Goal: Task Accomplishment & Management: Manage account settings

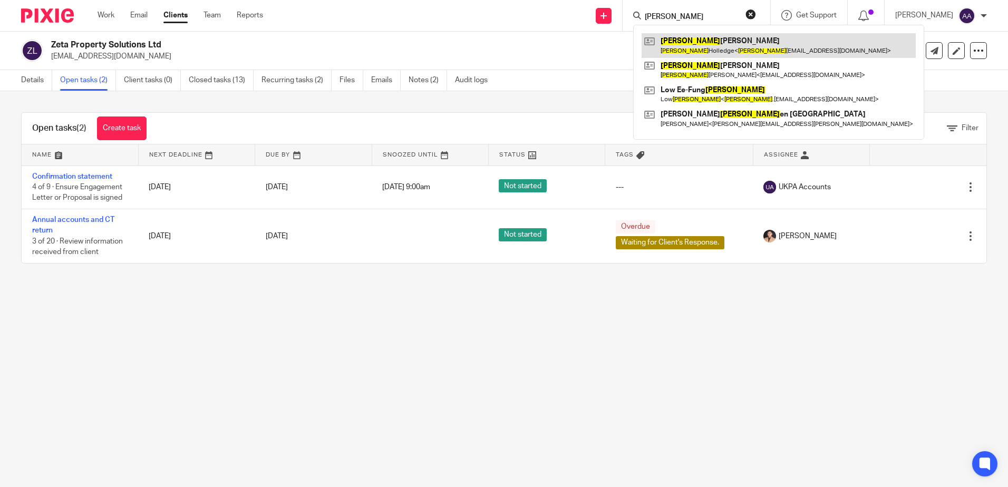
type input "emily"
click at [693, 46] on link at bounding box center [778, 45] width 274 height 24
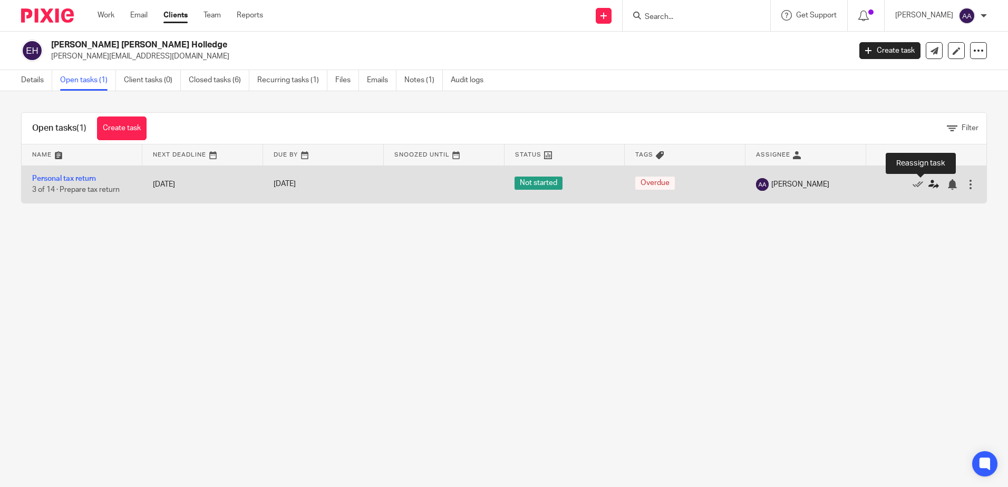
click at [928, 185] on icon at bounding box center [933, 184] width 11 height 11
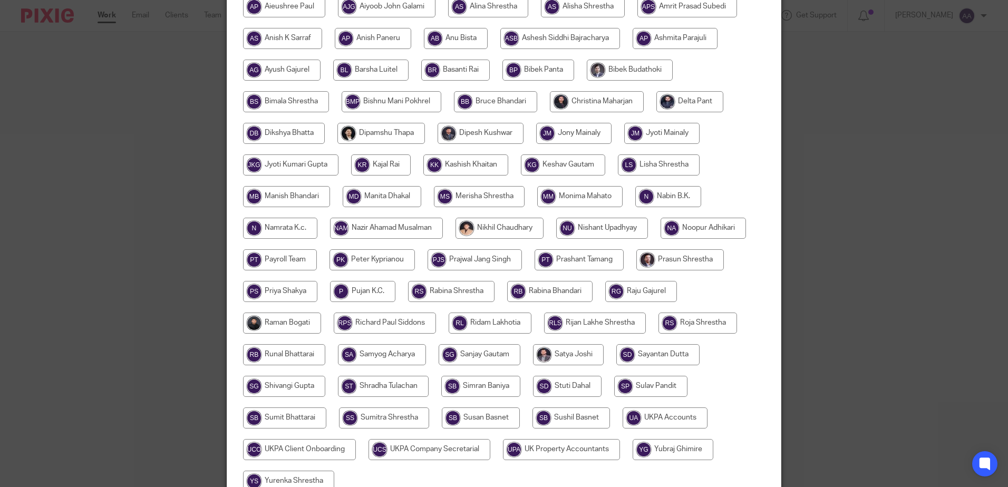
scroll to position [211, 0]
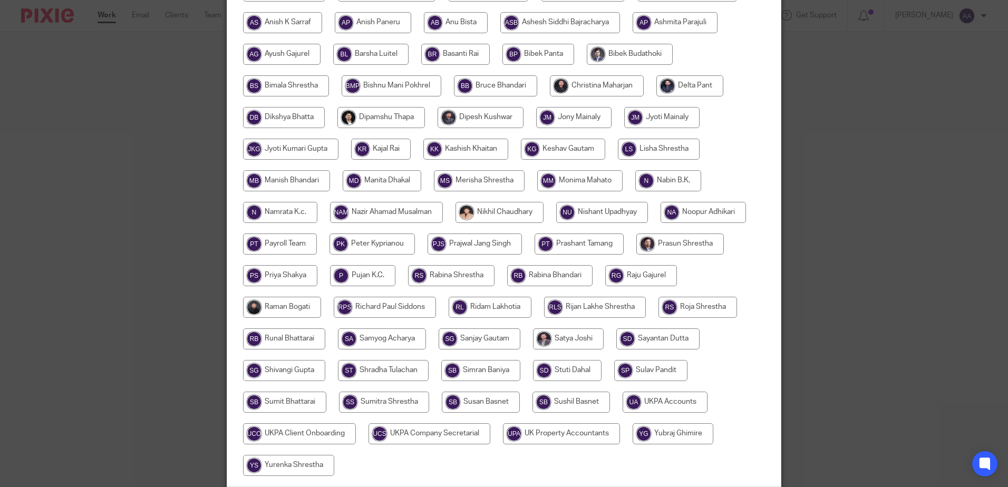
click at [481, 310] on input "radio" at bounding box center [490, 307] width 83 height 21
radio input "true"
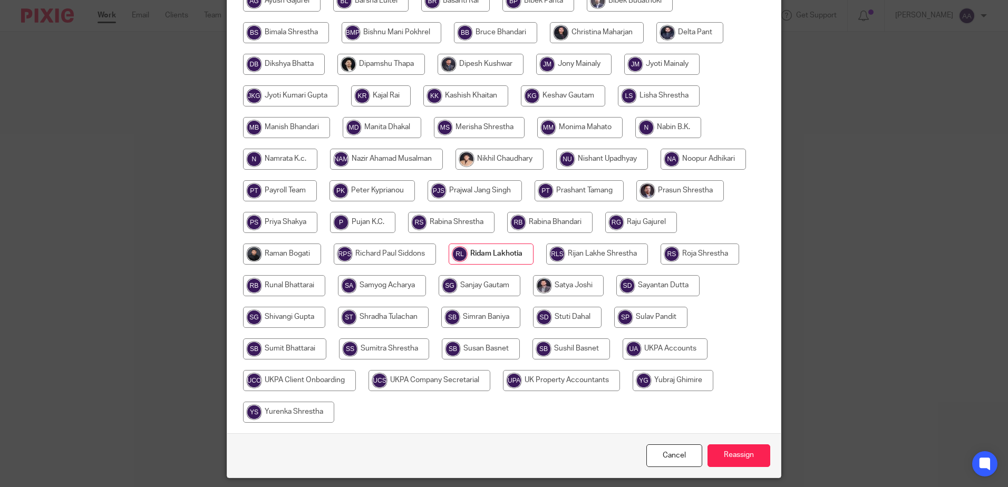
scroll to position [297, 0]
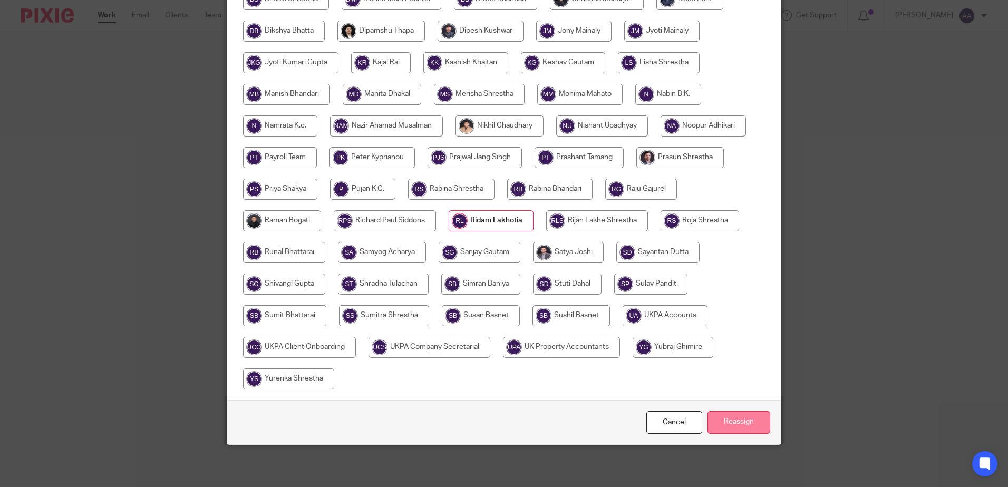
click at [742, 422] on input "Reassign" at bounding box center [738, 422] width 63 height 23
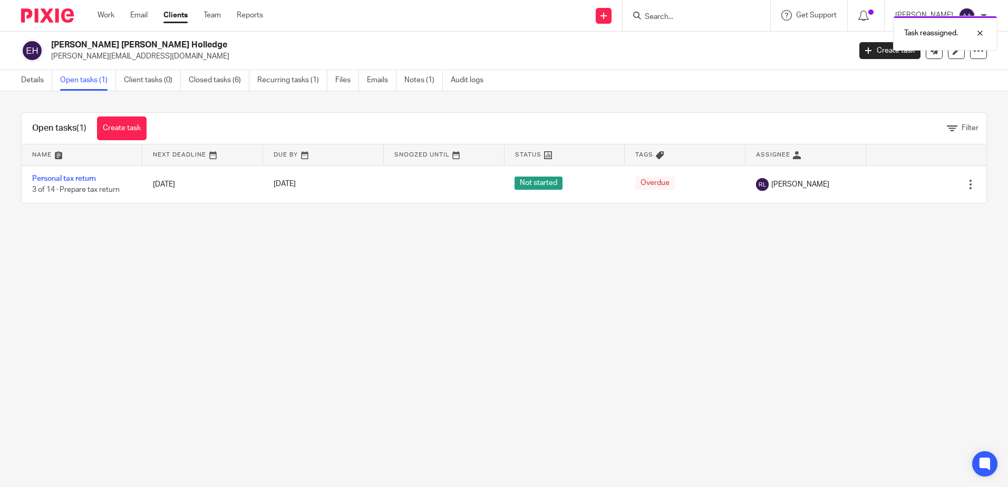
click at [67, 13] on img at bounding box center [47, 15] width 53 height 14
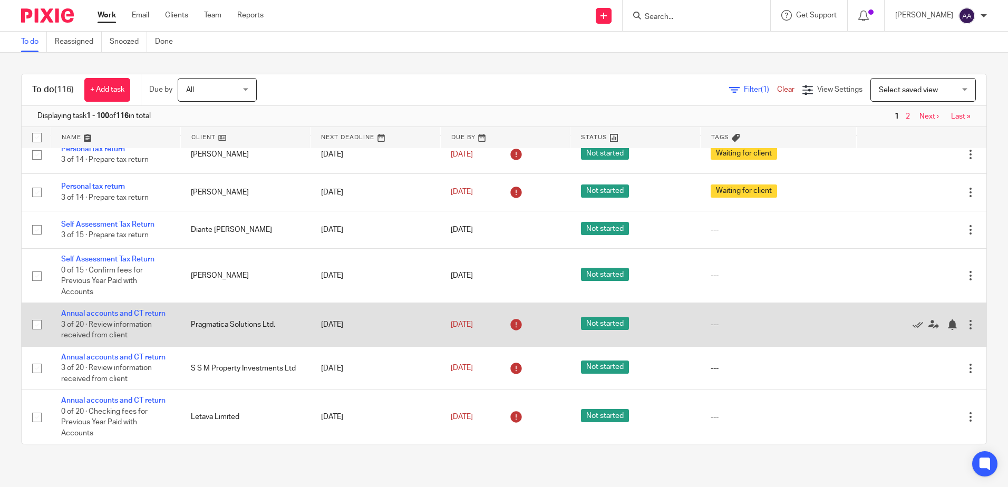
scroll to position [3979, 0]
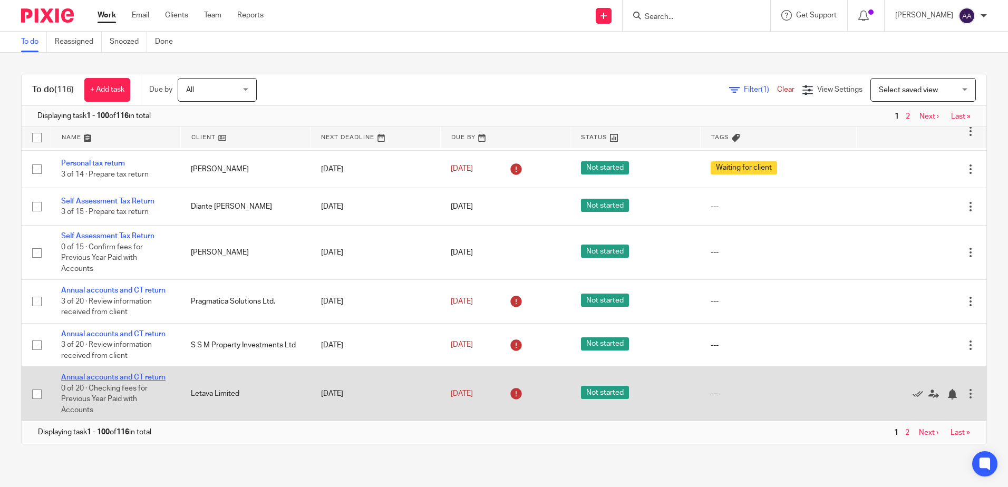
click at [151, 379] on link "Annual accounts and CT return" at bounding box center [113, 377] width 104 height 7
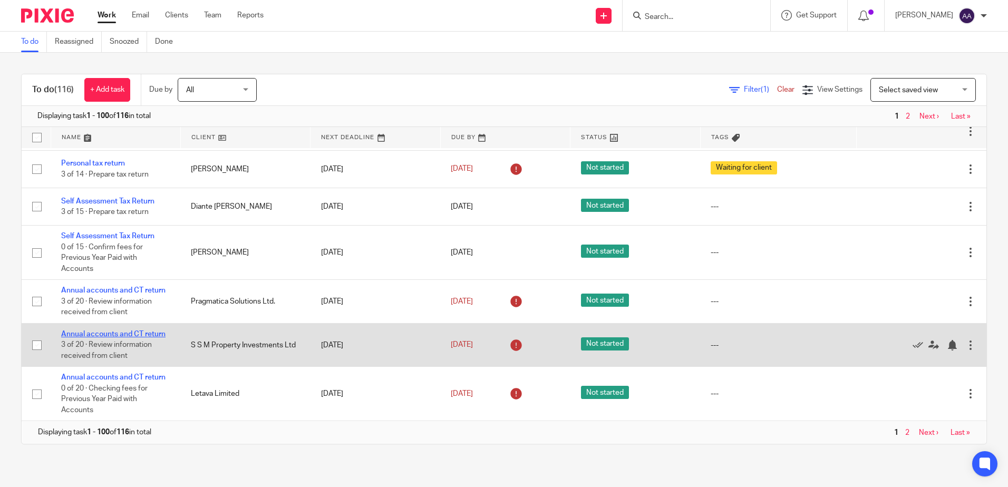
click at [142, 335] on link "Annual accounts and CT return" at bounding box center [113, 333] width 104 height 7
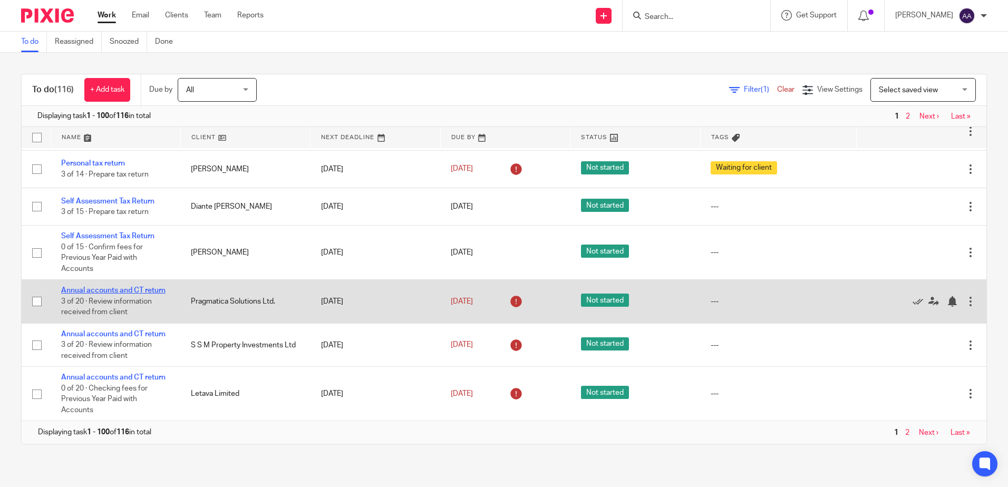
click at [141, 292] on link "Annual accounts and CT return" at bounding box center [113, 290] width 104 height 7
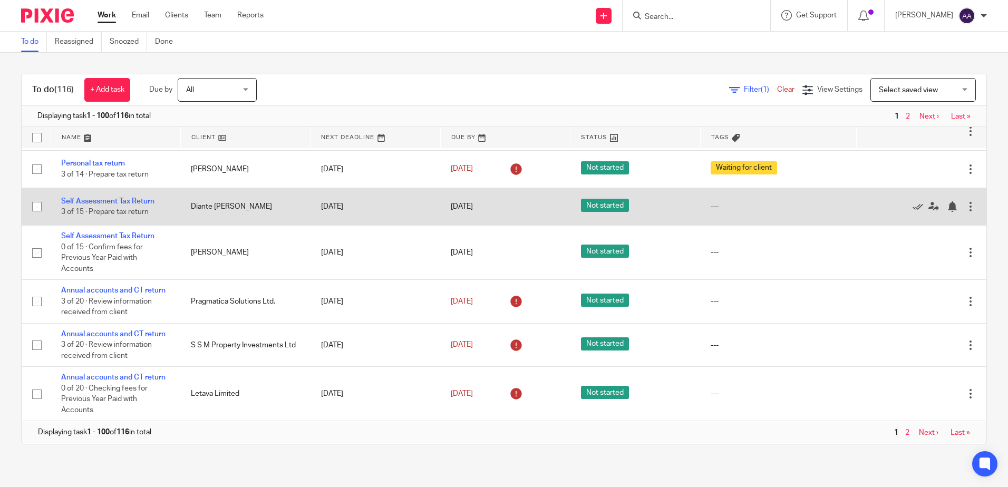
drag, startPoint x: 134, startPoint y: 234, endPoint x: 135, endPoint y: 224, distance: 10.1
click at [134, 234] on link "Self Assessment Tax Return" at bounding box center [107, 235] width 93 height 7
click at [135, 198] on link "Self Assessment Tax Return" at bounding box center [107, 201] width 93 height 7
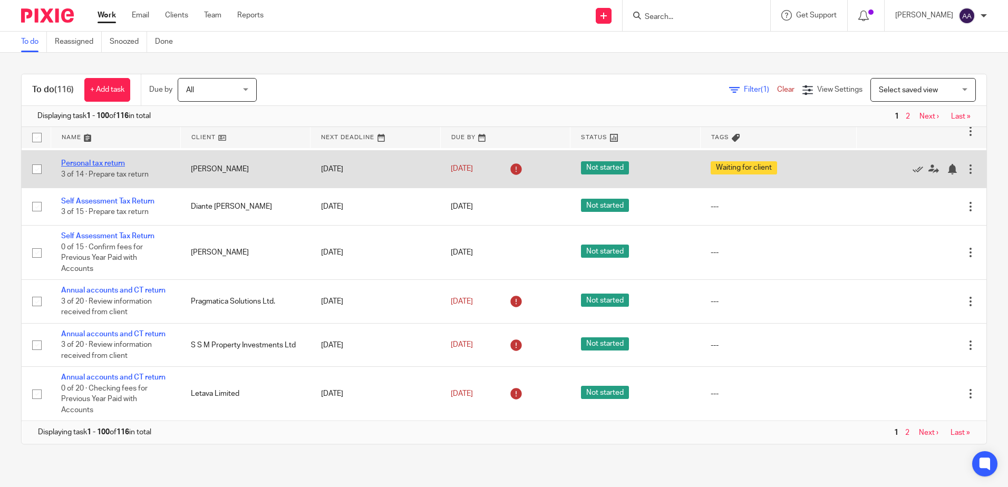
click at [119, 162] on link "Personal tax return" at bounding box center [93, 163] width 64 height 7
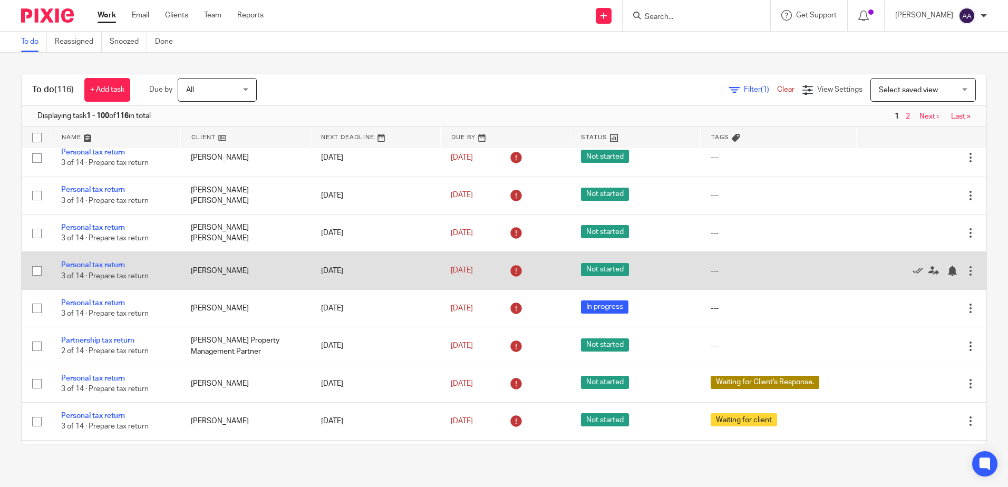
scroll to position [3716, 0]
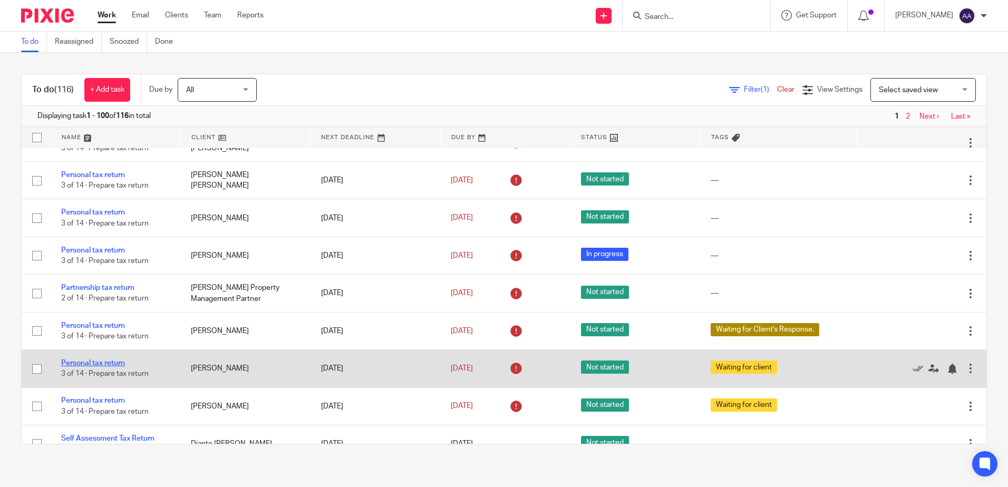
click at [121, 367] on link "Personal tax return" at bounding box center [93, 362] width 64 height 7
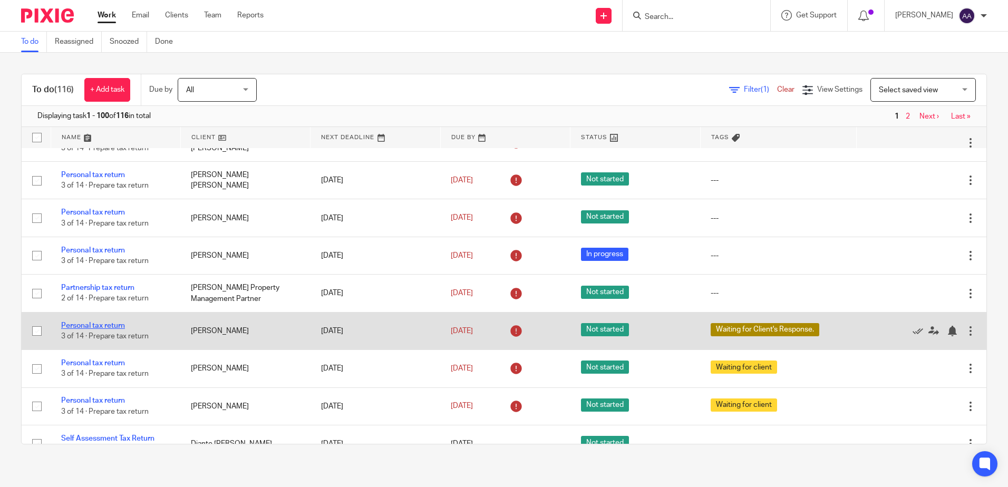
click at [117, 329] on link "Personal tax return" at bounding box center [93, 325] width 64 height 7
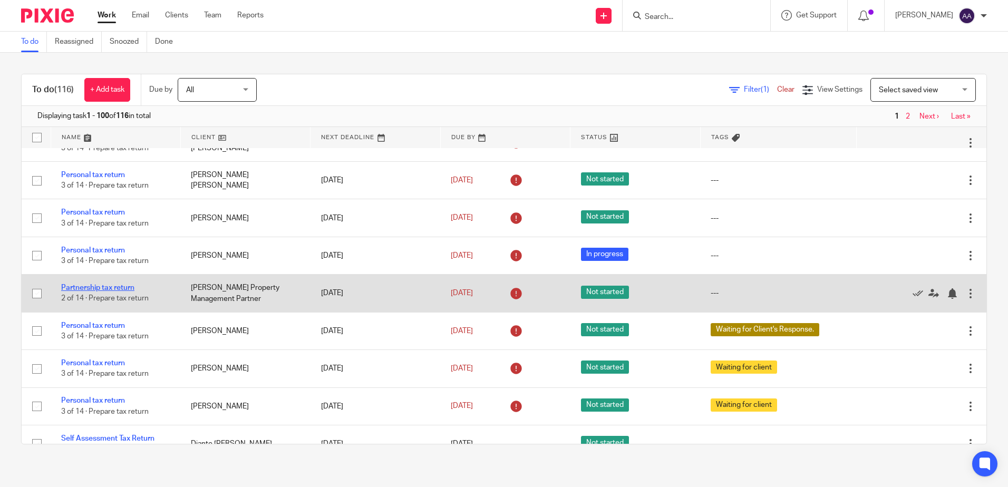
click at [123, 291] on link "Partnership tax return" at bounding box center [97, 287] width 73 height 7
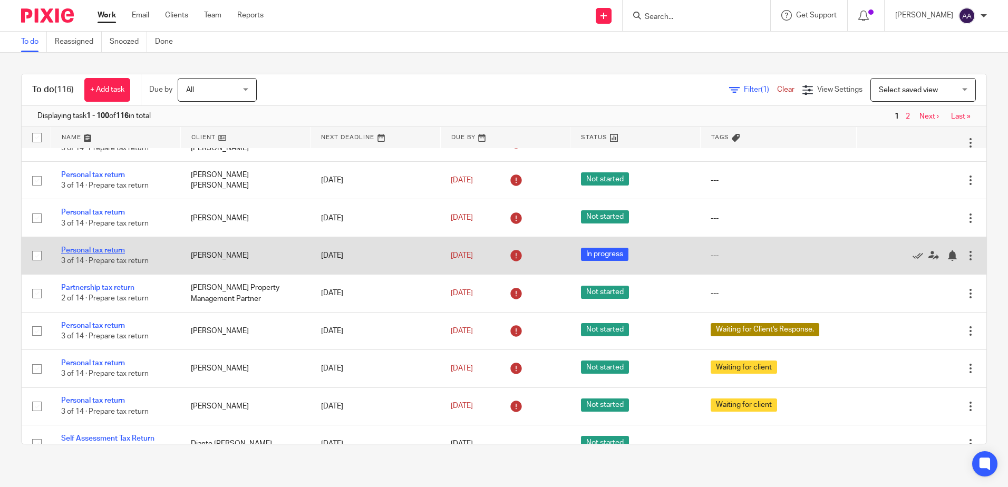
click at [122, 254] on link "Personal tax return" at bounding box center [93, 250] width 64 height 7
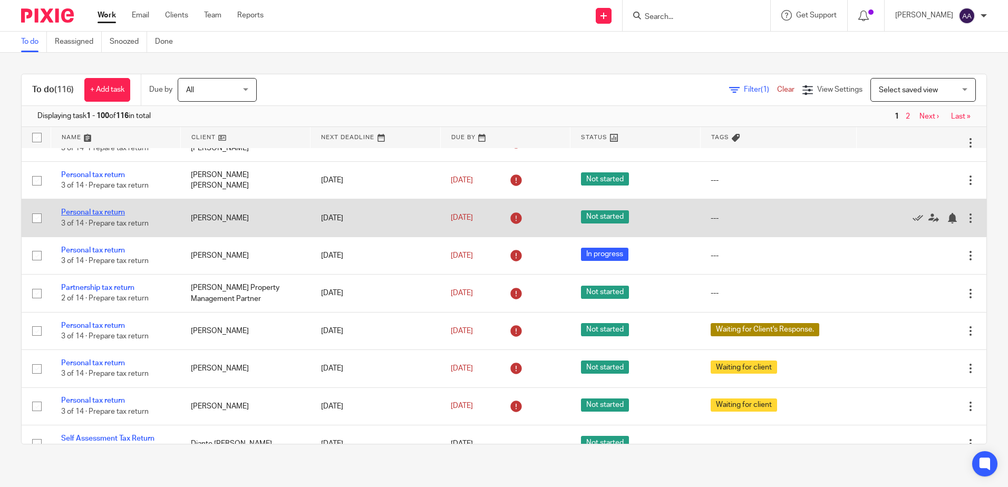
click at [118, 216] on link "Personal tax return" at bounding box center [93, 212] width 64 height 7
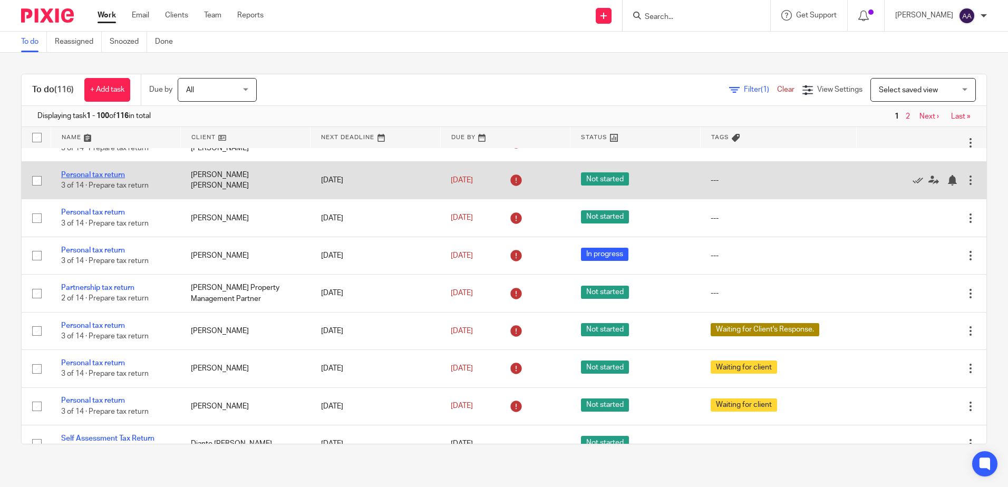
click at [118, 179] on link "Personal tax return" at bounding box center [93, 174] width 64 height 7
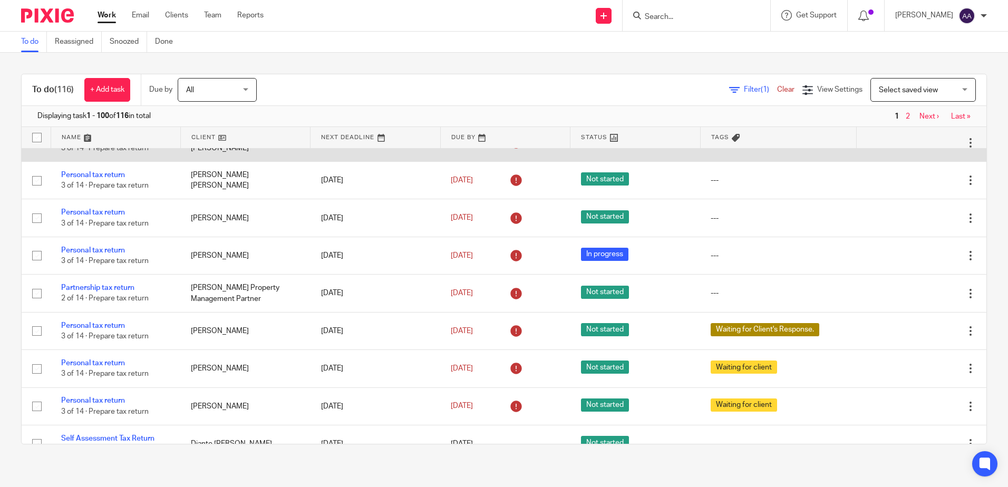
click at [118, 141] on link "Personal tax return" at bounding box center [93, 136] width 64 height 7
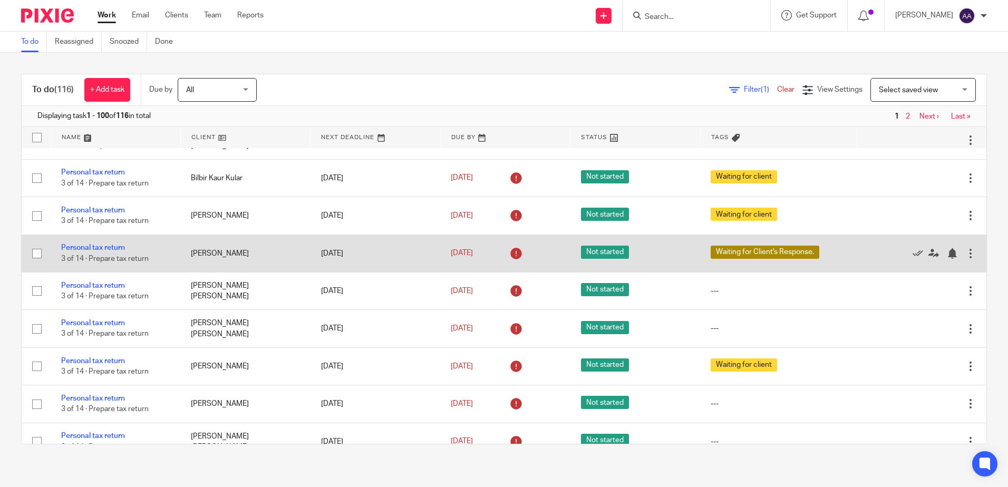
scroll to position [3400, 0]
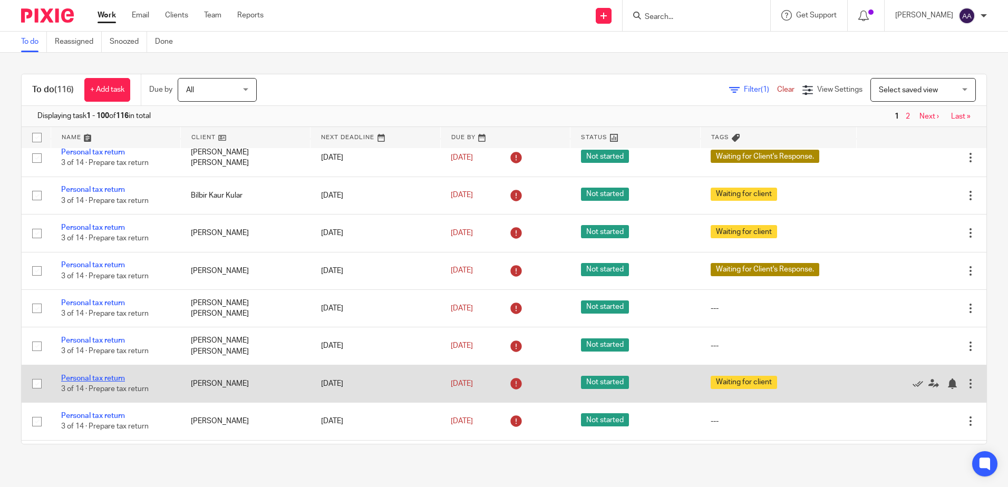
click at [118, 382] on link "Personal tax return" at bounding box center [93, 378] width 64 height 7
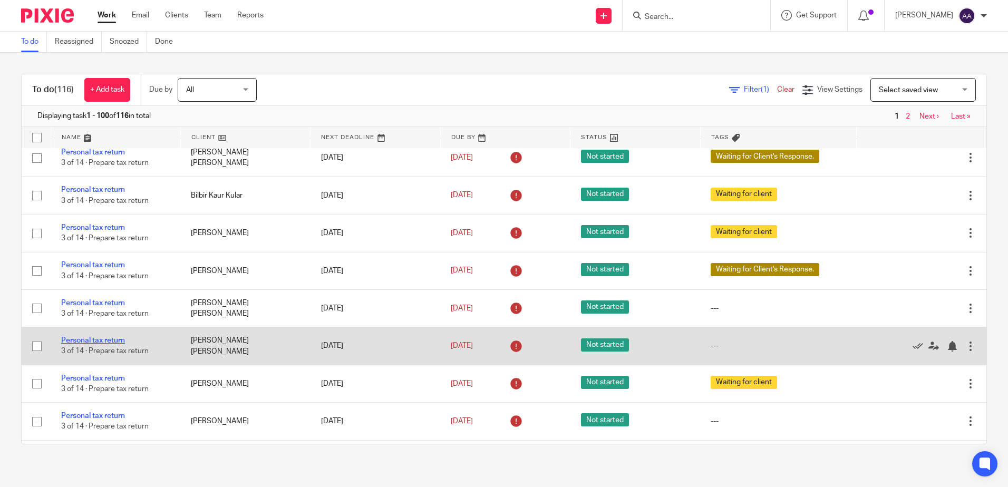
click at [115, 344] on link "Personal tax return" at bounding box center [93, 340] width 64 height 7
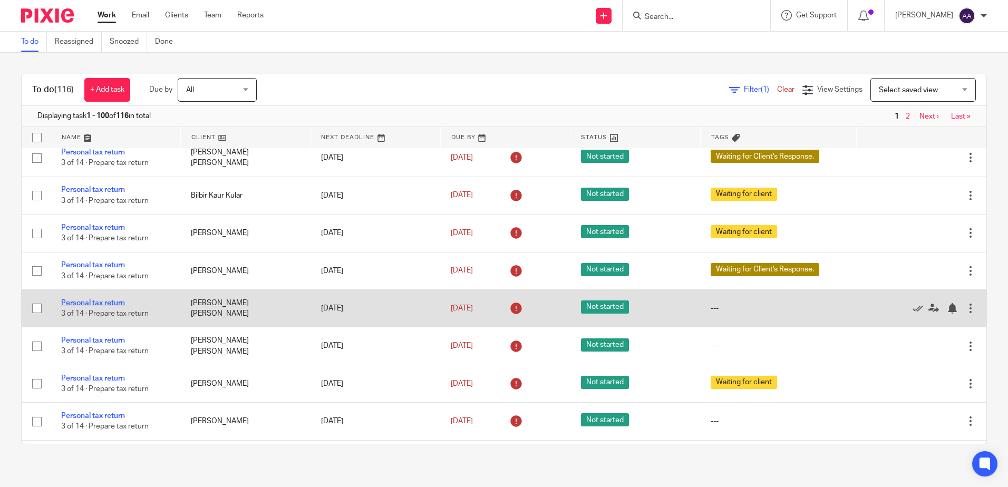
click at [114, 307] on link "Personal tax return" at bounding box center [93, 302] width 64 height 7
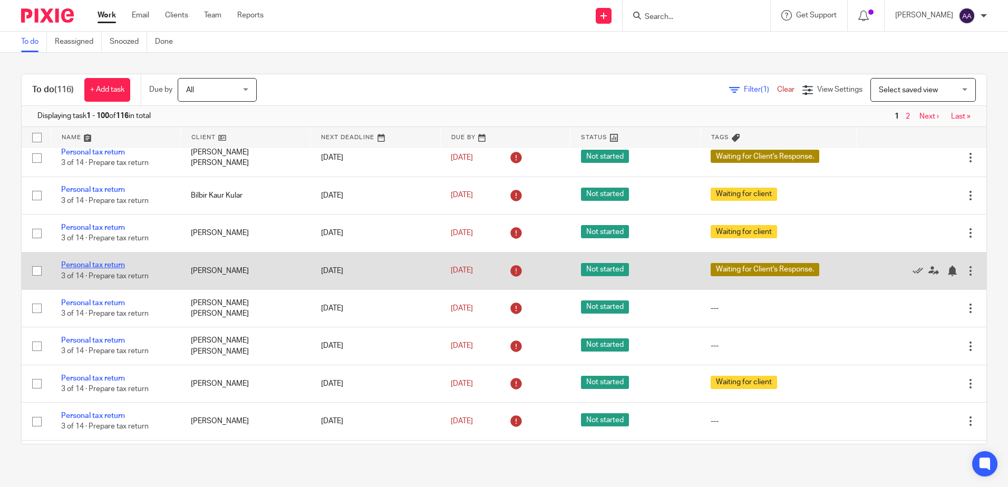
click at [119, 269] on link "Personal tax return" at bounding box center [93, 264] width 64 height 7
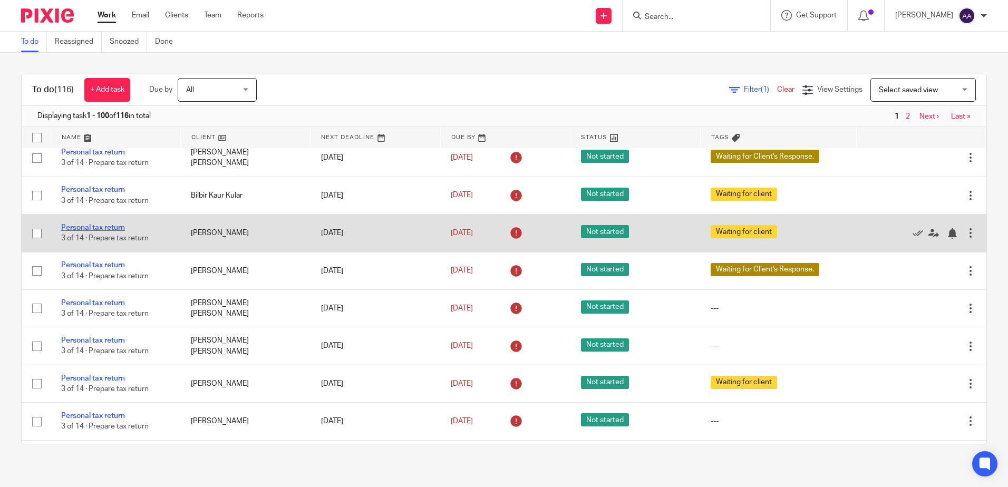
click at [122, 231] on link "Personal tax return" at bounding box center [93, 227] width 64 height 7
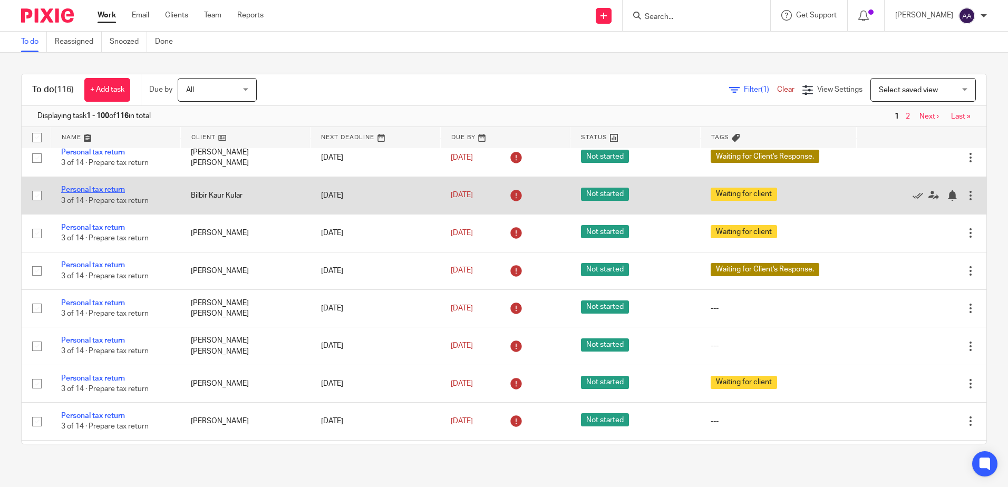
click at [120, 193] on link "Personal tax return" at bounding box center [93, 189] width 64 height 7
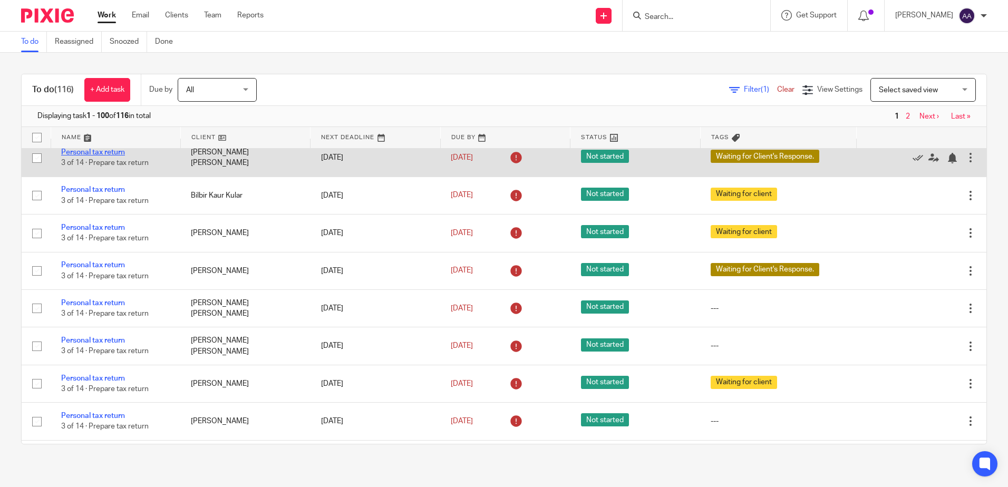
click at [122, 156] on link "Personal tax return" at bounding box center [93, 152] width 64 height 7
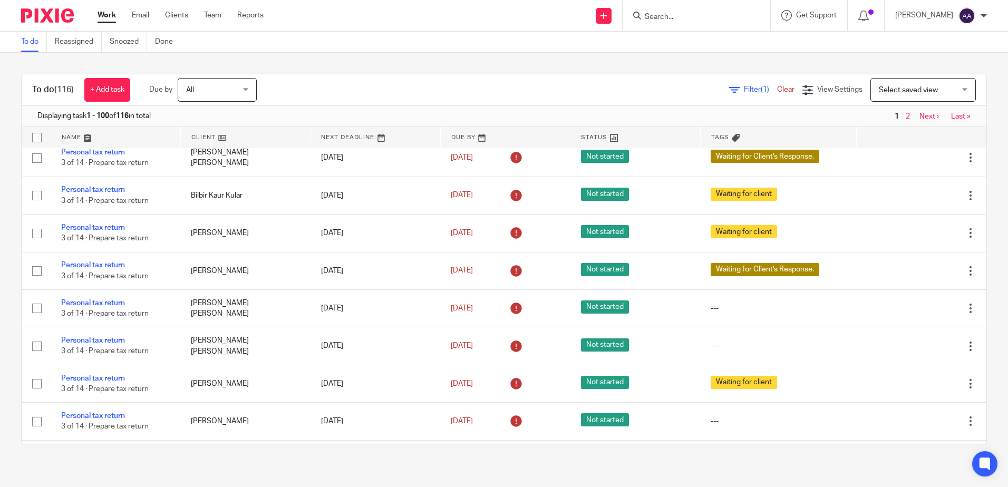
click at [734, 15] on input "Search" at bounding box center [691, 17] width 95 height 9
type input "s"
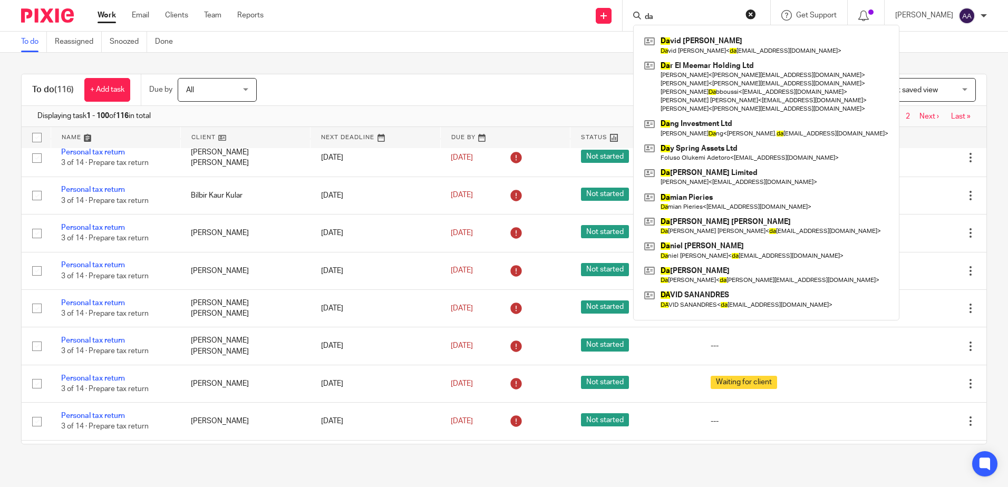
type input "d"
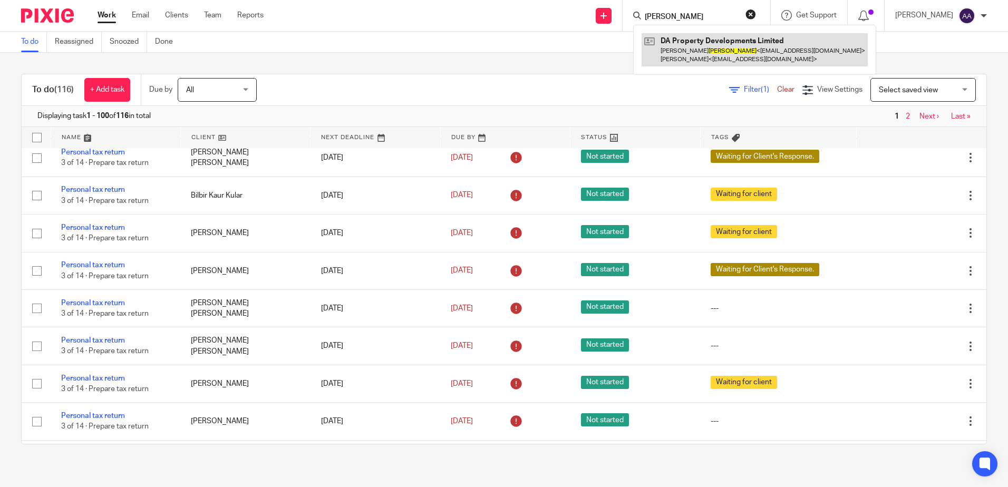
type input "stanton"
click at [699, 49] on link at bounding box center [754, 49] width 226 height 33
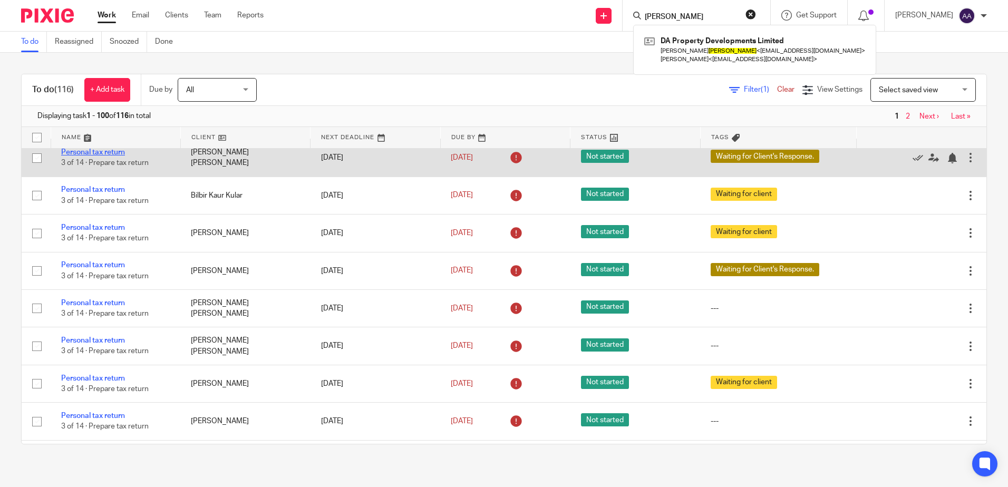
click at [120, 156] on link "Personal tax return" at bounding box center [93, 152] width 64 height 7
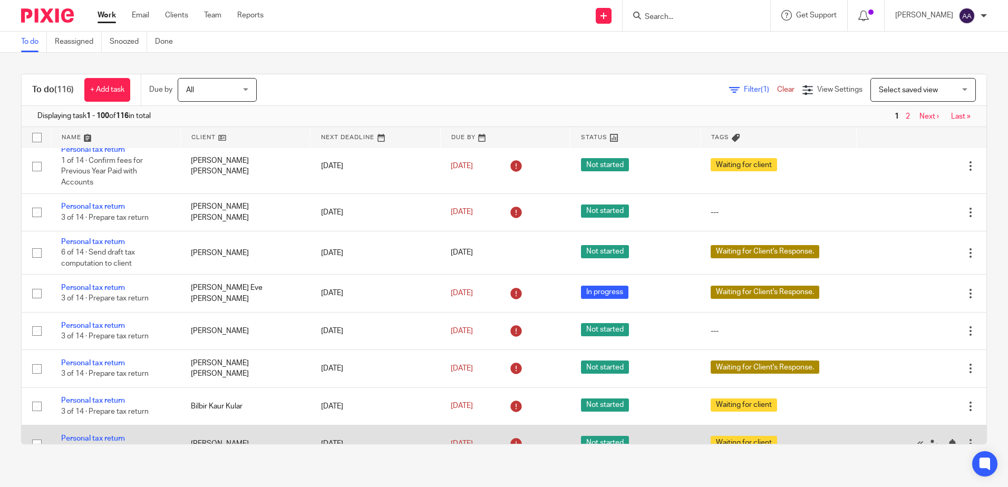
scroll to position [3136, 0]
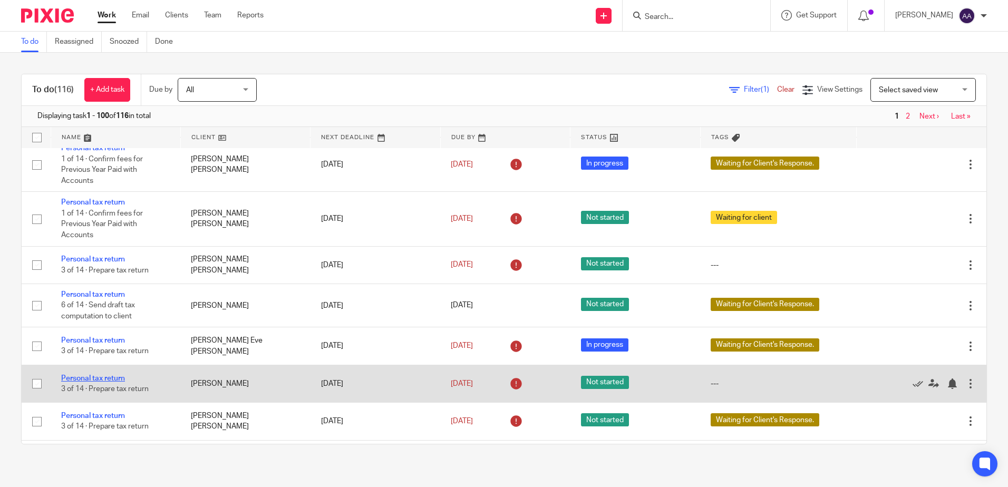
click at [95, 382] on link "Personal tax return" at bounding box center [93, 378] width 64 height 7
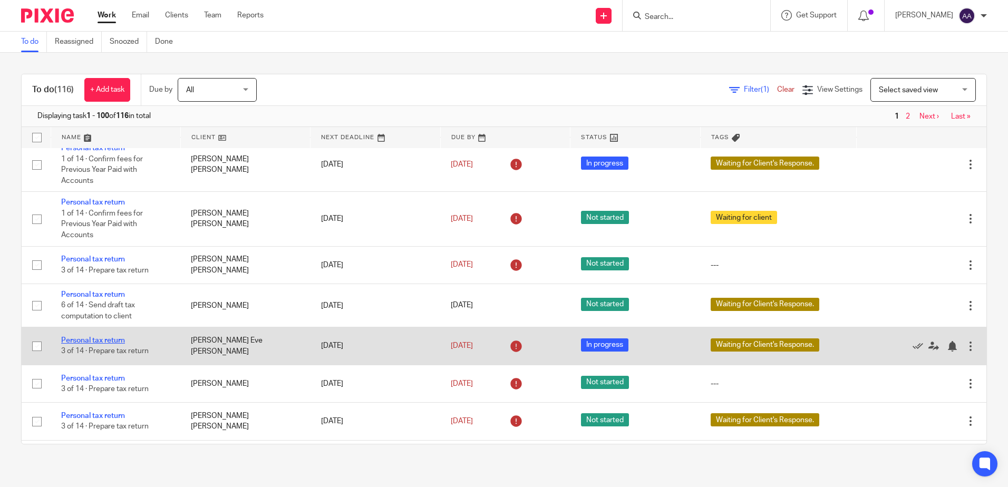
click at [104, 344] on link "Personal tax return" at bounding box center [93, 340] width 64 height 7
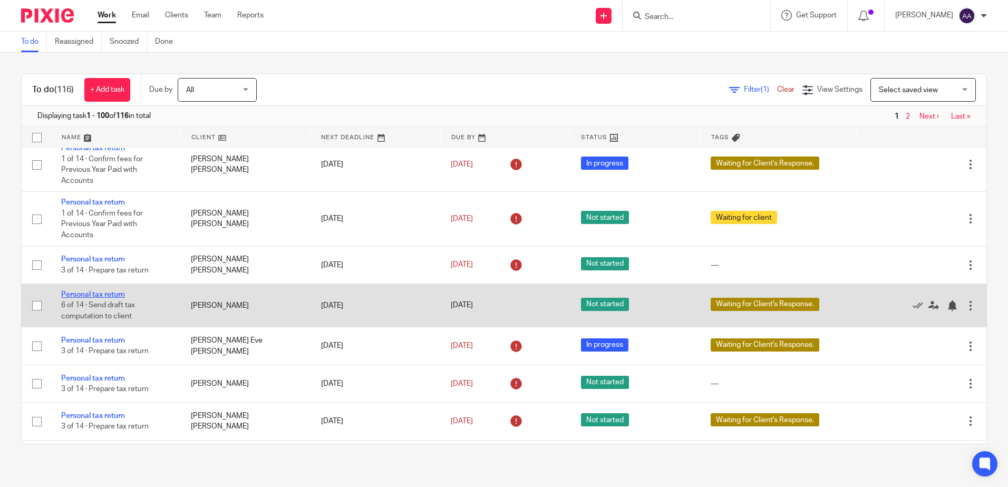
click at [104, 298] on link "Personal tax return" at bounding box center [93, 294] width 64 height 7
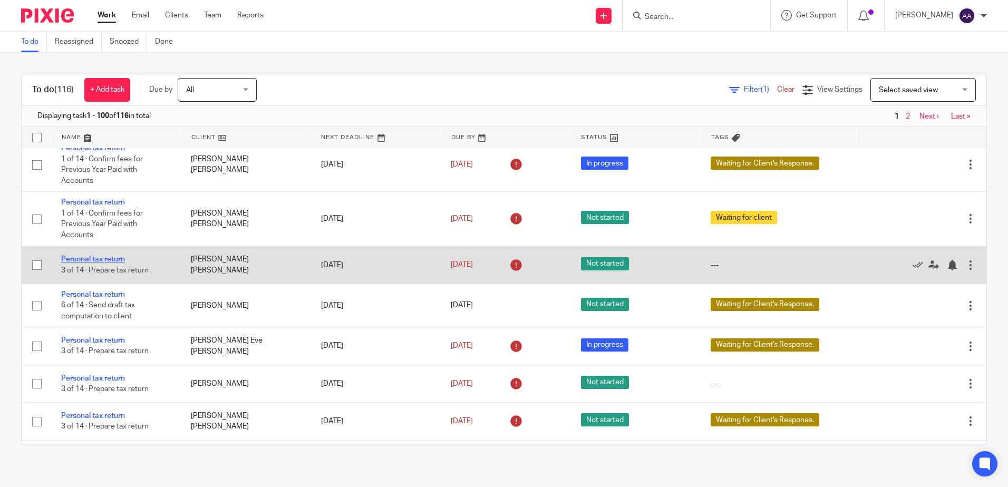
click at [104, 263] on link "Personal tax return" at bounding box center [93, 259] width 64 height 7
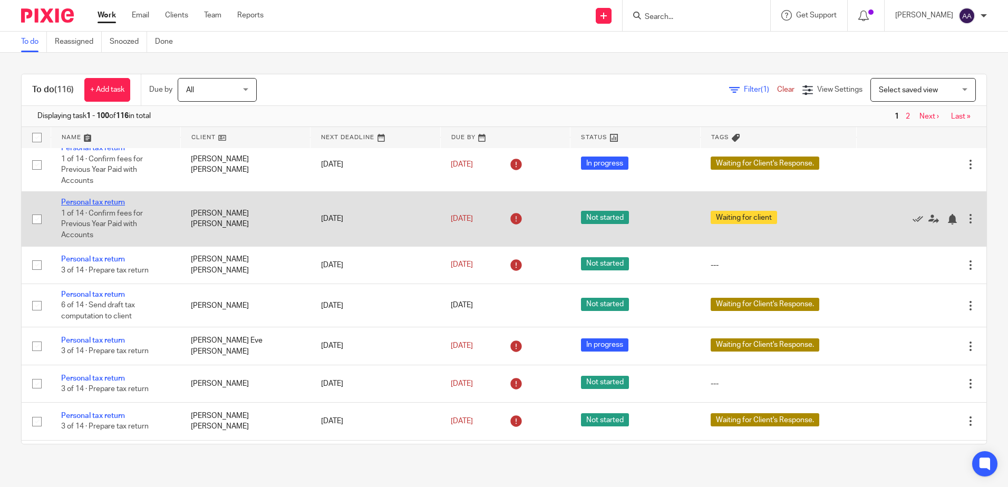
click at [105, 206] on link "Personal tax return" at bounding box center [93, 202] width 64 height 7
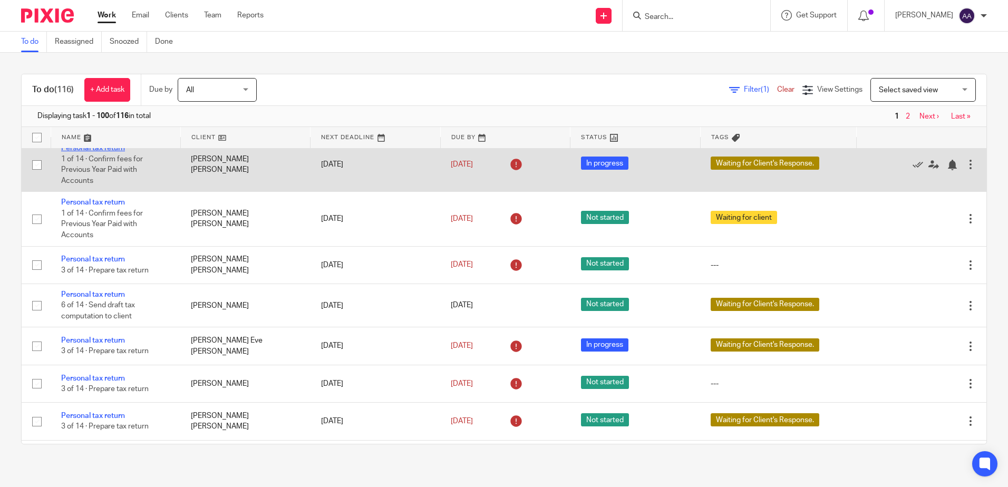
click at [119, 152] on link "Personal tax return" at bounding box center [93, 147] width 64 height 7
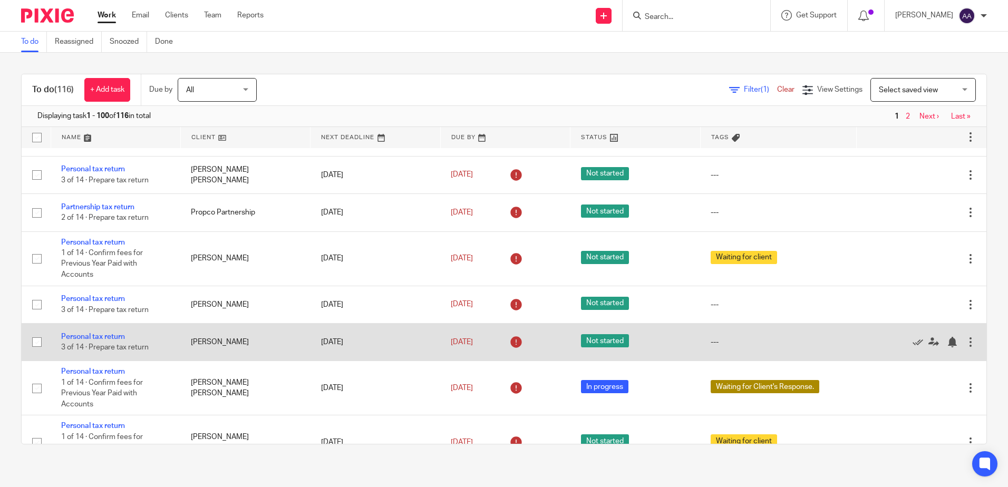
scroll to position [2925, 0]
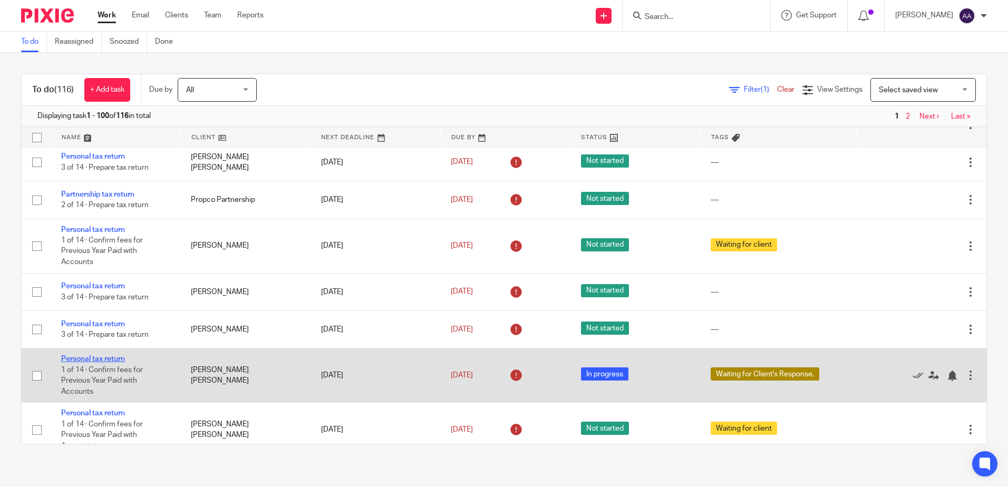
click at [122, 363] on link "Personal tax return" at bounding box center [93, 358] width 64 height 7
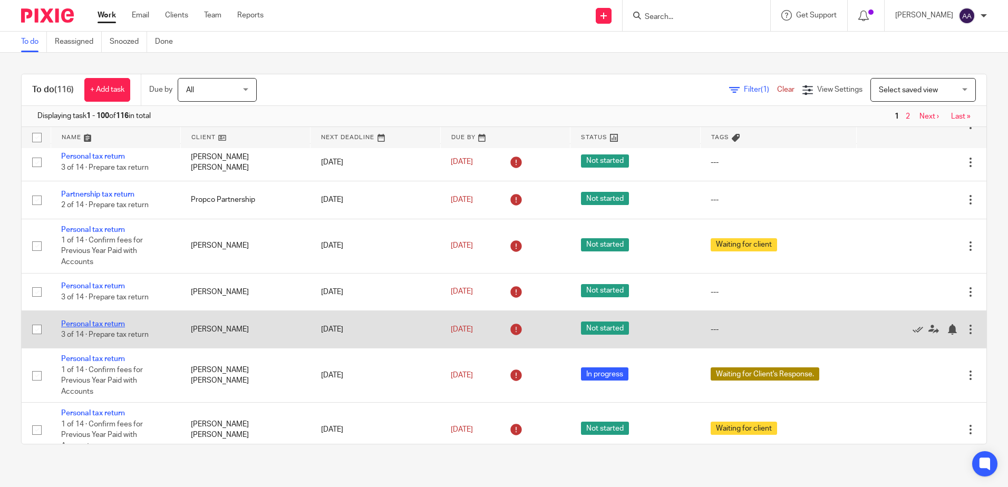
click at [111, 328] on link "Personal tax return" at bounding box center [93, 323] width 64 height 7
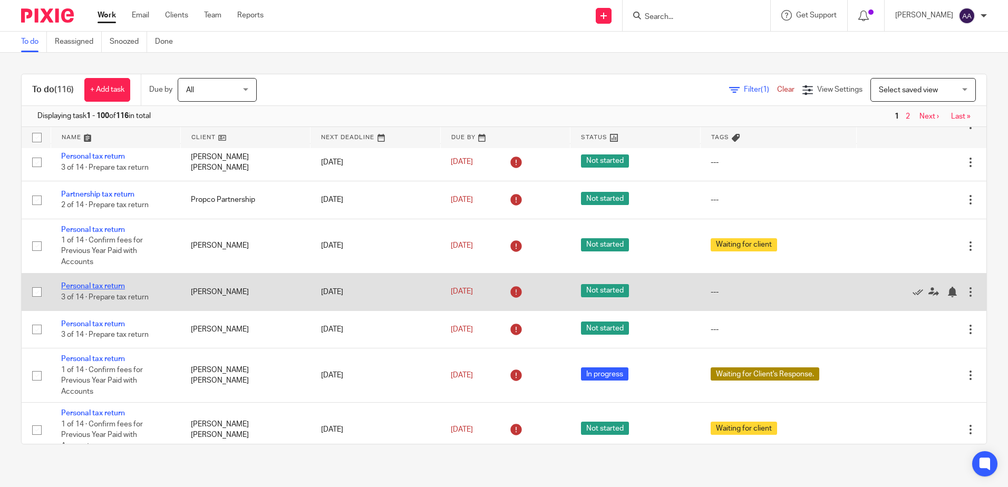
click at [118, 290] on link "Personal tax return" at bounding box center [93, 286] width 64 height 7
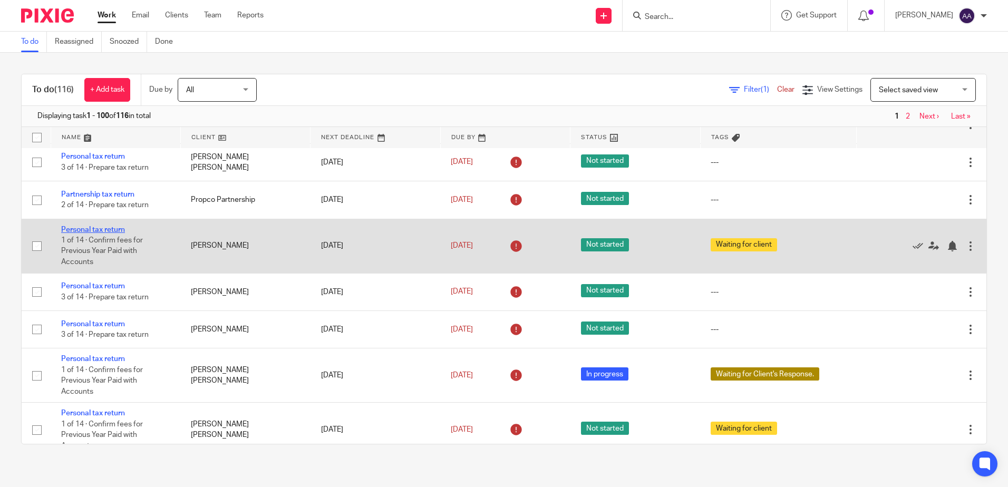
click at [119, 233] on link "Personal tax return" at bounding box center [93, 229] width 64 height 7
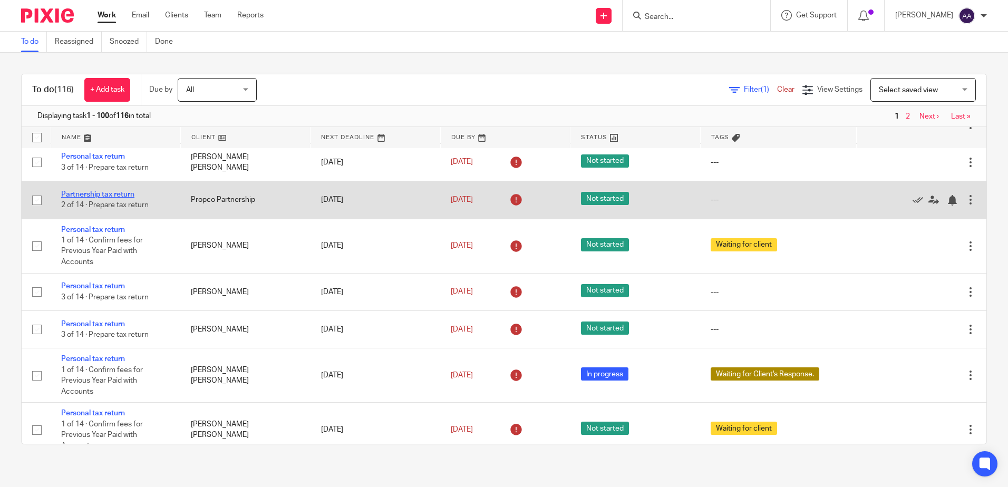
click at [121, 198] on link "Partnership tax return" at bounding box center [97, 194] width 73 height 7
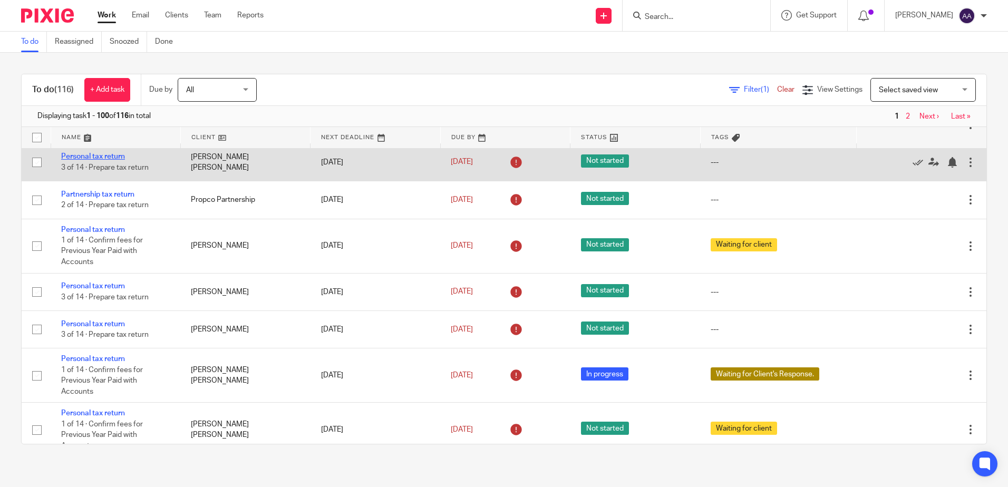
click at [119, 160] on link "Personal tax return" at bounding box center [93, 156] width 64 height 7
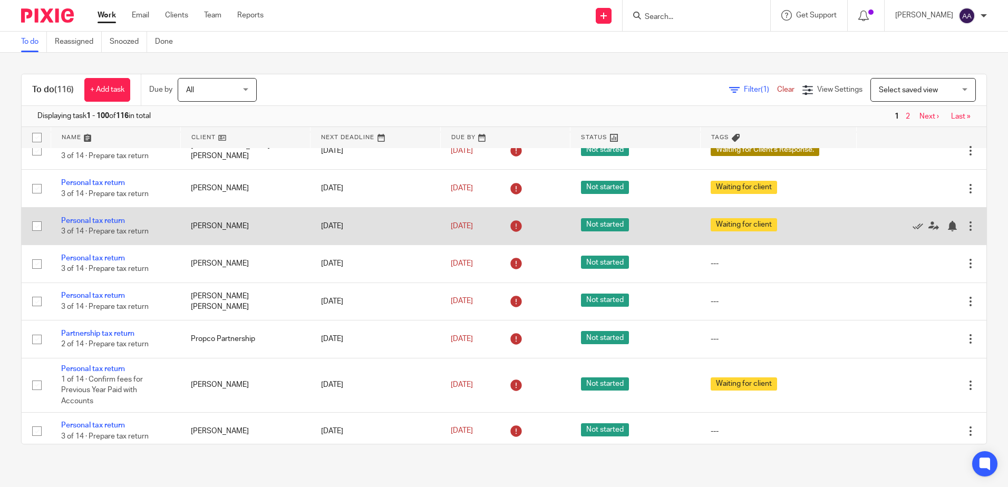
scroll to position [2662, 0]
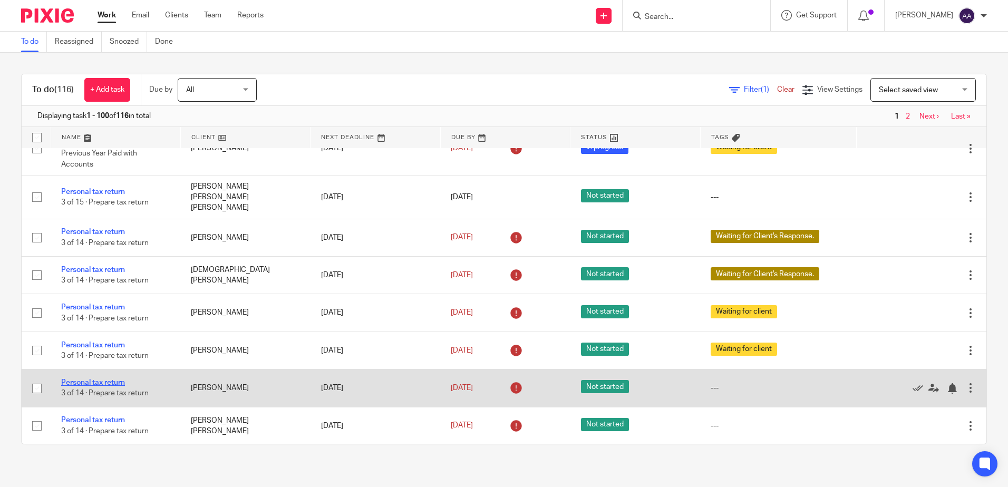
click at [122, 386] on link "Personal tax return" at bounding box center [93, 382] width 64 height 7
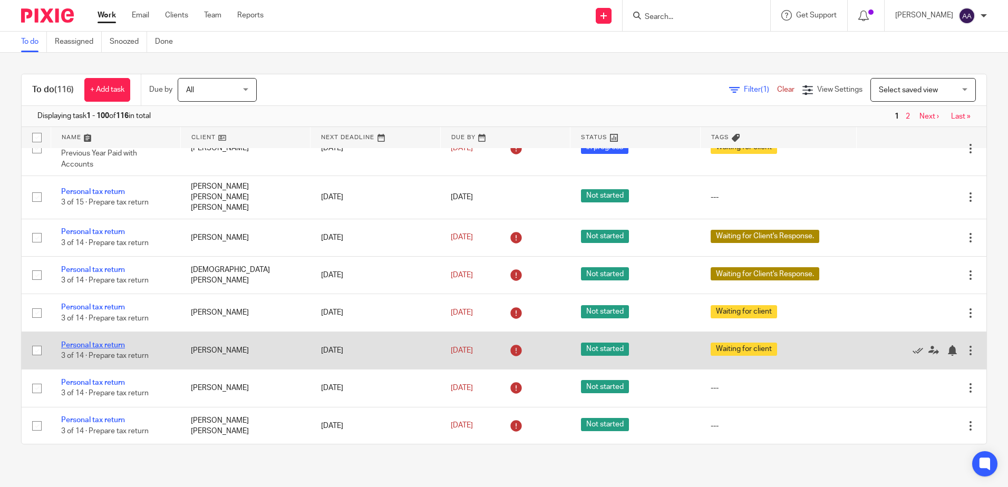
click at [112, 349] on link "Personal tax return" at bounding box center [93, 345] width 64 height 7
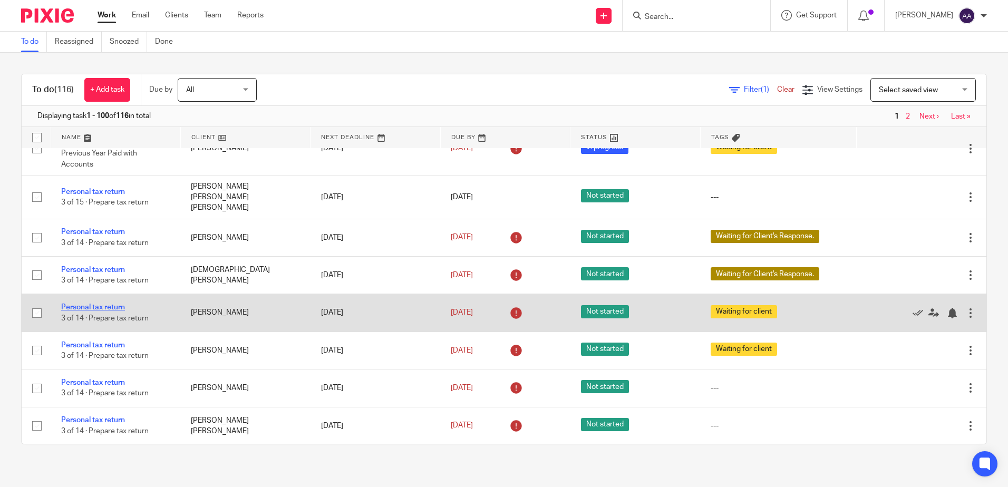
click at [118, 311] on link "Personal tax return" at bounding box center [93, 307] width 64 height 7
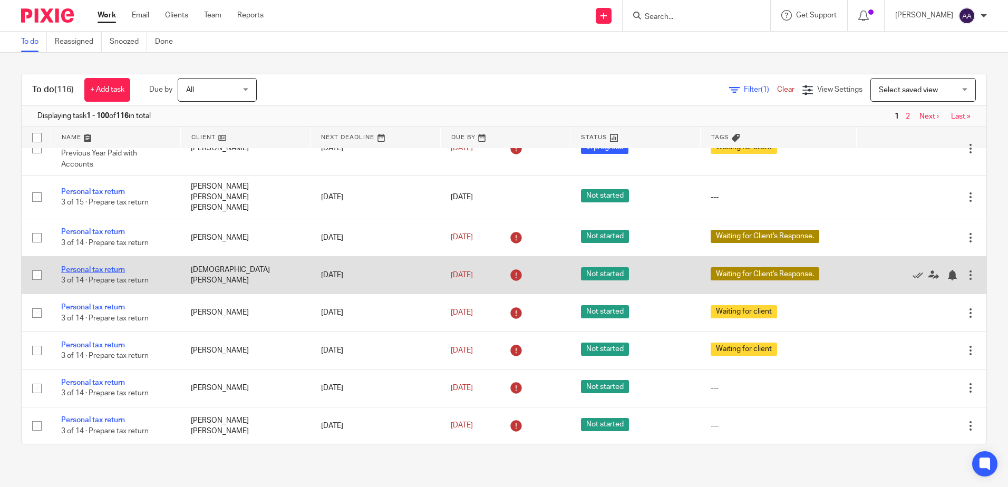
click at [122, 274] on link "Personal tax return" at bounding box center [93, 269] width 64 height 7
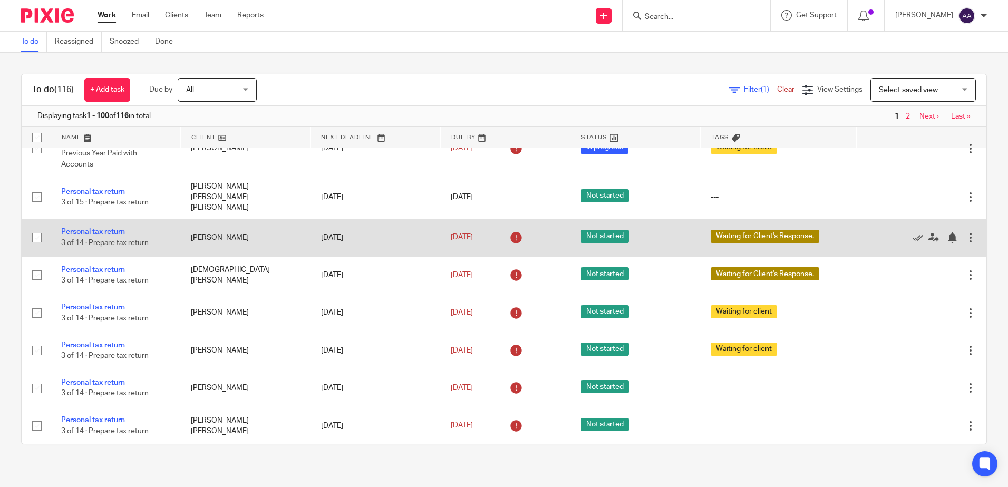
click at [123, 236] on link "Personal tax return" at bounding box center [93, 231] width 64 height 7
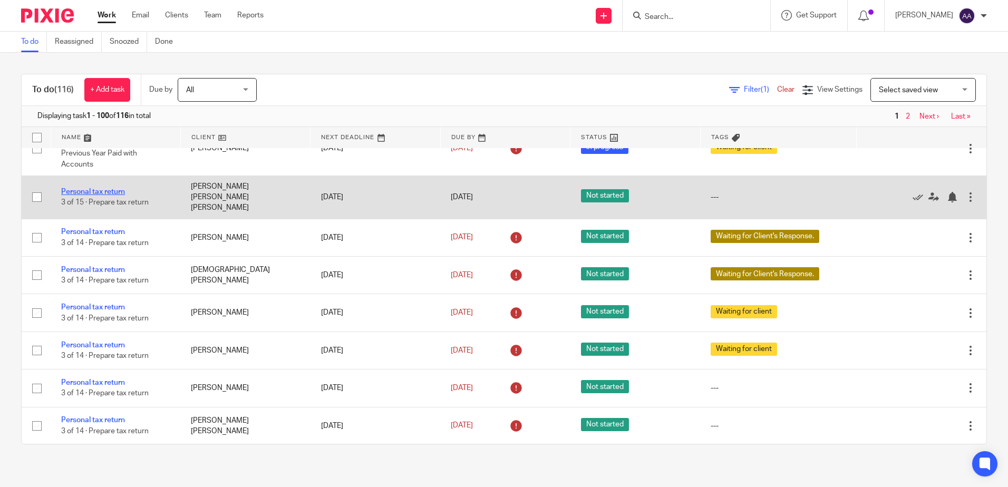
click at [119, 196] on link "Personal tax return" at bounding box center [93, 191] width 64 height 7
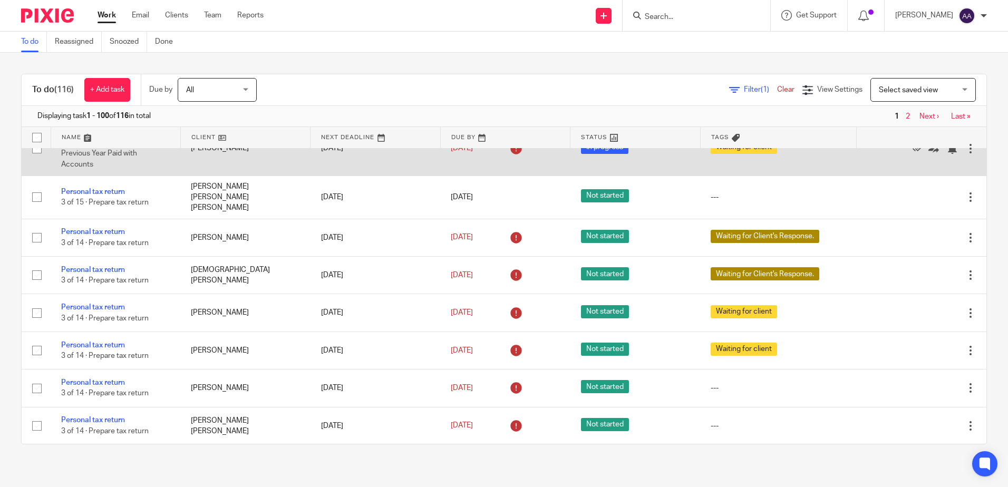
click at [116, 136] on link "Personal tax return" at bounding box center [93, 132] width 64 height 7
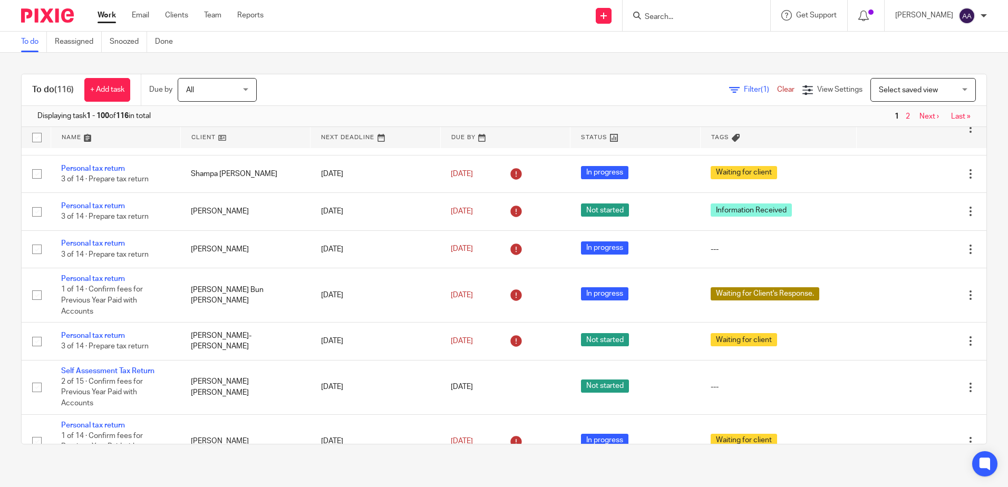
scroll to position [2345, 0]
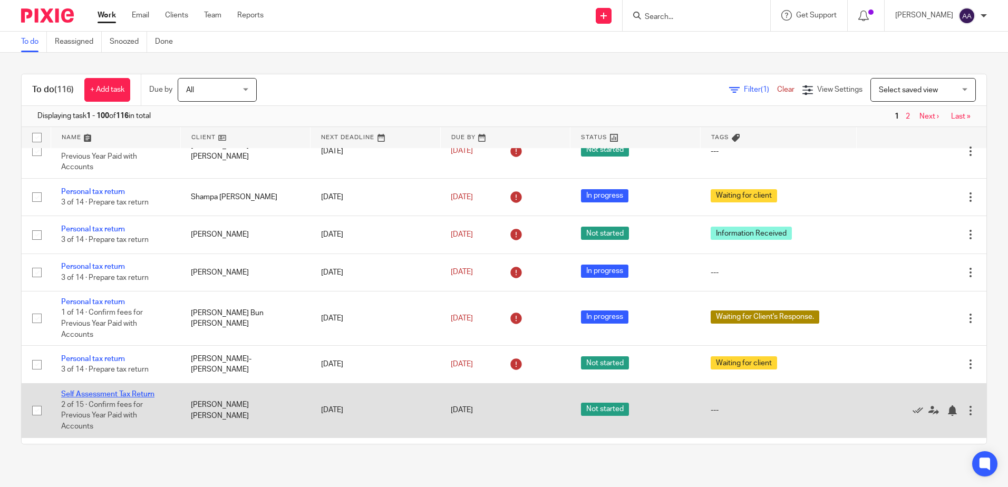
click at [130, 398] on link "Self Assessment Tax Return" at bounding box center [107, 394] width 93 height 7
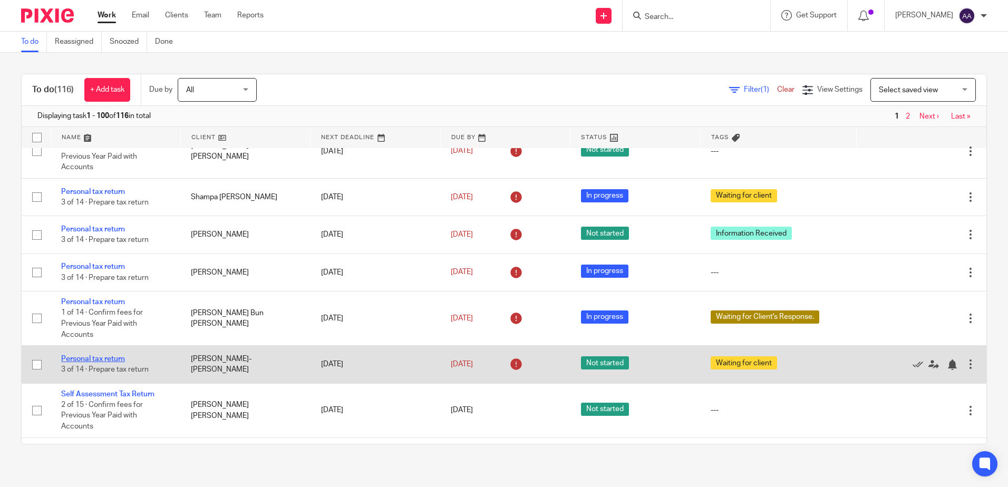
click at [118, 363] on link "Personal tax return" at bounding box center [93, 358] width 64 height 7
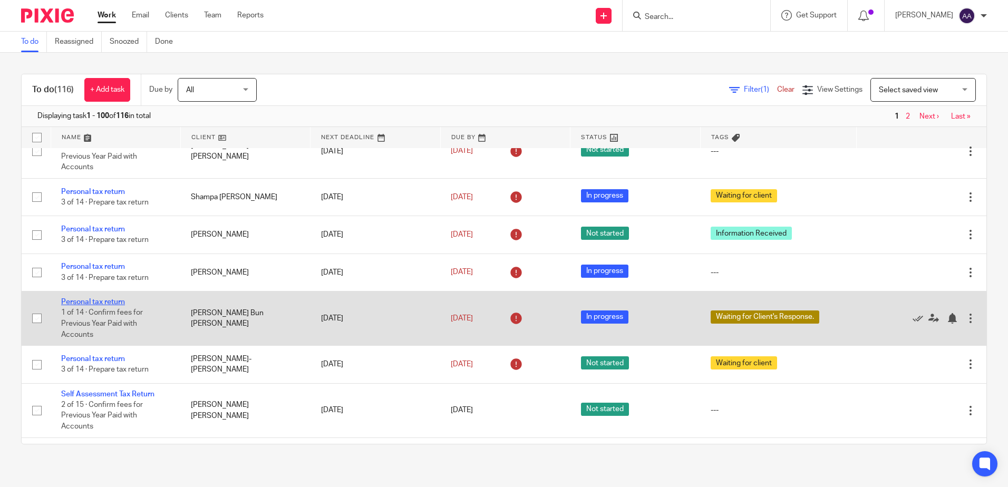
click at [112, 306] on link "Personal tax return" at bounding box center [93, 301] width 64 height 7
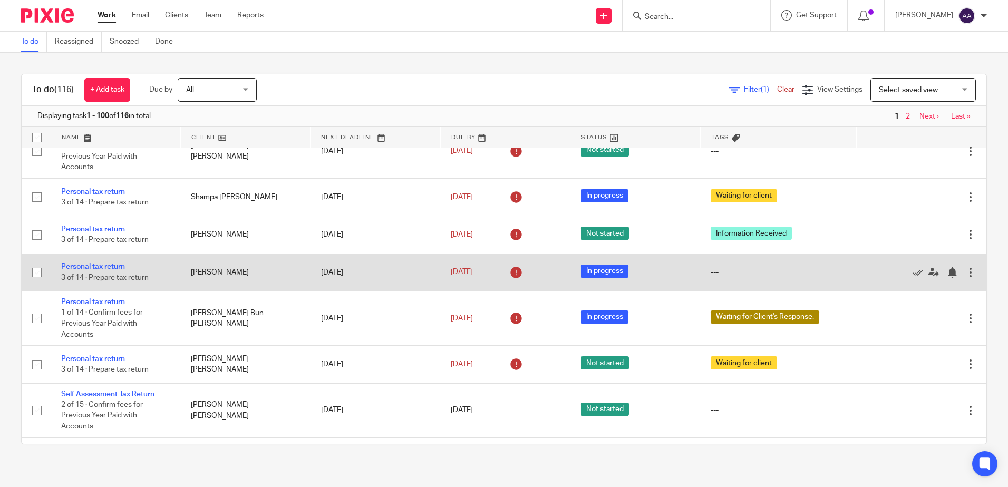
click at [110, 291] on td "Personal tax return 3 of 14 · Prepare tax return" at bounding box center [116, 272] width 130 height 37
click at [111, 270] on link "Personal tax return" at bounding box center [93, 266] width 64 height 7
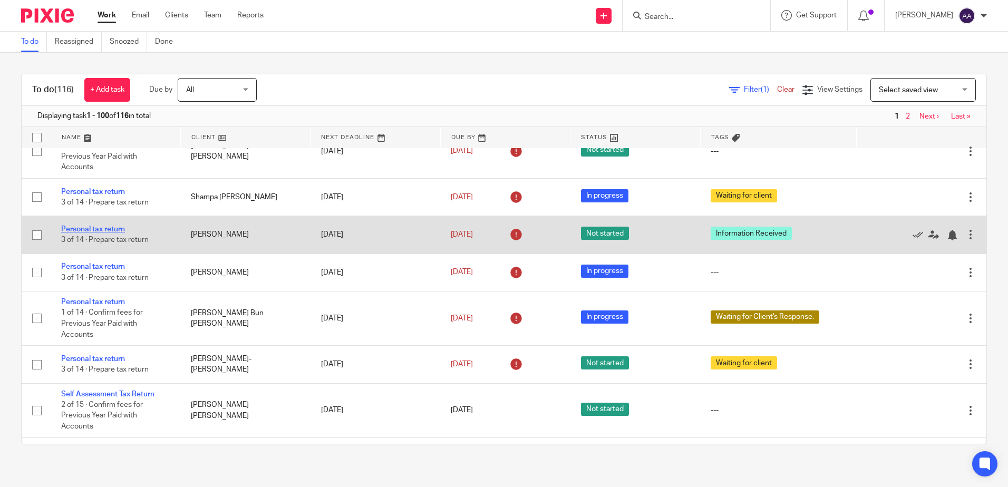
click at [108, 233] on link "Personal tax return" at bounding box center [93, 229] width 64 height 7
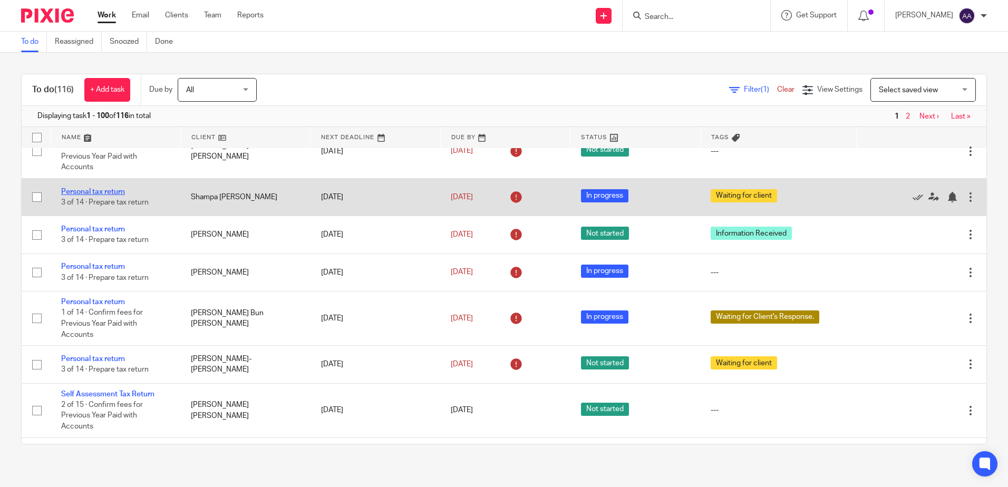
click at [105, 196] on link "Personal tax return" at bounding box center [93, 191] width 64 height 7
drag, startPoint x: 114, startPoint y: 163, endPoint x: 141, endPoint y: 237, distance: 78.0
click at [114, 139] on link "Self Assessment Tax Return" at bounding box center [107, 134] width 93 height 7
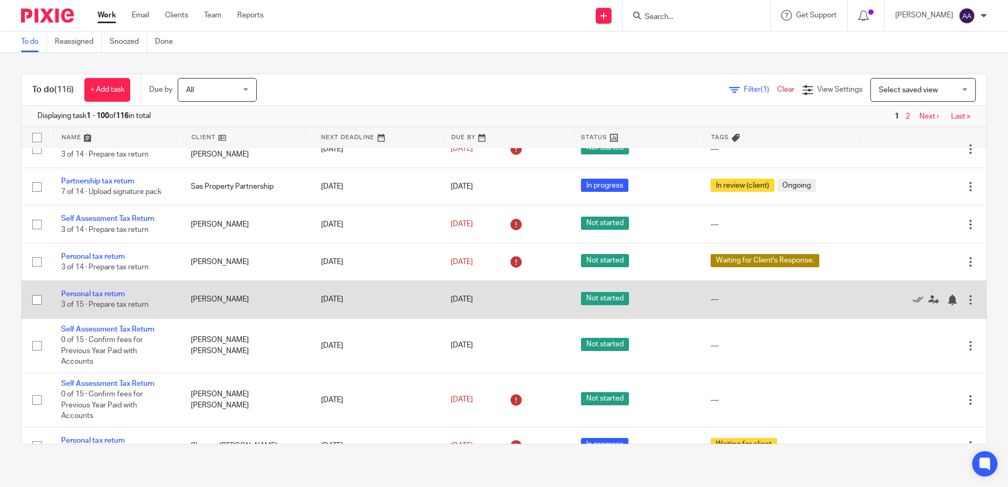
scroll to position [2082, 0]
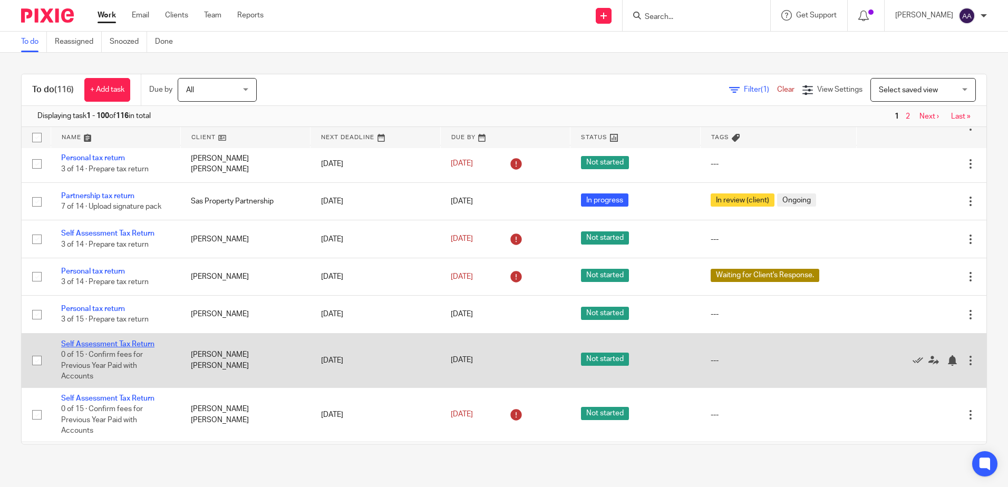
click at [144, 348] on link "Self Assessment Tax Return" at bounding box center [107, 343] width 93 height 7
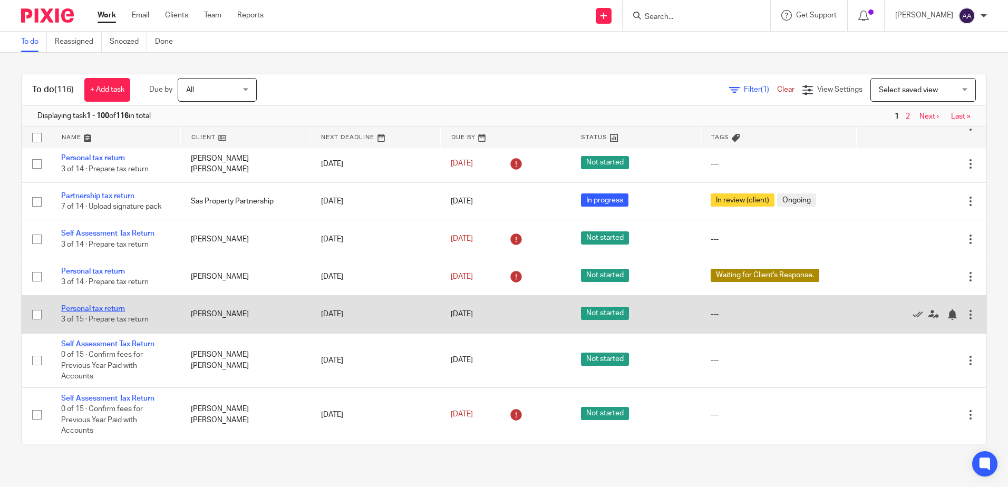
click at [114, 313] on link "Personal tax return" at bounding box center [93, 308] width 64 height 7
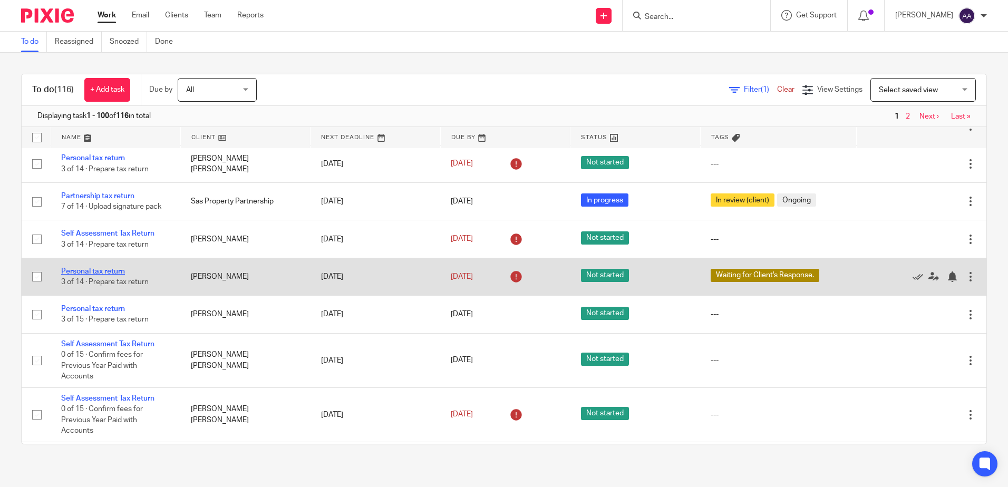
click at [116, 275] on link "Personal tax return" at bounding box center [93, 271] width 64 height 7
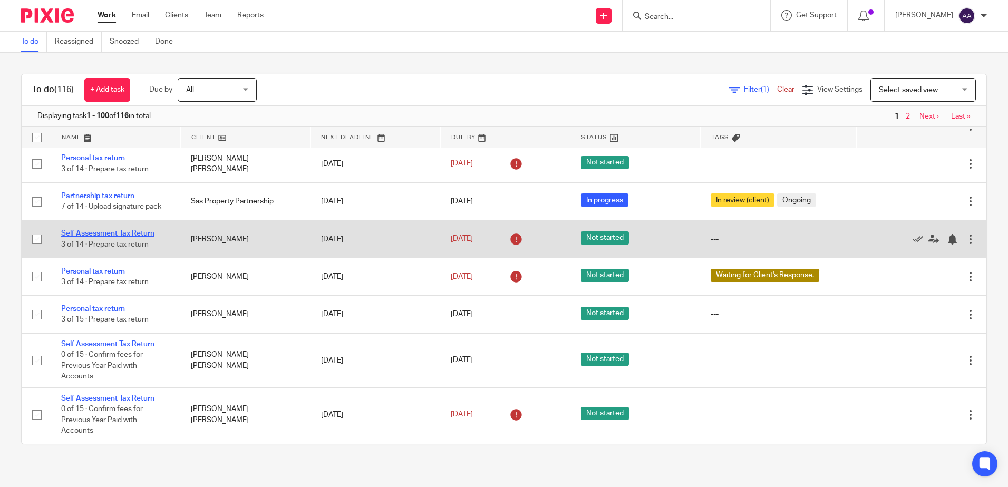
click at [122, 237] on link "Self Assessment Tax Return" at bounding box center [107, 233] width 93 height 7
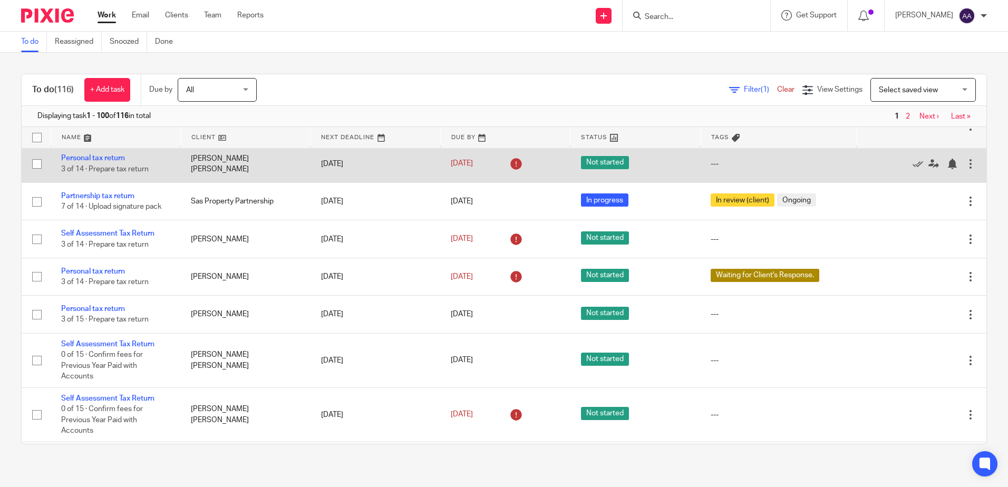
drag, startPoint x: 118, startPoint y: 226, endPoint x: 112, endPoint y: 181, distance: 44.7
click at [118, 200] on link "Partnership tax return" at bounding box center [97, 195] width 73 height 7
click at [110, 162] on link "Personal tax return" at bounding box center [93, 157] width 64 height 7
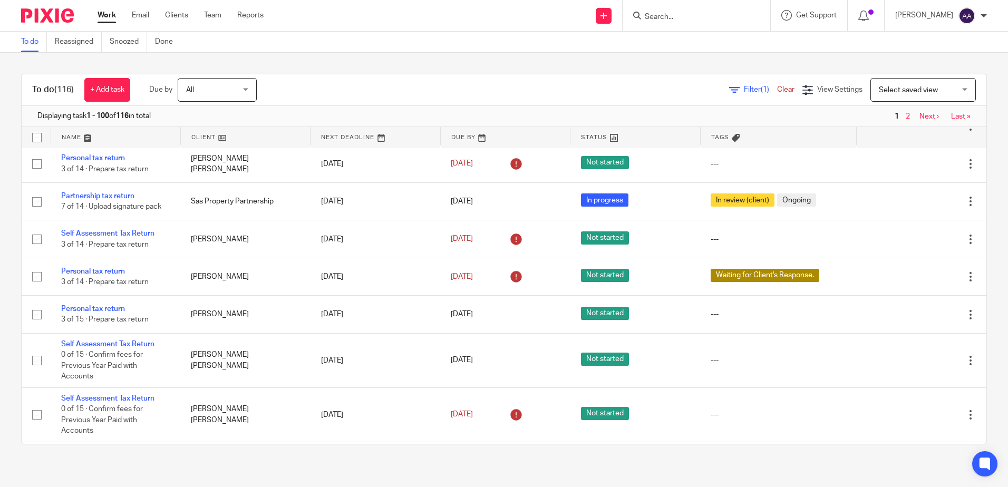
click at [111, 124] on link "Personal tax return" at bounding box center [93, 120] width 64 height 7
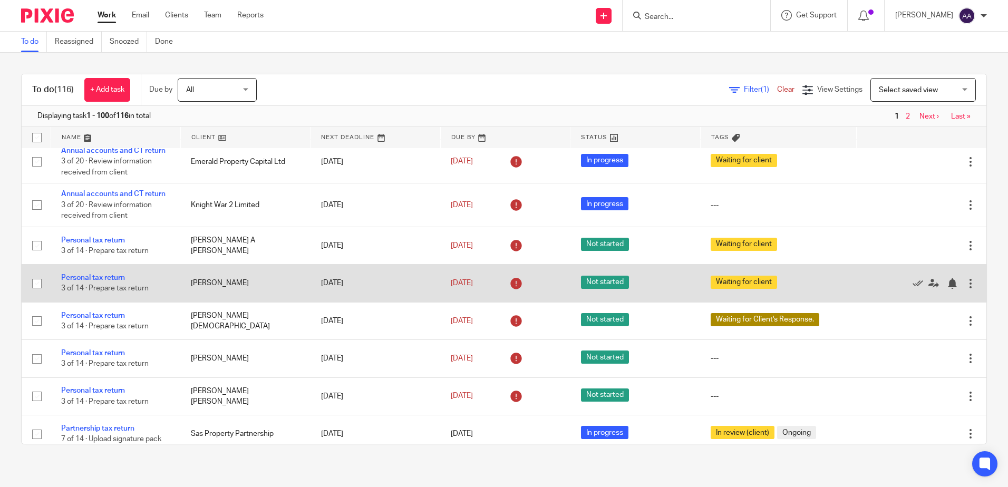
scroll to position [1818, 0]
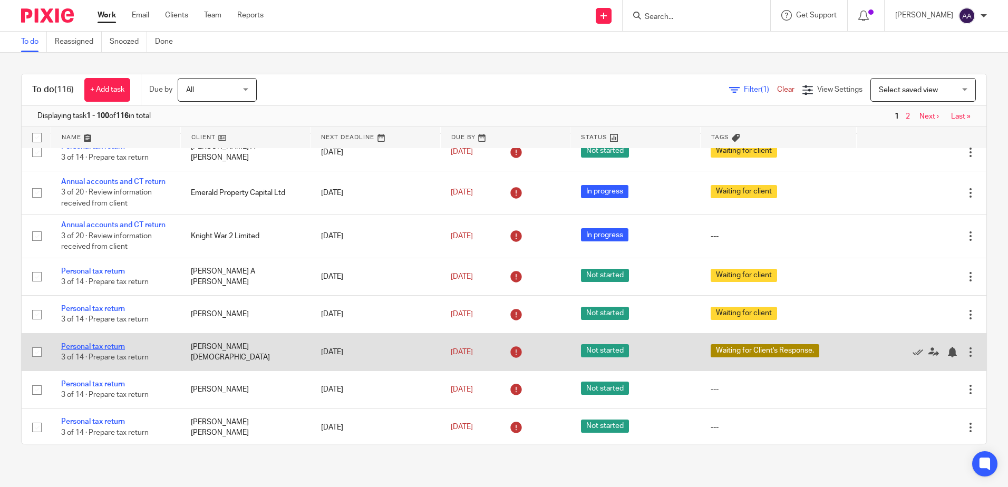
click at [109, 351] on link "Personal tax return" at bounding box center [93, 346] width 64 height 7
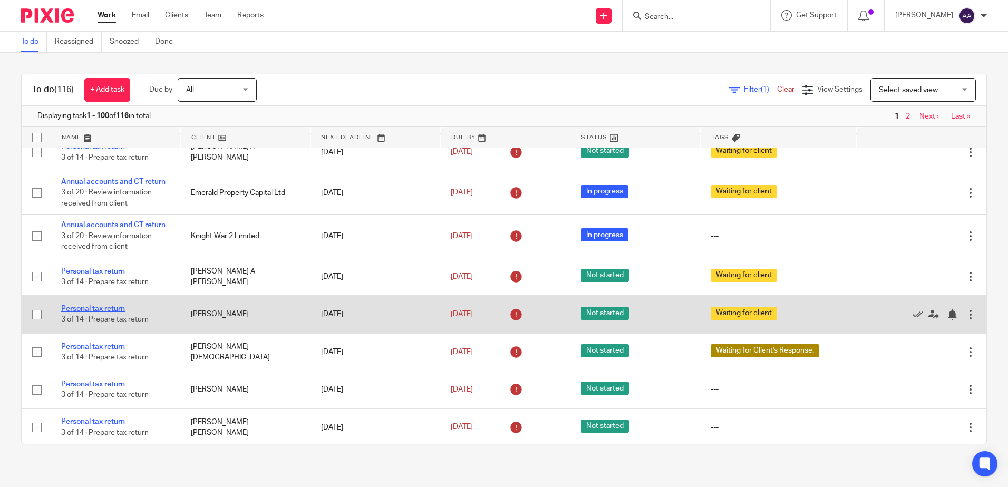
click at [108, 313] on link "Personal tax return" at bounding box center [93, 308] width 64 height 7
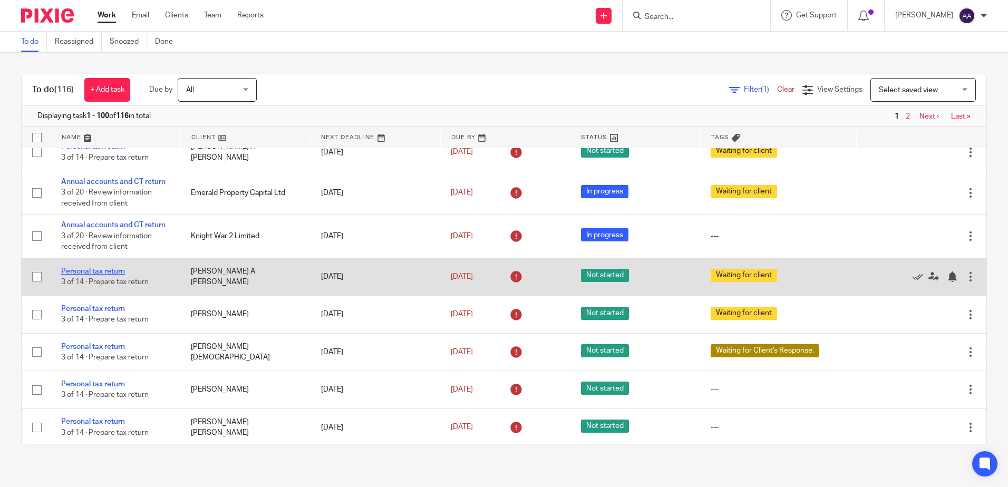
click at [114, 275] on link "Personal tax return" at bounding box center [93, 271] width 64 height 7
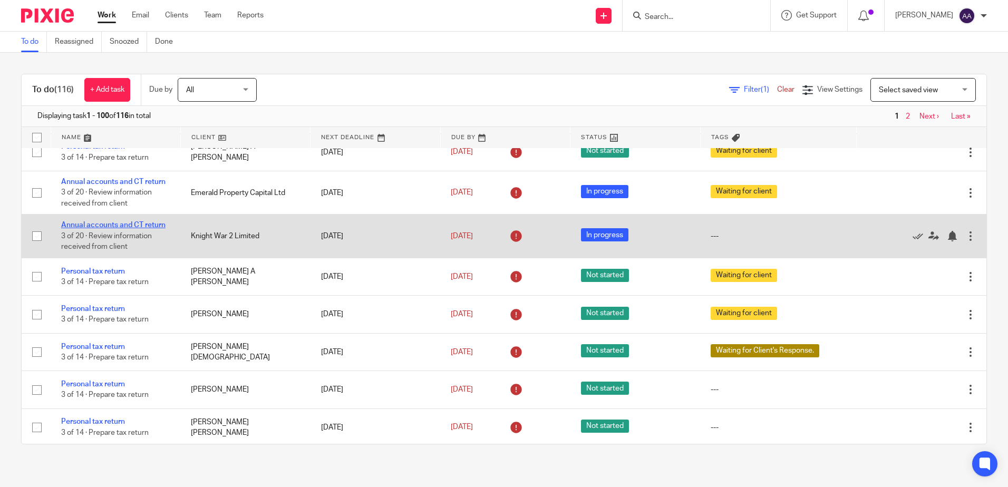
click at [132, 229] on link "Annual accounts and CT return" at bounding box center [113, 224] width 104 height 7
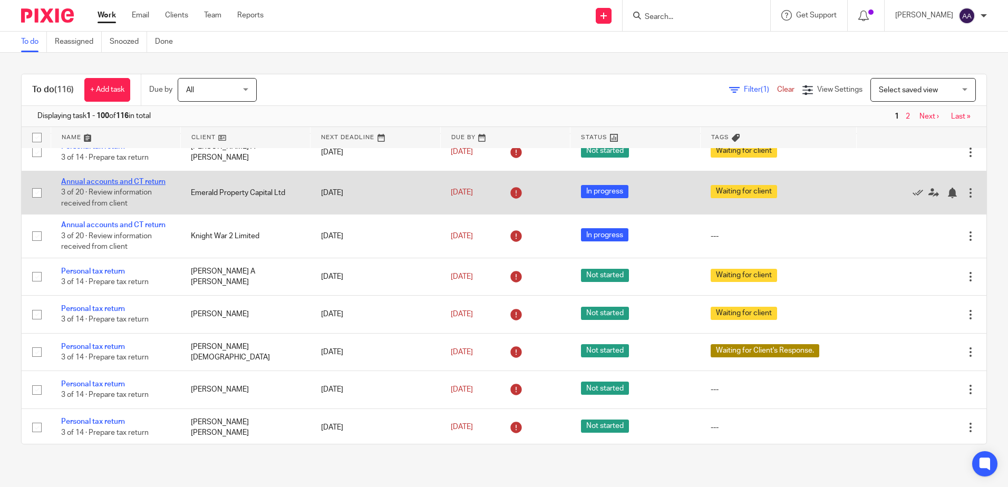
click at [141, 186] on link "Annual accounts and CT return" at bounding box center [113, 181] width 104 height 7
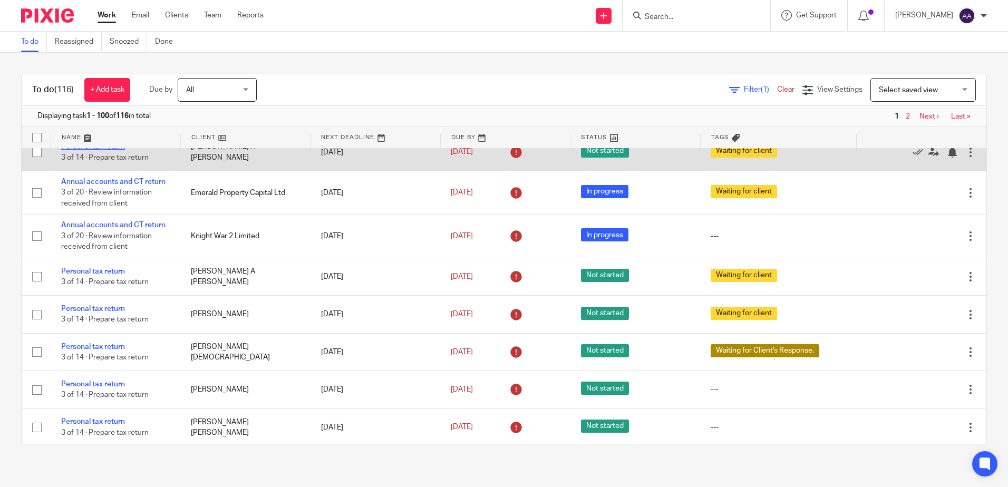
click at [124, 150] on link "Personal tax return" at bounding box center [93, 146] width 64 height 7
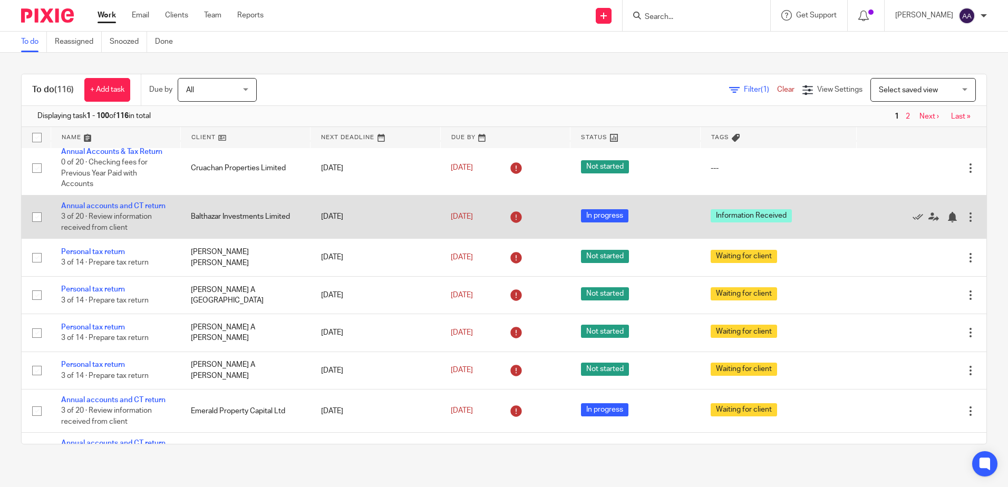
scroll to position [1555, 0]
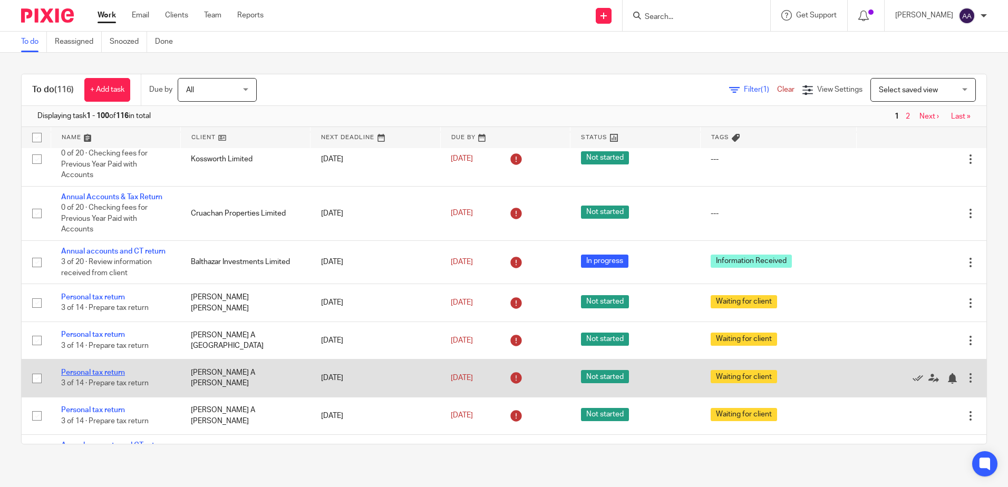
click at [119, 376] on link "Personal tax return" at bounding box center [93, 372] width 64 height 7
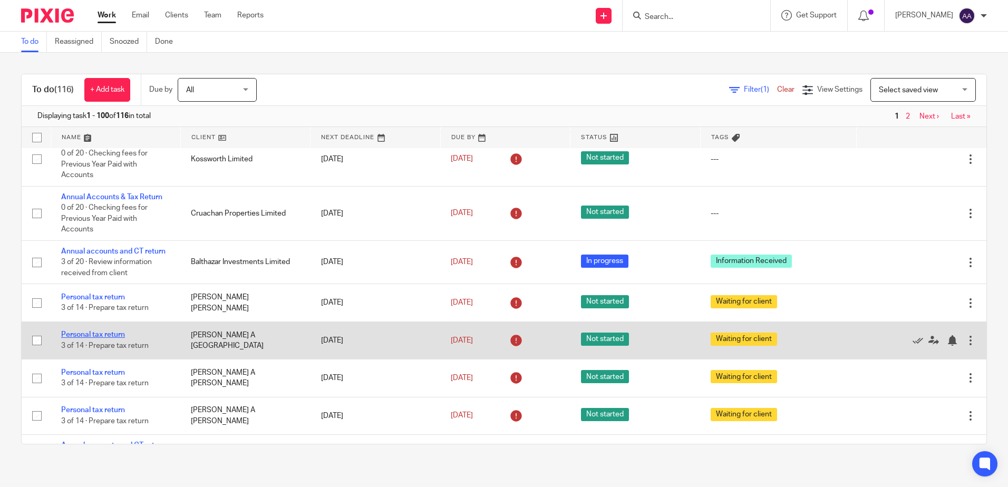
click at [114, 338] on link "Personal tax return" at bounding box center [93, 334] width 64 height 7
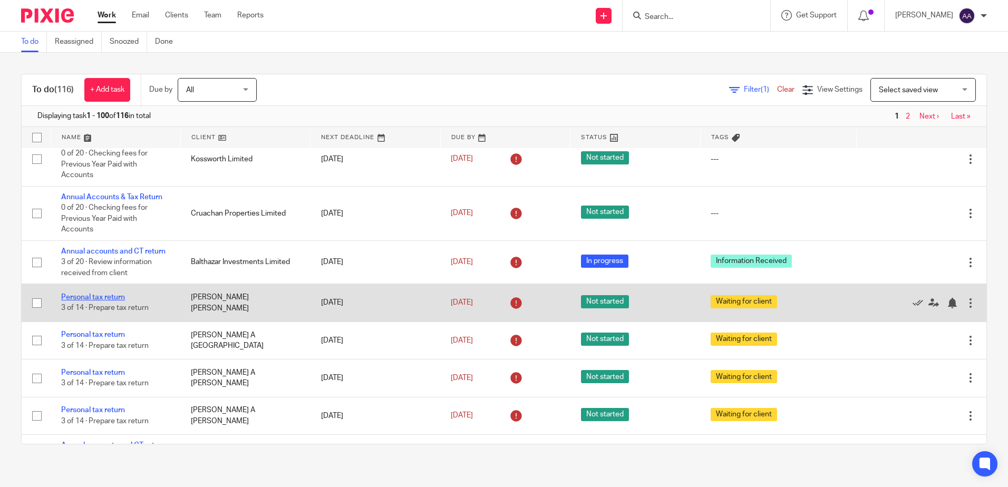
click at [119, 301] on link "Personal tax return" at bounding box center [93, 297] width 64 height 7
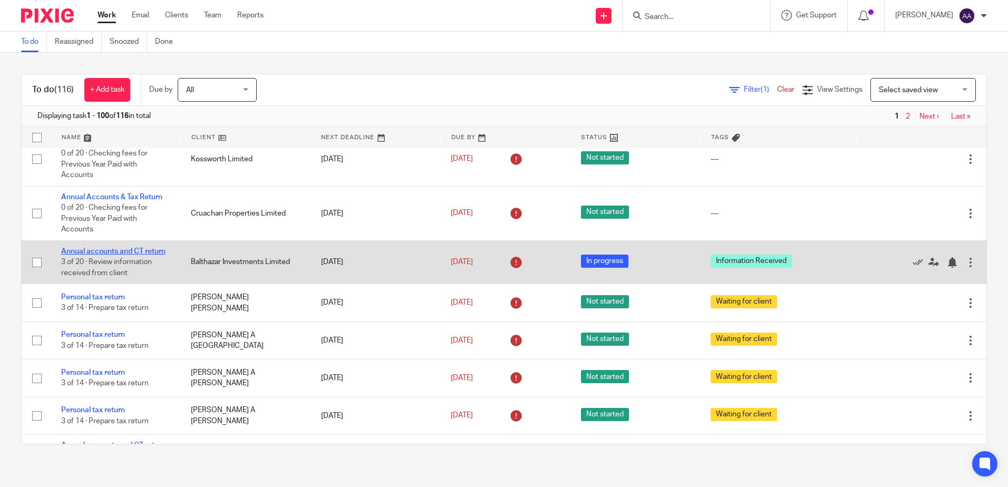
click at [126, 255] on link "Annual accounts and CT return" at bounding box center [113, 251] width 104 height 7
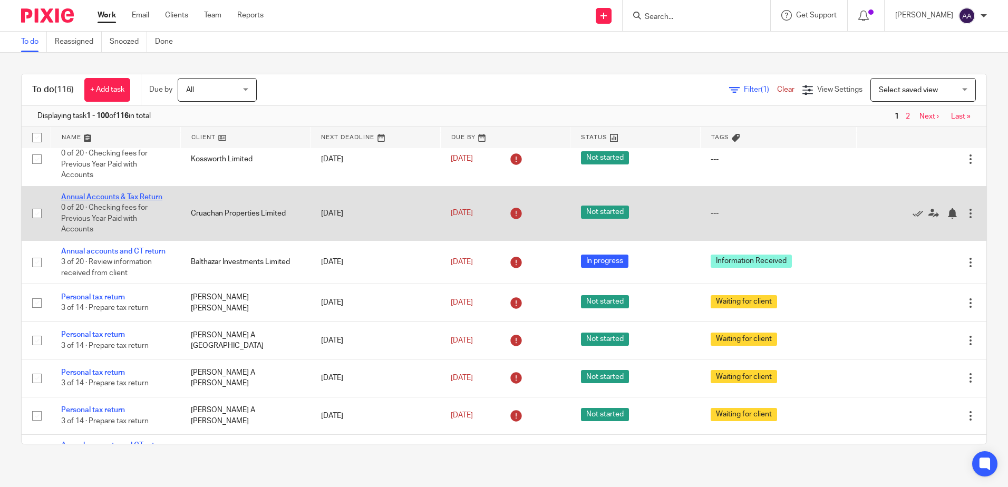
click at [128, 201] on link "Annual Accounts & Tax Return" at bounding box center [111, 196] width 101 height 7
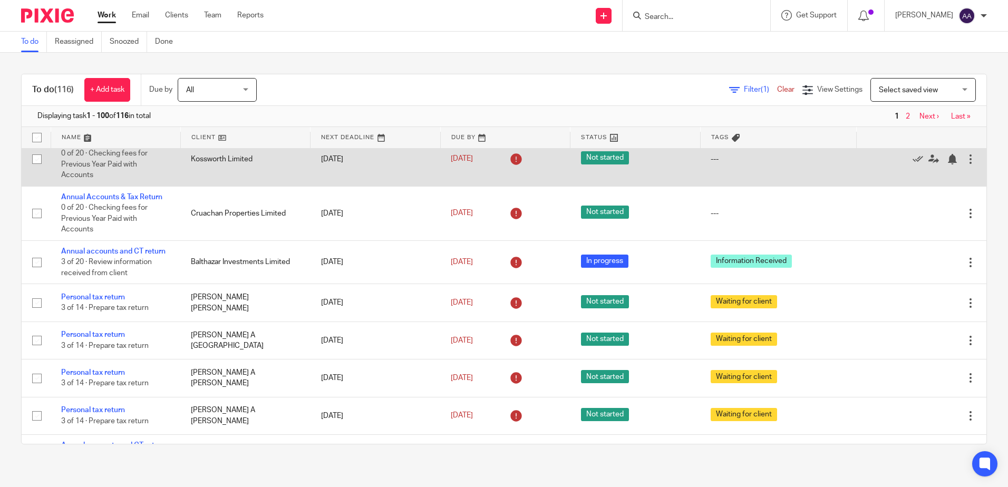
click at [132, 147] on link "Annual Accounts & Tax Return" at bounding box center [111, 142] width 101 height 7
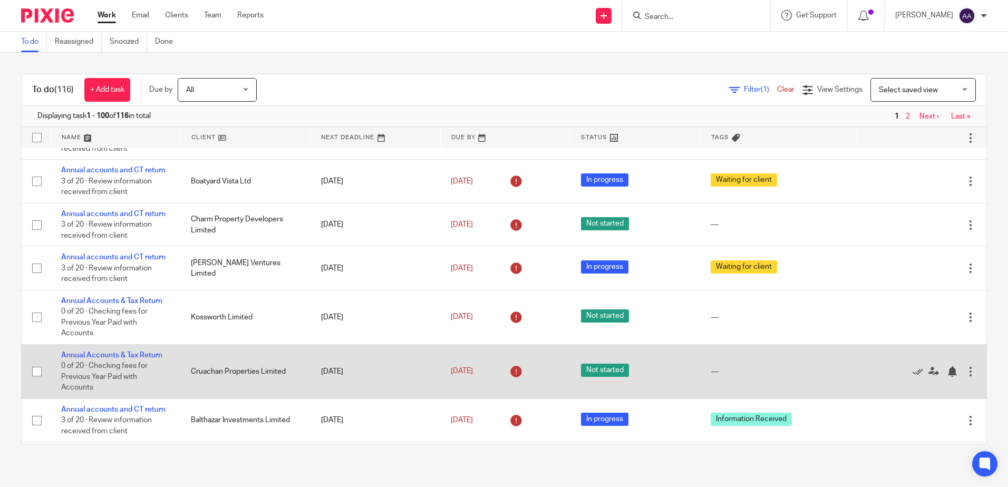
scroll to position [1344, 0]
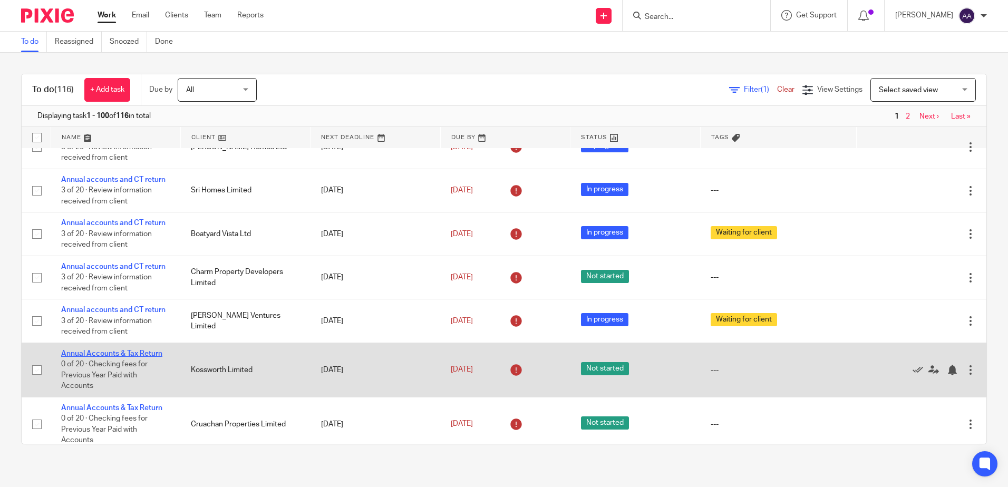
click at [131, 357] on link "Annual Accounts & Tax Return" at bounding box center [111, 353] width 101 height 7
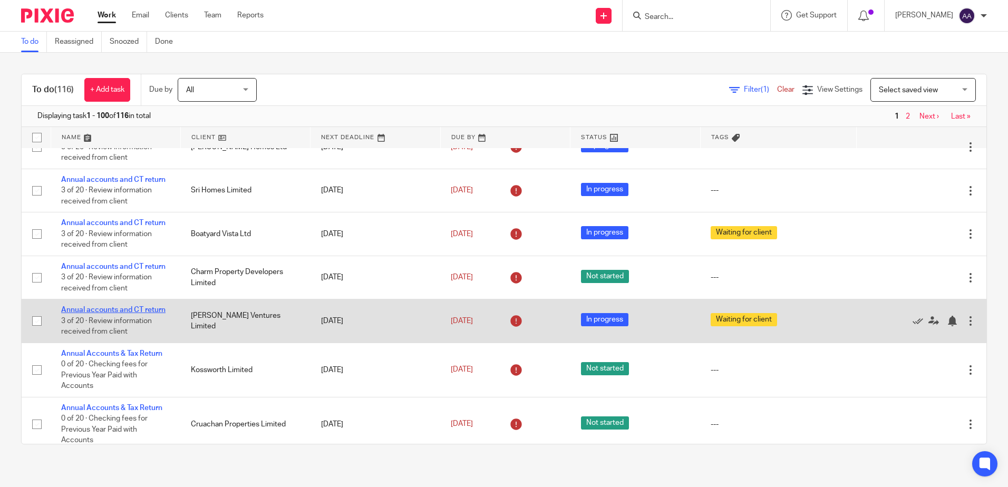
click at [125, 314] on link "Annual accounts and CT return" at bounding box center [113, 309] width 104 height 7
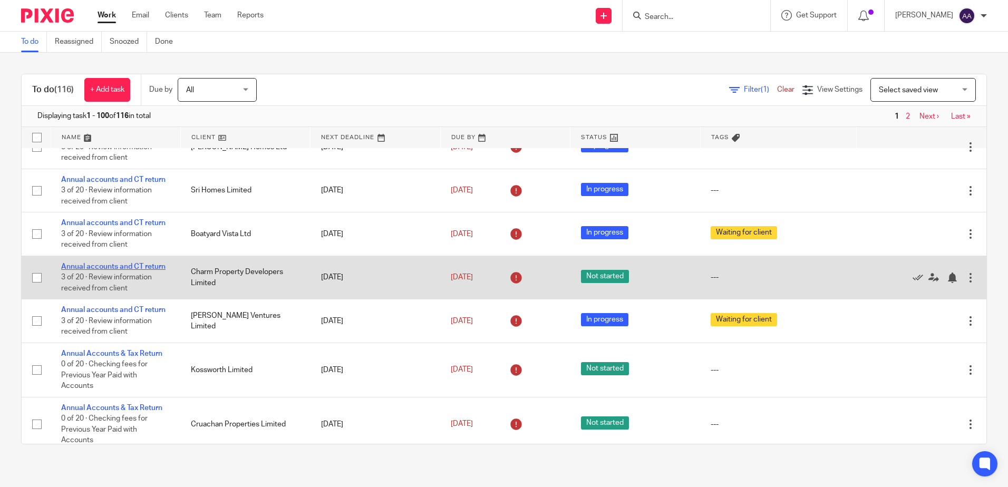
click at [132, 270] on link "Annual accounts and CT return" at bounding box center [113, 266] width 104 height 7
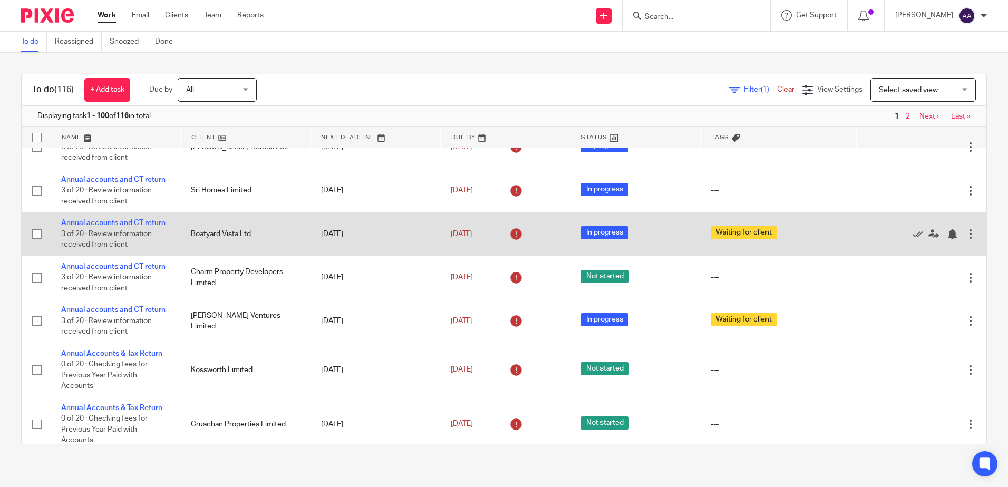
click at [134, 227] on link "Annual accounts and CT return" at bounding box center [113, 222] width 104 height 7
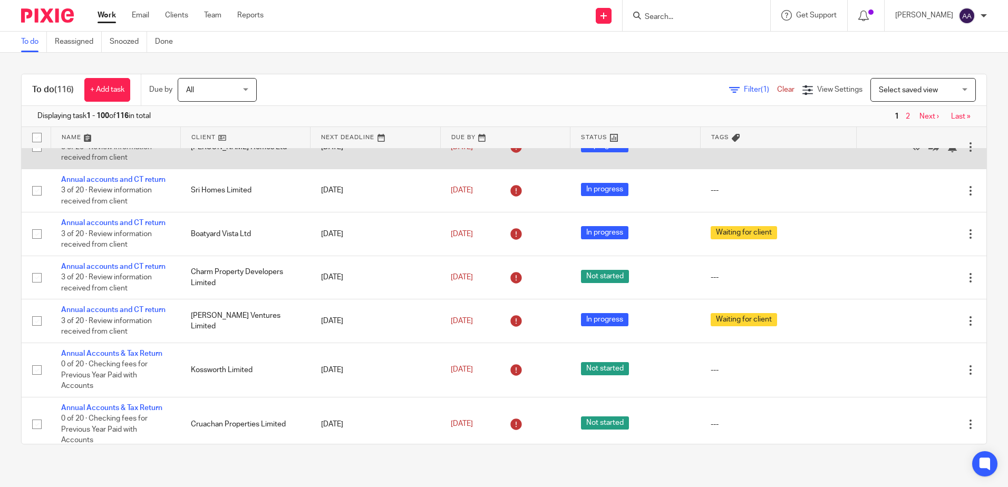
drag, startPoint x: 129, startPoint y: 210, endPoint x: 132, endPoint y: 174, distance: 36.0
click at [129, 183] on link "Annual accounts and CT return" at bounding box center [113, 179] width 104 height 7
click at [134, 140] on link "Annual accounts and CT return" at bounding box center [113, 135] width 104 height 7
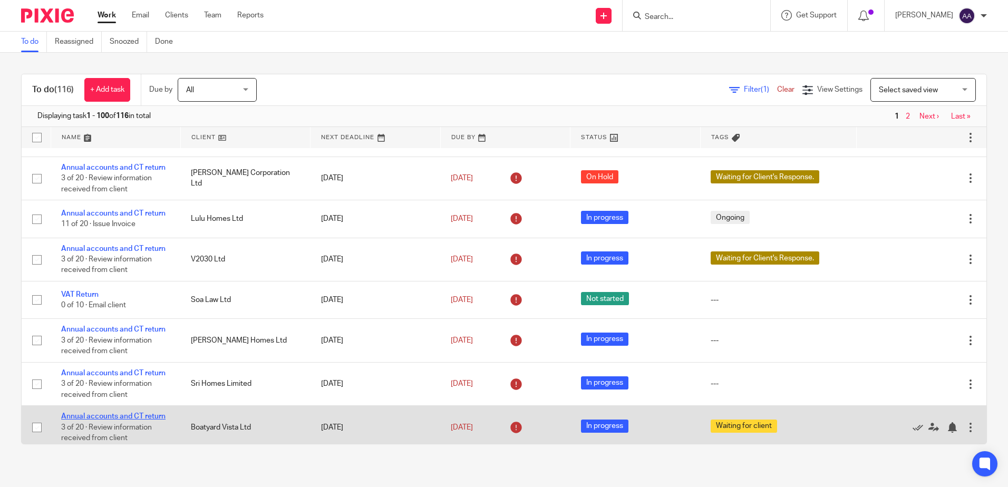
scroll to position [1133, 0]
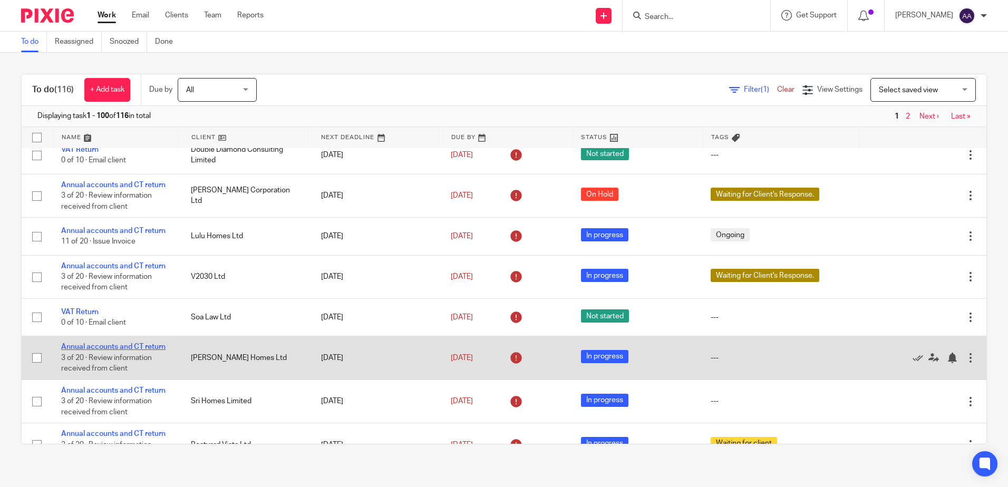
click at [134, 351] on link "Annual accounts and CT return" at bounding box center [113, 346] width 104 height 7
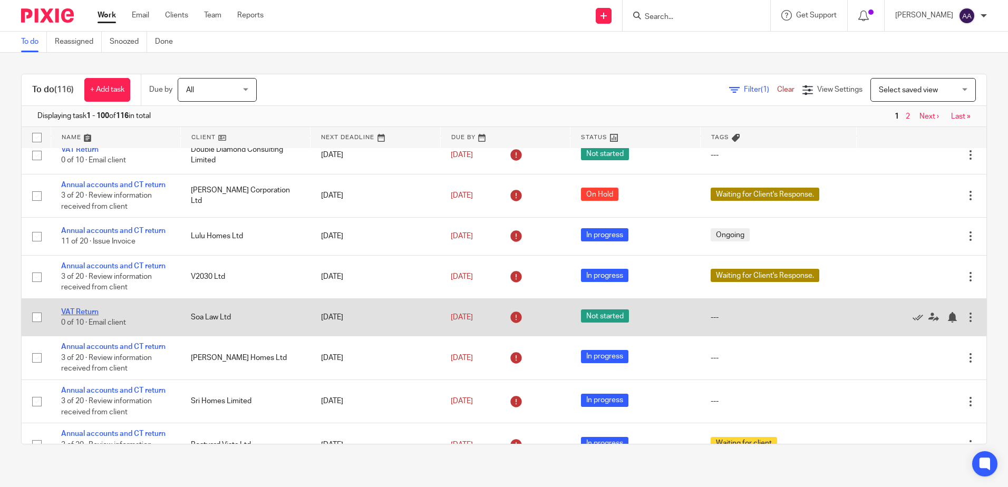
click at [88, 316] on link "VAT Return" at bounding box center [79, 311] width 37 height 7
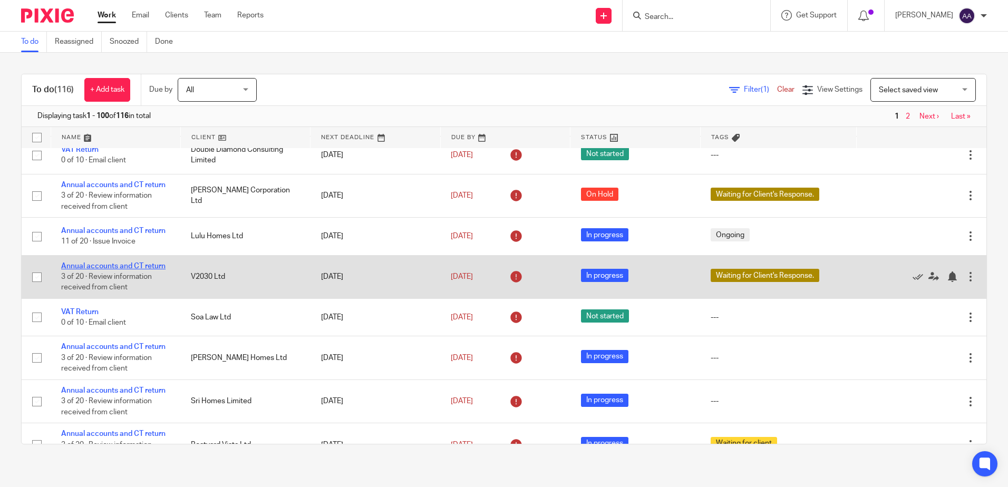
click at [109, 270] on link "Annual accounts and CT return" at bounding box center [113, 265] width 104 height 7
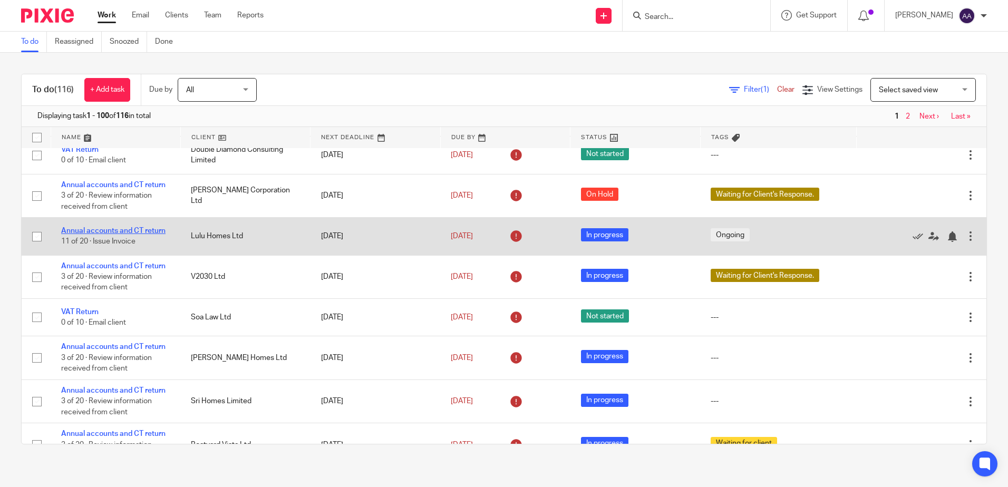
click at [117, 235] on link "Annual accounts and CT return" at bounding box center [113, 230] width 104 height 7
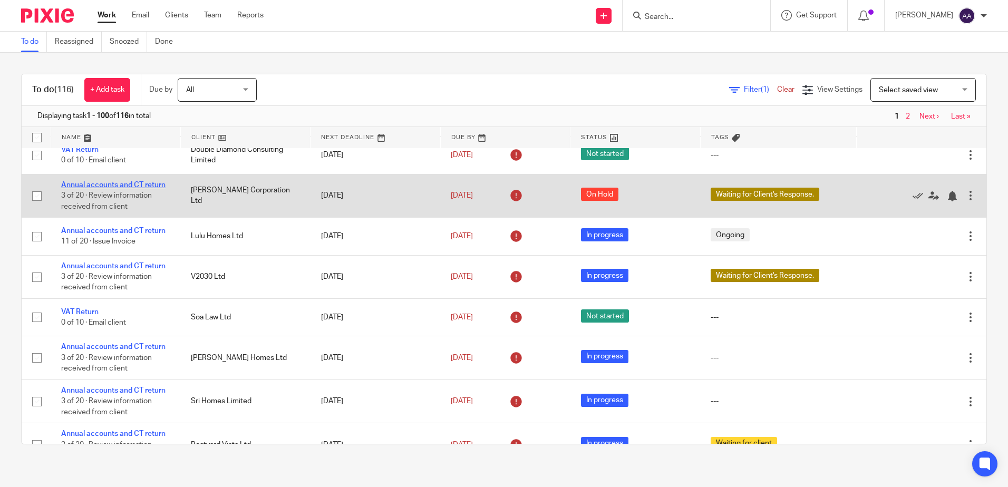
click at [124, 189] on link "Annual accounts and CT return" at bounding box center [113, 184] width 104 height 7
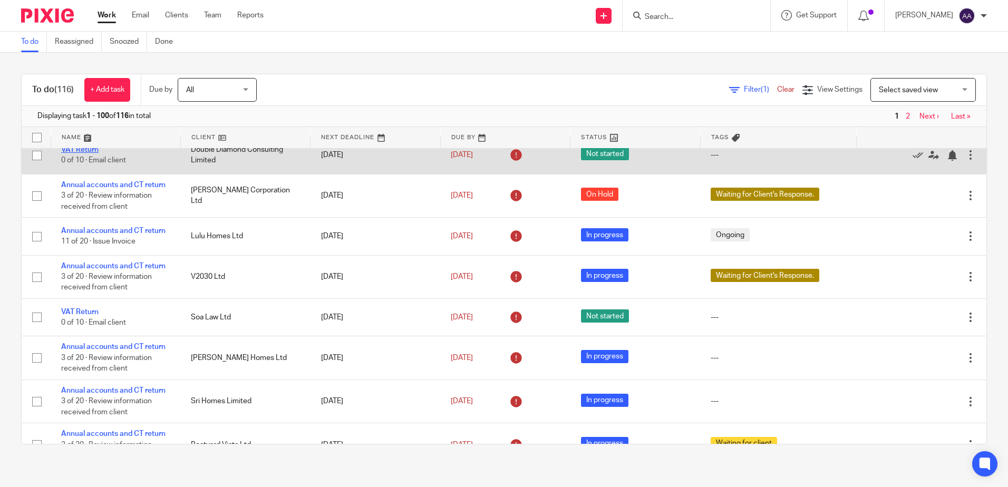
click at [93, 153] on link "VAT Return" at bounding box center [79, 149] width 37 height 7
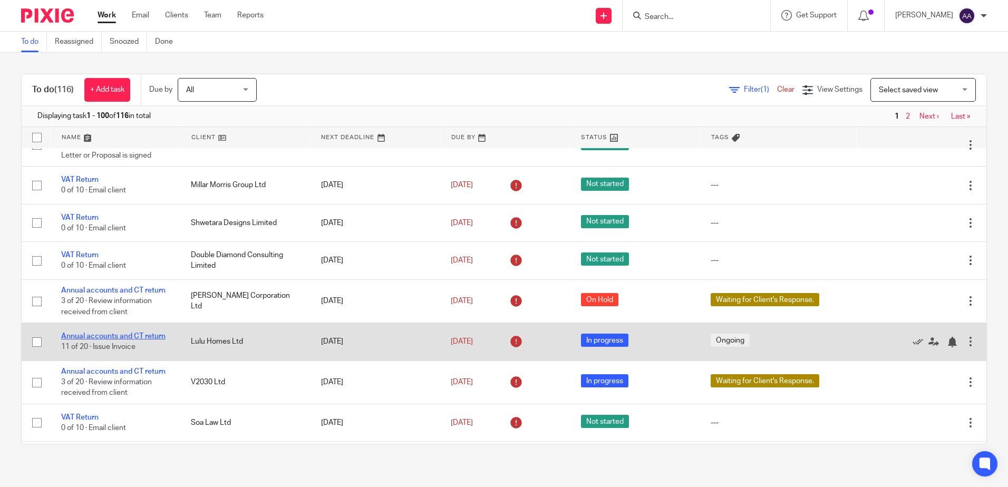
scroll to position [975, 0]
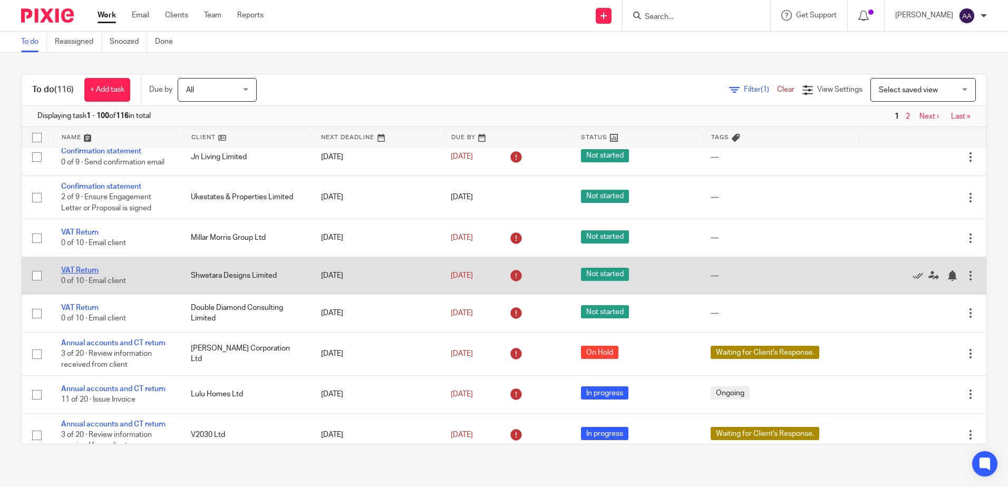
click at [95, 274] on link "VAT Return" at bounding box center [79, 270] width 37 height 7
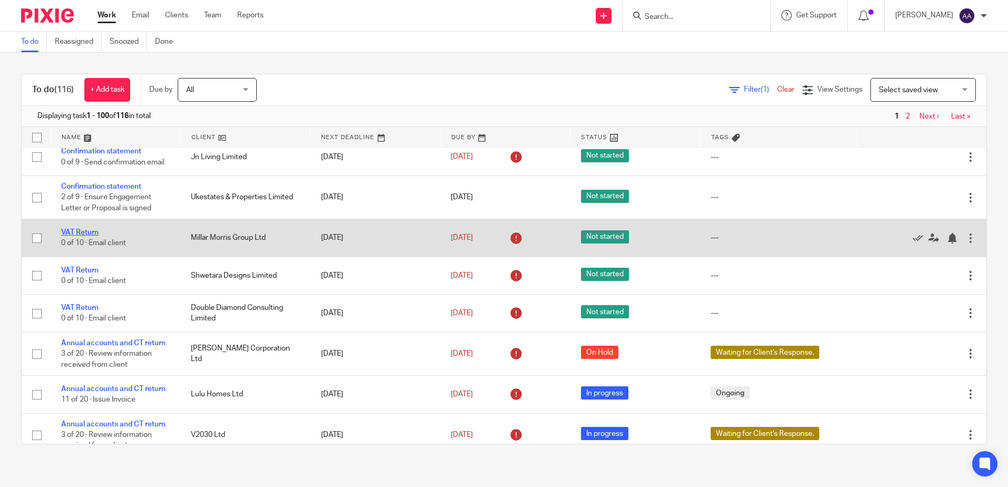
click at [93, 236] on link "VAT Return" at bounding box center [79, 232] width 37 height 7
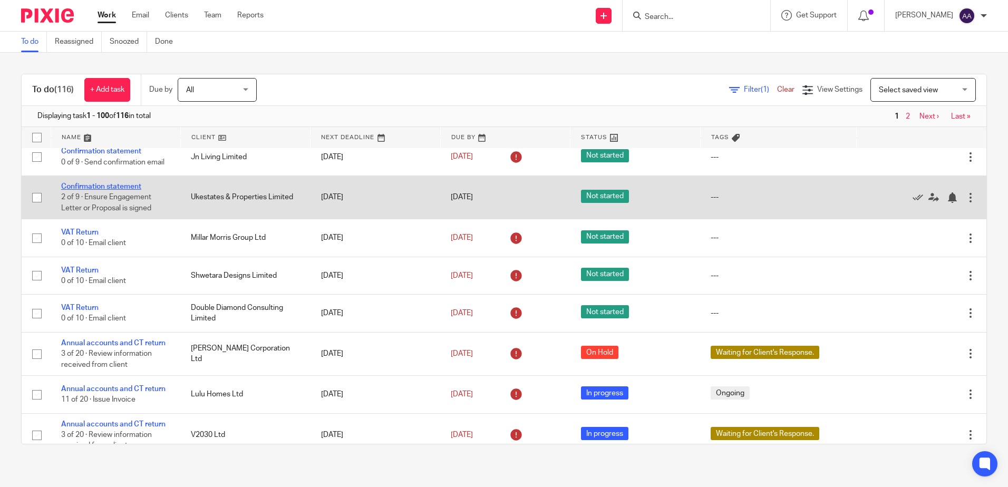
click at [103, 190] on link "Confirmation statement" at bounding box center [101, 186] width 80 height 7
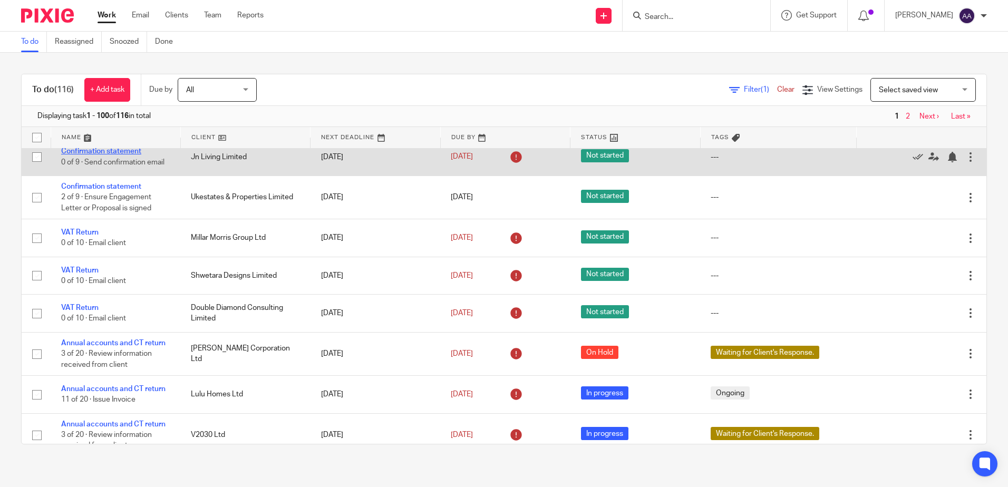
click at [110, 155] on link "Confirmation statement" at bounding box center [101, 151] width 80 height 7
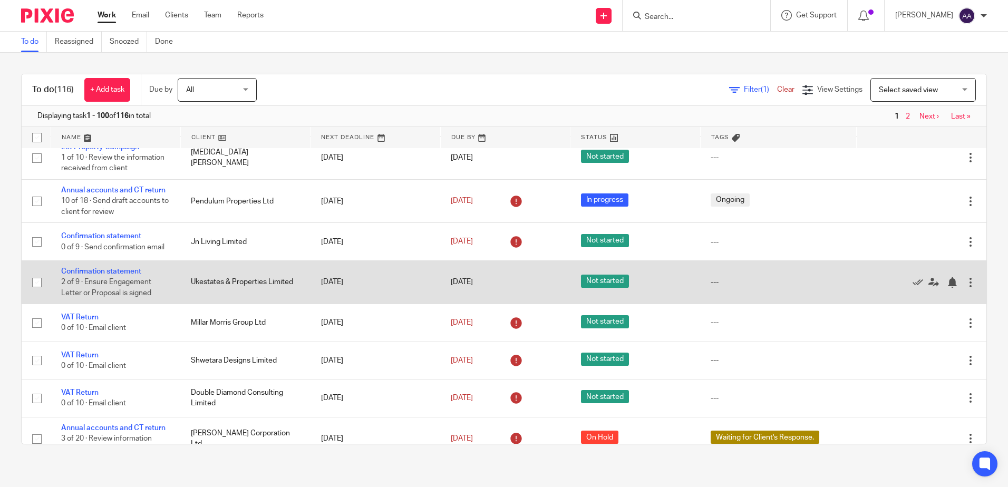
scroll to position [870, 0]
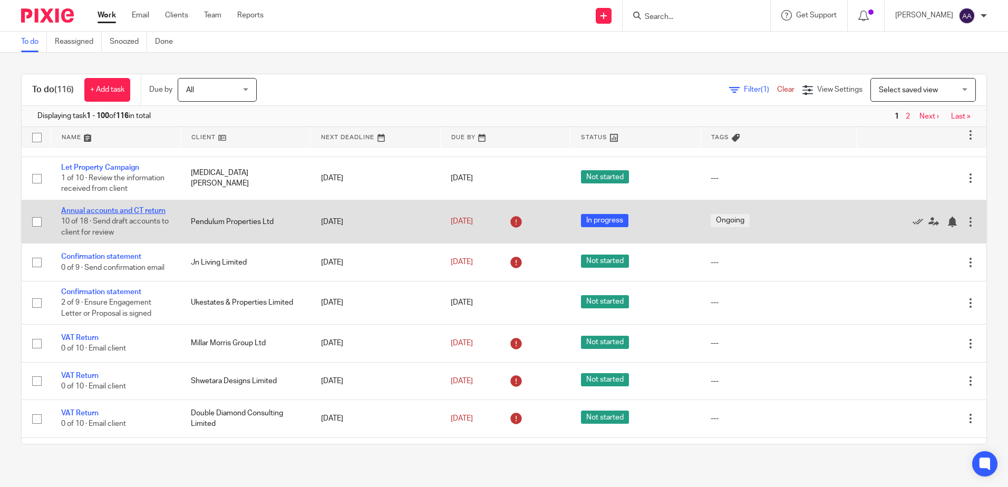
click at [121, 215] on link "Annual accounts and CT return" at bounding box center [113, 210] width 104 height 7
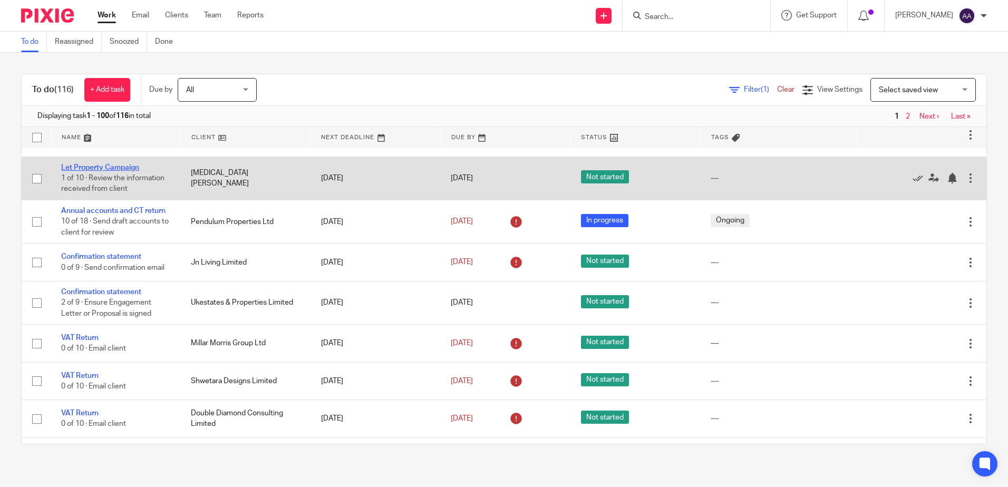
click at [126, 171] on link "Let Property Campaign" at bounding box center [100, 167] width 78 height 7
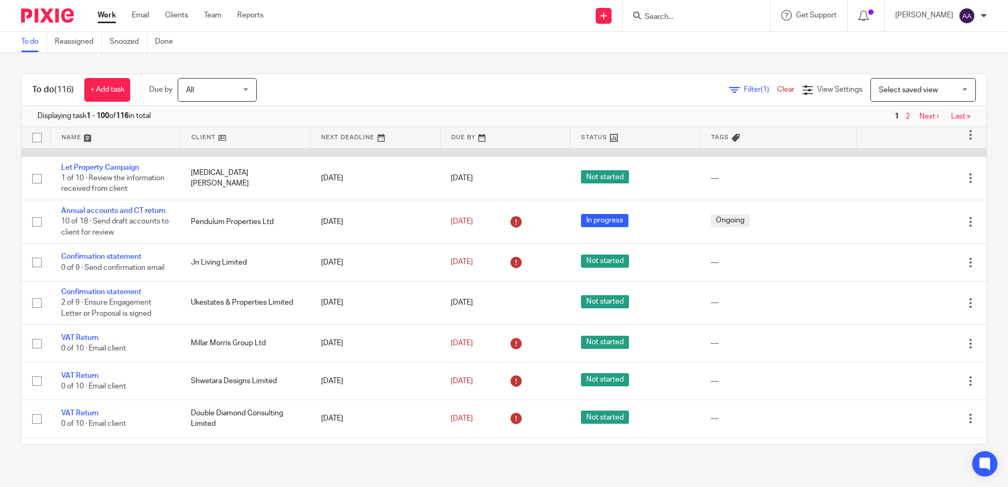
click at [137, 128] on link "Annual accounts and CT return" at bounding box center [113, 123] width 104 height 7
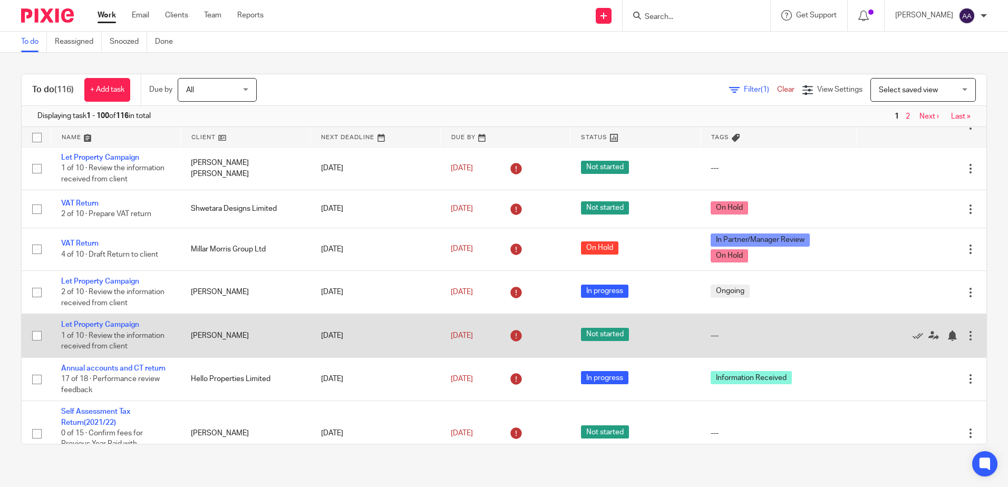
scroll to position [0, 0]
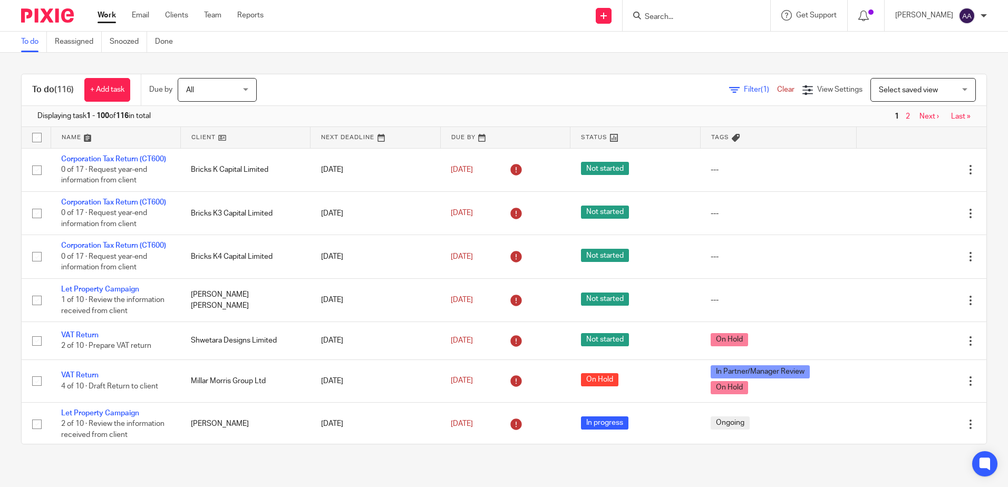
click at [698, 15] on input "Search" at bounding box center [691, 17] width 95 height 9
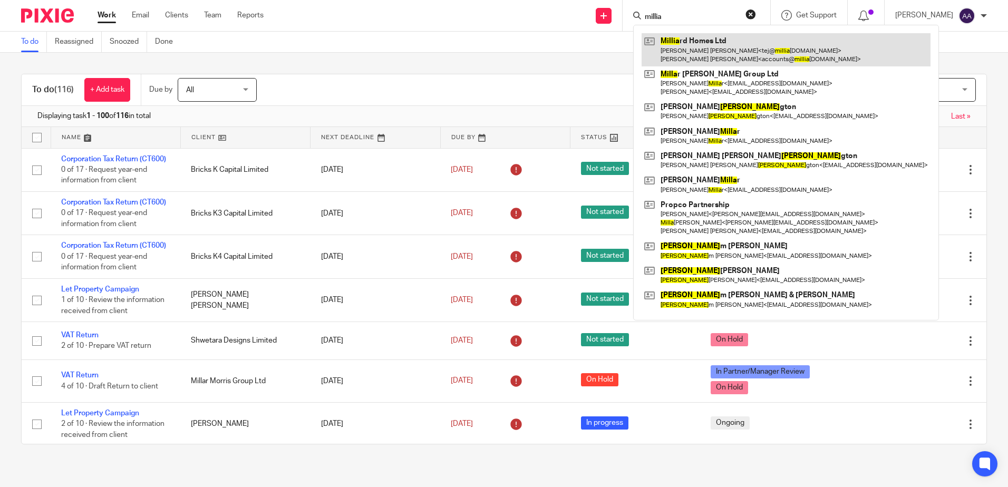
type input "millia"
click at [700, 43] on link at bounding box center [785, 49] width 289 height 33
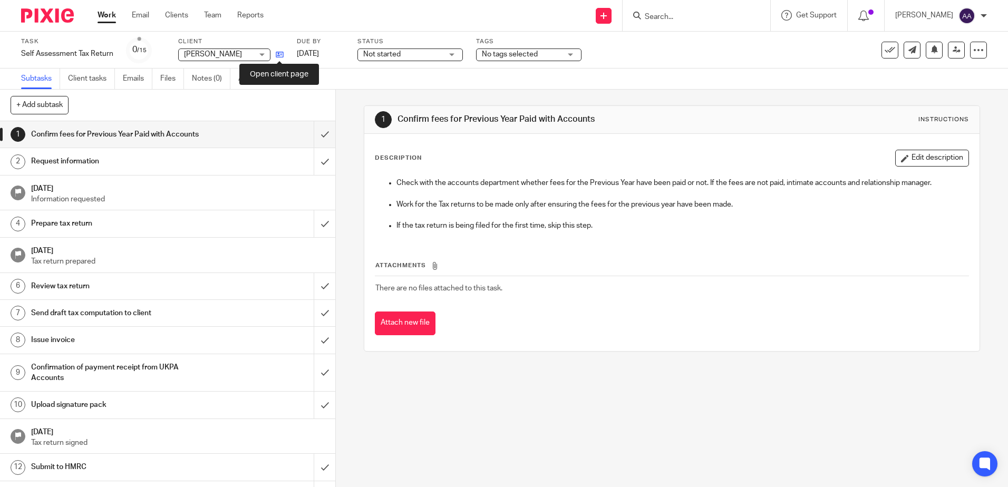
click at [282, 52] on icon at bounding box center [280, 55] width 8 height 8
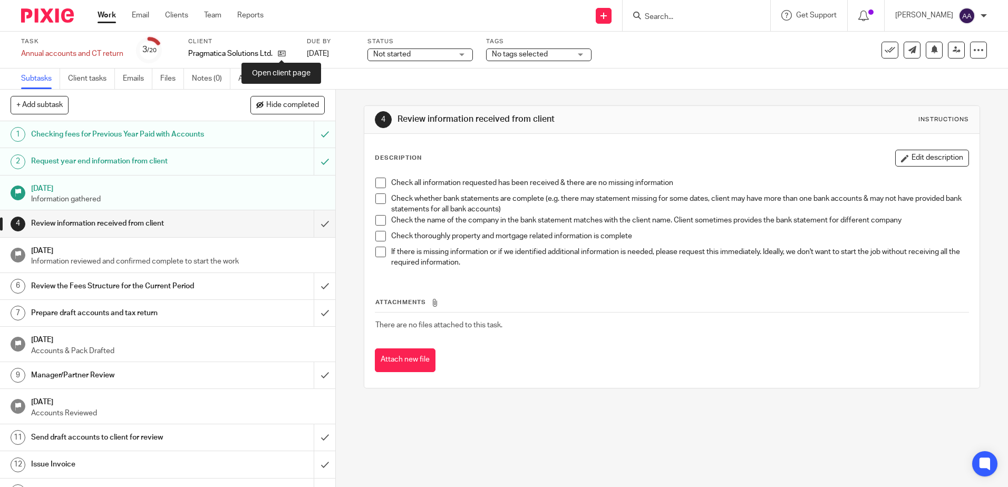
drag, startPoint x: 283, startPoint y: 53, endPoint x: 277, endPoint y: 45, distance: 9.8
click at [283, 53] on icon at bounding box center [282, 54] width 8 height 8
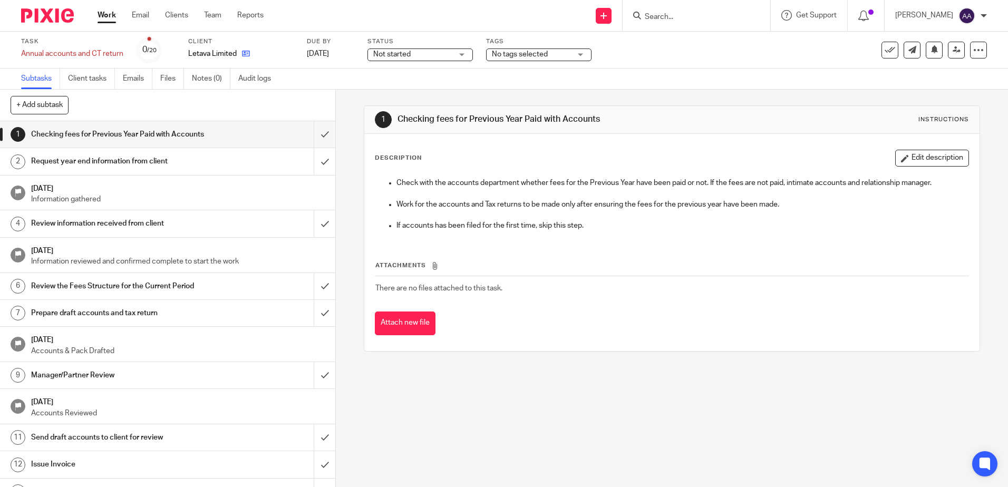
click at [249, 52] on icon at bounding box center [246, 54] width 8 height 8
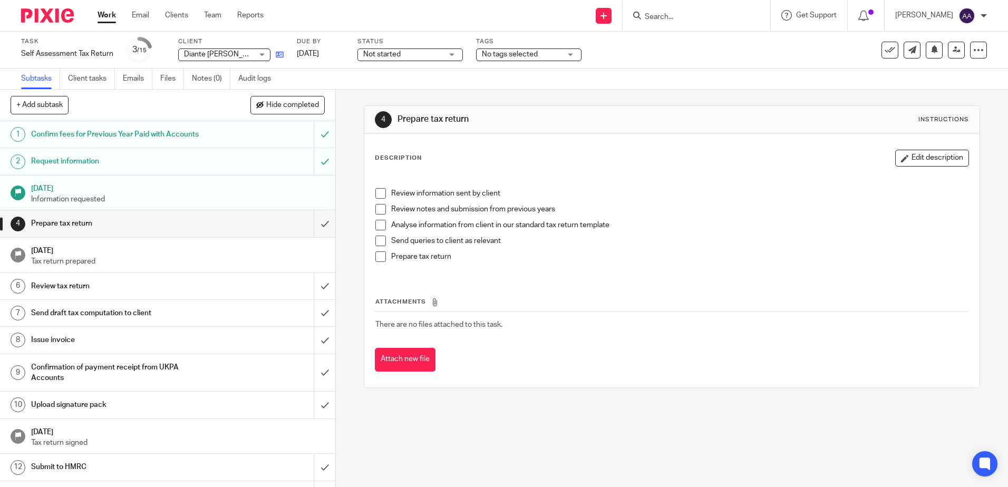
click at [278, 53] on icon at bounding box center [280, 55] width 8 height 8
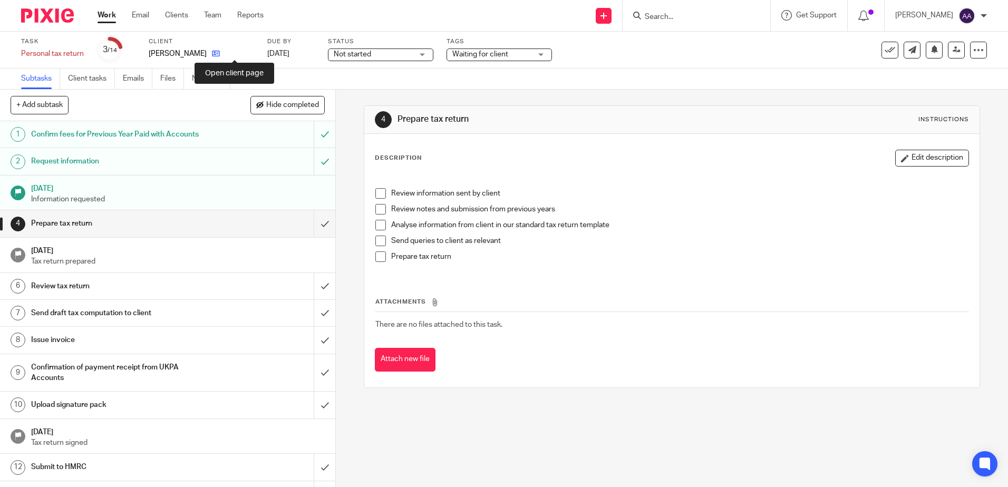
click at [220, 53] on icon at bounding box center [216, 54] width 8 height 8
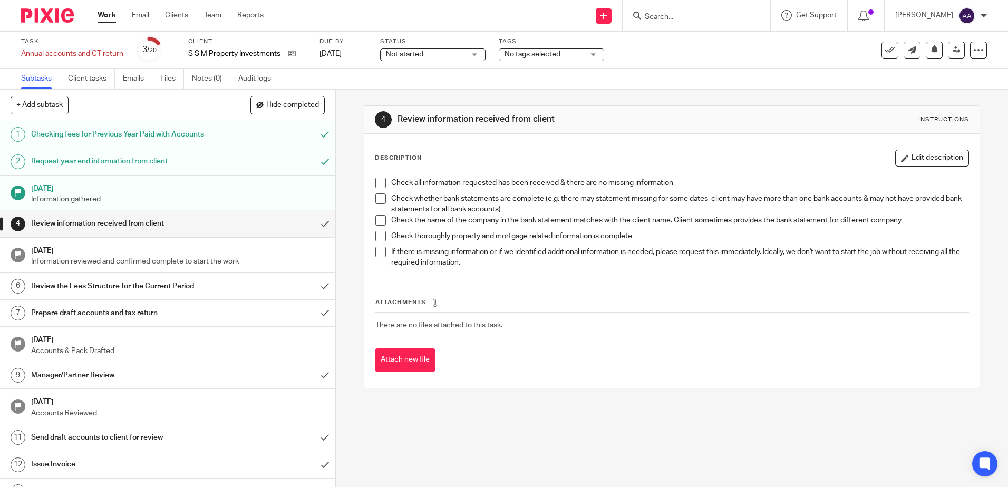
click at [297, 56] on div "S S M Property Investments Ltd" at bounding box center [247, 53] width 118 height 11
click at [291, 53] on icon at bounding box center [292, 54] width 8 height 8
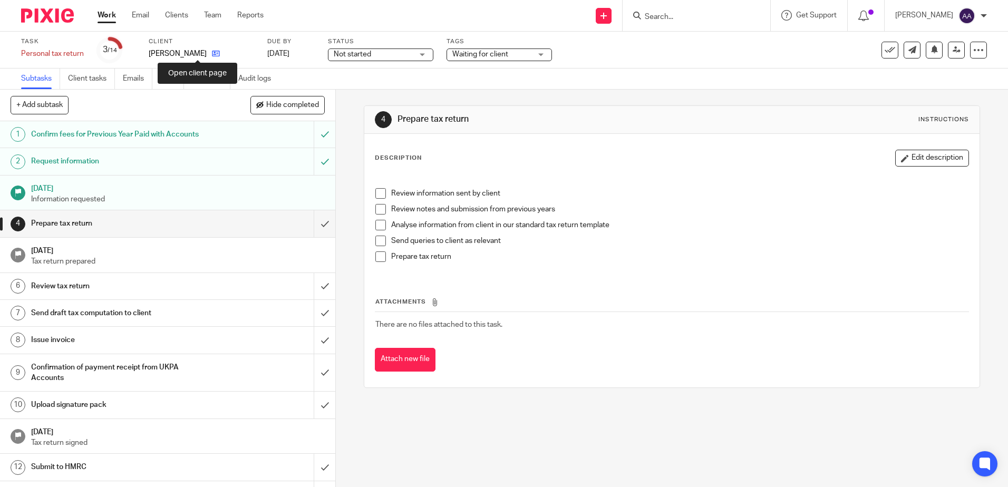
click at [212, 52] on icon at bounding box center [216, 54] width 8 height 8
drag, startPoint x: 202, startPoint y: 53, endPoint x: 209, endPoint y: 35, distance: 18.5
click at [212, 53] on icon at bounding box center [216, 54] width 8 height 8
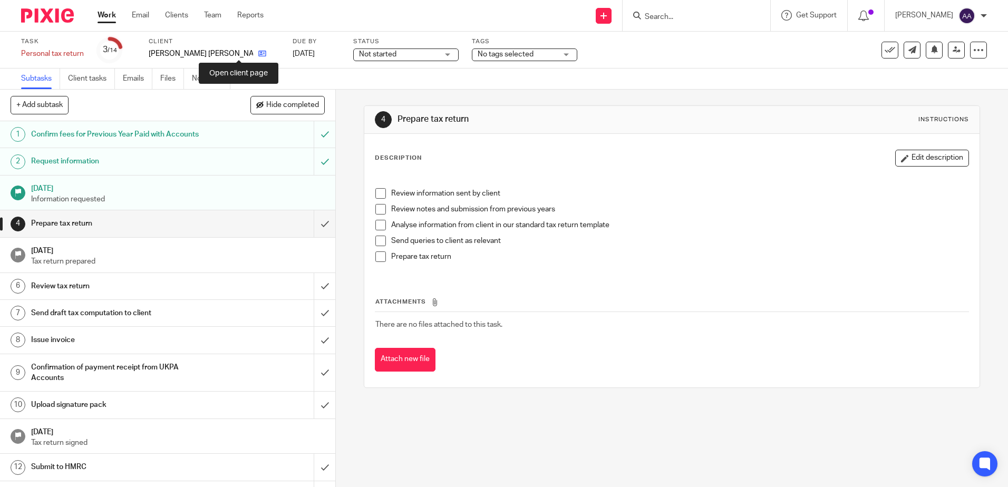
click at [258, 53] on icon at bounding box center [262, 54] width 8 height 8
click at [220, 51] on icon at bounding box center [216, 54] width 8 height 8
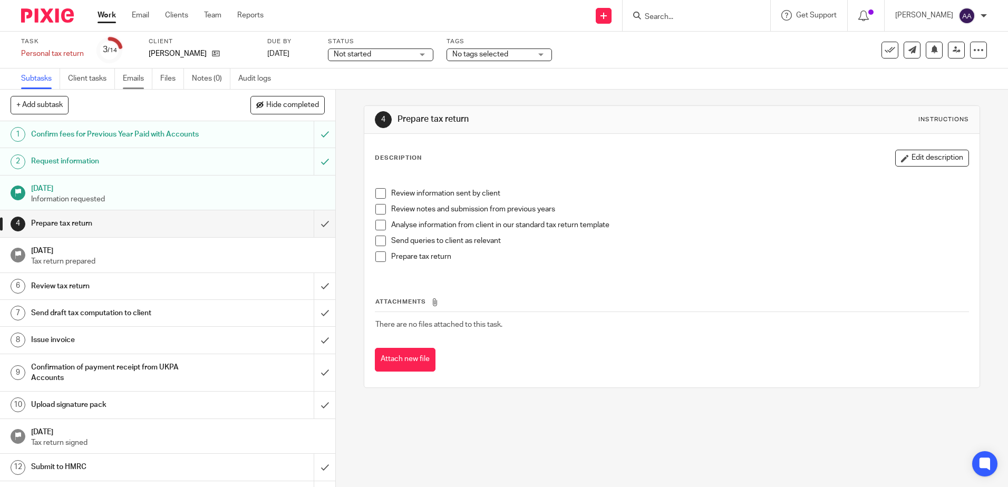
click at [140, 81] on link "Emails" at bounding box center [138, 79] width 30 height 21
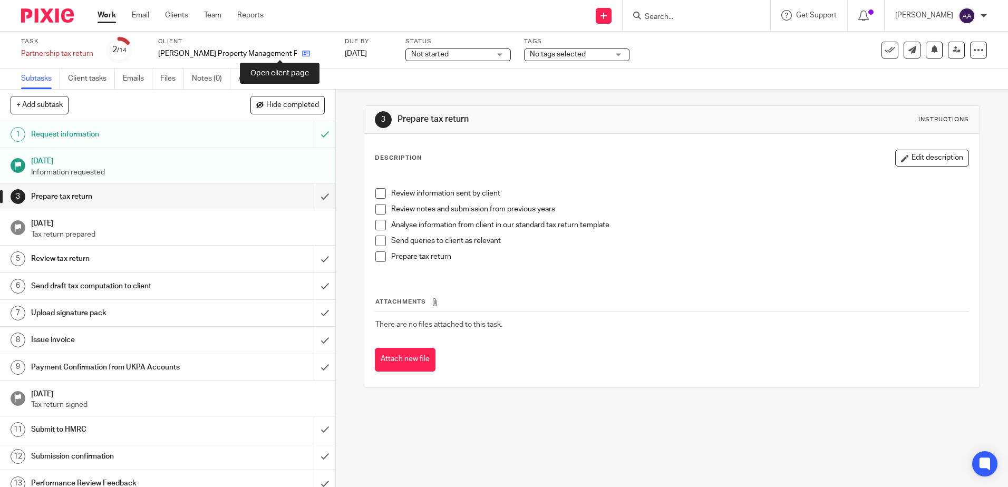
click at [302, 51] on icon at bounding box center [306, 54] width 8 height 8
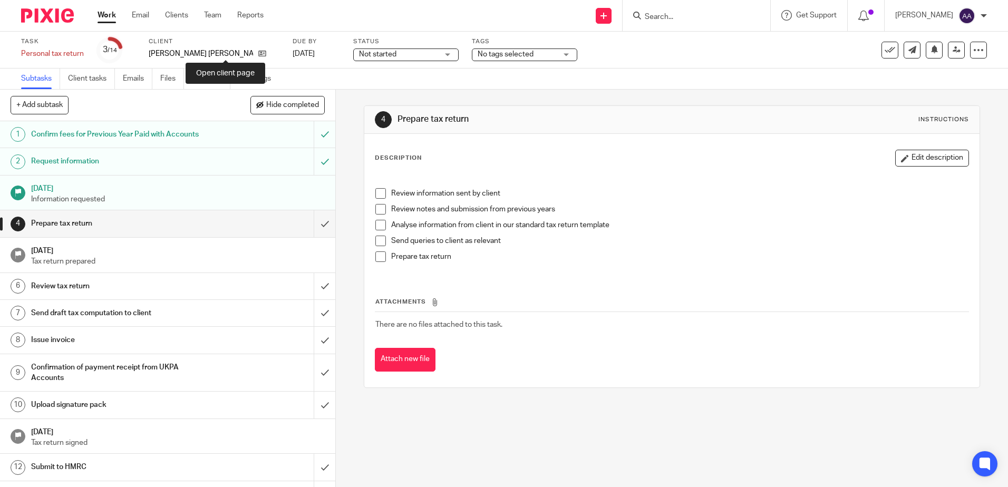
drag, startPoint x: 228, startPoint y: 51, endPoint x: 227, endPoint y: 30, distance: 21.6
click at [258, 51] on icon at bounding box center [262, 54] width 8 height 8
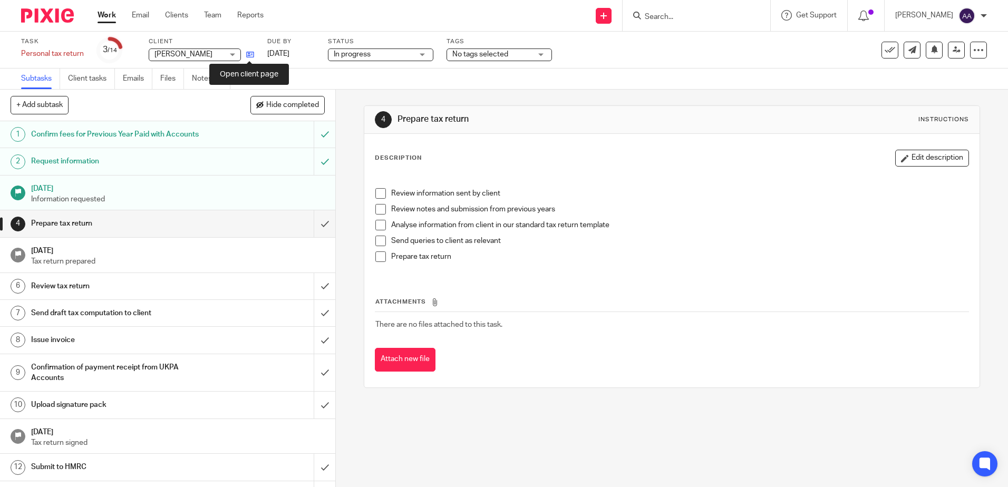
click at [251, 52] on icon at bounding box center [250, 55] width 8 height 8
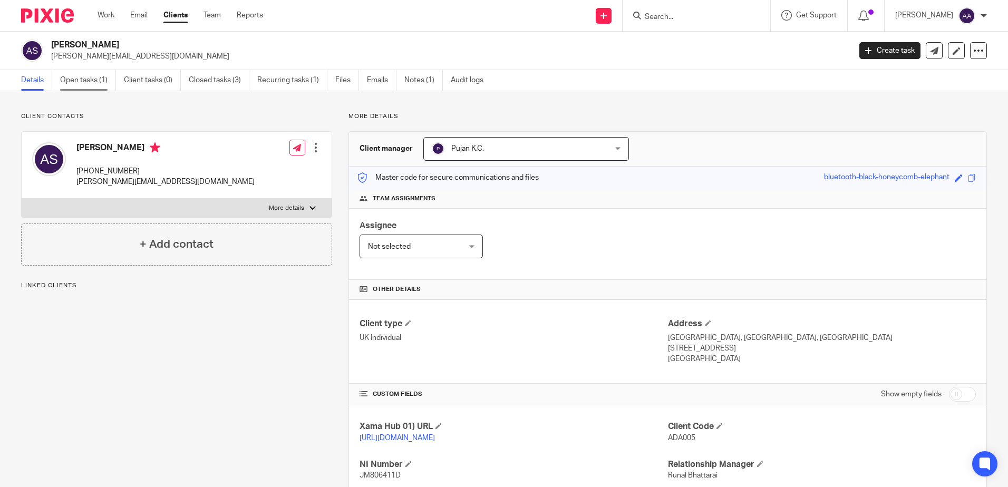
click at [79, 83] on link "Open tasks (1)" at bounding box center [88, 80] width 56 height 21
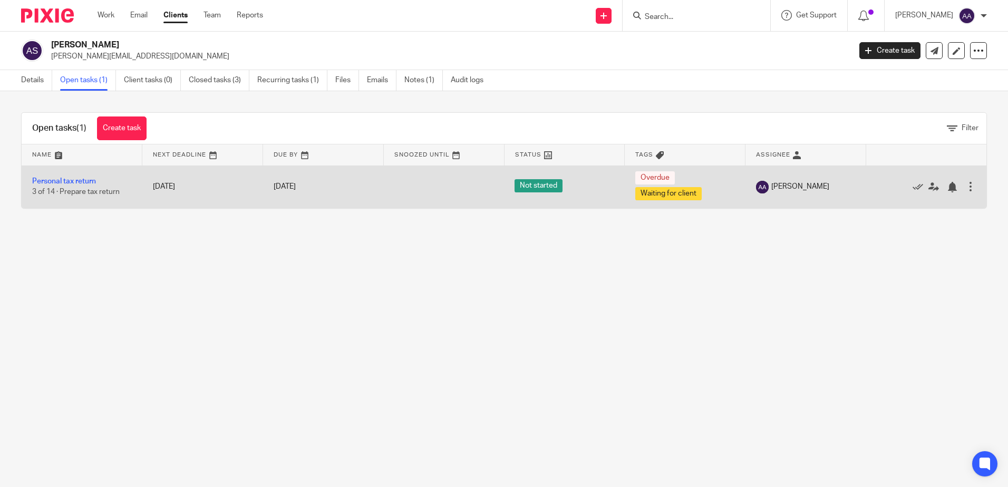
drag, startPoint x: 83, startPoint y: 179, endPoint x: 86, endPoint y: 169, distance: 10.2
click at [83, 179] on link "Personal tax return" at bounding box center [64, 181] width 64 height 7
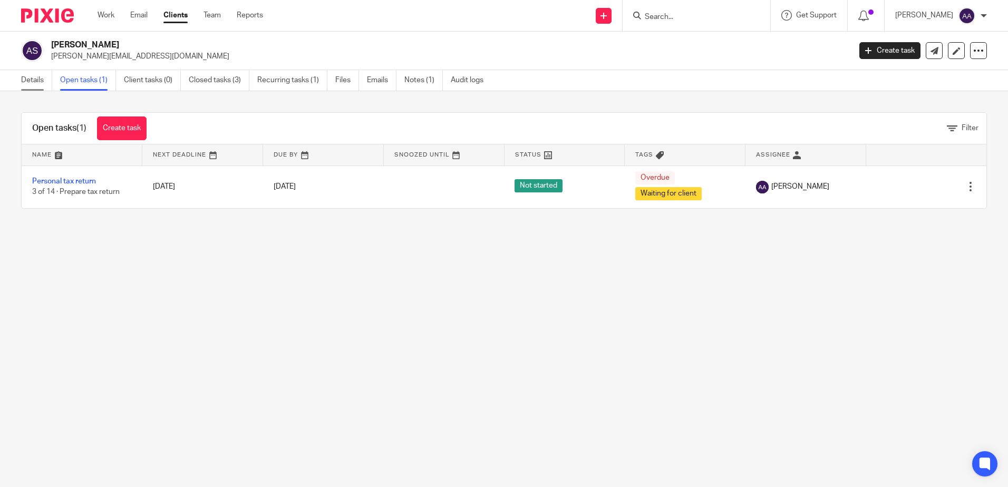
click at [42, 80] on link "Details" at bounding box center [36, 80] width 31 height 21
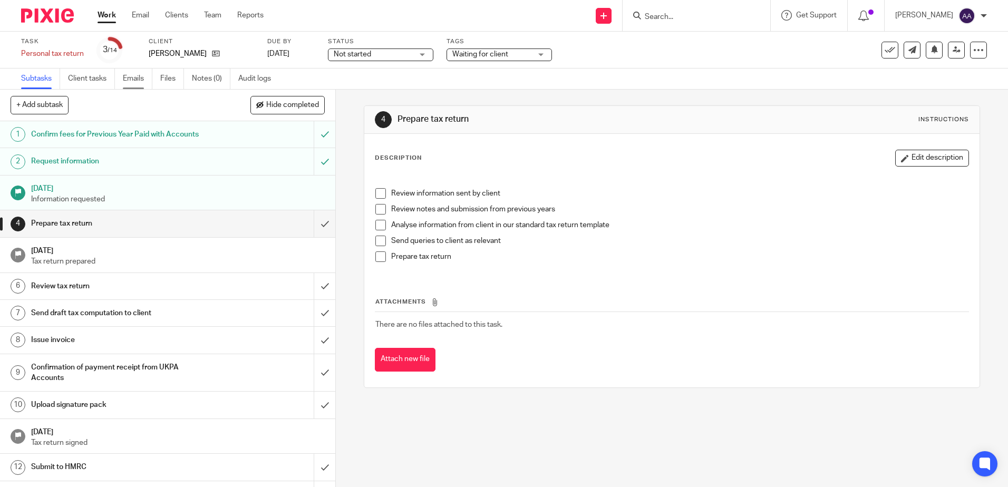
click at [131, 79] on link "Emails" at bounding box center [138, 79] width 30 height 21
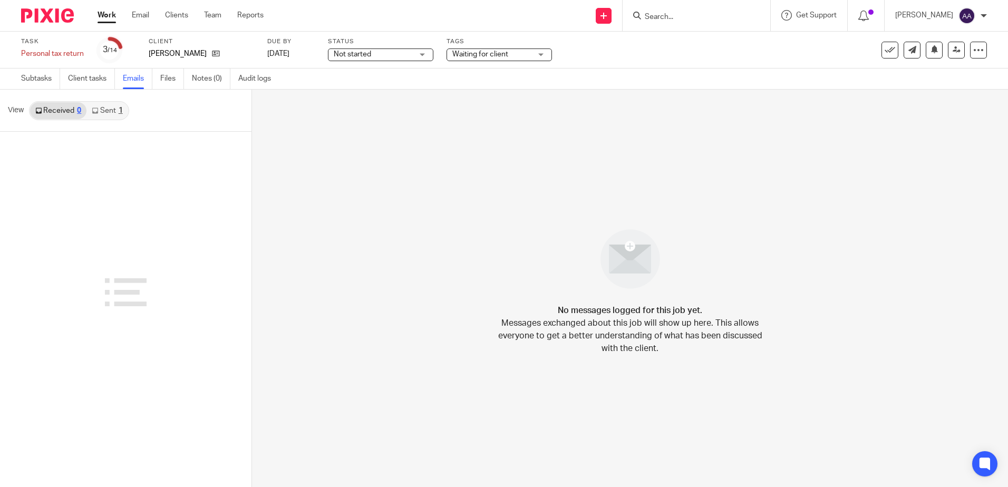
click at [118, 114] on link "Sent 1" at bounding box center [106, 110] width 41 height 17
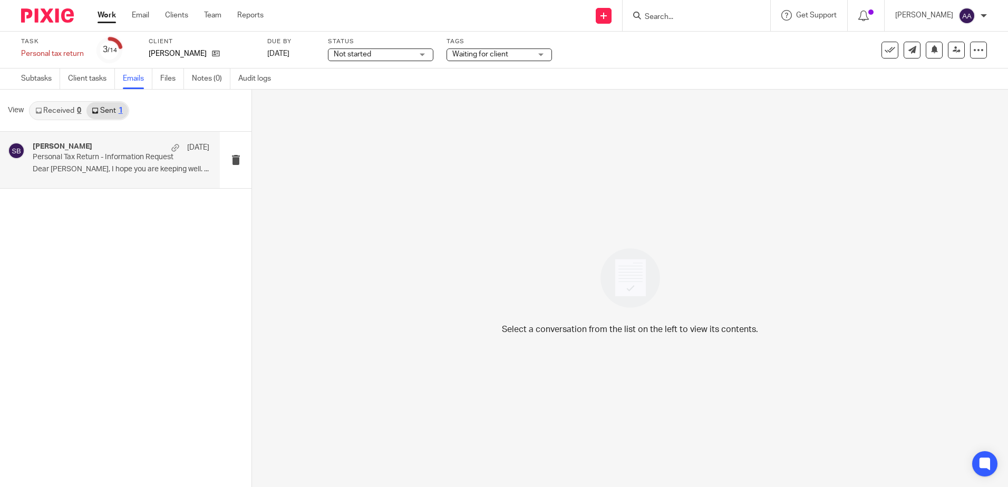
click at [120, 164] on div "[PERSON_NAME] [DATE] Personal Tax Return - Information Request Dear [PERSON_NAM…" at bounding box center [121, 159] width 177 height 35
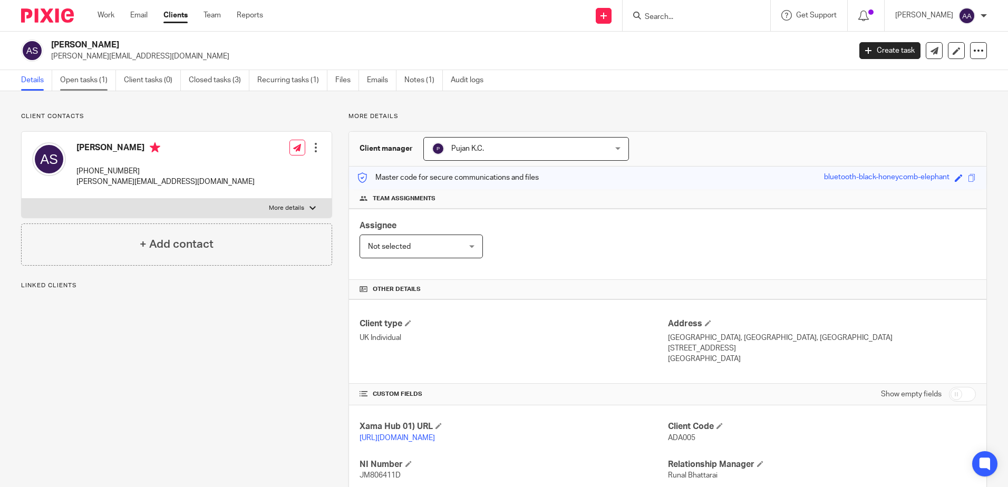
click at [92, 82] on link "Open tasks (1)" at bounding box center [88, 80] width 56 height 21
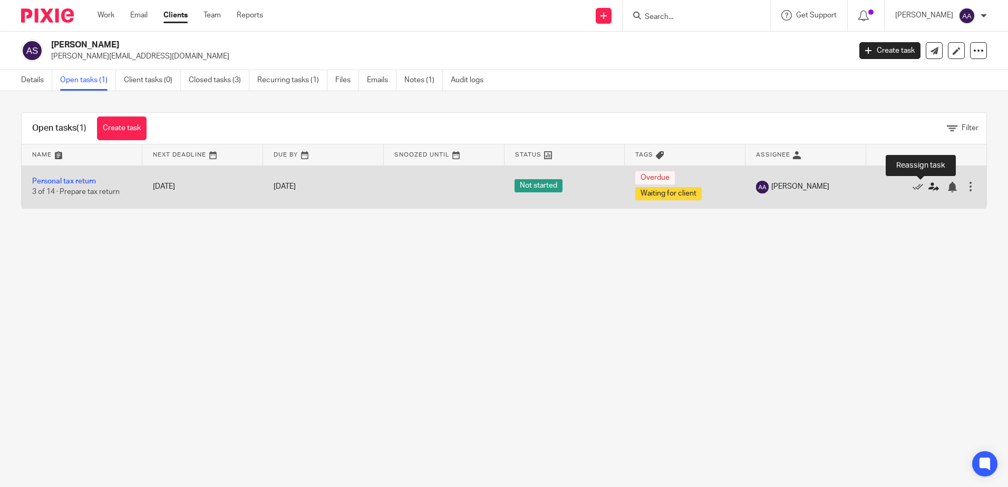
click at [928, 188] on icon at bounding box center [933, 187] width 11 height 11
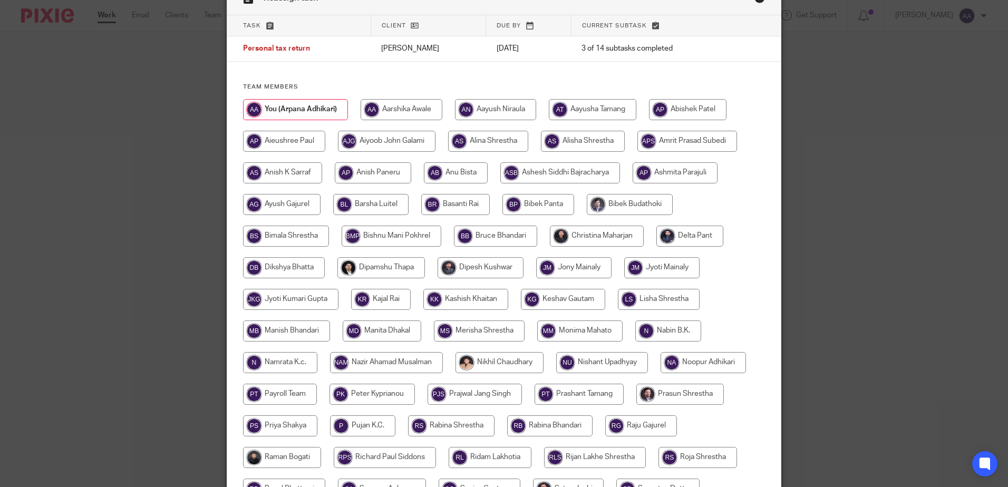
scroll to position [158, 0]
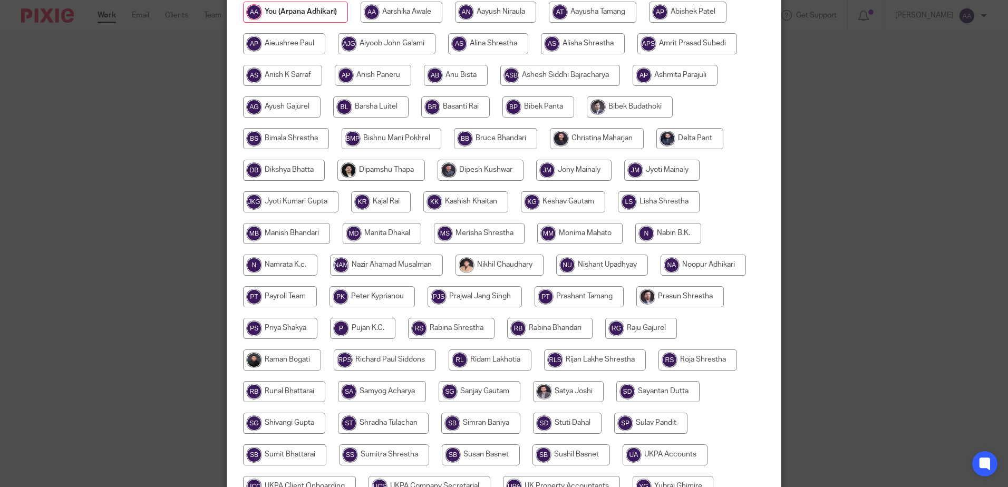
click at [377, 331] on input "radio" at bounding box center [362, 328] width 65 height 21
radio input "true"
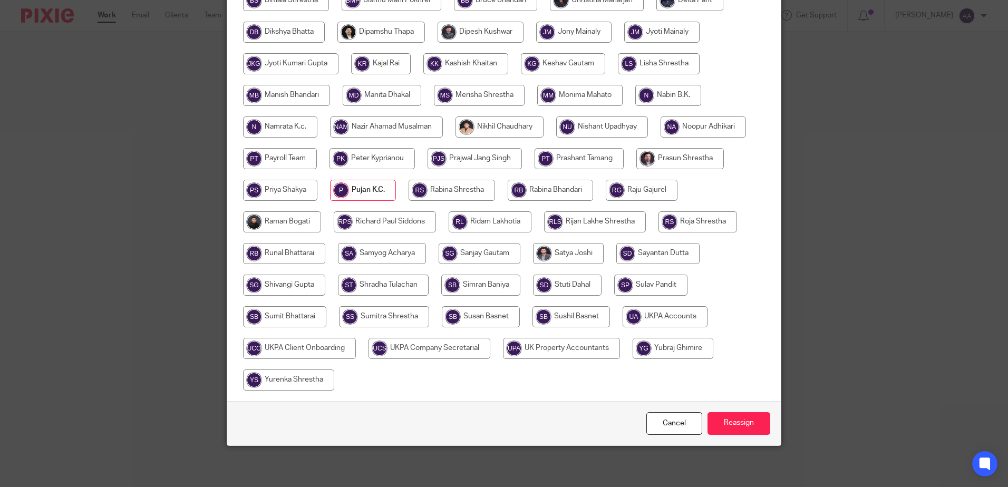
scroll to position [297, 0]
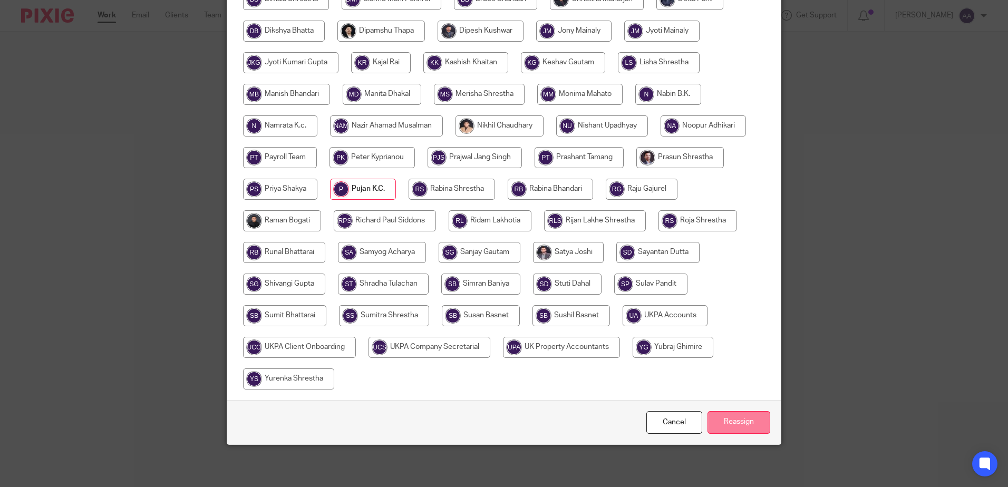
click at [727, 419] on input "Reassign" at bounding box center [738, 422] width 63 height 23
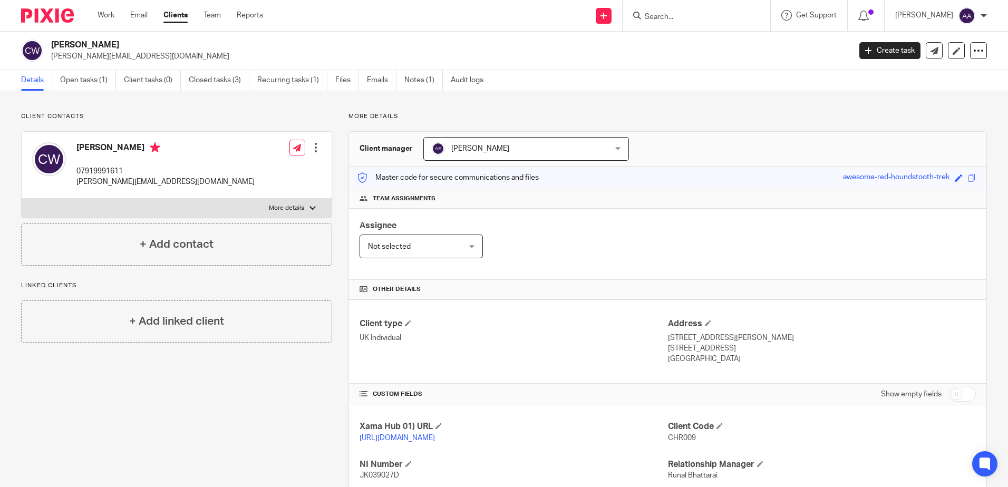
click at [707, 17] on input "Search" at bounding box center [691, 17] width 95 height 9
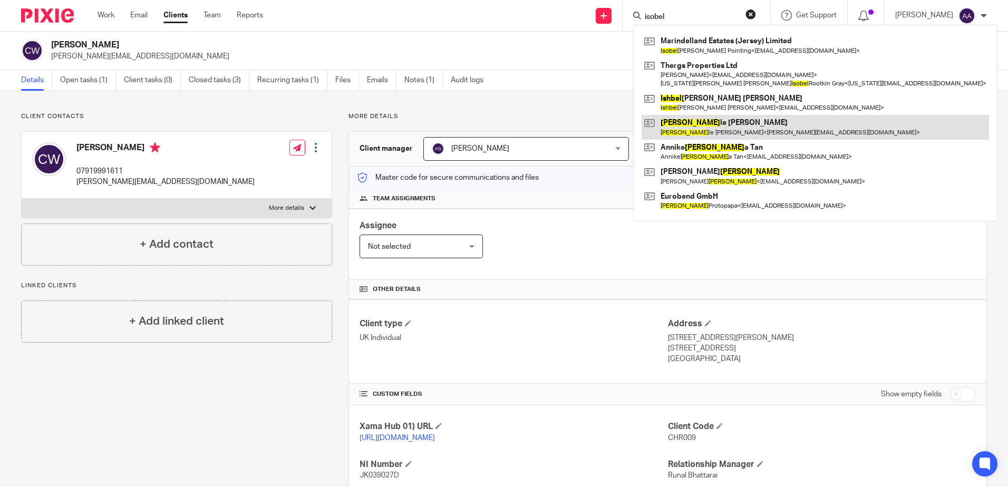
type input "isobel"
click at [703, 134] on link at bounding box center [814, 127] width 347 height 24
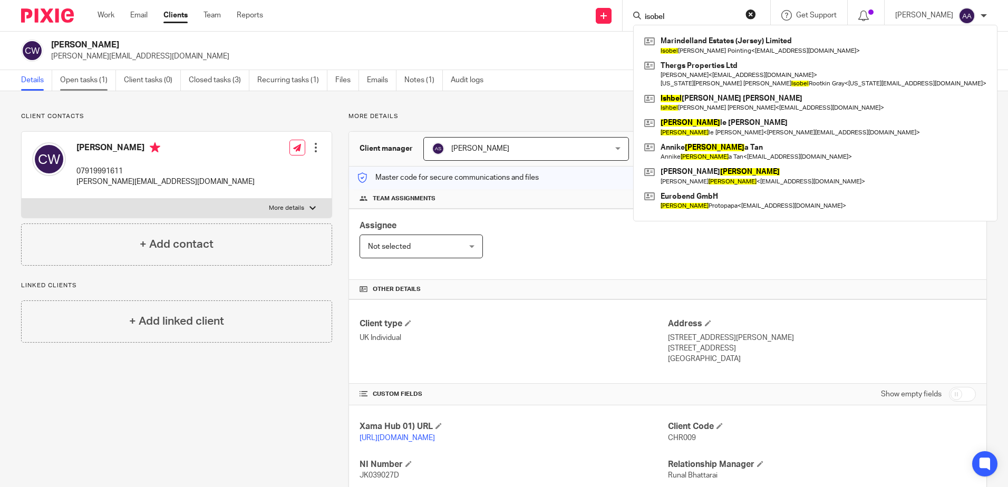
drag, startPoint x: 91, startPoint y: 84, endPoint x: 99, endPoint y: 80, distance: 9.2
click at [91, 84] on link "Open tasks (1)" at bounding box center [88, 80] width 56 height 21
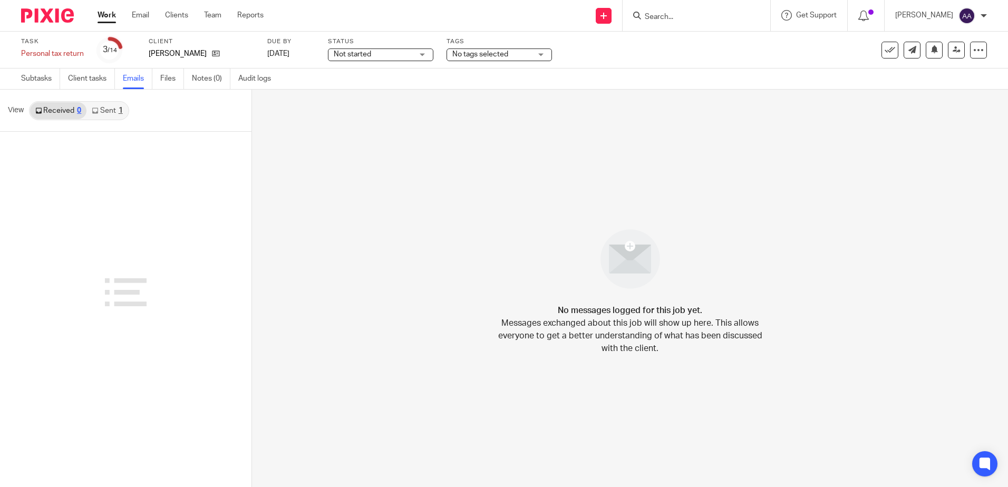
click at [117, 112] on link "Sent 1" at bounding box center [106, 110] width 41 height 17
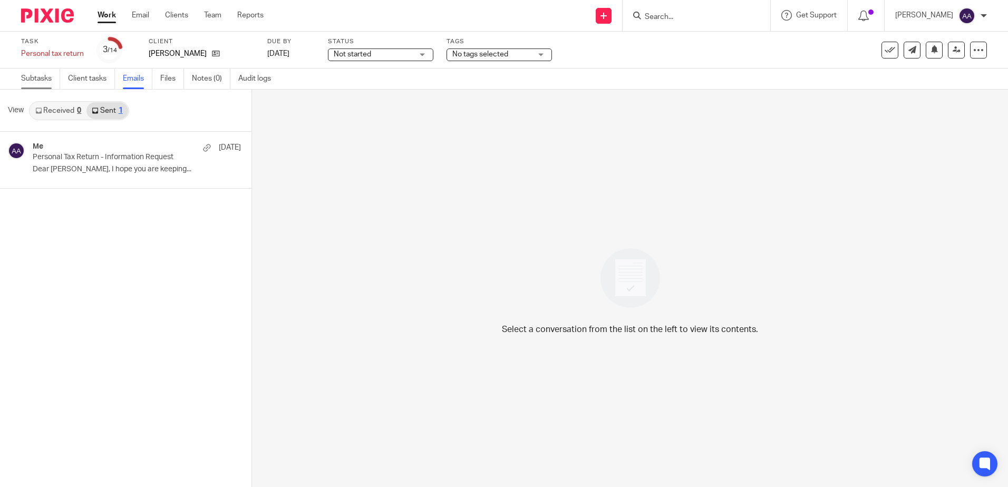
click at [39, 77] on link "Subtasks" at bounding box center [40, 79] width 39 height 21
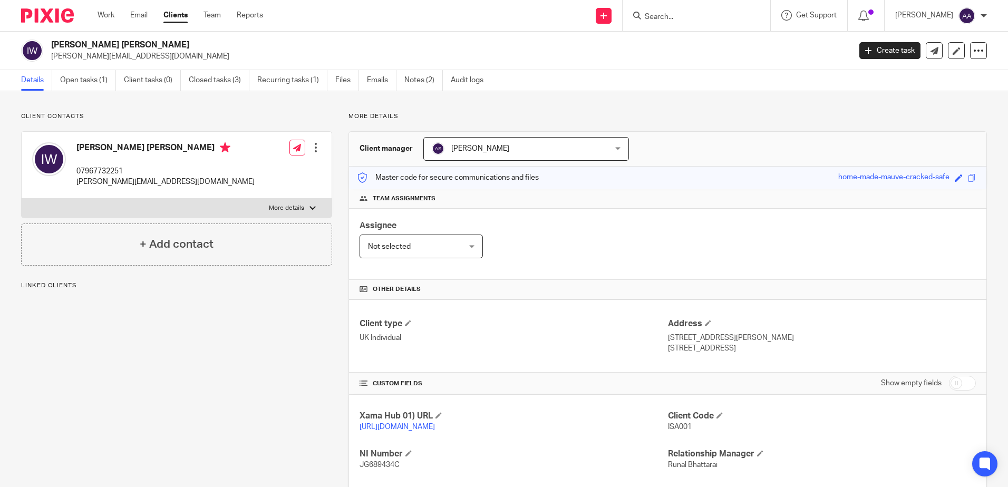
click at [687, 22] on form at bounding box center [700, 15] width 112 height 13
click at [688, 12] on form at bounding box center [700, 15] width 112 height 13
click at [685, 17] on input "Search" at bounding box center [691, 17] width 95 height 9
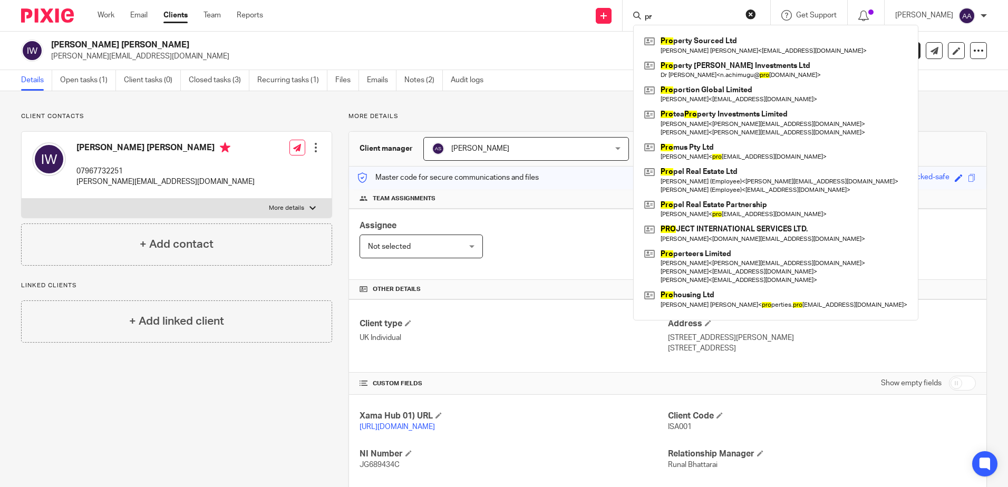
type input "p"
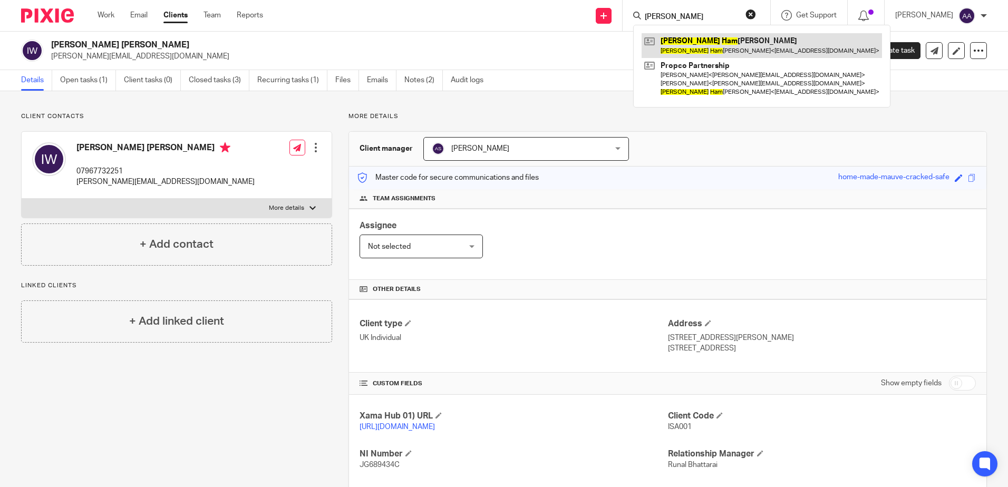
click at [697, 41] on link at bounding box center [761, 45] width 240 height 24
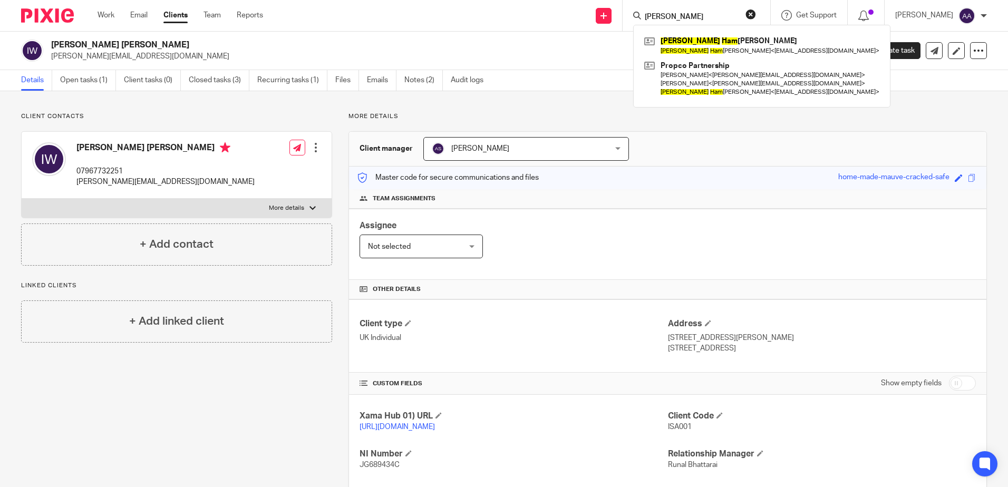
click at [704, 14] on input "richard ham" at bounding box center [691, 17] width 95 height 9
drag, startPoint x: 704, startPoint y: 14, endPoint x: 653, endPoint y: 16, distance: 51.2
click at [653, 16] on input "richard ham" at bounding box center [691, 17] width 95 height 9
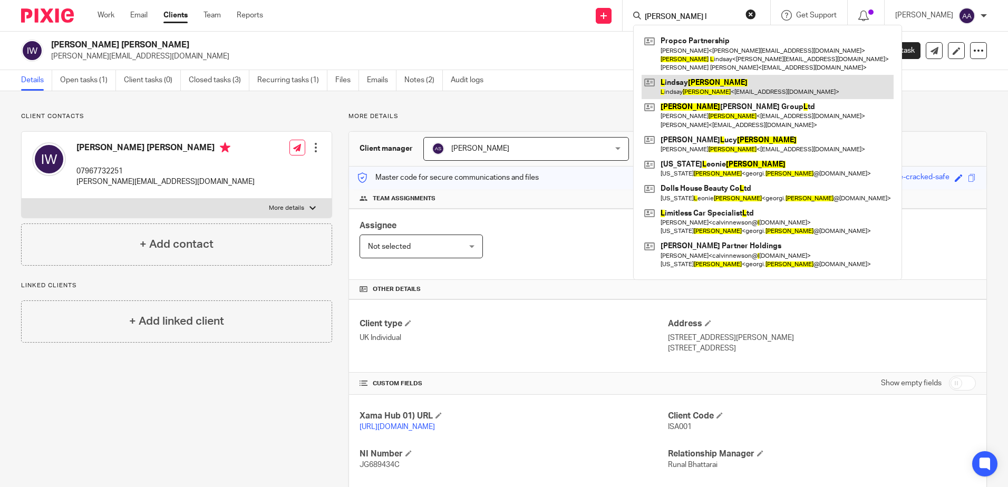
type input "millar l"
click at [707, 86] on link at bounding box center [767, 87] width 252 height 24
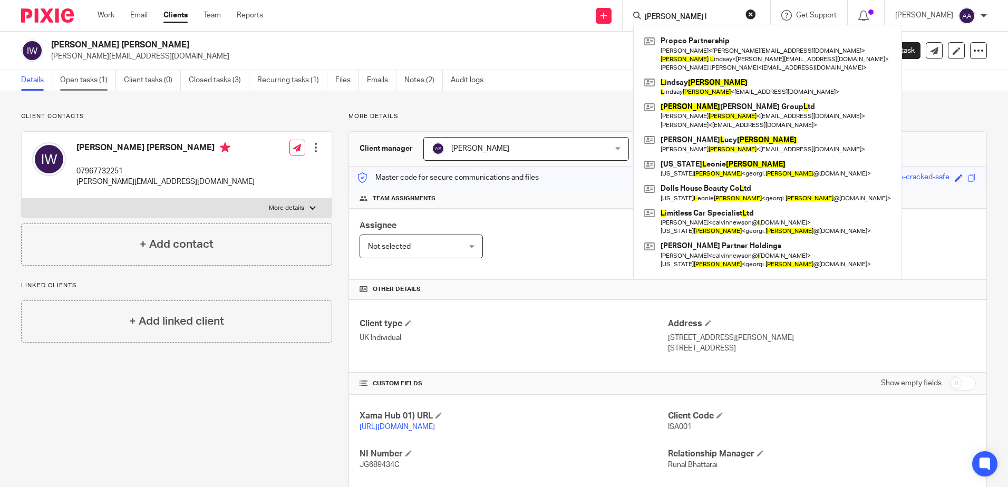
drag, startPoint x: 85, startPoint y: 85, endPoint x: 93, endPoint y: 79, distance: 9.4
click at [85, 85] on link "Open tasks (1)" at bounding box center [88, 80] width 56 height 21
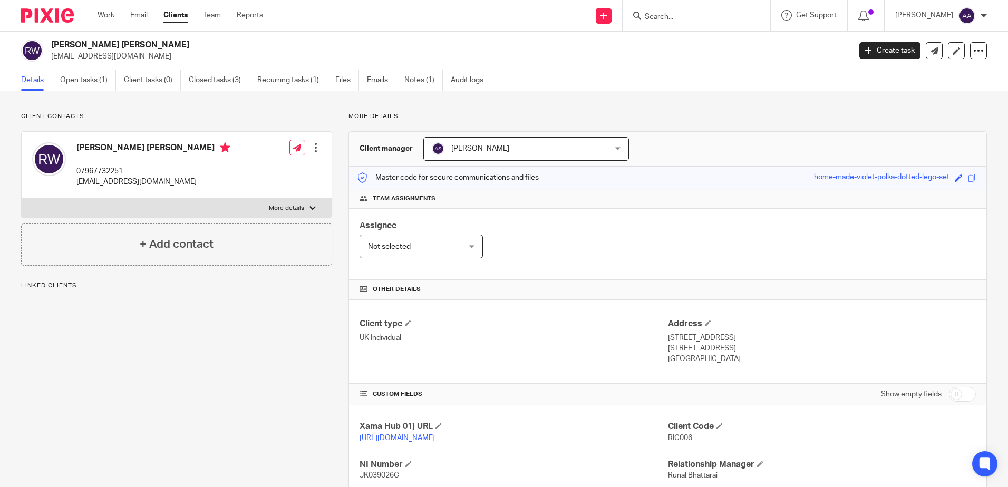
drag, startPoint x: 106, startPoint y: 87, endPoint x: 215, endPoint y: 5, distance: 135.9
click at [106, 87] on link "Open tasks (1)" at bounding box center [88, 80] width 56 height 21
click at [87, 79] on link "Open tasks (1)" at bounding box center [88, 80] width 56 height 21
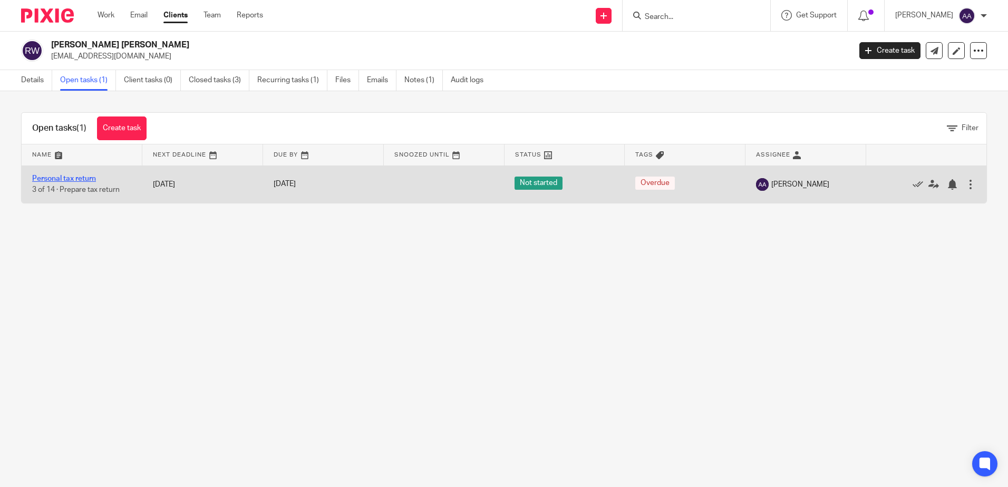
click at [85, 178] on link "Personal tax return" at bounding box center [64, 178] width 64 height 7
click at [63, 181] on link "Personal tax return" at bounding box center [64, 178] width 64 height 7
click at [83, 176] on link "Personal tax return" at bounding box center [64, 178] width 64 height 7
click at [928, 185] on icon at bounding box center [933, 184] width 11 height 11
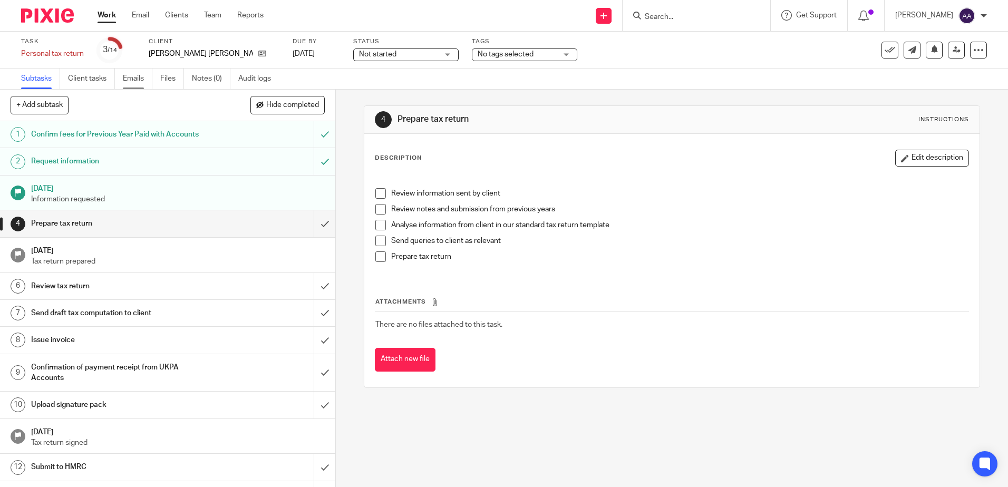
click at [141, 74] on link "Emails" at bounding box center [138, 79] width 30 height 21
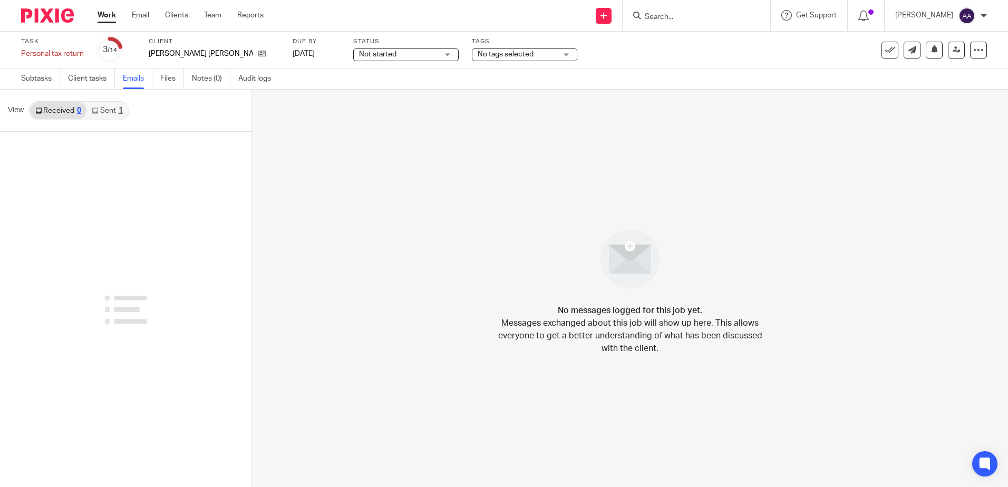
click at [113, 114] on link "Sent 1" at bounding box center [106, 110] width 41 height 17
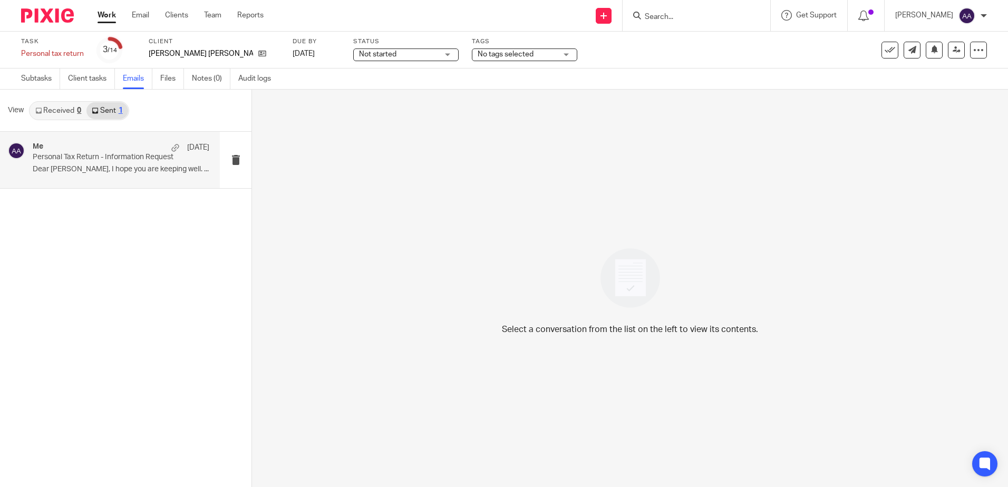
click at [111, 147] on div "Me 10 Apr" at bounding box center [121, 147] width 177 height 11
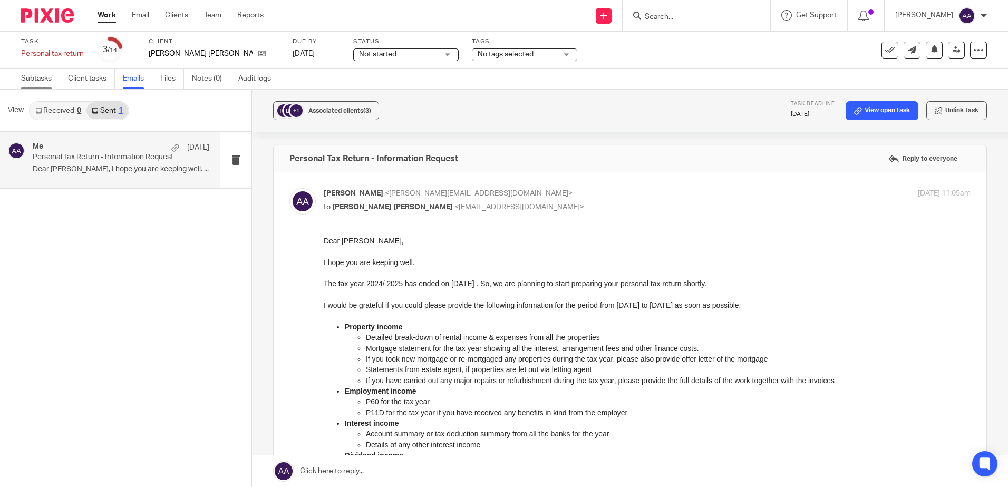
click at [34, 79] on link "Subtasks" at bounding box center [40, 79] width 39 height 21
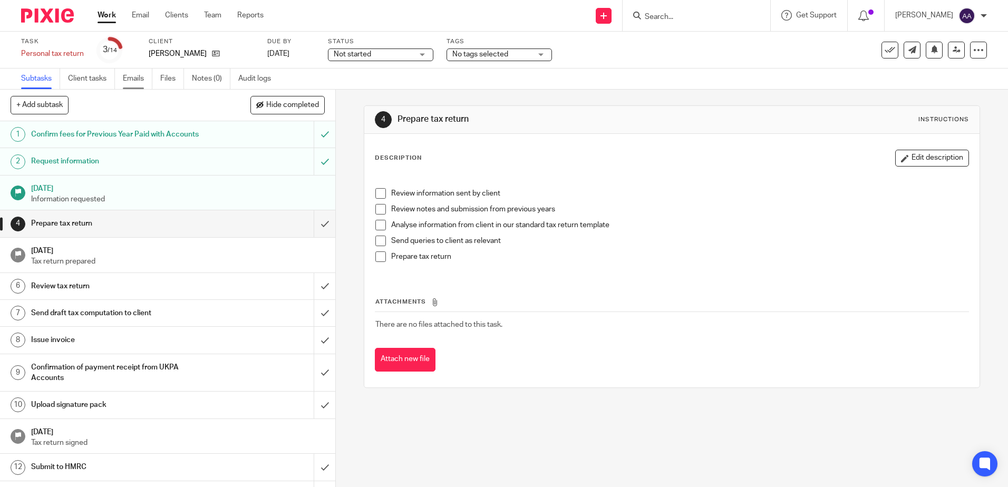
click at [134, 80] on link "Emails" at bounding box center [138, 79] width 30 height 21
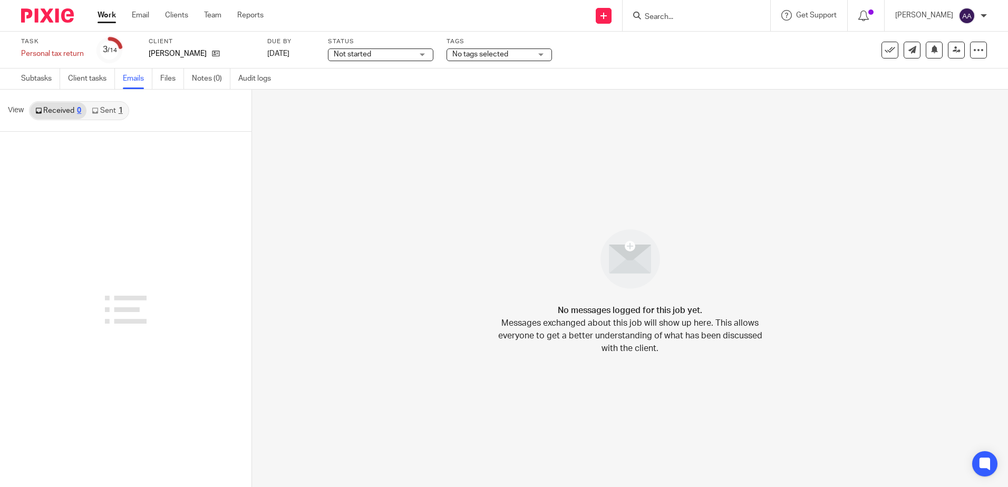
click at [116, 113] on link "Sent 1" at bounding box center [106, 110] width 41 height 17
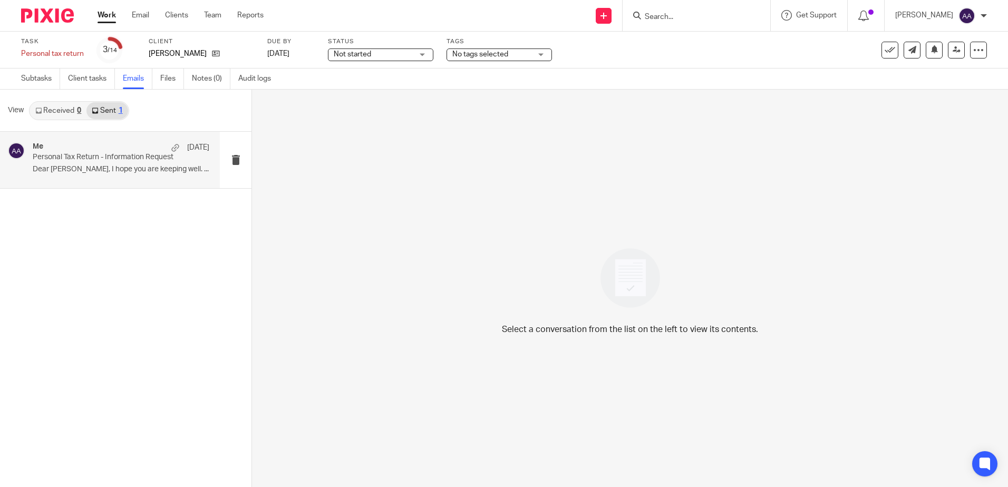
click at [128, 162] on div "Me [DATE] Personal Tax Return - Information Request Dear [PERSON_NAME], I hope …" at bounding box center [121, 159] width 177 height 35
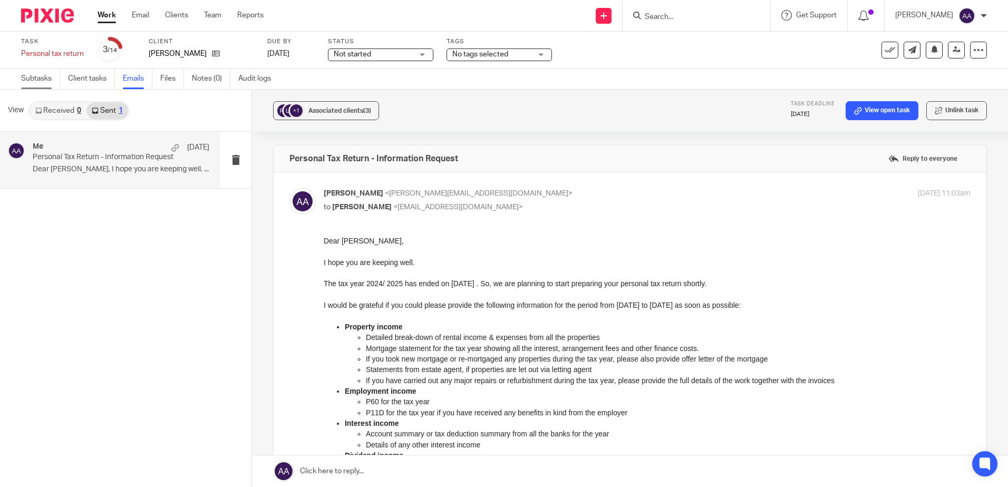
click at [29, 80] on link "Subtasks" at bounding box center [40, 79] width 39 height 21
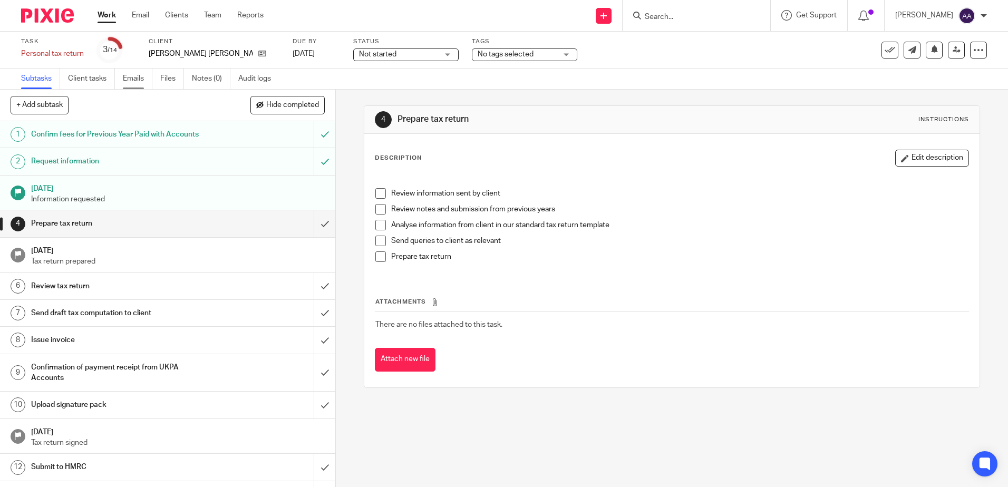
click at [139, 77] on link "Emails" at bounding box center [138, 79] width 30 height 21
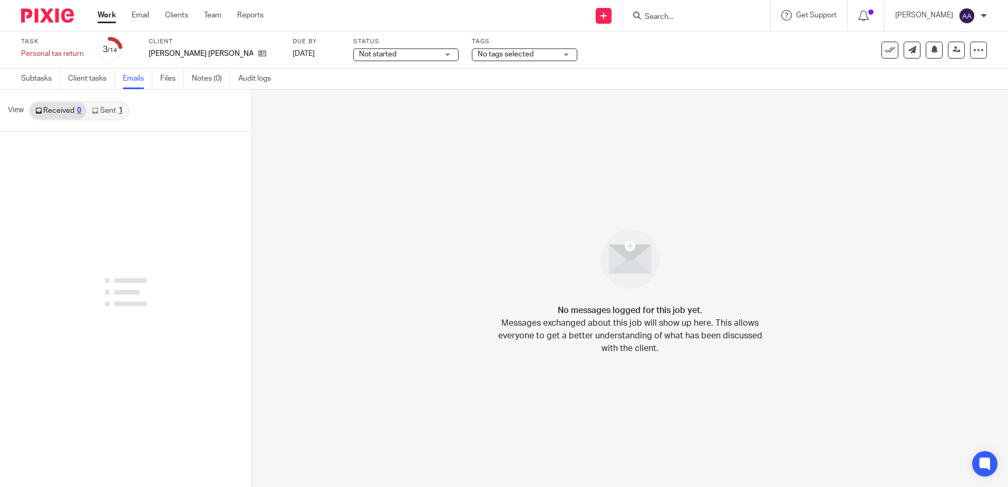
click at [114, 110] on link "Sent 1" at bounding box center [106, 110] width 41 height 17
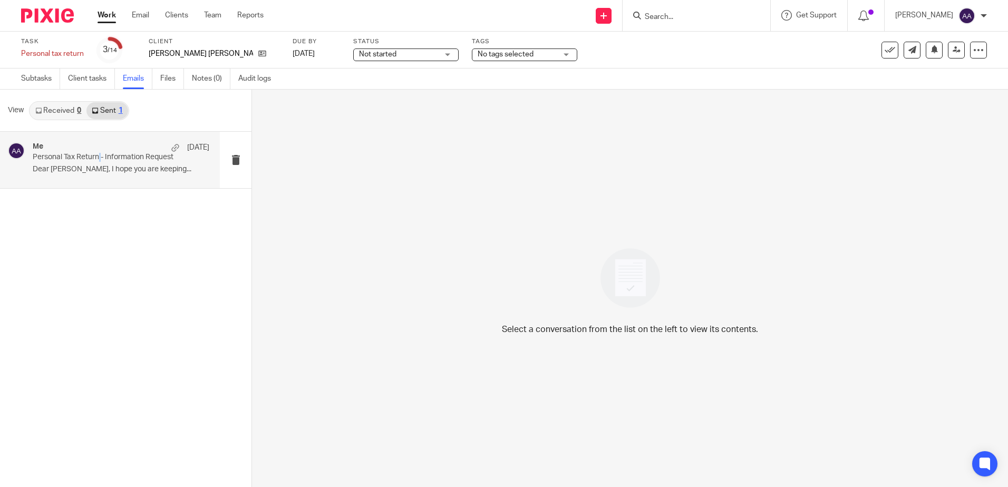
click at [100, 157] on p "Personal Tax Return - Information Request" at bounding box center [103, 157] width 141 height 9
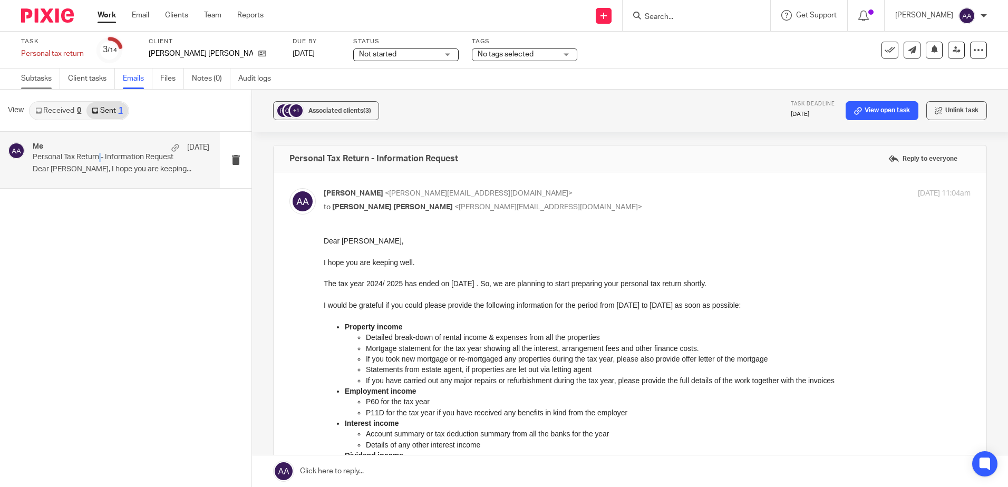
drag, startPoint x: 26, startPoint y: 79, endPoint x: 32, endPoint y: 71, distance: 9.7
click at [26, 79] on link "Subtasks" at bounding box center [40, 79] width 39 height 21
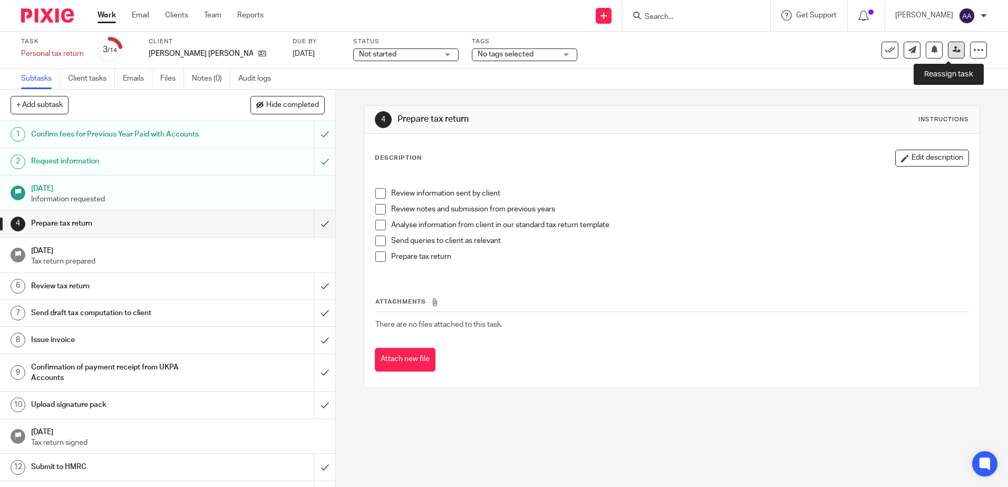
click at [952, 53] on icon at bounding box center [956, 50] width 8 height 8
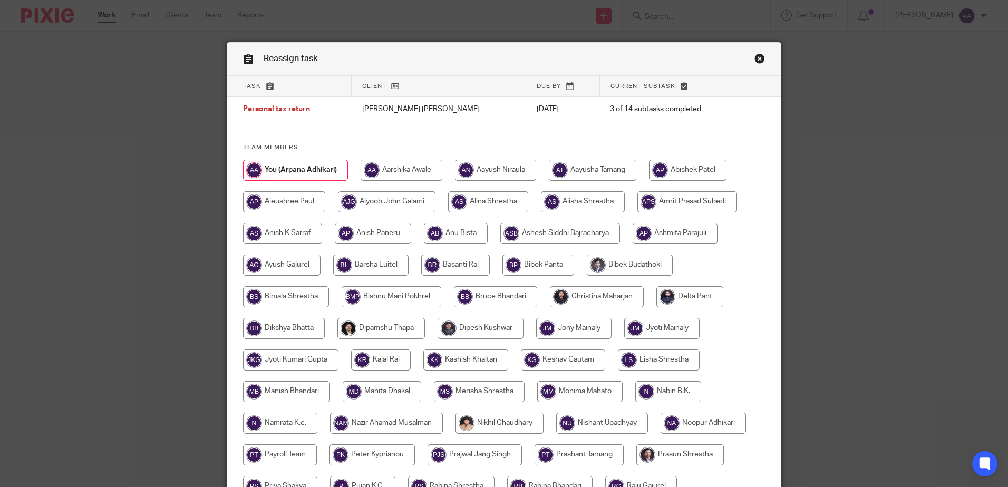
click at [475, 196] on input "radio" at bounding box center [488, 201] width 80 height 21
radio input "true"
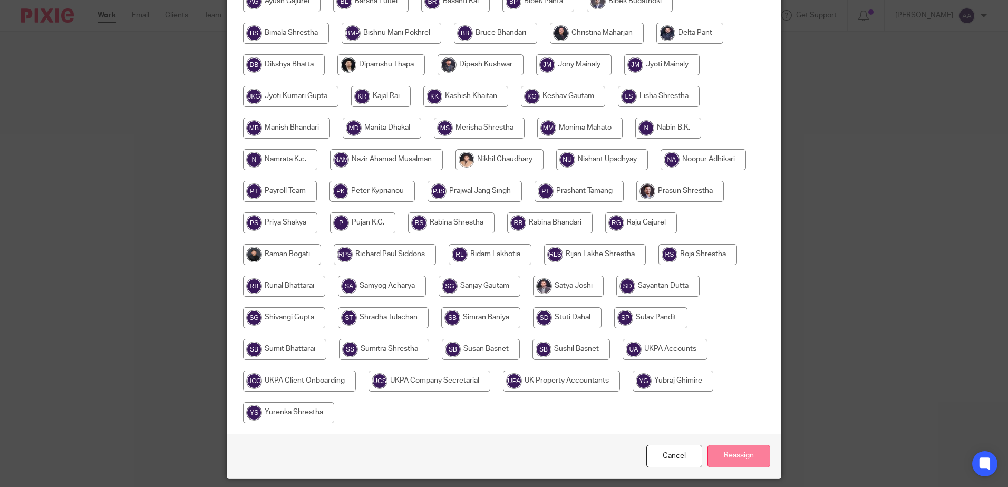
click at [726, 450] on input "Reassign" at bounding box center [738, 456] width 63 height 23
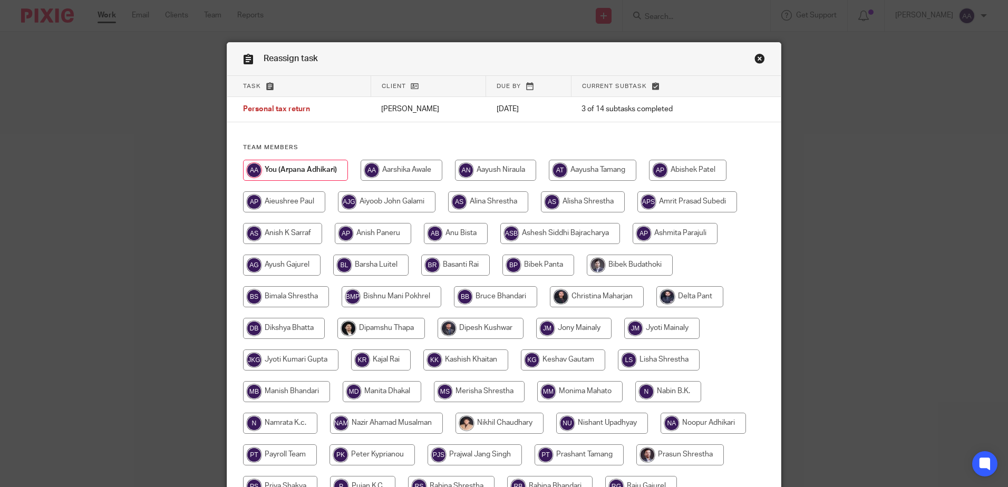
click at [485, 198] on input "radio" at bounding box center [488, 201] width 80 height 21
radio input "true"
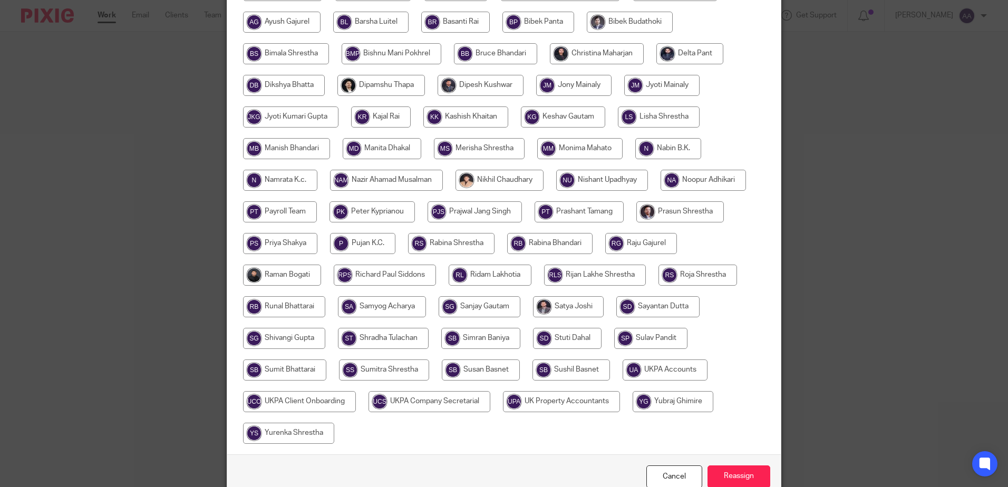
scroll to position [297, 0]
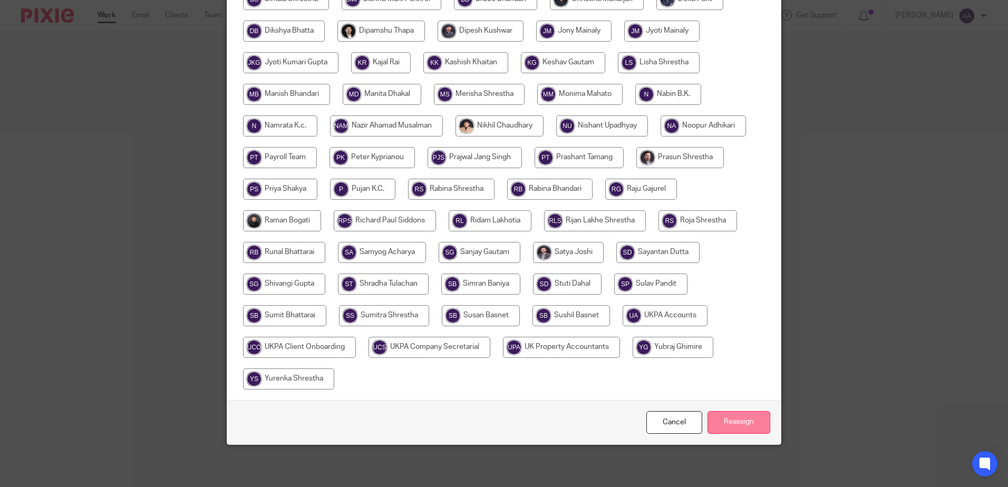
click at [716, 423] on input "Reassign" at bounding box center [738, 422] width 63 height 23
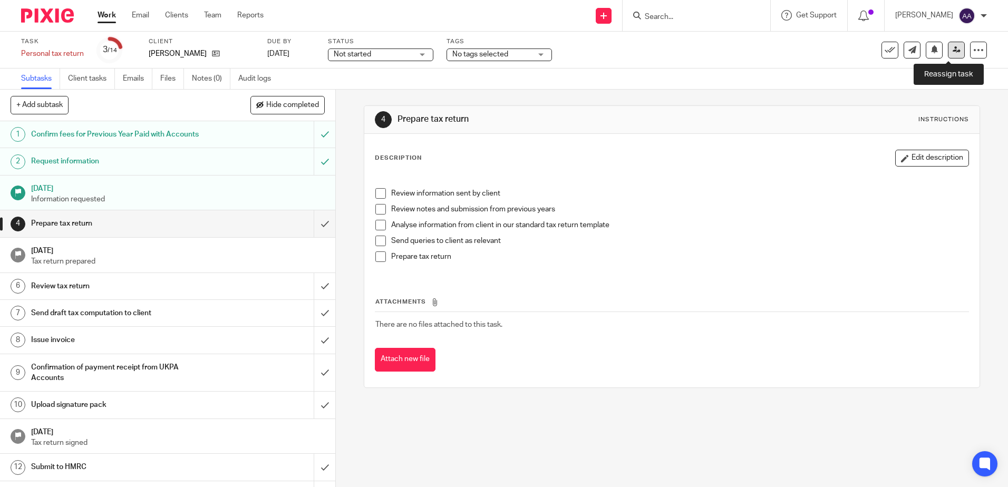
click at [952, 50] on icon at bounding box center [956, 50] width 8 height 8
click at [952, 53] on icon at bounding box center [956, 50] width 8 height 8
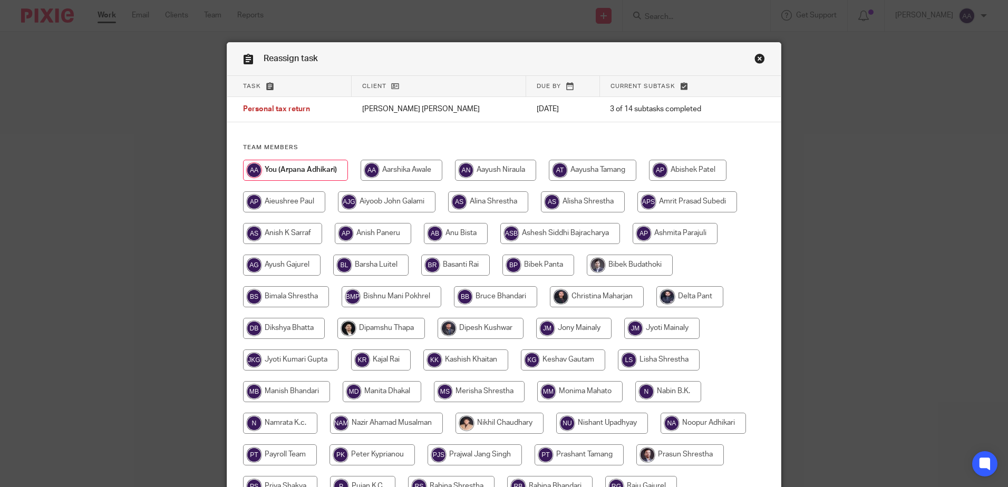
click at [480, 204] on input "radio" at bounding box center [488, 201] width 80 height 21
radio input "true"
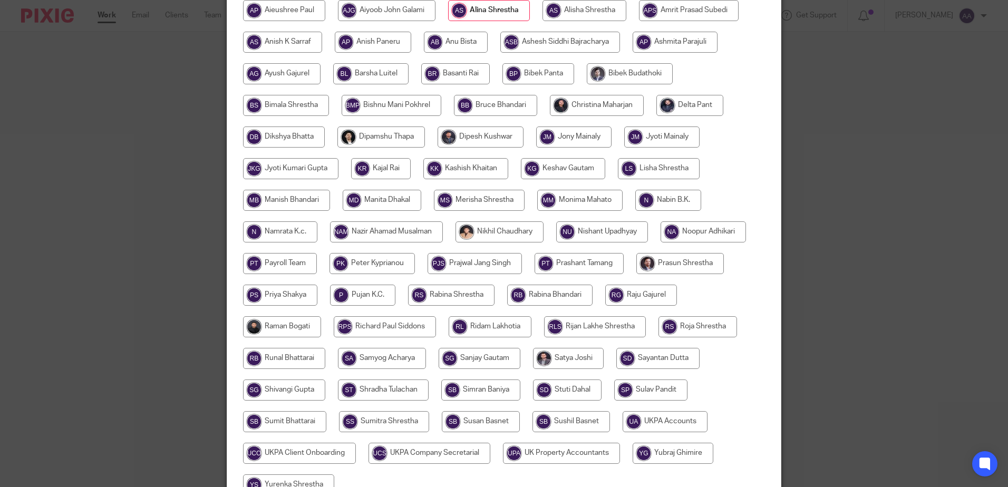
scroll to position [297, 0]
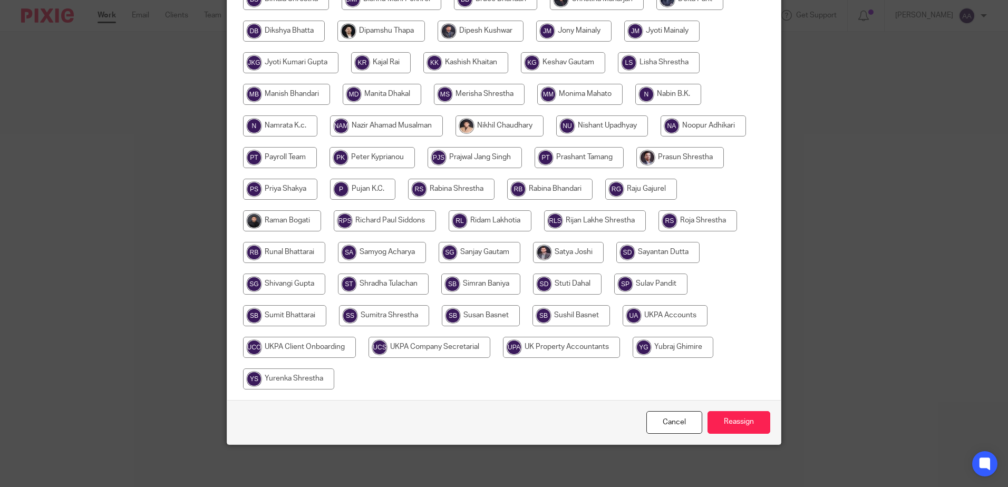
click at [749, 429] on input "Reassign" at bounding box center [738, 422] width 63 height 23
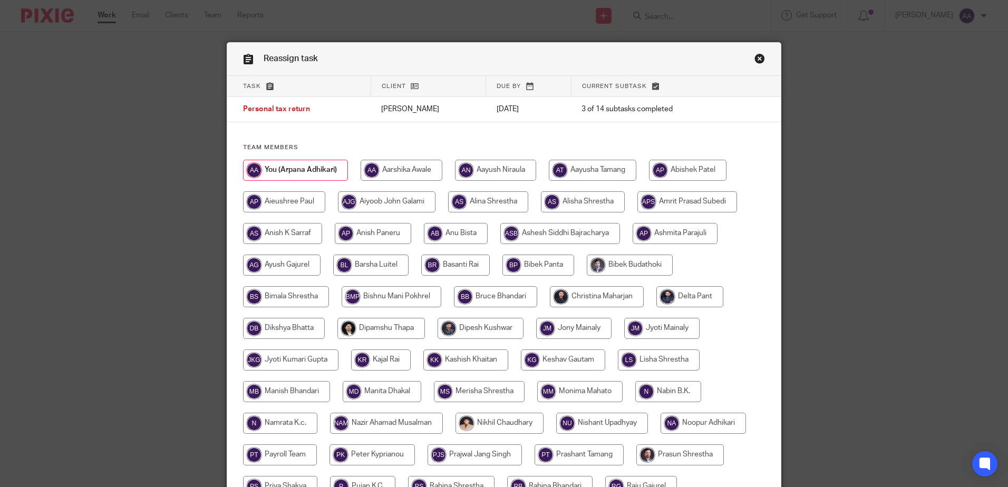
click at [512, 202] on input "radio" at bounding box center [488, 201] width 80 height 21
radio input "true"
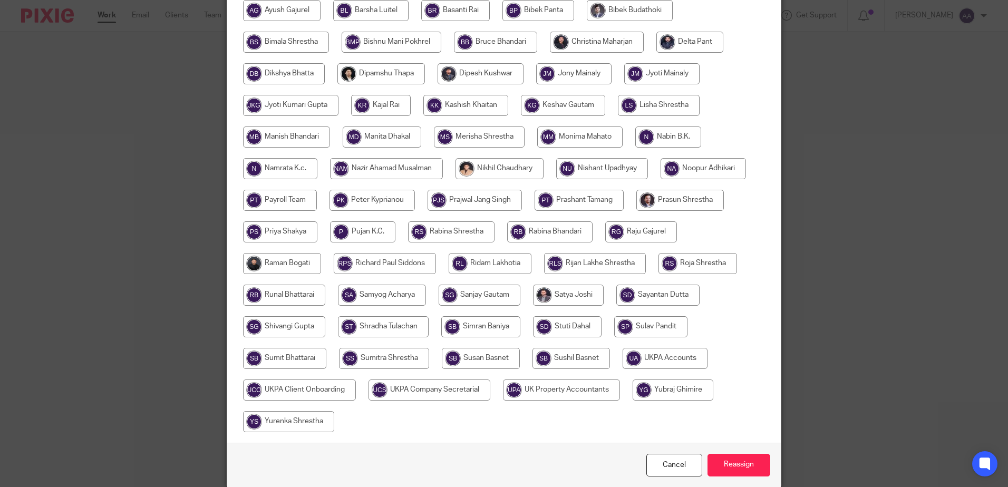
scroll to position [297, 0]
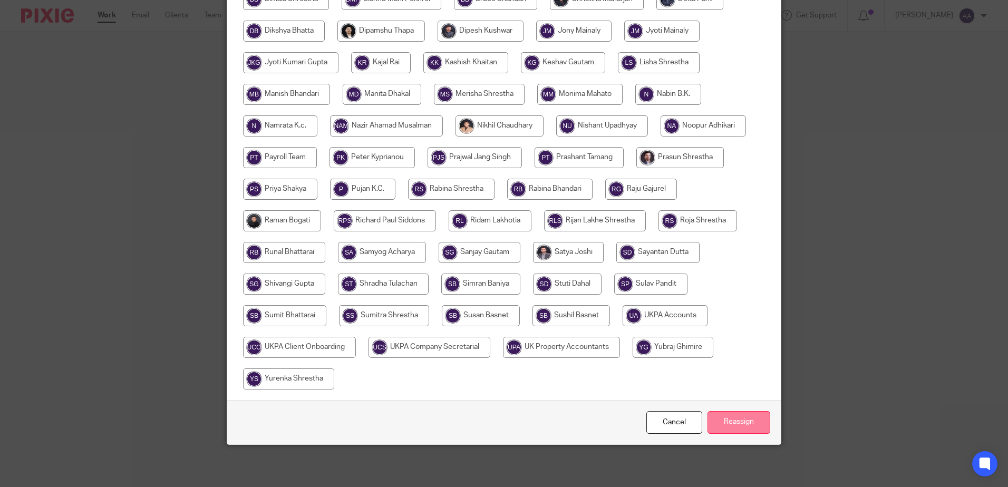
click at [734, 425] on input "Reassign" at bounding box center [738, 422] width 63 height 23
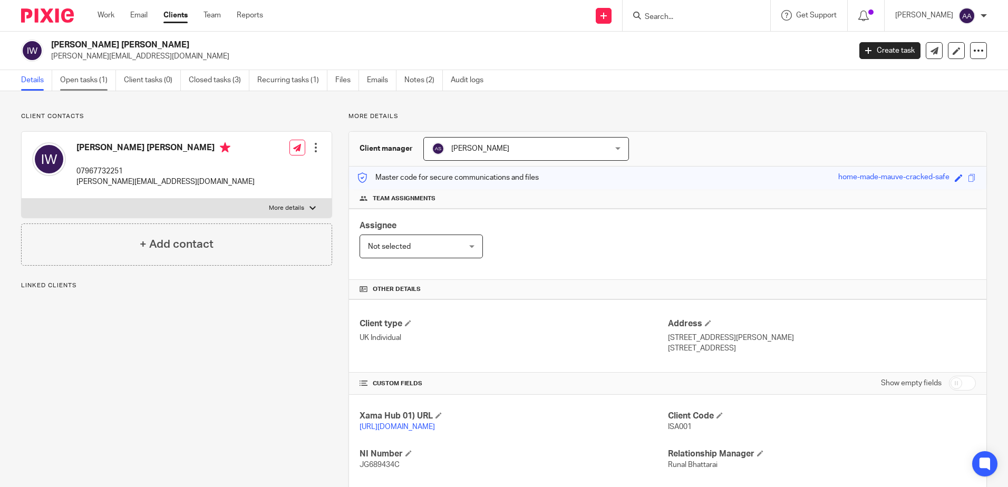
click at [112, 80] on link "Open tasks (1)" at bounding box center [88, 80] width 56 height 21
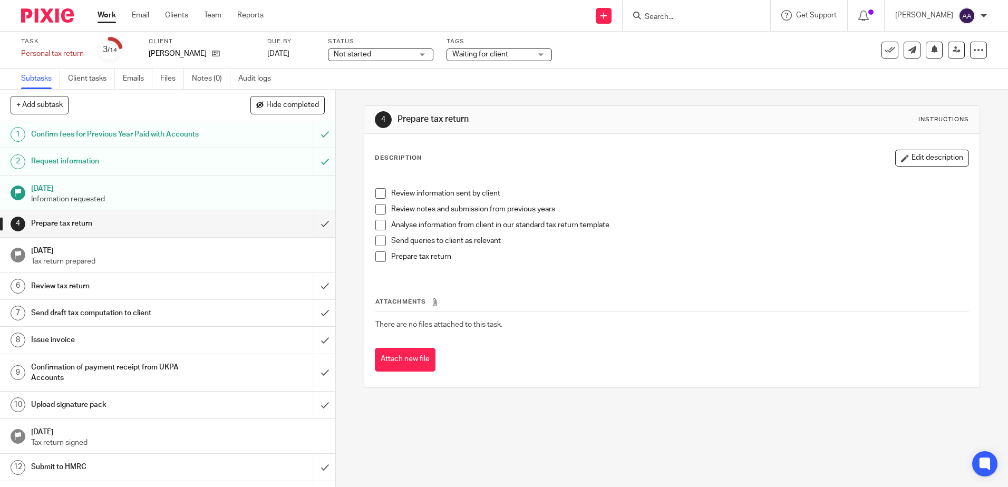
click at [200, 52] on div "Linda Kular" at bounding box center [201, 53] width 105 height 11
click at [212, 53] on icon at bounding box center [216, 54] width 8 height 8
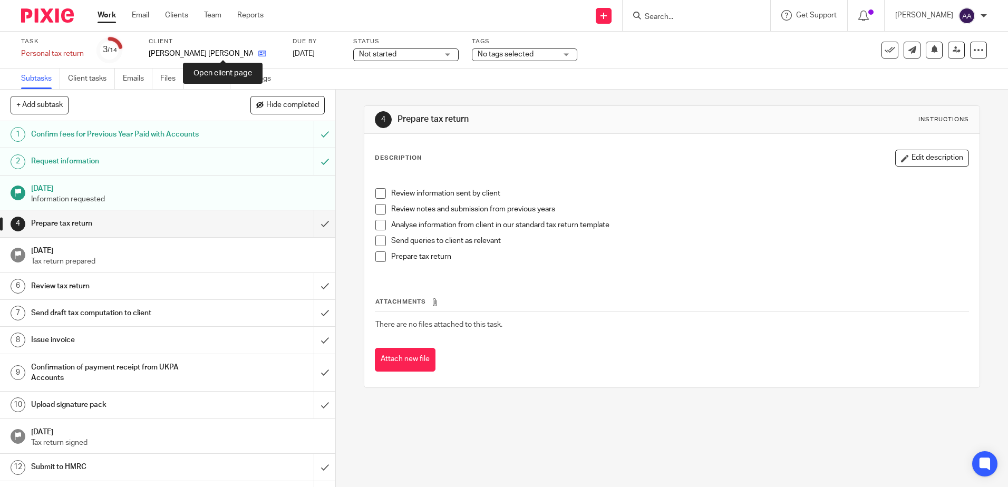
click at [258, 51] on icon at bounding box center [262, 54] width 8 height 8
drag, startPoint x: 228, startPoint y: 55, endPoint x: 241, endPoint y: 40, distance: 20.2
click at [253, 55] on link at bounding box center [259, 53] width 13 height 11
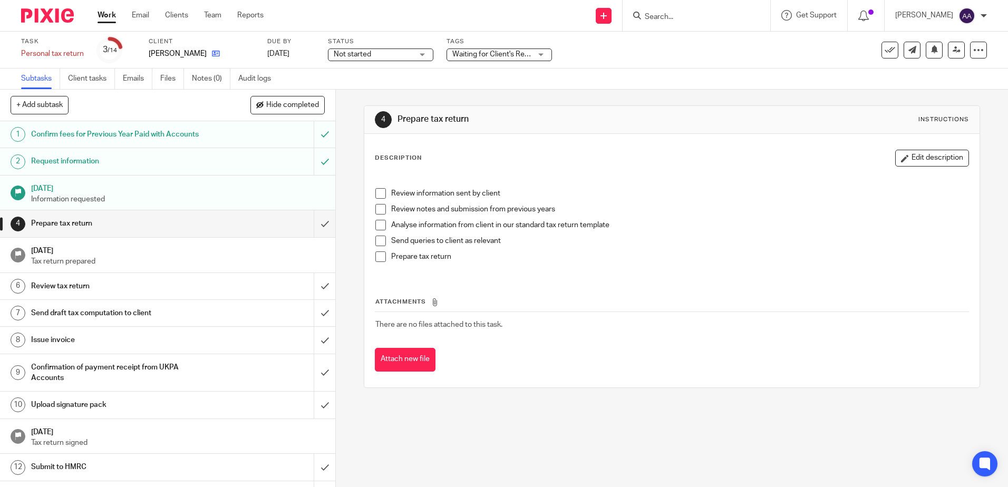
drag, startPoint x: 231, startPoint y: 55, endPoint x: 237, endPoint y: 49, distance: 8.6
click at [220, 55] on link at bounding box center [213, 53] width 13 height 11
click at [212, 54] on icon at bounding box center [216, 54] width 8 height 8
click at [208, 57] on icon at bounding box center [210, 54] width 8 height 8
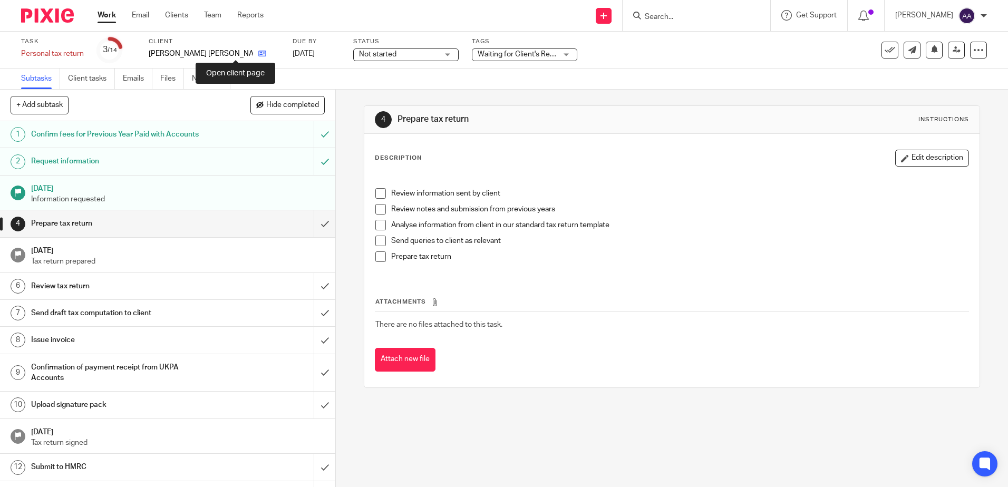
click at [258, 56] on icon at bounding box center [262, 54] width 8 height 8
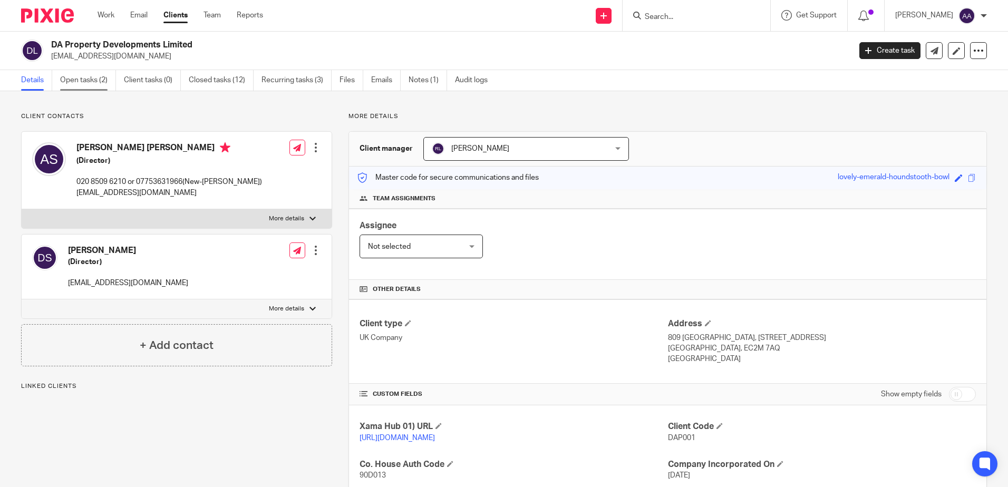
click at [86, 80] on link "Open tasks (2)" at bounding box center [88, 80] width 56 height 21
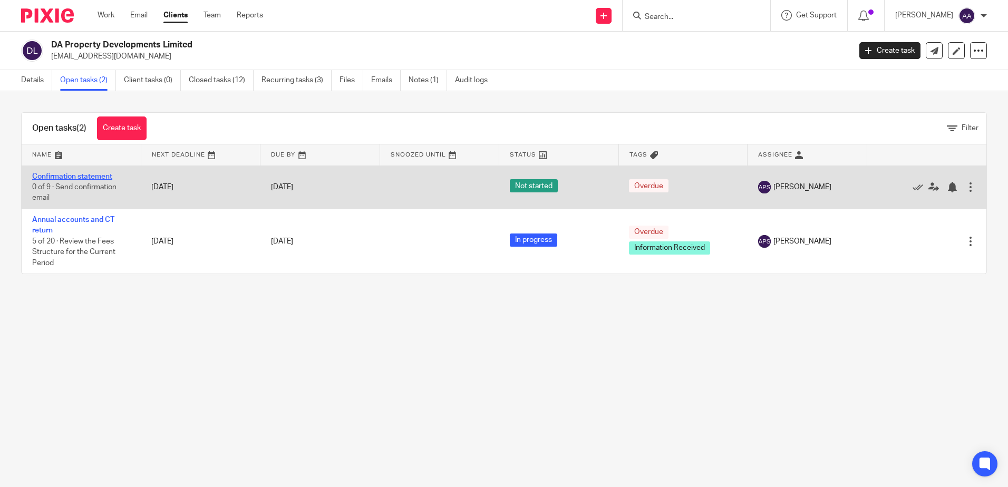
click at [99, 174] on link "Confirmation statement" at bounding box center [72, 176] width 80 height 7
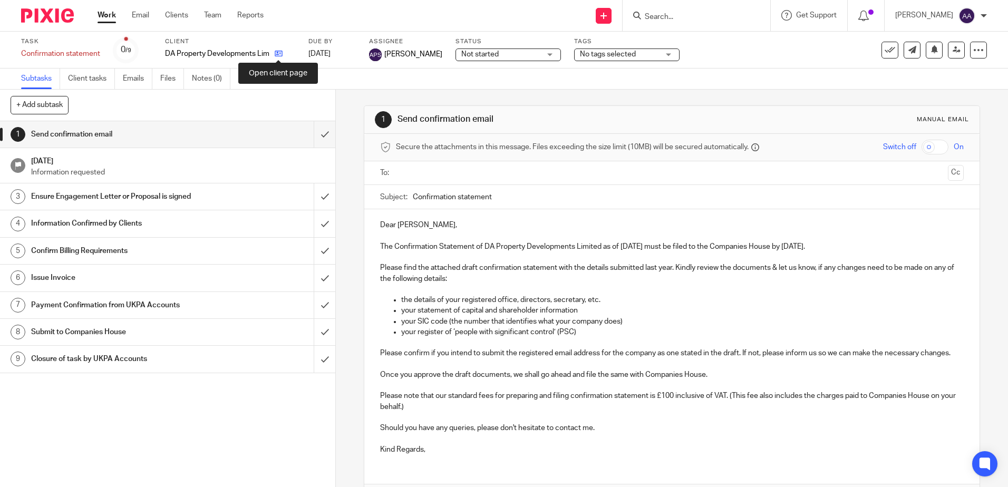
click at [280, 53] on icon at bounding box center [279, 54] width 8 height 8
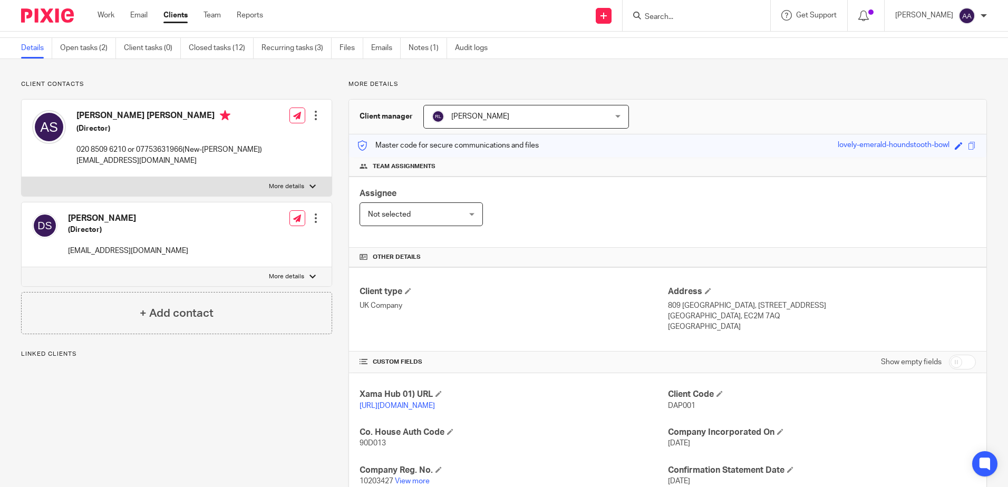
scroll to position [105, 0]
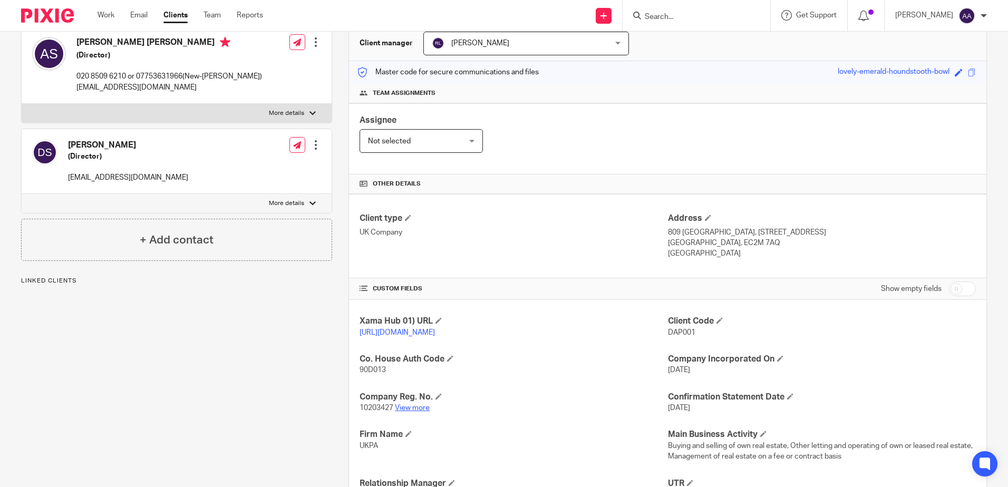
click at [407, 412] on link "View more" at bounding box center [412, 407] width 35 height 7
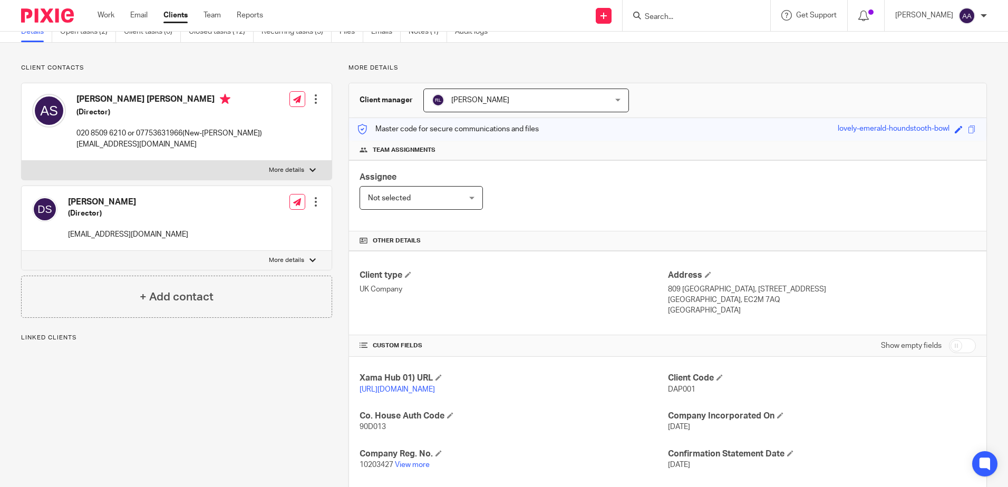
scroll to position [0, 0]
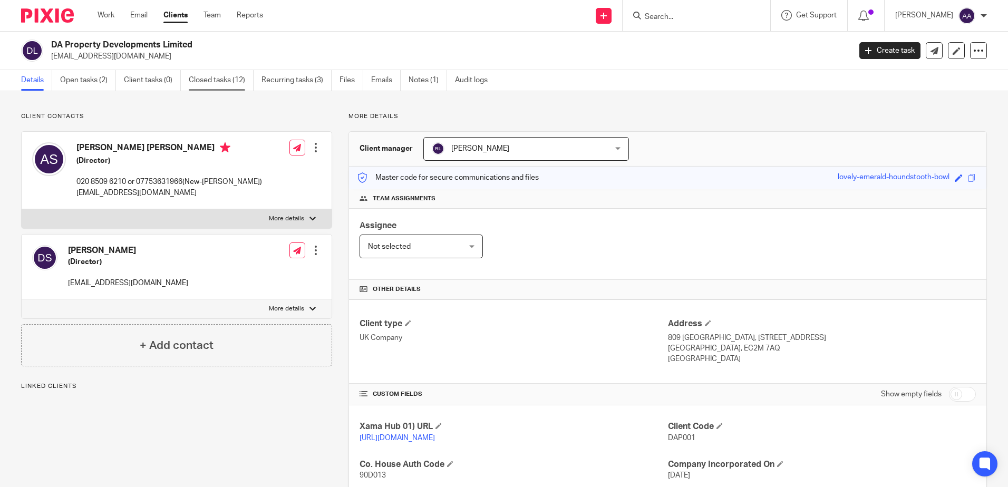
click at [238, 84] on link "Closed tasks (12)" at bounding box center [221, 80] width 65 height 21
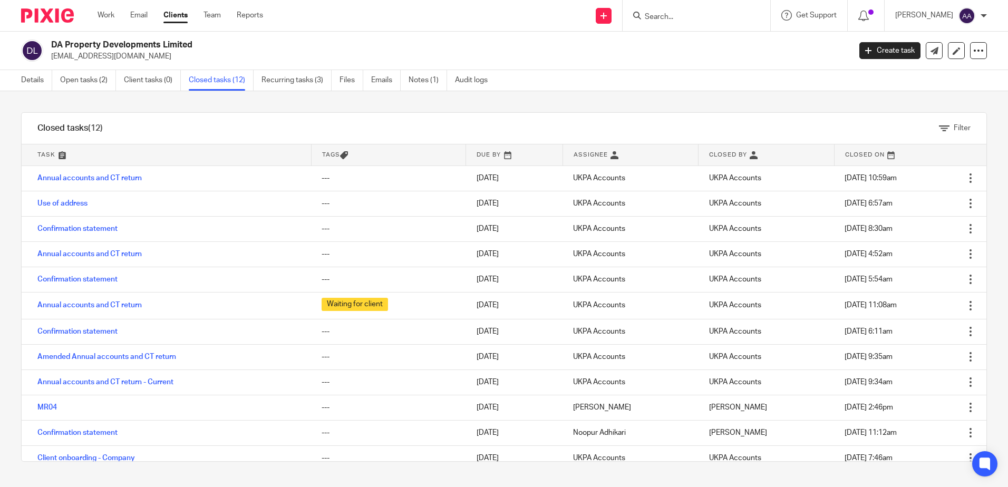
click at [83, 229] on link "Confirmation statement" at bounding box center [77, 228] width 80 height 7
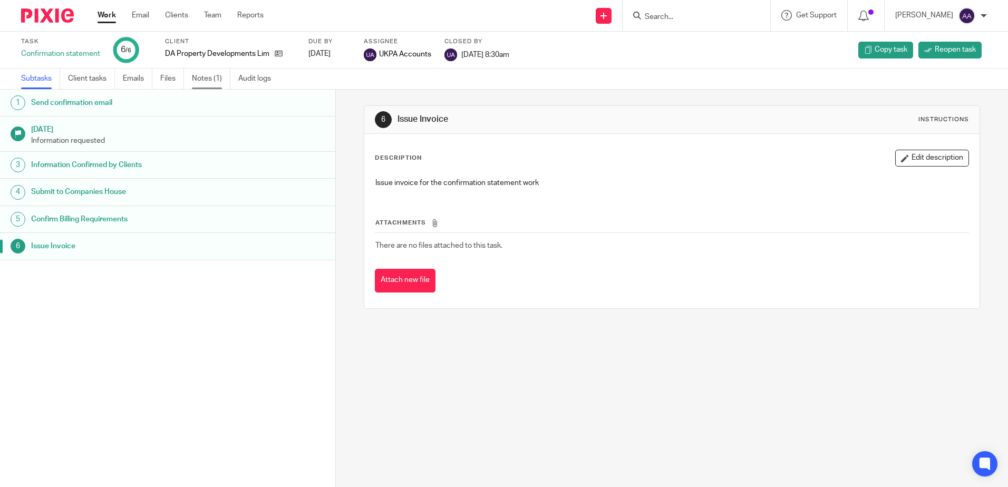
click at [216, 74] on link "Notes (1)" at bounding box center [211, 79] width 38 height 21
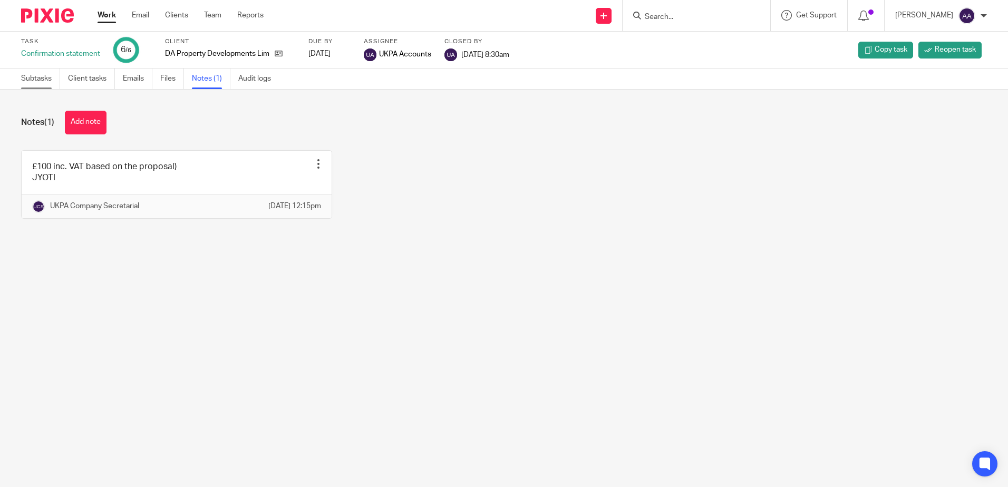
click at [30, 80] on link "Subtasks" at bounding box center [40, 79] width 39 height 21
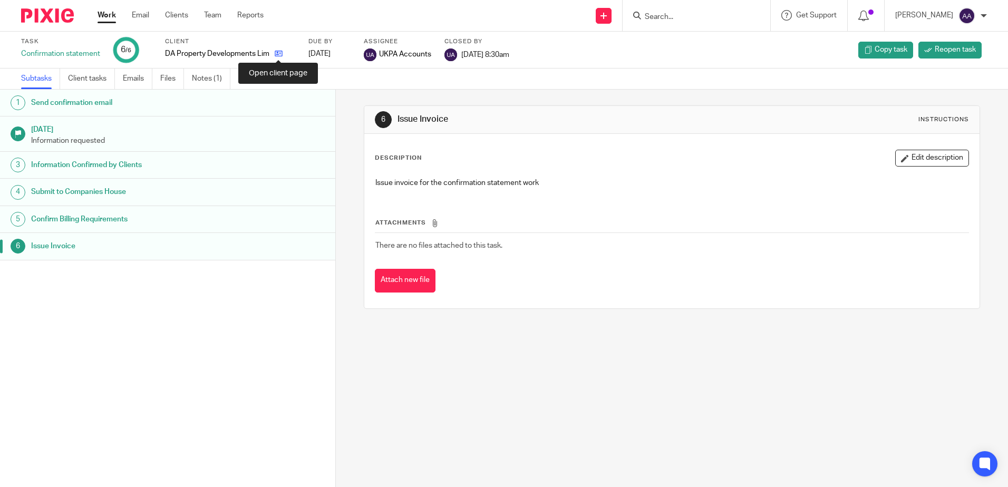
click at [276, 52] on icon at bounding box center [279, 54] width 8 height 8
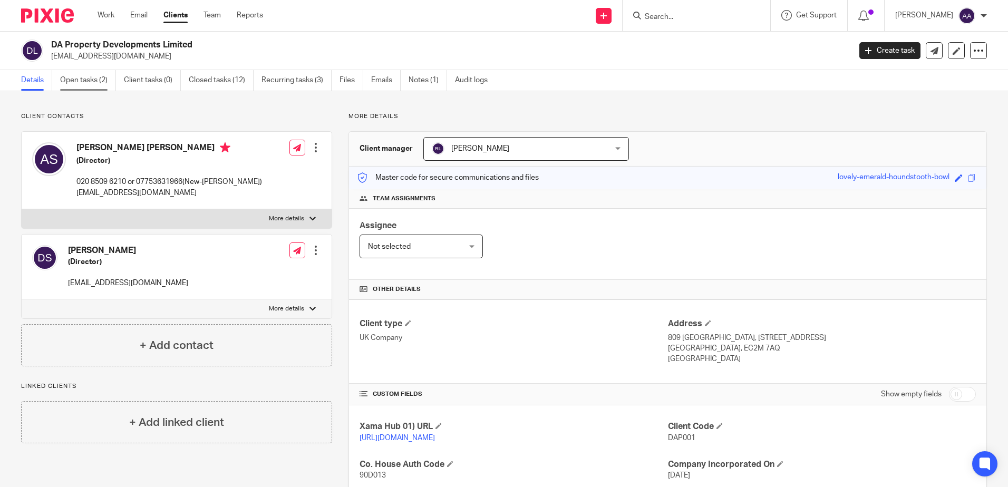
click at [100, 86] on link "Open tasks (2)" at bounding box center [88, 80] width 56 height 21
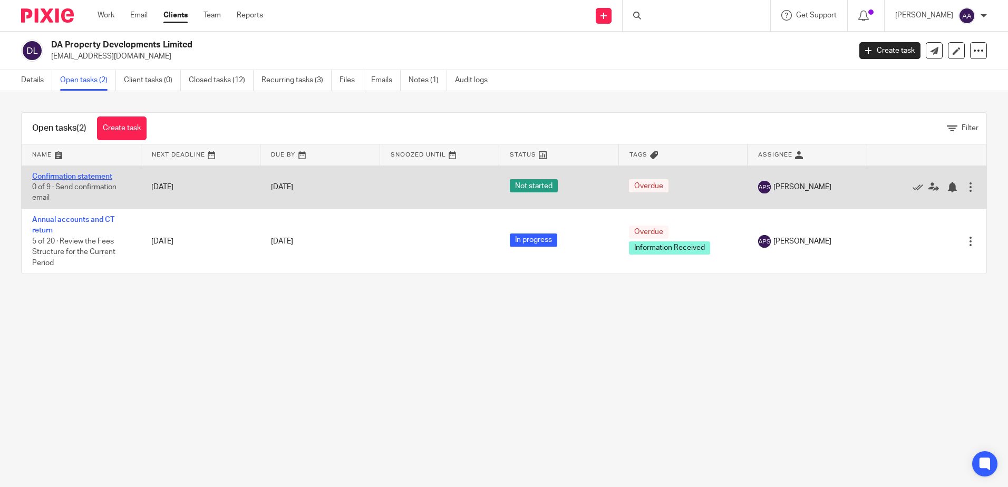
click at [73, 177] on link "Confirmation statement" at bounding box center [72, 176] width 80 height 7
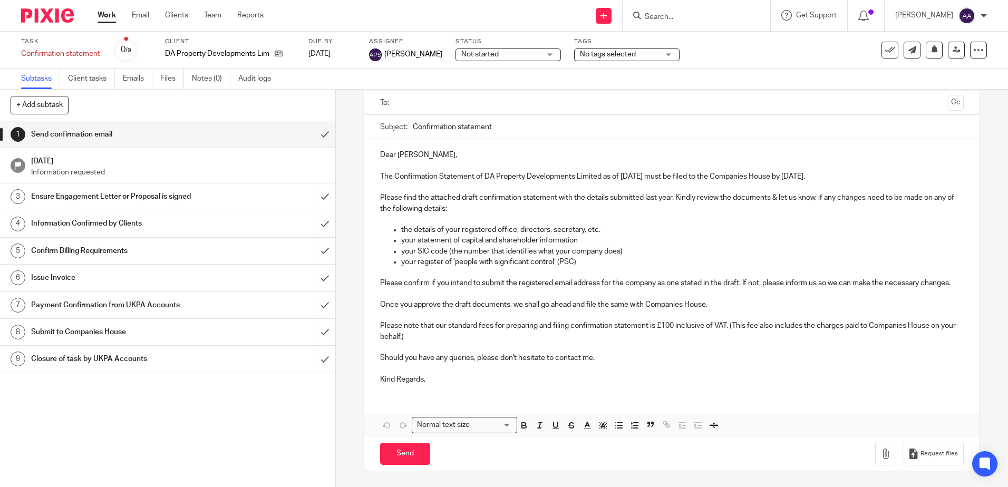
scroll to position [28, 0]
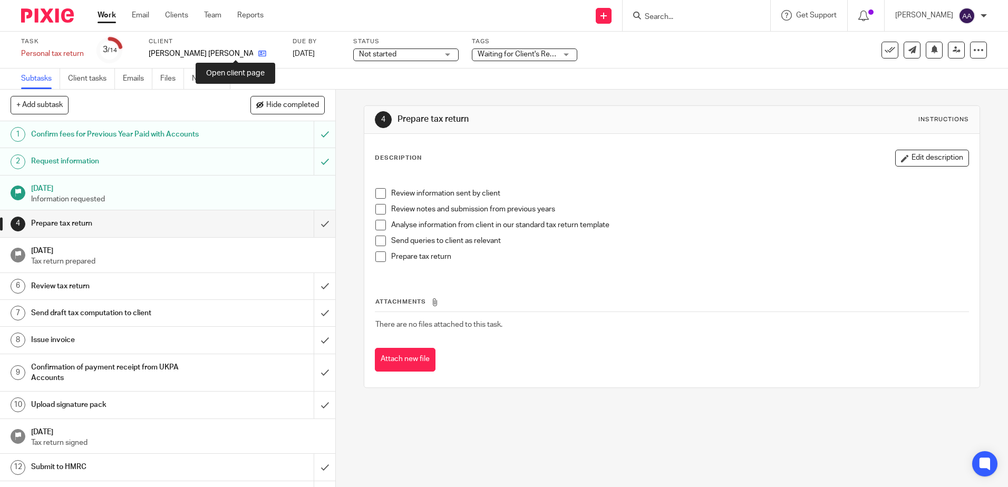
click at [258, 53] on icon at bounding box center [262, 54] width 8 height 8
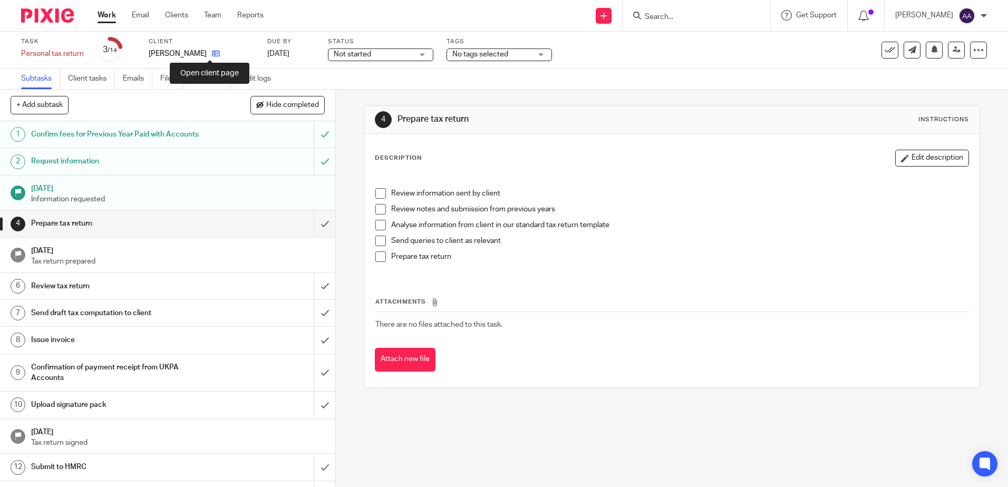
click at [212, 51] on icon at bounding box center [216, 54] width 8 height 8
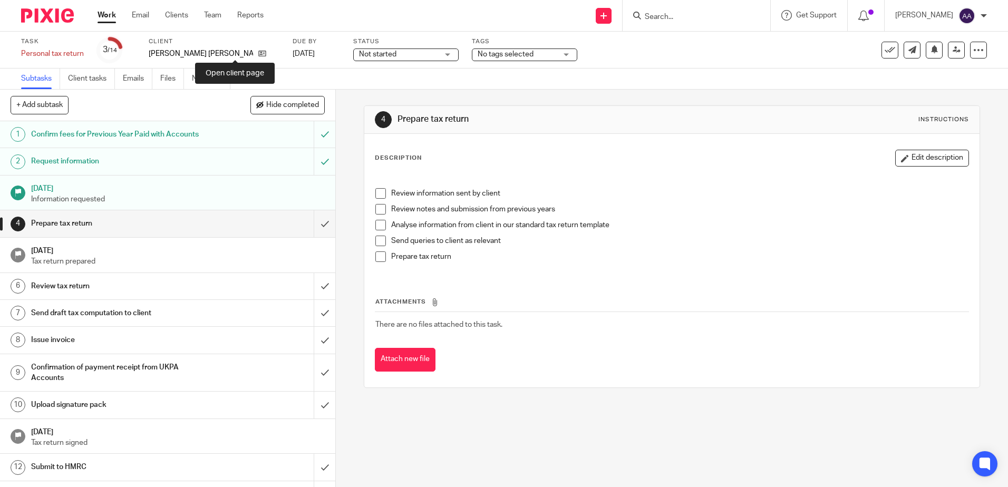
drag, startPoint x: 237, startPoint y: 52, endPoint x: 260, endPoint y: 34, distance: 29.6
click at [258, 52] on icon at bounding box center [262, 54] width 8 height 8
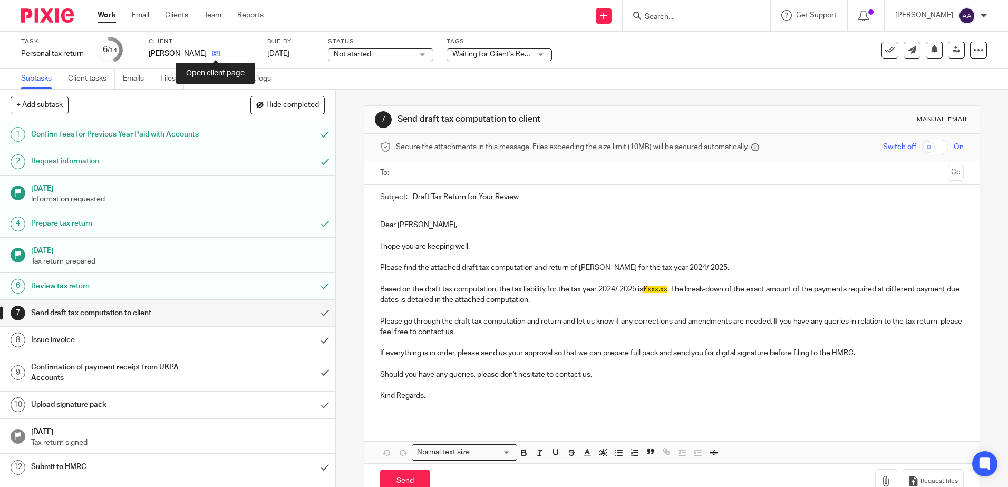
click at [215, 53] on icon at bounding box center [216, 54] width 8 height 8
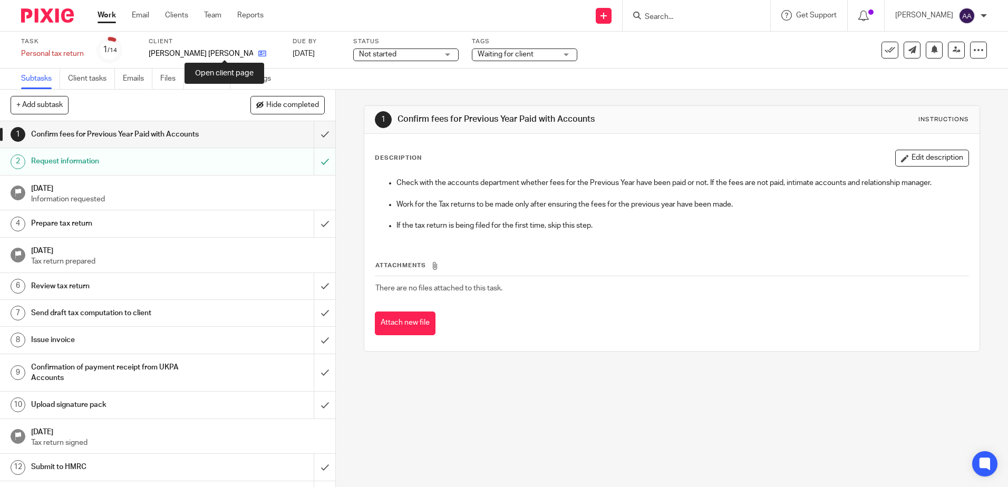
click at [258, 54] on icon at bounding box center [262, 54] width 8 height 8
click at [258, 50] on icon at bounding box center [262, 54] width 8 height 8
click at [258, 54] on icon at bounding box center [262, 54] width 8 height 8
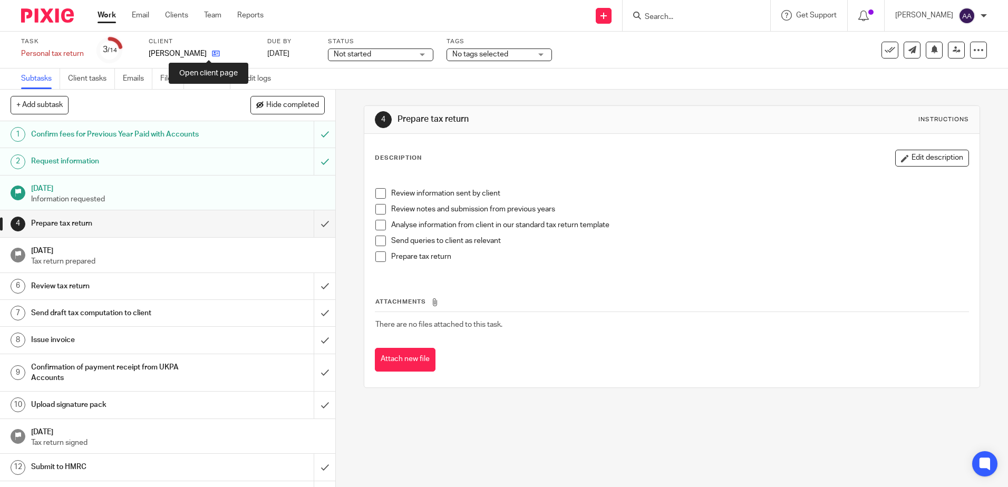
click at [212, 54] on icon at bounding box center [216, 54] width 8 height 8
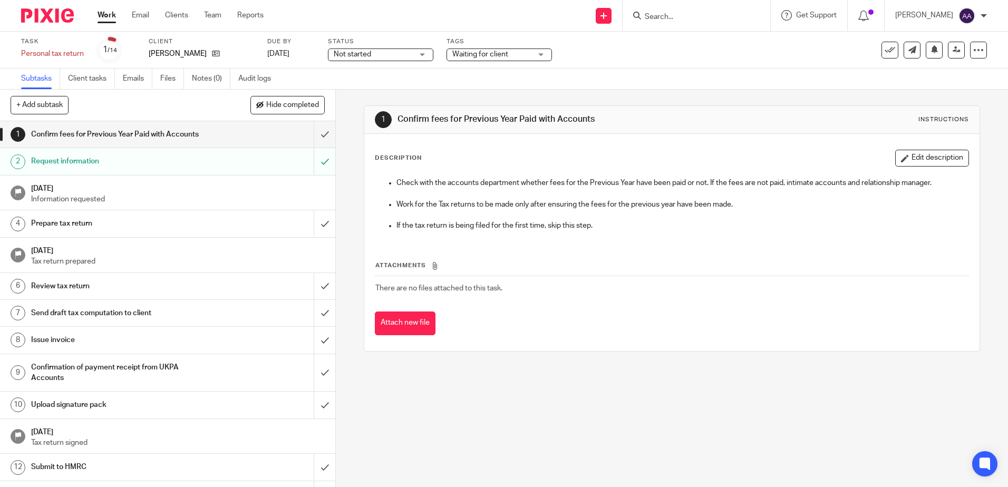
click at [201, 54] on div "Majer Singh" at bounding box center [201, 53] width 105 height 11
click at [212, 53] on icon at bounding box center [216, 54] width 8 height 8
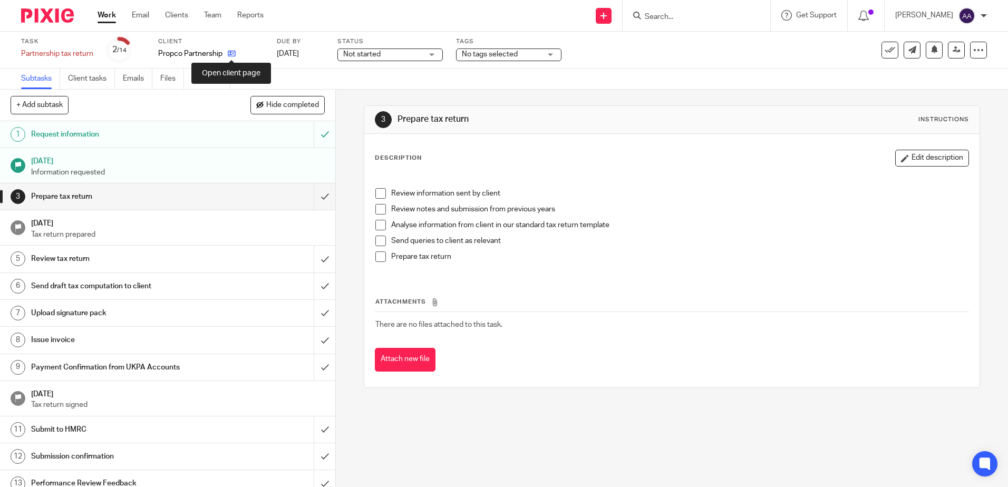
click at [231, 54] on icon at bounding box center [232, 54] width 8 height 8
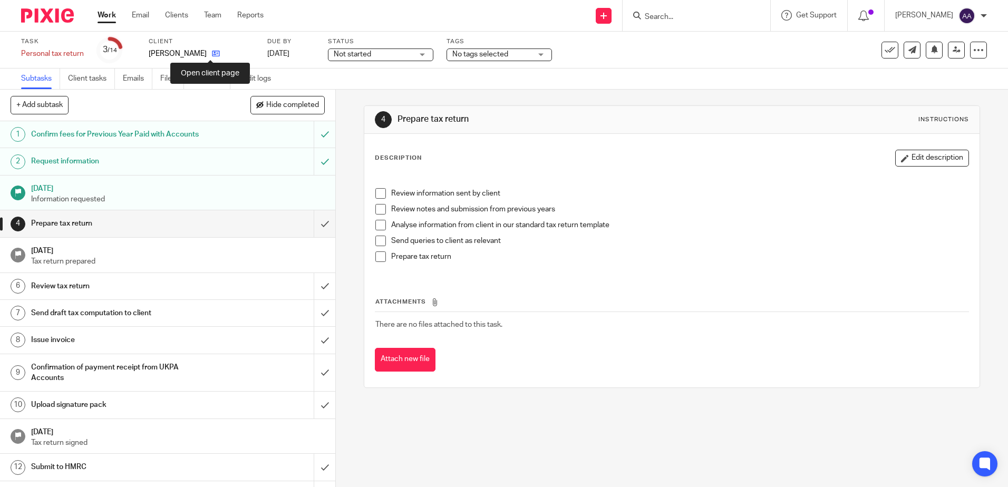
click at [213, 55] on icon at bounding box center [216, 54] width 8 height 8
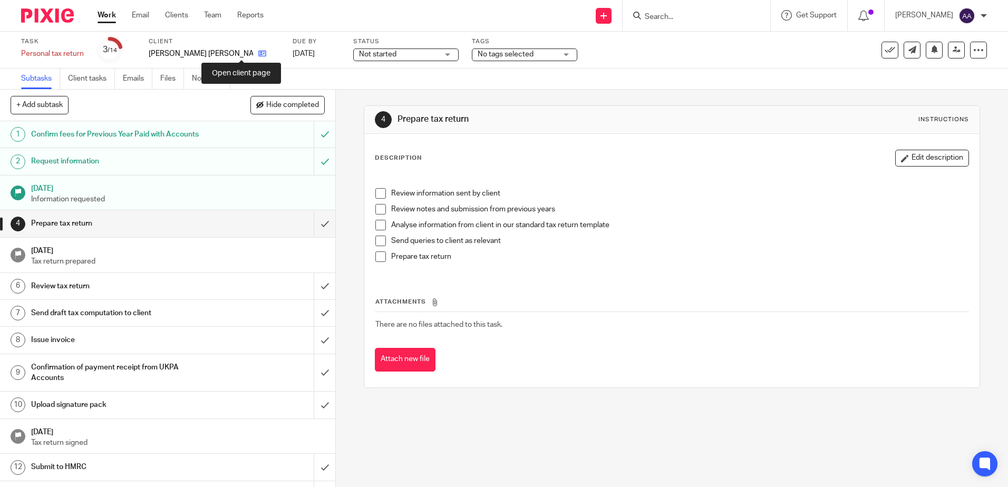
click at [258, 53] on icon at bounding box center [262, 54] width 8 height 8
click at [220, 56] on icon at bounding box center [216, 54] width 8 height 8
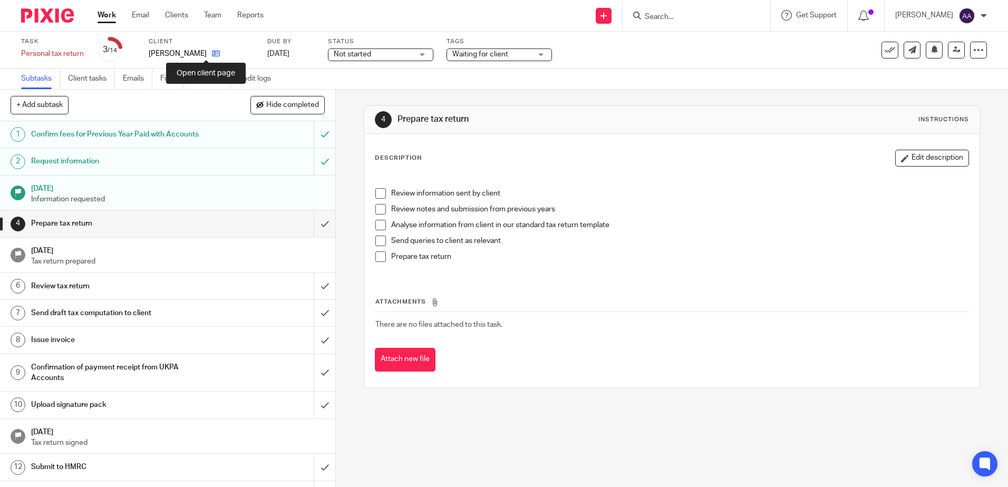
click at [212, 53] on icon at bounding box center [216, 54] width 8 height 8
click at [220, 52] on icon at bounding box center [216, 54] width 8 height 8
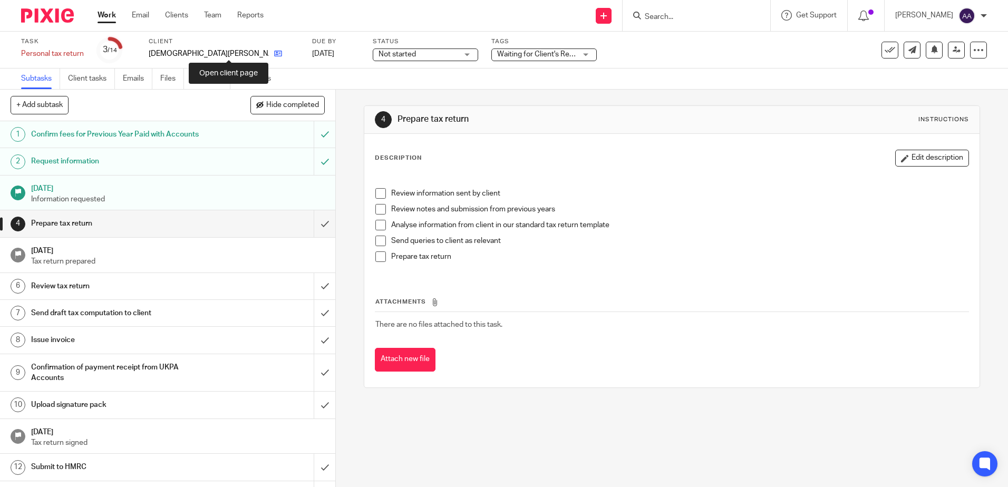
click at [274, 52] on icon at bounding box center [278, 54] width 8 height 8
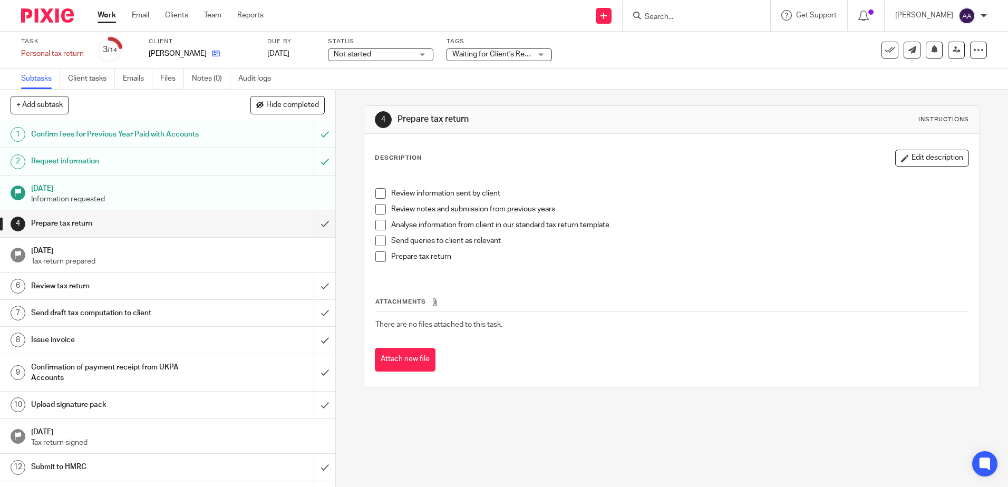
click at [212, 55] on icon at bounding box center [216, 54] width 8 height 8
click at [250, 52] on icon at bounding box center [250, 55] width 8 height 8
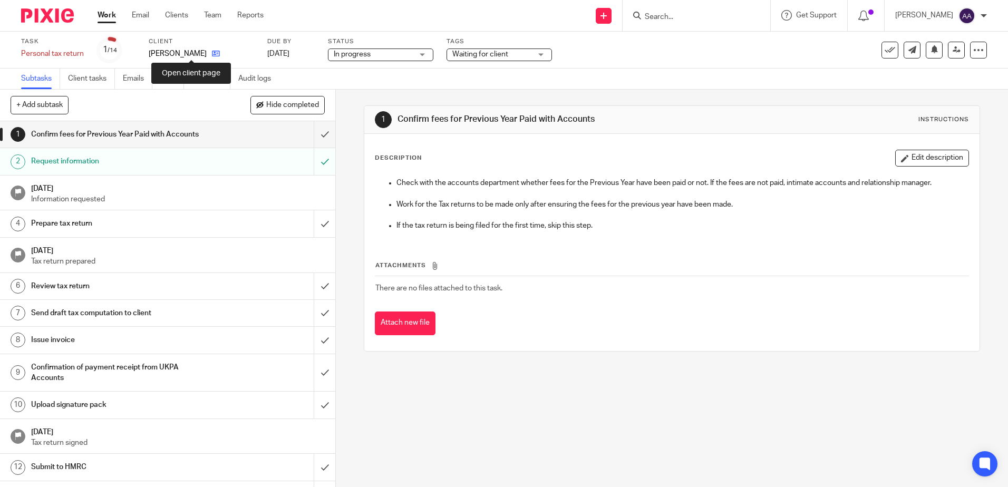
click at [212, 55] on icon at bounding box center [216, 54] width 8 height 8
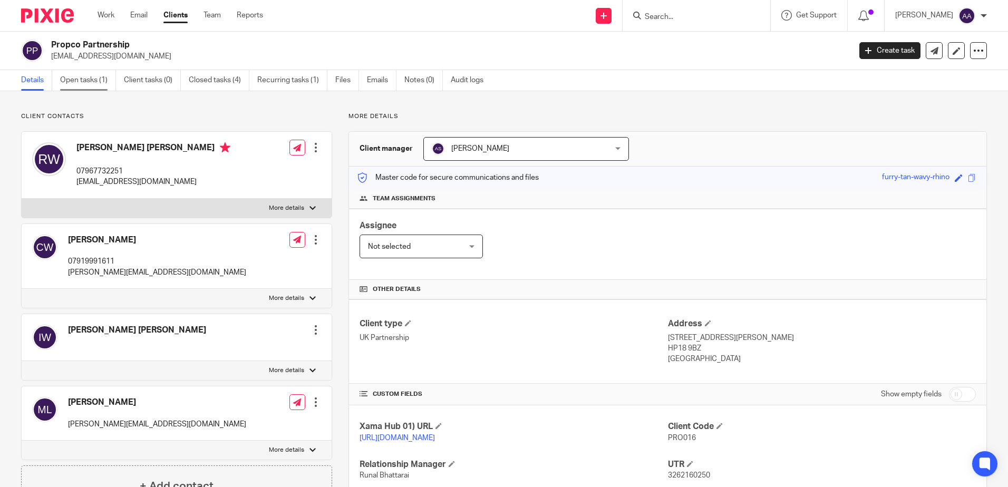
click at [75, 82] on link "Open tasks (1)" at bounding box center [88, 80] width 56 height 21
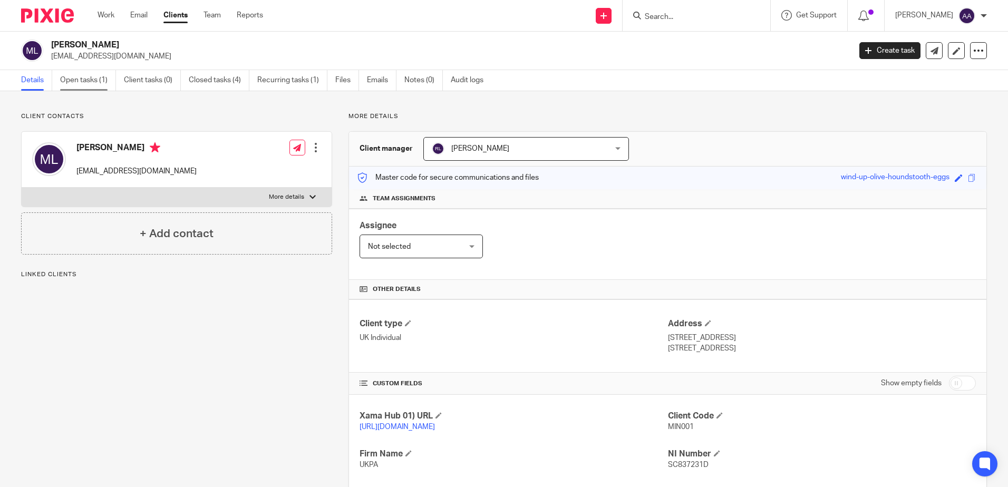
click at [94, 78] on link "Open tasks (1)" at bounding box center [88, 80] width 56 height 21
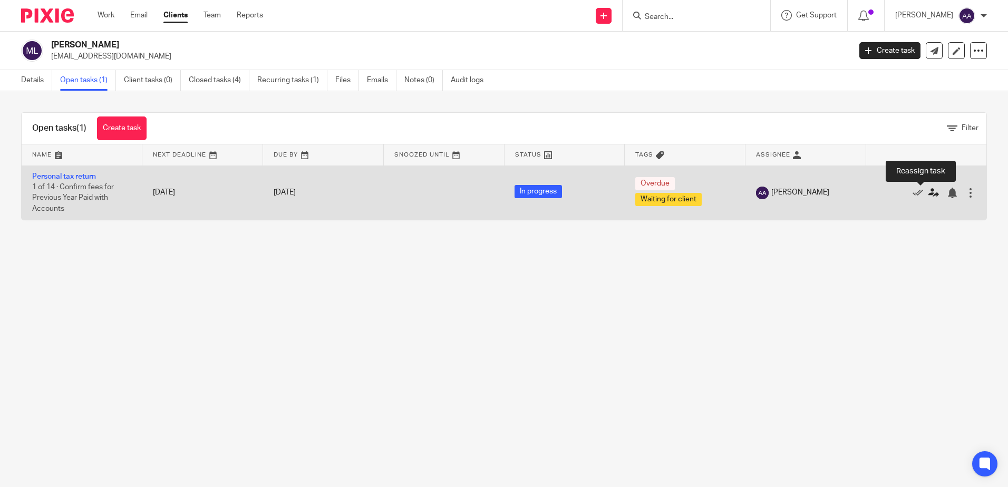
click at [928, 193] on icon at bounding box center [933, 193] width 11 height 11
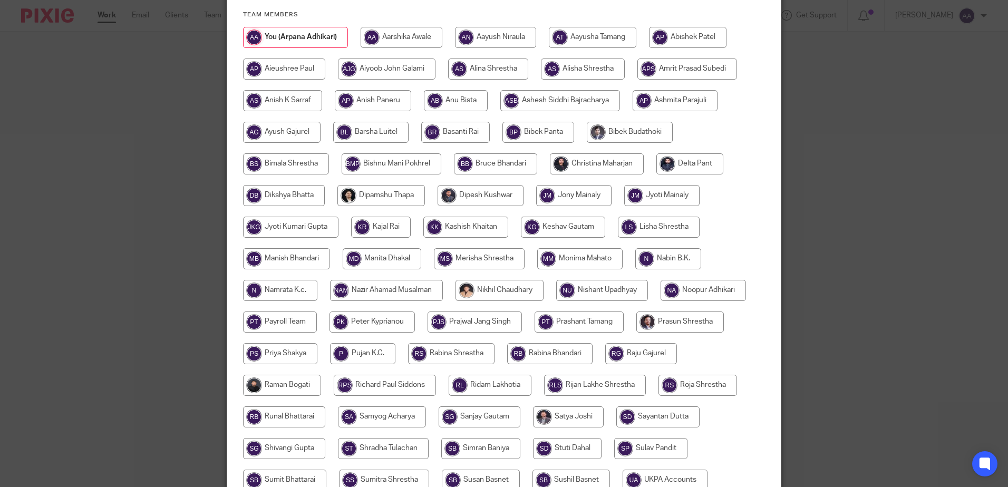
scroll to position [158, 0]
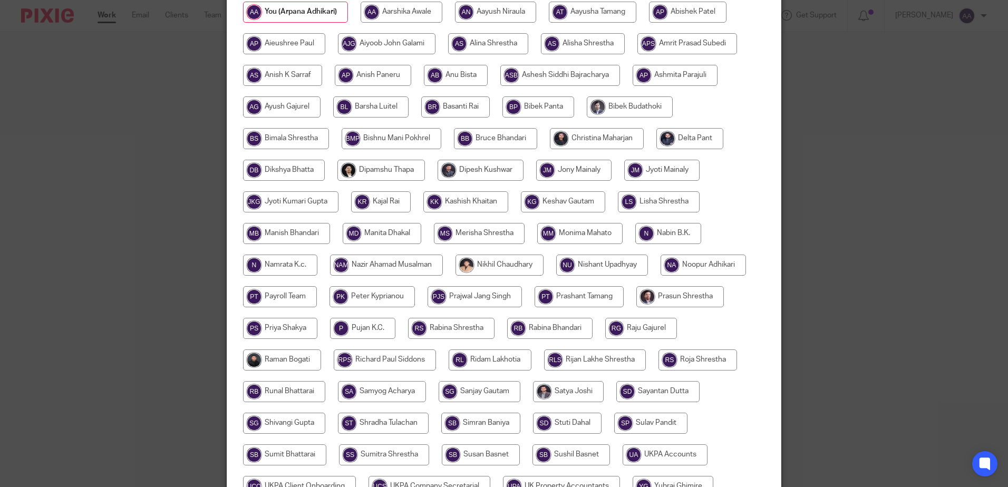
click at [495, 357] on input "radio" at bounding box center [490, 359] width 83 height 21
radio input "true"
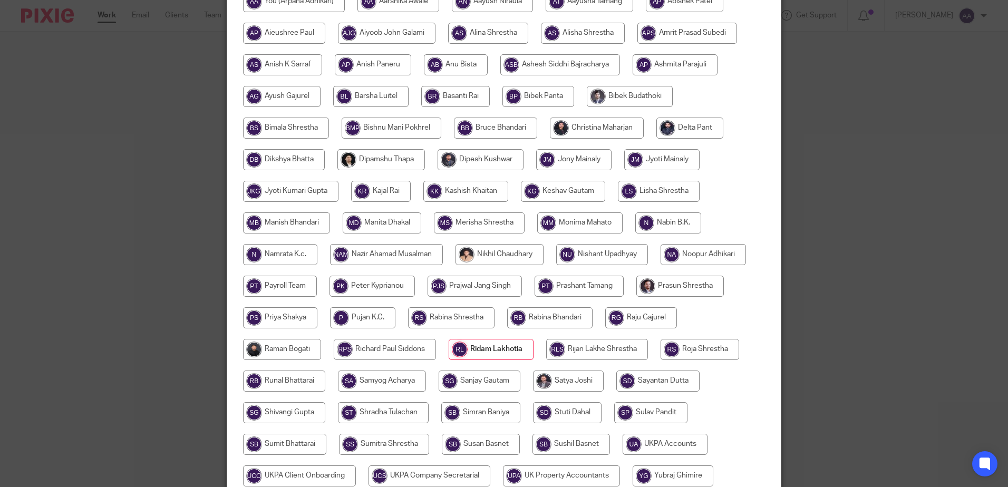
scroll to position [264, 0]
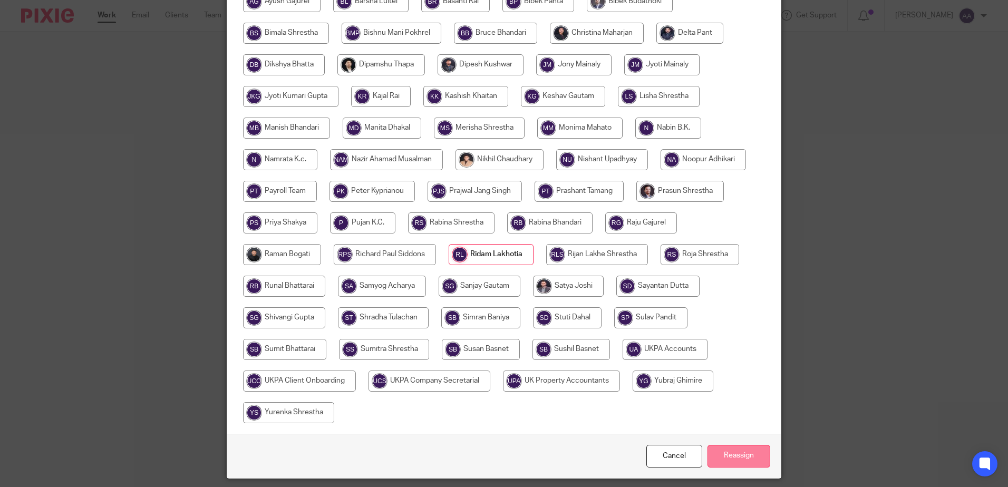
click at [724, 458] on input "Reassign" at bounding box center [738, 456] width 63 height 23
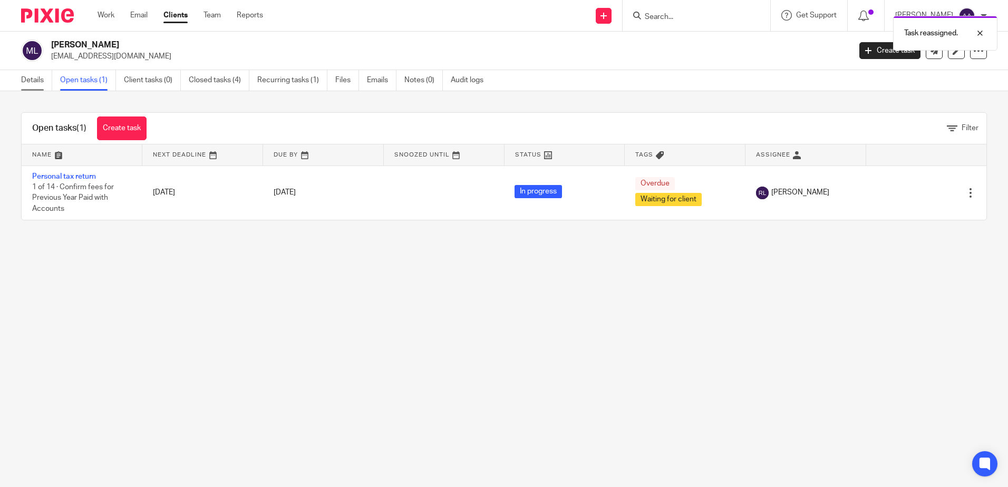
click at [33, 85] on link "Details" at bounding box center [36, 80] width 31 height 21
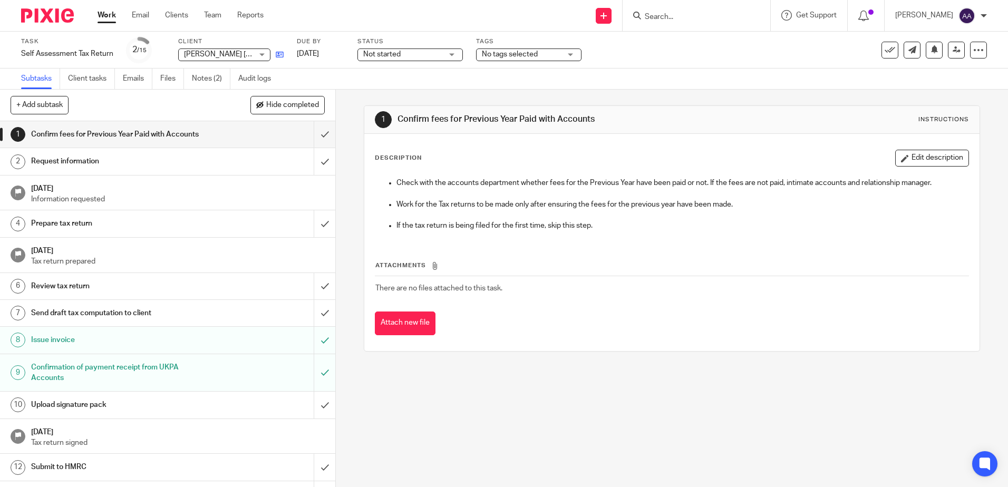
click at [278, 56] on icon at bounding box center [280, 55] width 8 height 8
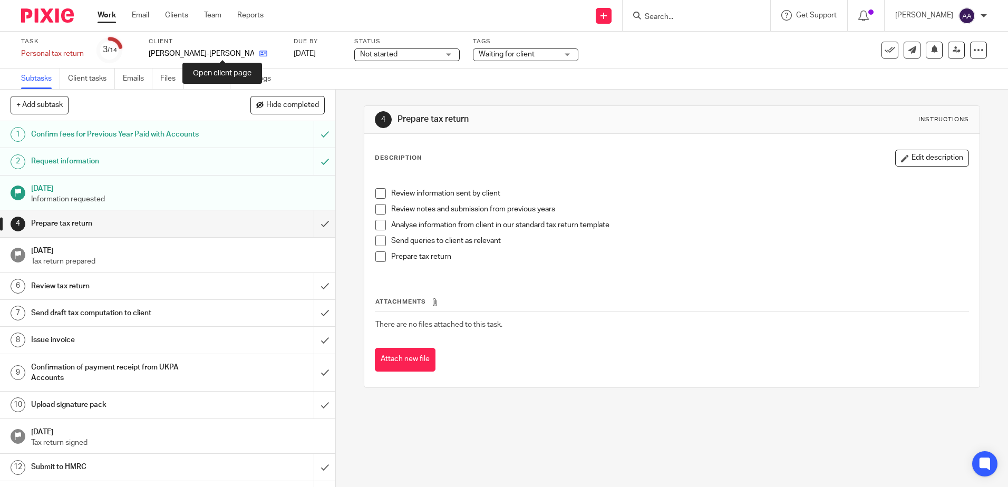
click at [259, 54] on icon at bounding box center [263, 54] width 8 height 8
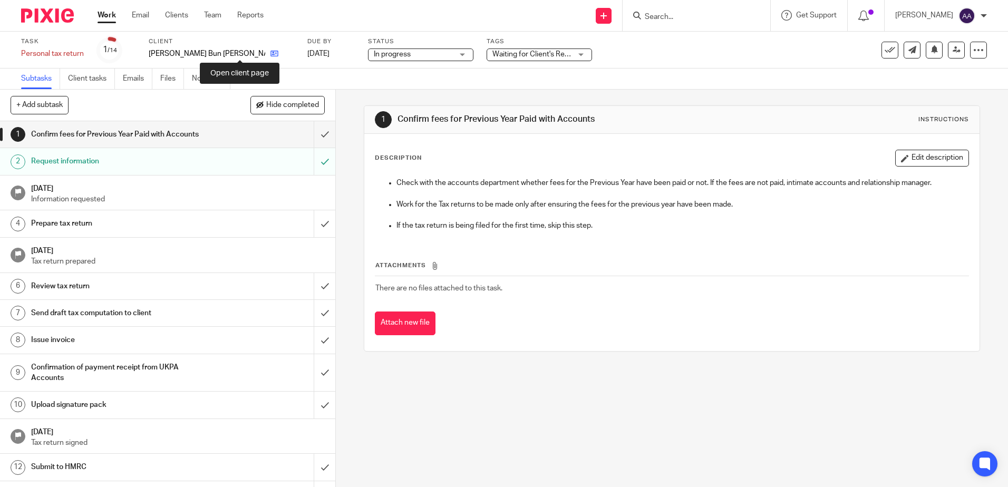
click at [270, 53] on icon at bounding box center [274, 54] width 8 height 8
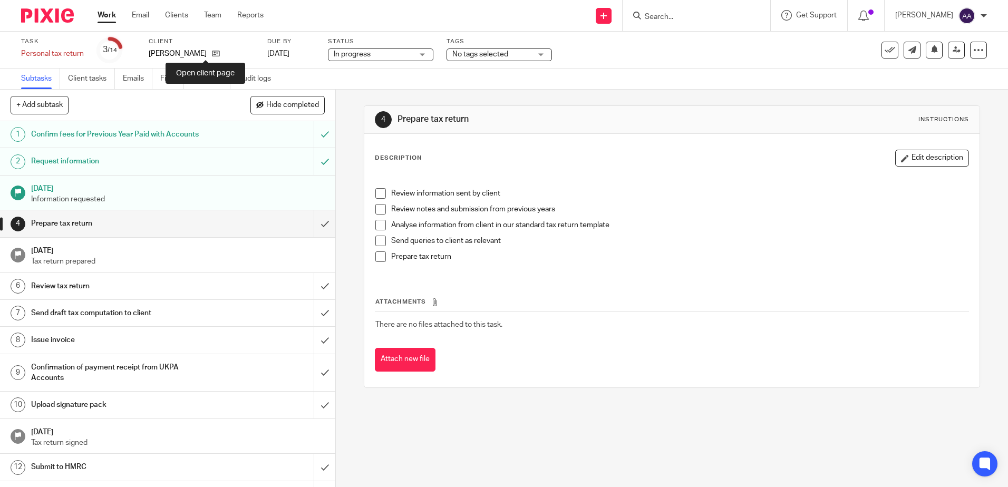
drag, startPoint x: 203, startPoint y: 52, endPoint x: 199, endPoint y: 47, distance: 6.7
click at [212, 52] on icon at bounding box center [216, 54] width 8 height 8
click at [220, 56] on icon at bounding box center [216, 54] width 8 height 8
click at [238, 54] on icon at bounding box center [242, 54] width 8 height 8
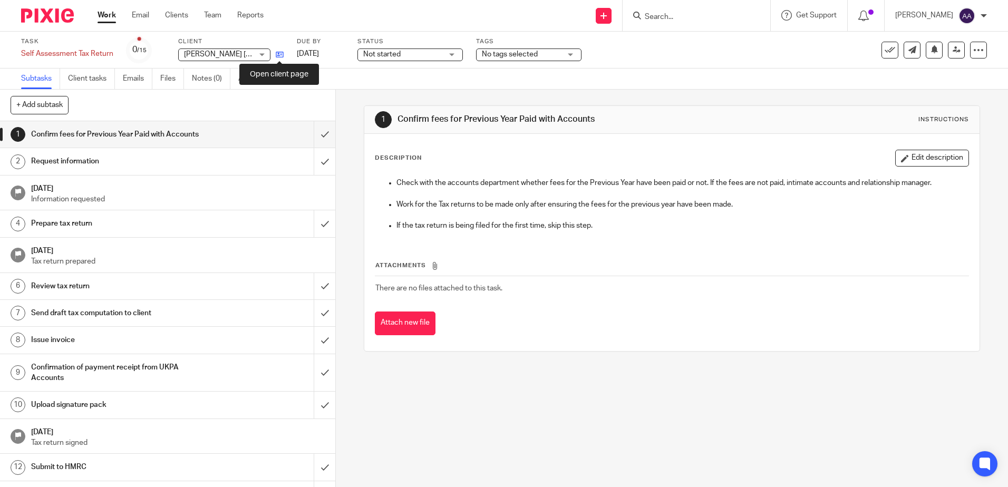
click at [281, 54] on icon at bounding box center [280, 55] width 8 height 8
click at [283, 57] on icon at bounding box center [280, 55] width 8 height 8
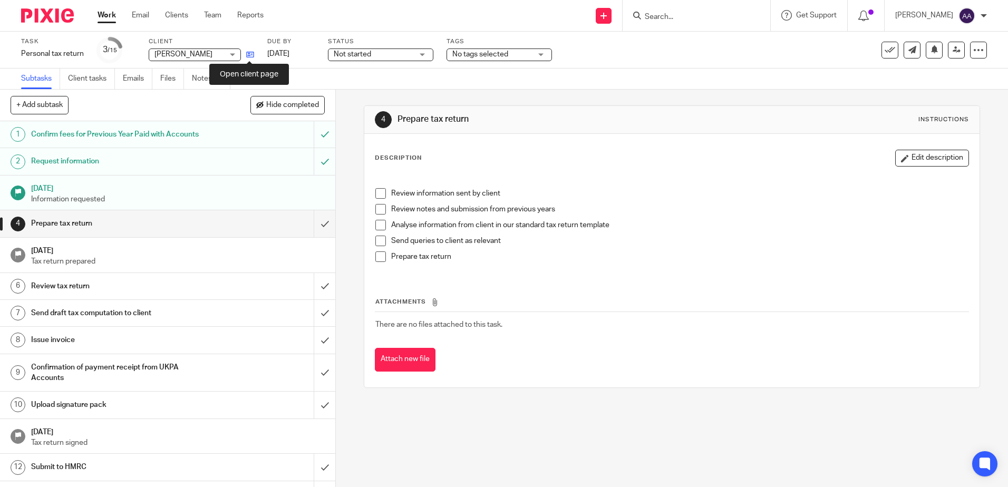
click at [251, 52] on icon at bounding box center [250, 55] width 8 height 8
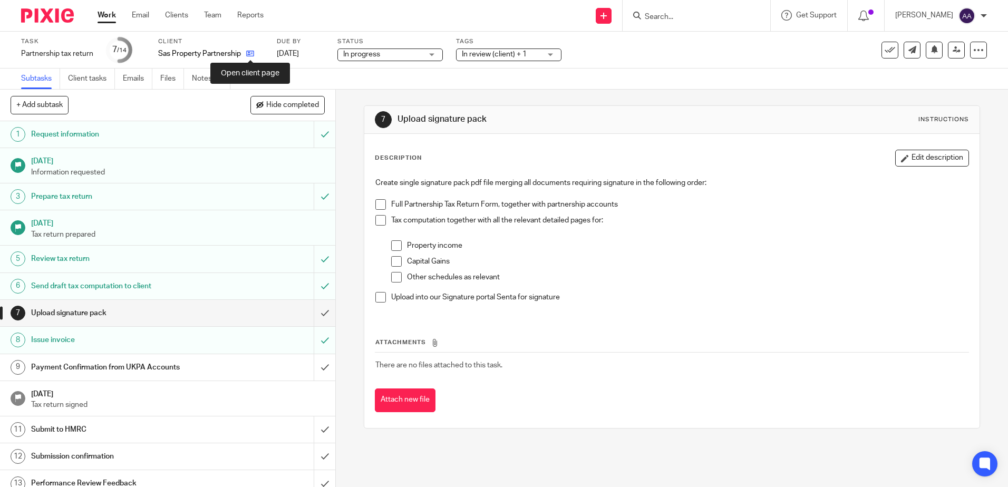
click at [250, 50] on icon at bounding box center [250, 54] width 8 height 8
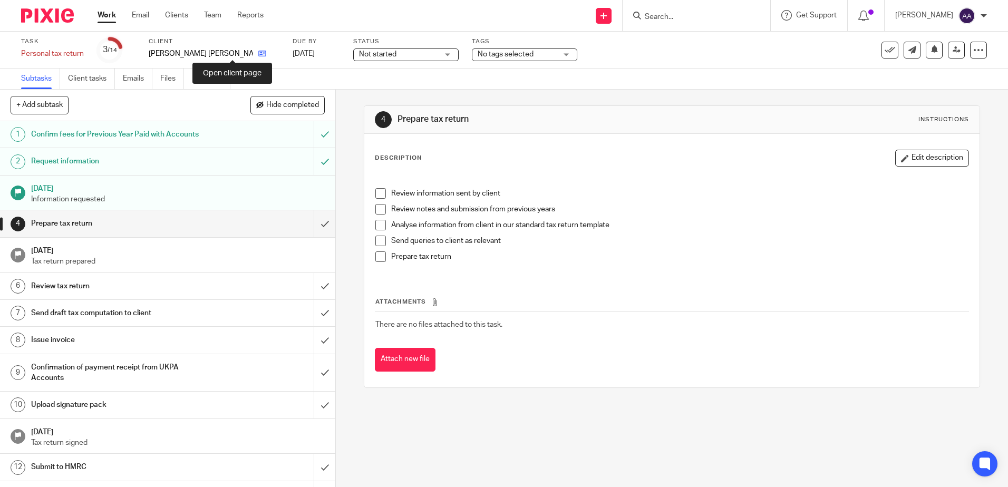
click at [258, 55] on icon at bounding box center [262, 54] width 8 height 8
click at [247, 53] on icon at bounding box center [245, 54] width 8 height 8
click at [220, 52] on icon at bounding box center [216, 54] width 8 height 8
click at [220, 54] on icon at bounding box center [216, 54] width 8 height 8
click at [267, 52] on icon at bounding box center [268, 54] width 8 height 8
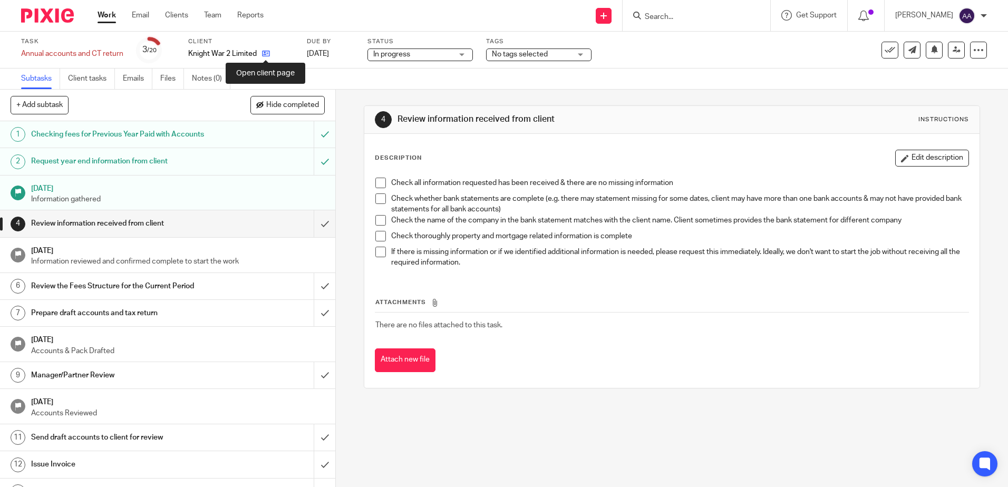
click at [268, 55] on icon at bounding box center [266, 54] width 8 height 8
click at [286, 55] on icon at bounding box center [283, 54] width 8 height 8
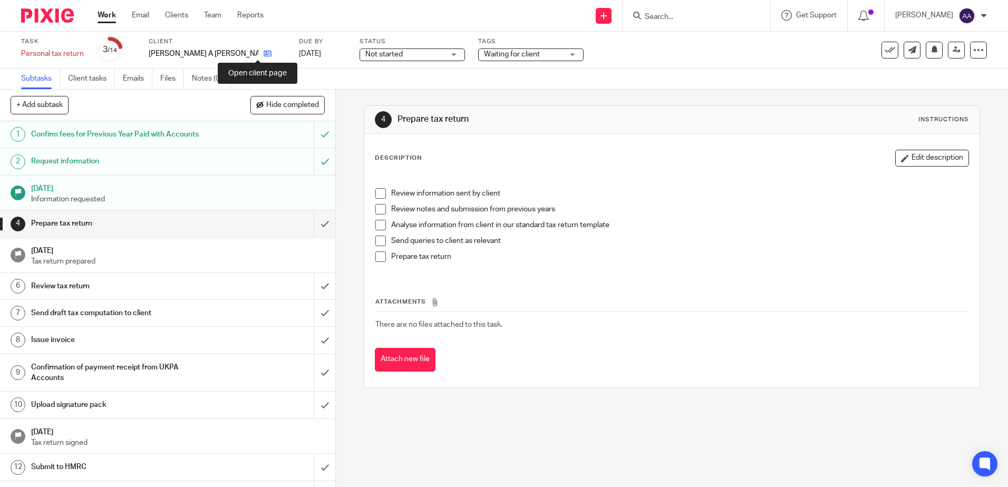
click at [264, 56] on icon at bounding box center [268, 54] width 8 height 8
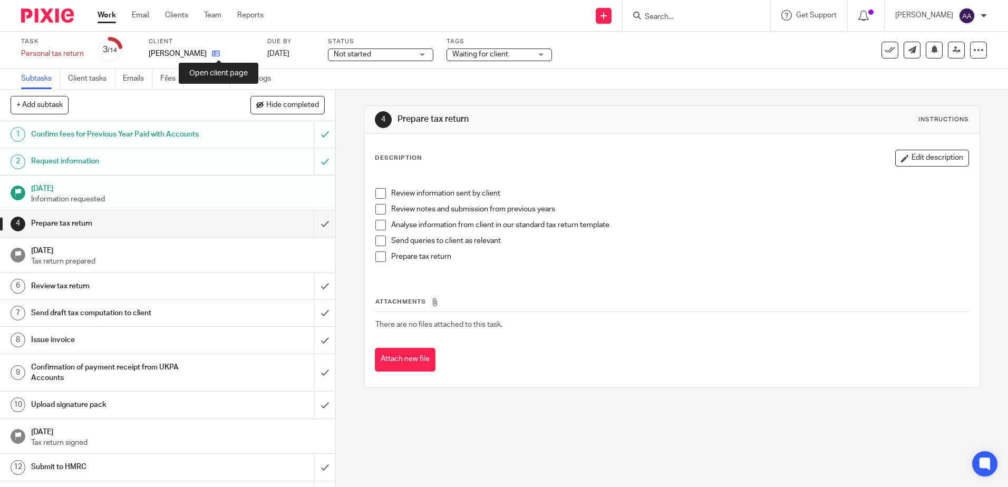
click at [217, 53] on icon at bounding box center [216, 54] width 8 height 8
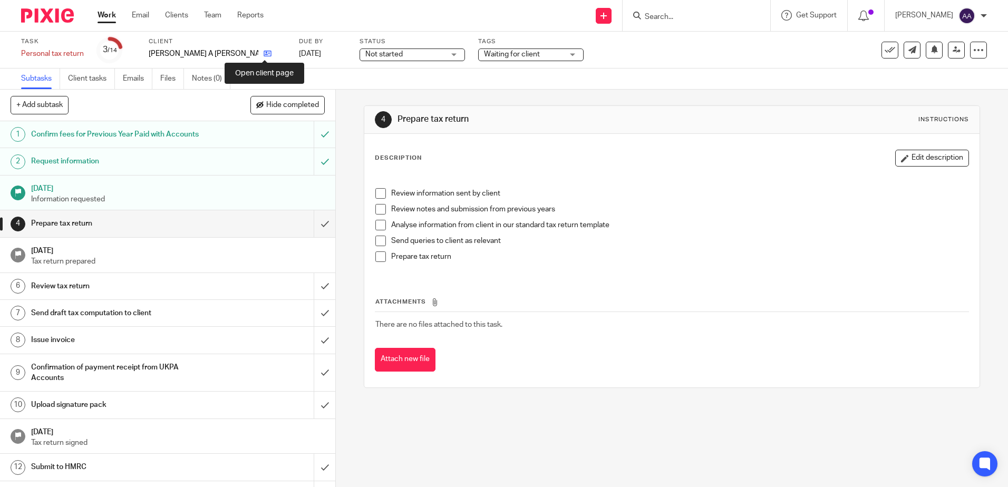
click at [266, 53] on icon at bounding box center [268, 54] width 8 height 8
click at [275, 54] on icon at bounding box center [279, 54] width 8 height 8
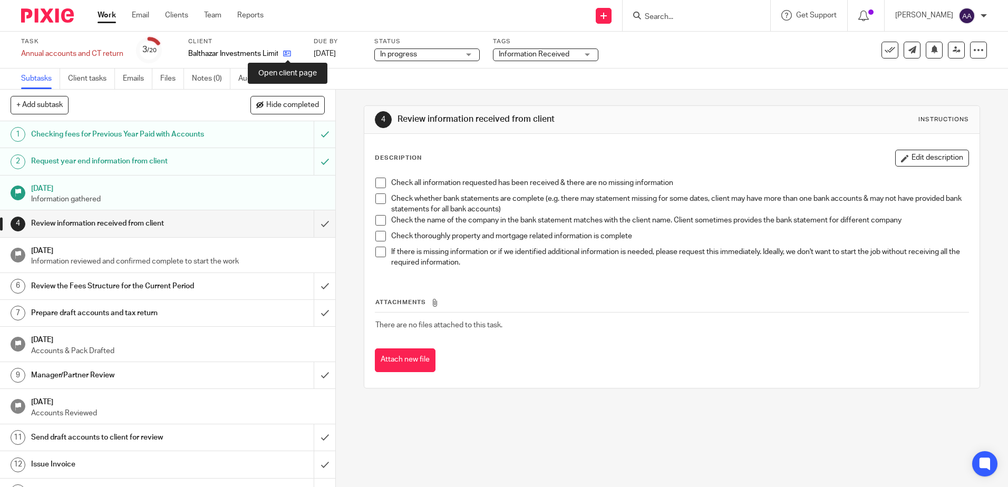
click at [289, 55] on icon at bounding box center [287, 54] width 8 height 8
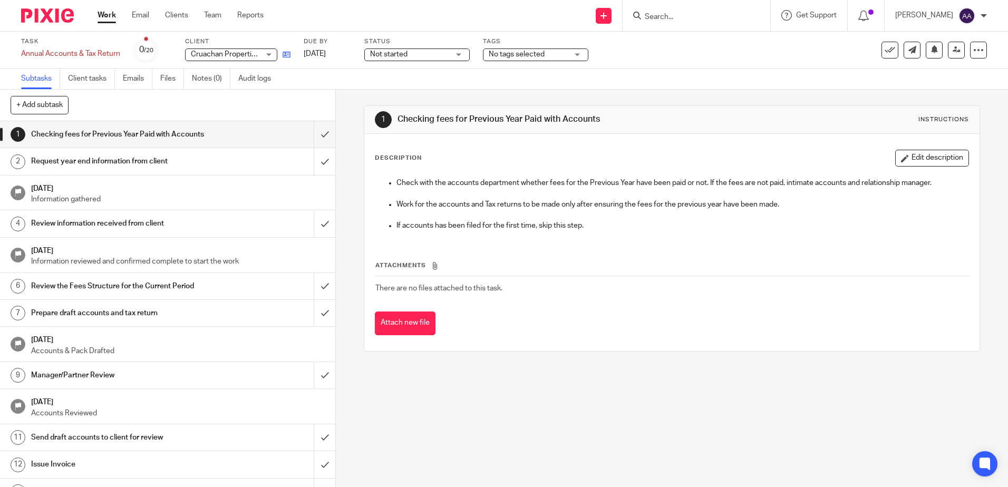
click at [286, 54] on icon at bounding box center [287, 55] width 8 height 8
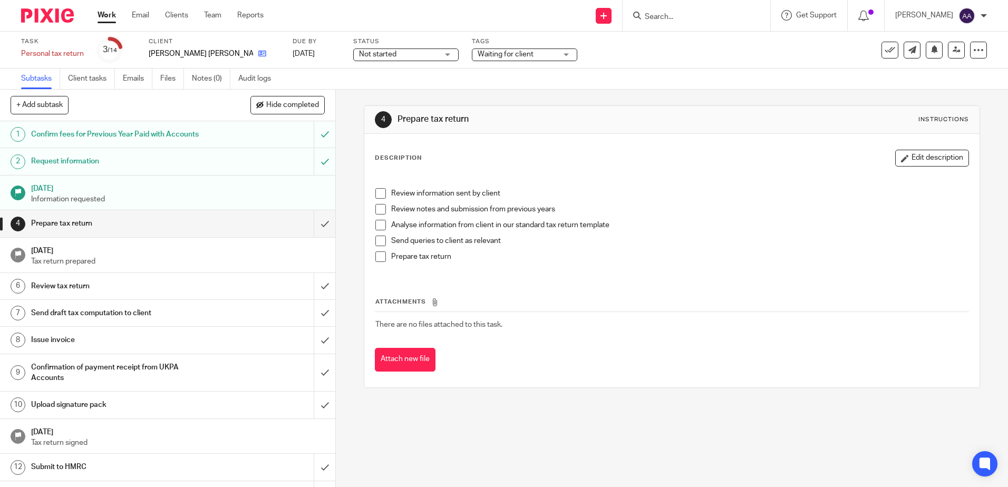
click at [258, 54] on icon at bounding box center [262, 54] width 8 height 8
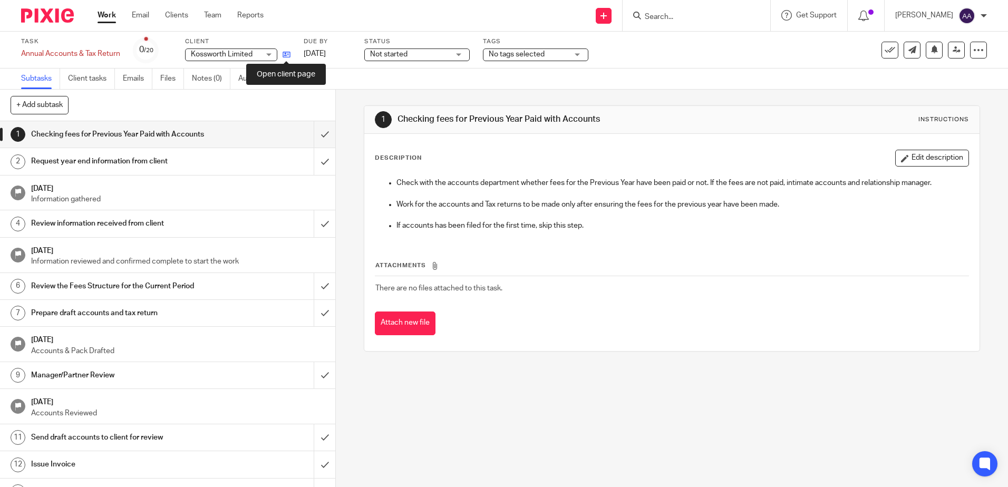
click at [289, 52] on icon at bounding box center [287, 55] width 8 height 8
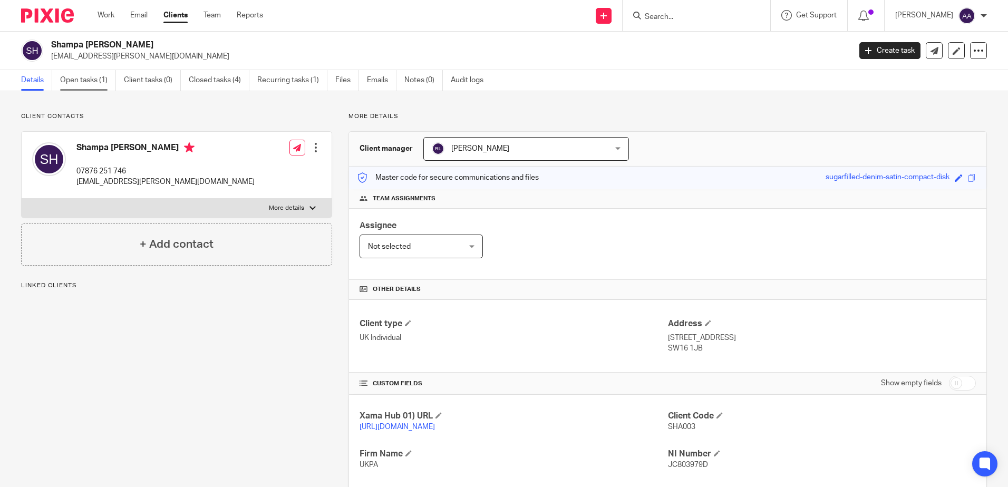
click at [90, 77] on link "Open tasks (1)" at bounding box center [88, 80] width 56 height 21
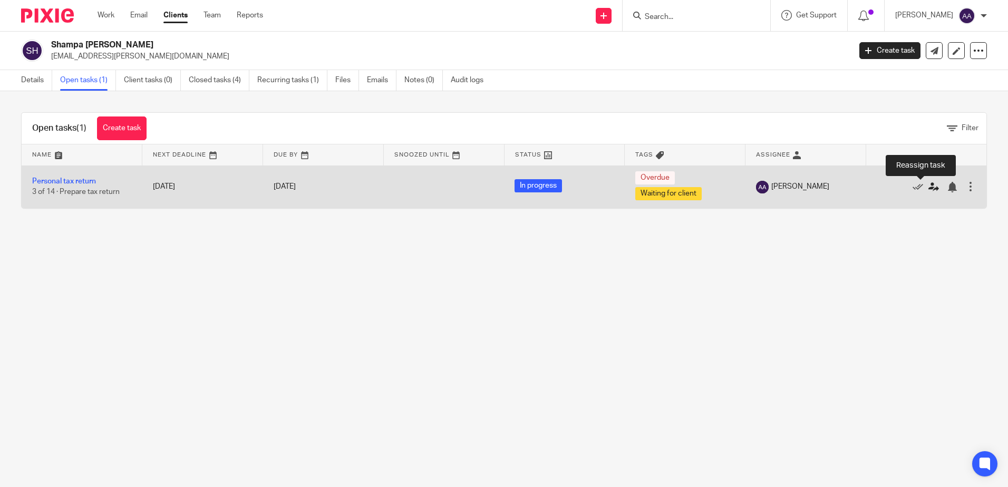
click at [928, 186] on icon at bounding box center [933, 187] width 11 height 11
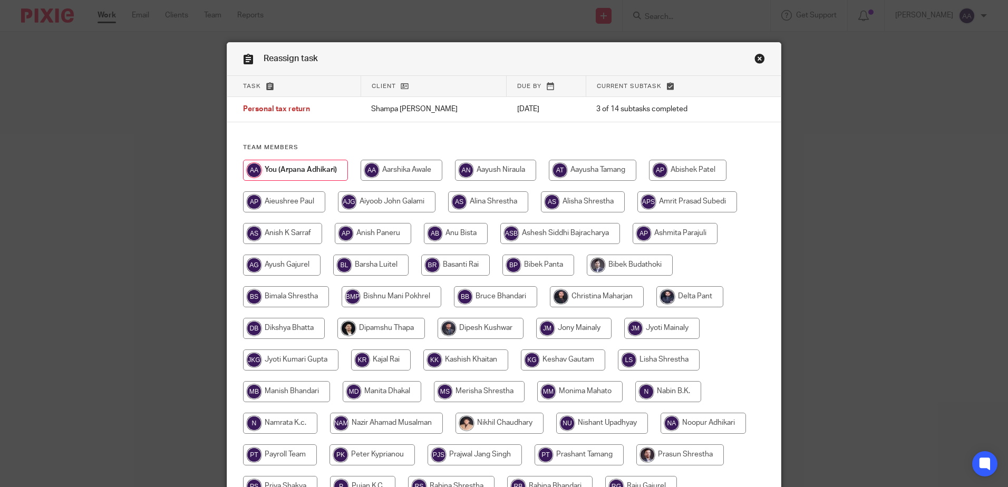
click at [756, 56] on link "Close this dialog window" at bounding box center [759, 60] width 11 height 14
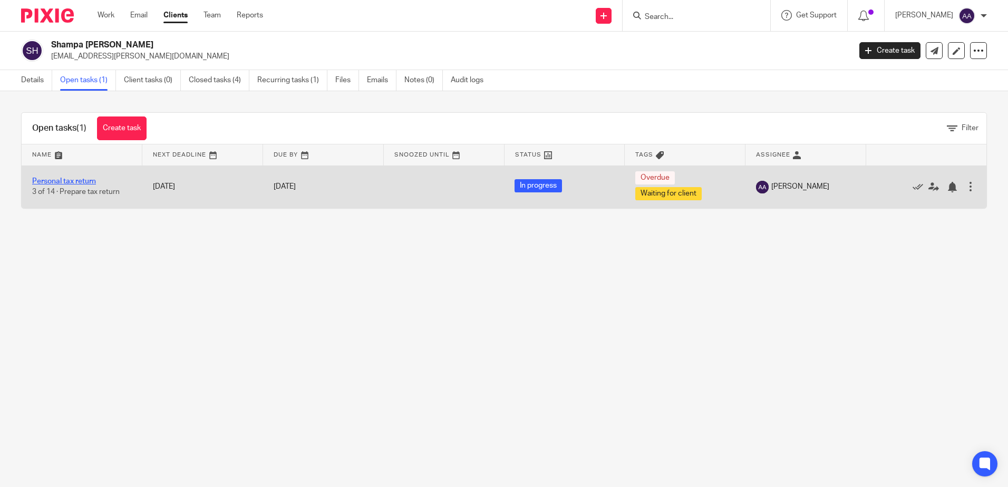
click at [77, 180] on link "Personal tax return" at bounding box center [64, 181] width 64 height 7
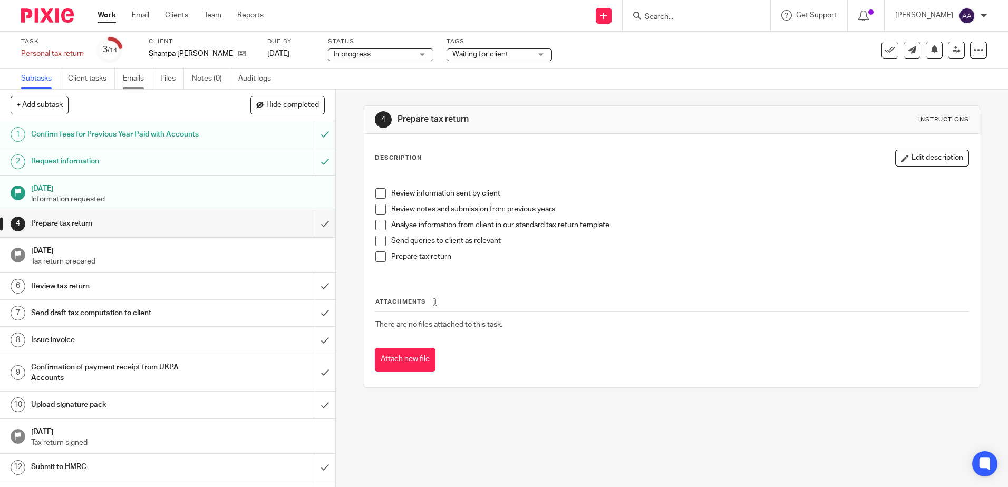
click at [143, 82] on link "Emails" at bounding box center [138, 79] width 30 height 21
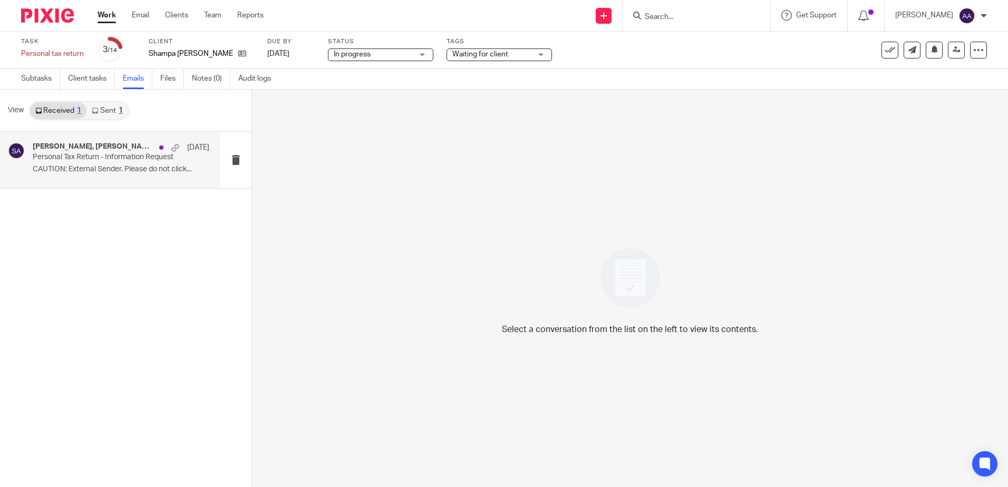
click at [108, 170] on p "CAUTION: External Sender. Please do not click..." at bounding box center [121, 169] width 177 height 9
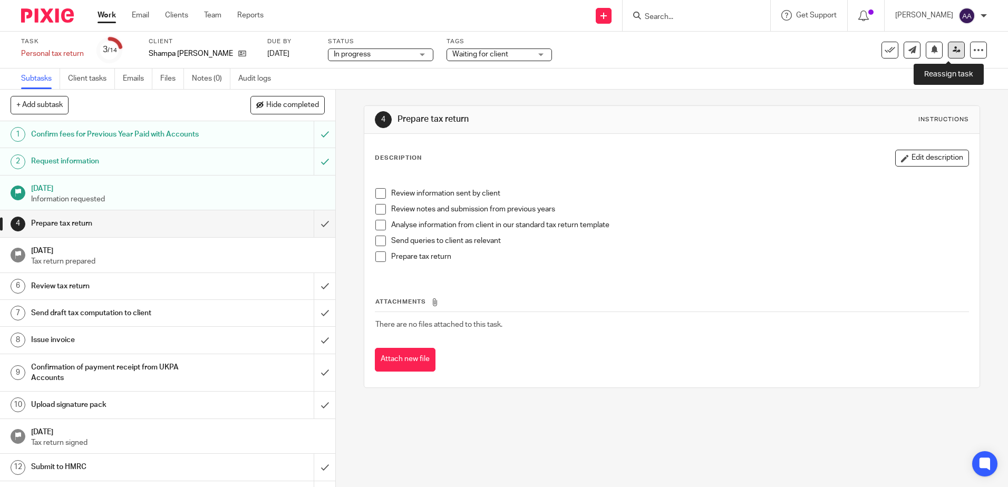
click at [952, 50] on icon at bounding box center [956, 50] width 8 height 8
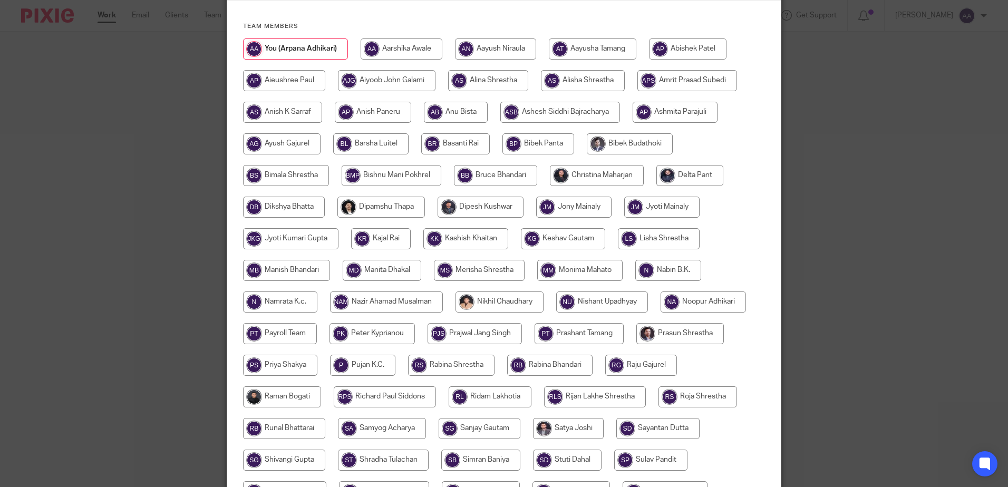
scroll to position [211, 0]
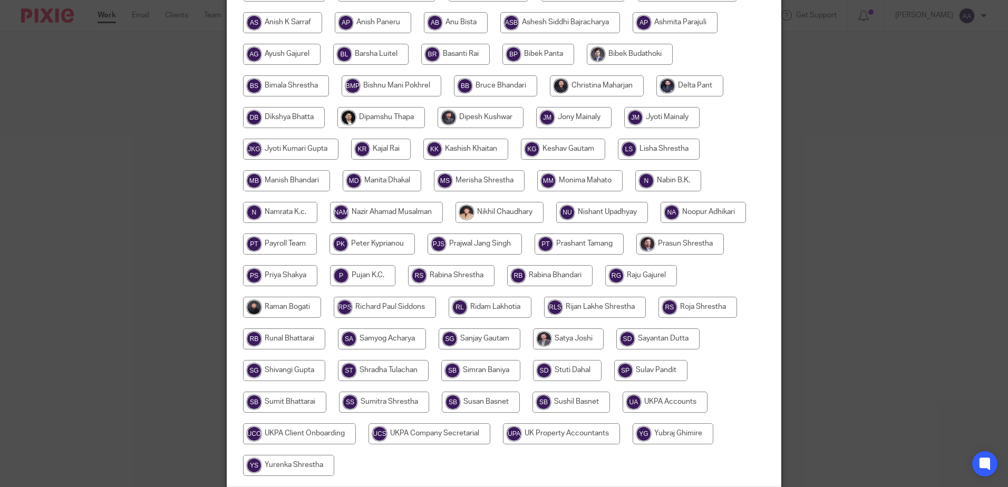
click at [509, 313] on input "radio" at bounding box center [490, 307] width 83 height 21
radio input "true"
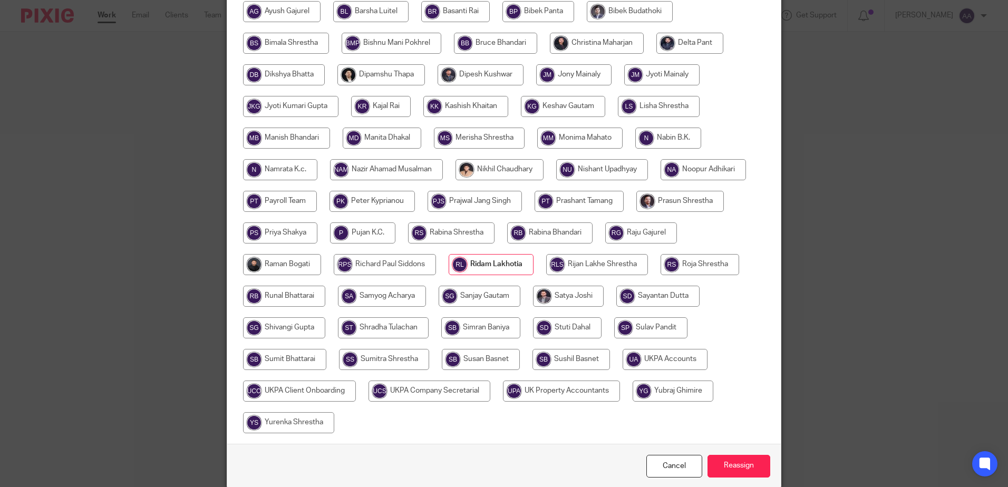
scroll to position [297, 0]
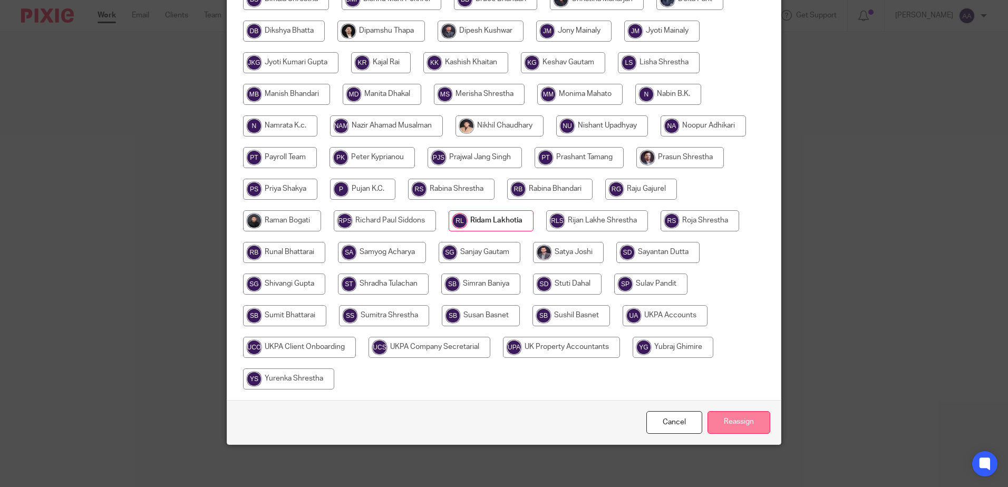
click at [720, 421] on input "Reassign" at bounding box center [738, 422] width 63 height 23
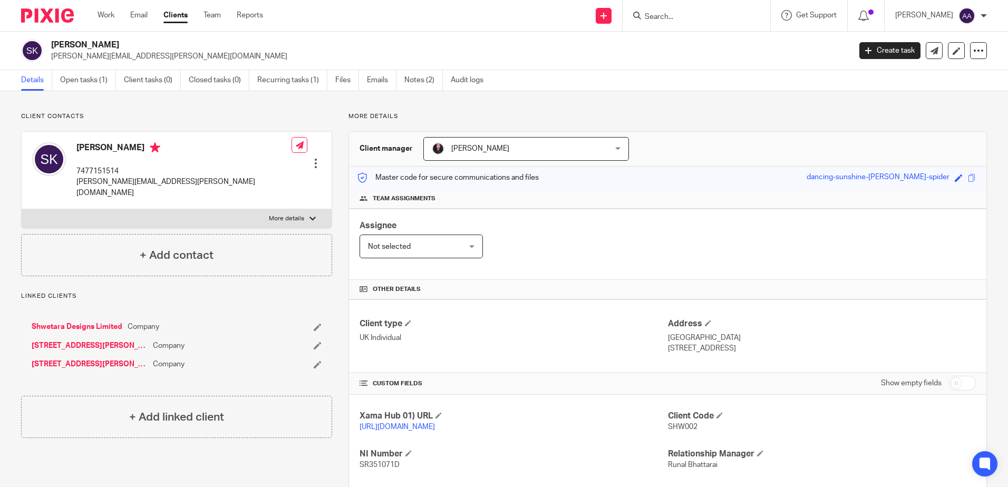
click at [109, 322] on link "Shwetara Designs Limited" at bounding box center [77, 327] width 91 height 11
click at [109, 340] on link "[STREET_ADDRESS][PERSON_NAME] LIMITED" at bounding box center [90, 345] width 116 height 11
click at [105, 359] on link "5 GRESHAM ROAD LIMITED" at bounding box center [90, 364] width 116 height 11
click at [505, 154] on span "Christina Maharjan" at bounding box center [510, 149] width 157 height 22
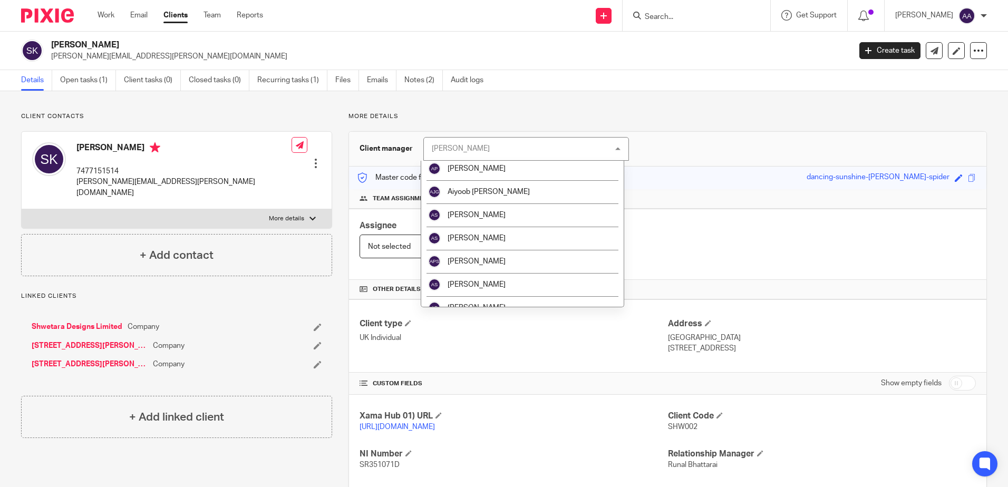
scroll to position [211, 0]
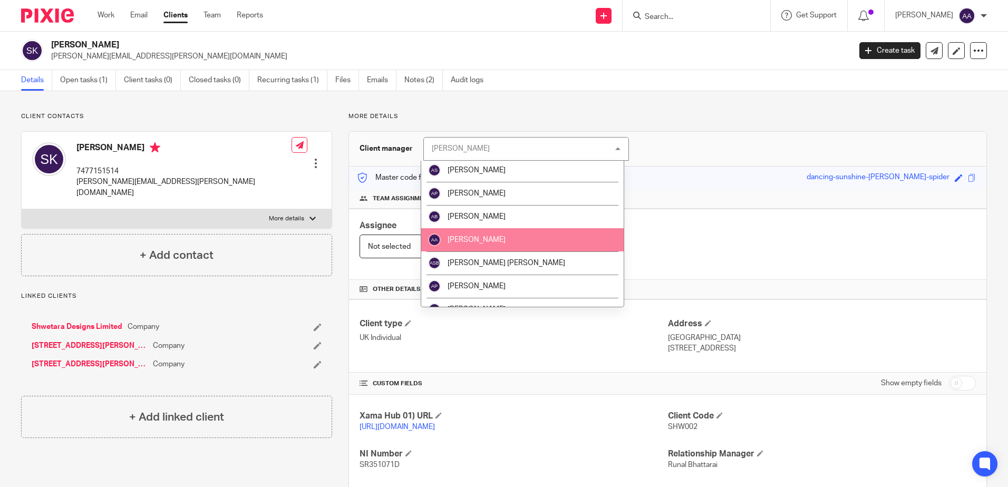
click at [485, 231] on li "[PERSON_NAME]" at bounding box center [522, 239] width 202 height 23
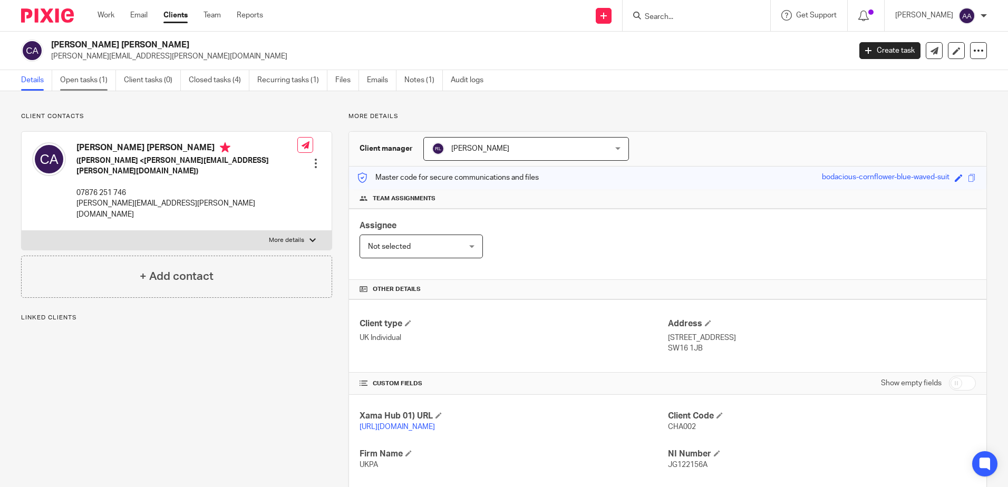
click at [92, 77] on link "Open tasks (1)" at bounding box center [88, 80] width 56 height 21
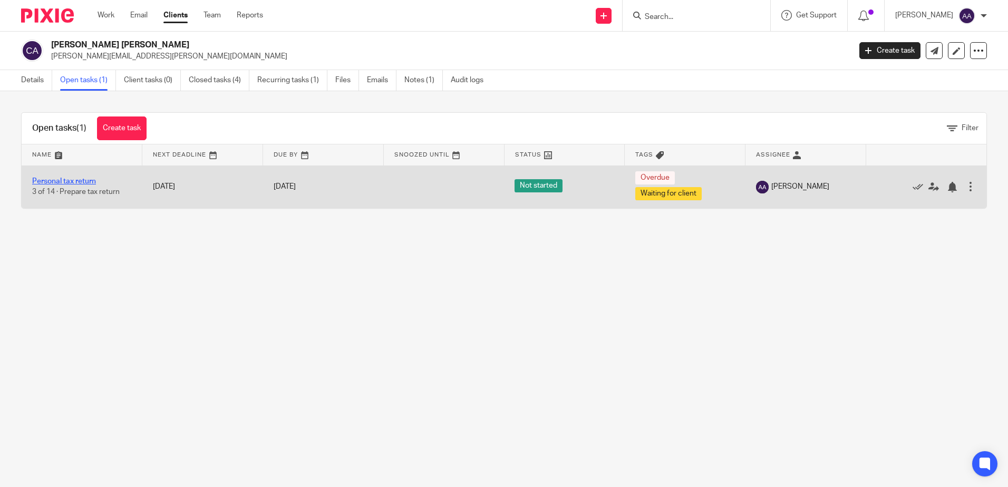
click at [89, 182] on link "Personal tax return" at bounding box center [64, 181] width 64 height 7
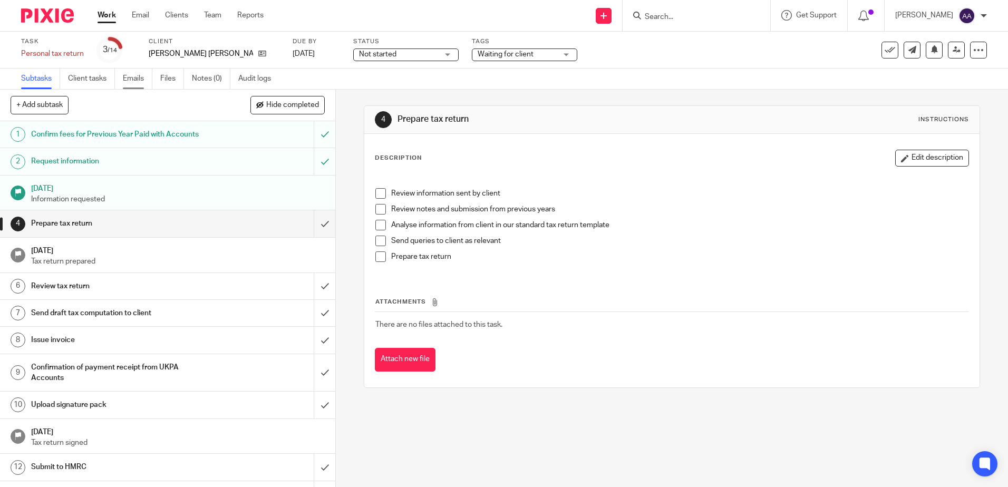
click at [133, 86] on link "Emails" at bounding box center [138, 79] width 30 height 21
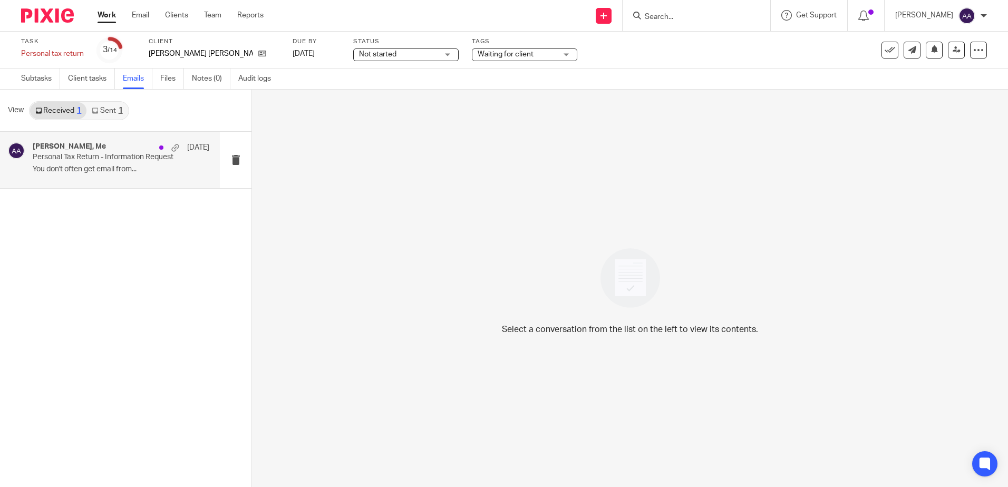
click at [109, 145] on div "[PERSON_NAME], Me [DATE]" at bounding box center [121, 147] width 177 height 11
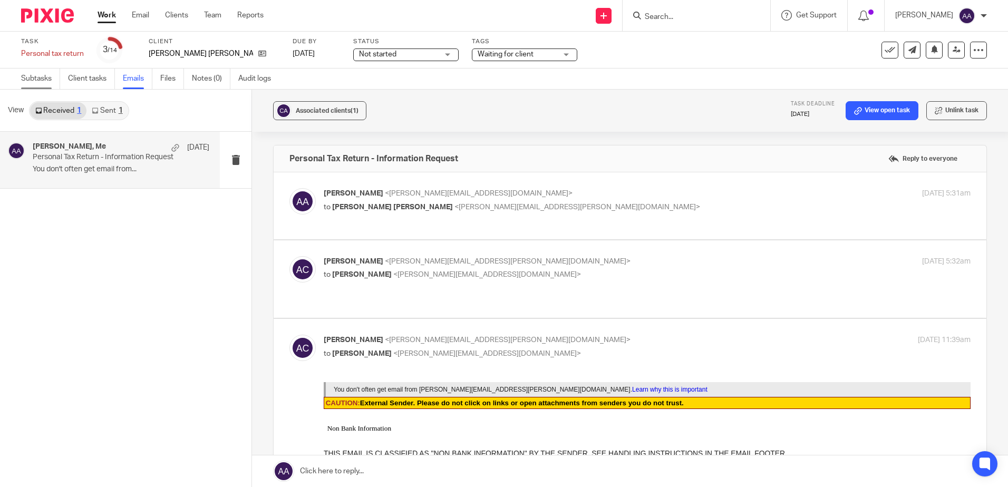
click at [30, 83] on link "Subtasks" at bounding box center [40, 79] width 39 height 21
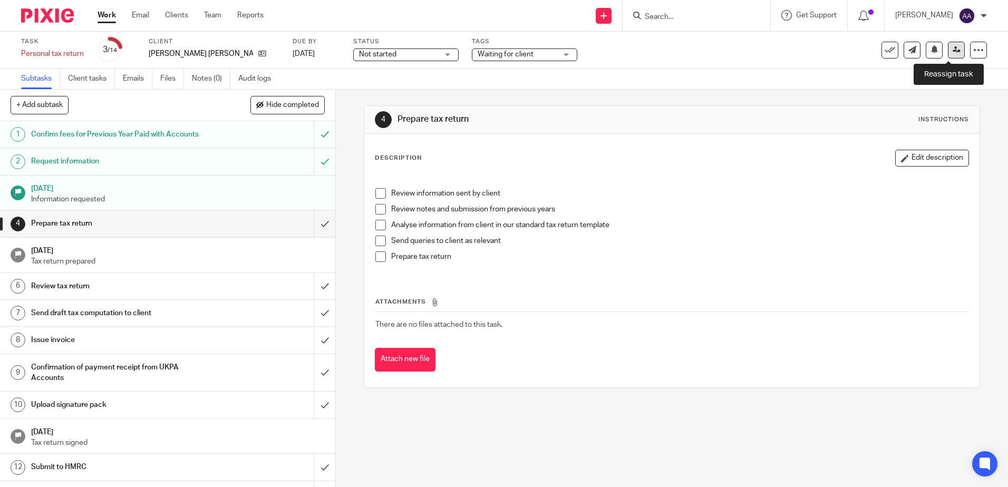
click at [948, 52] on link at bounding box center [956, 50] width 17 height 17
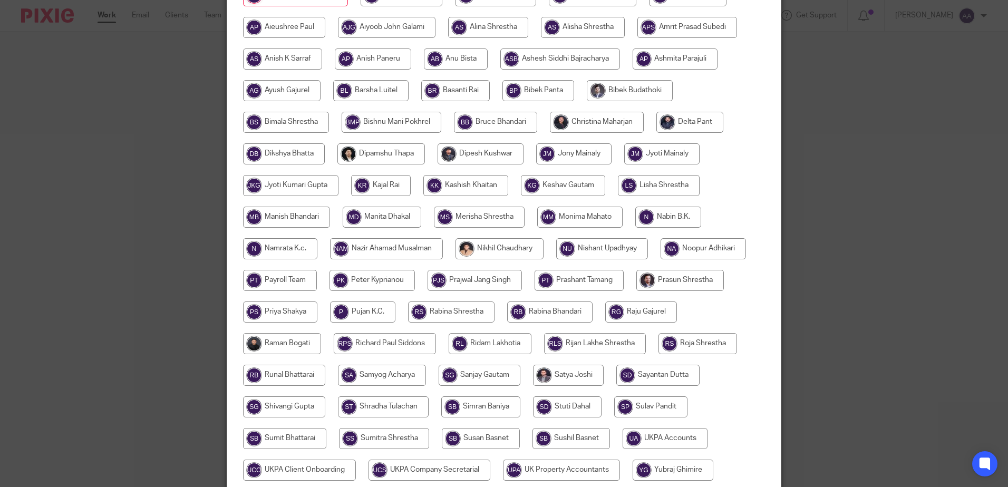
scroll to position [211, 0]
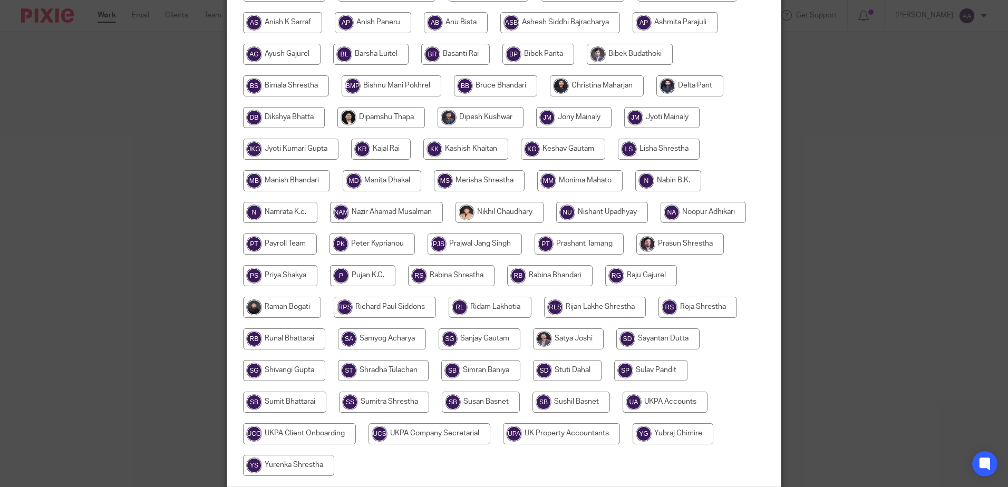
click at [480, 308] on input "radio" at bounding box center [490, 307] width 83 height 21
radio input "true"
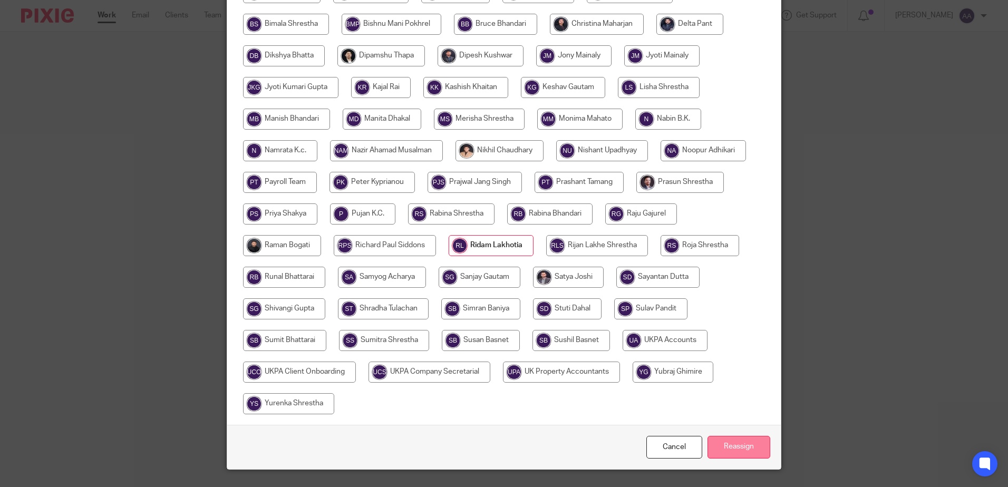
scroll to position [297, 0]
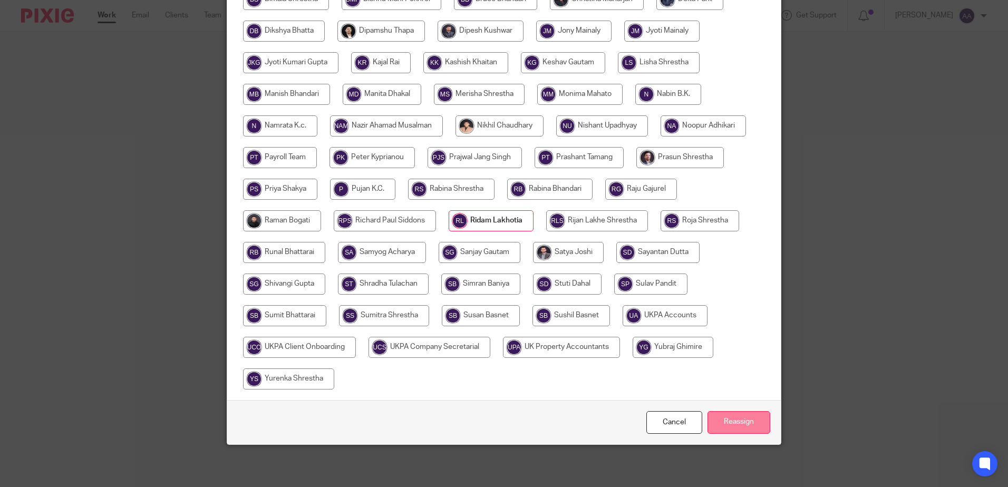
click at [736, 417] on input "Reassign" at bounding box center [738, 422] width 63 height 23
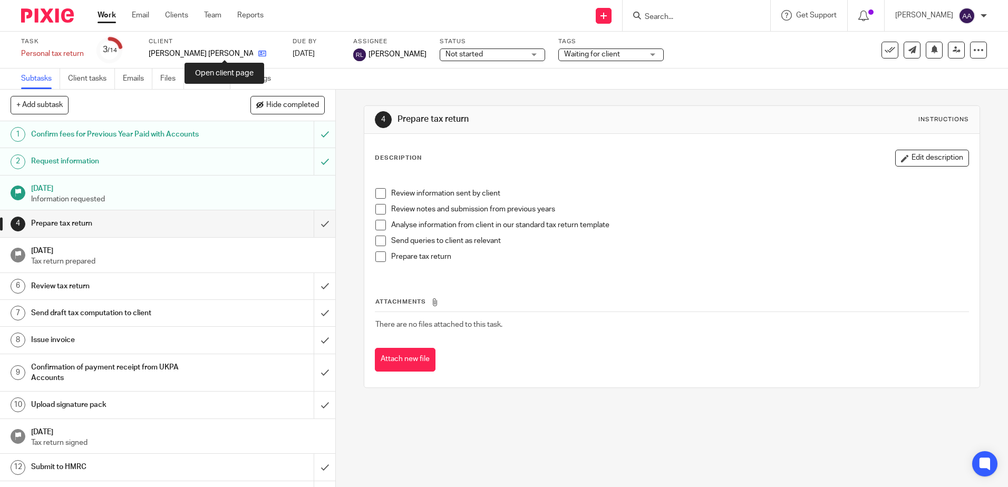
drag, startPoint x: 226, startPoint y: 55, endPoint x: 223, endPoint y: 49, distance: 6.9
click at [258, 55] on icon at bounding box center [262, 54] width 8 height 8
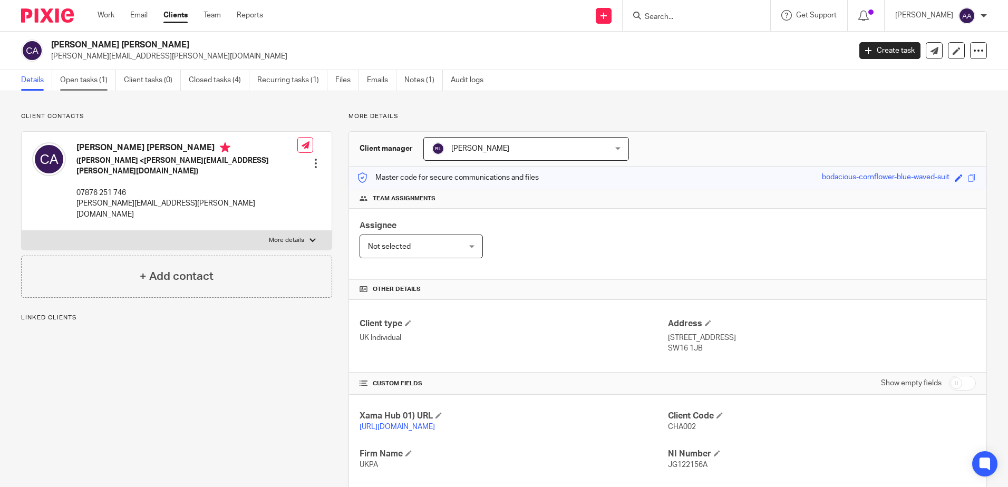
click at [92, 85] on link "Open tasks (1)" at bounding box center [88, 80] width 56 height 21
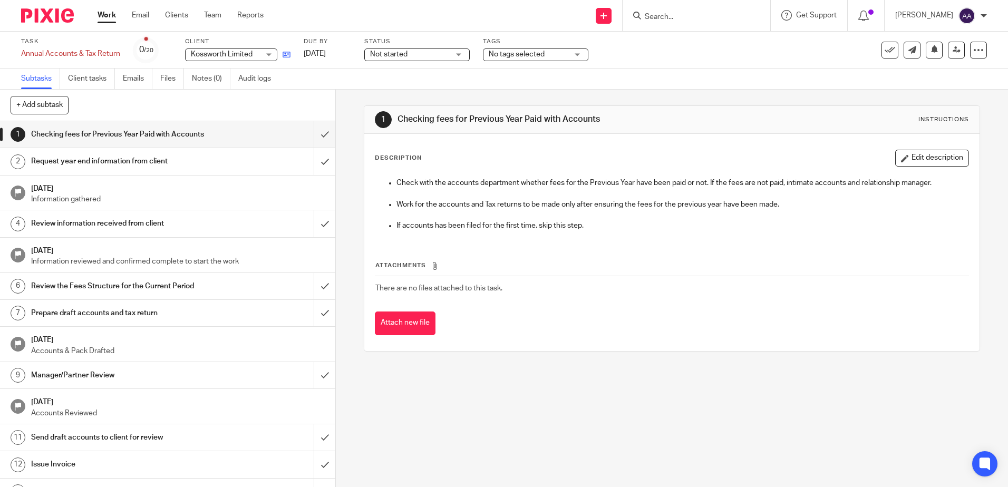
click at [283, 55] on icon at bounding box center [287, 55] width 8 height 8
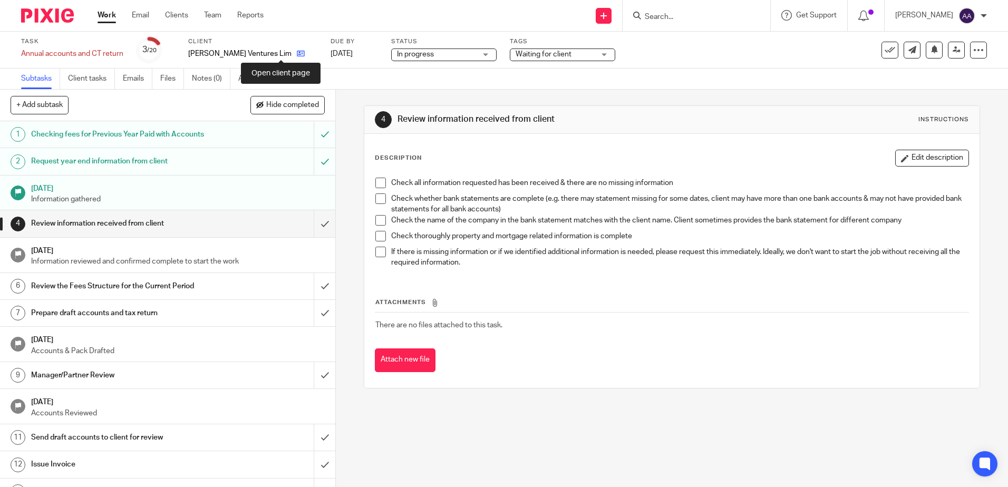
click at [297, 54] on icon at bounding box center [301, 54] width 8 height 8
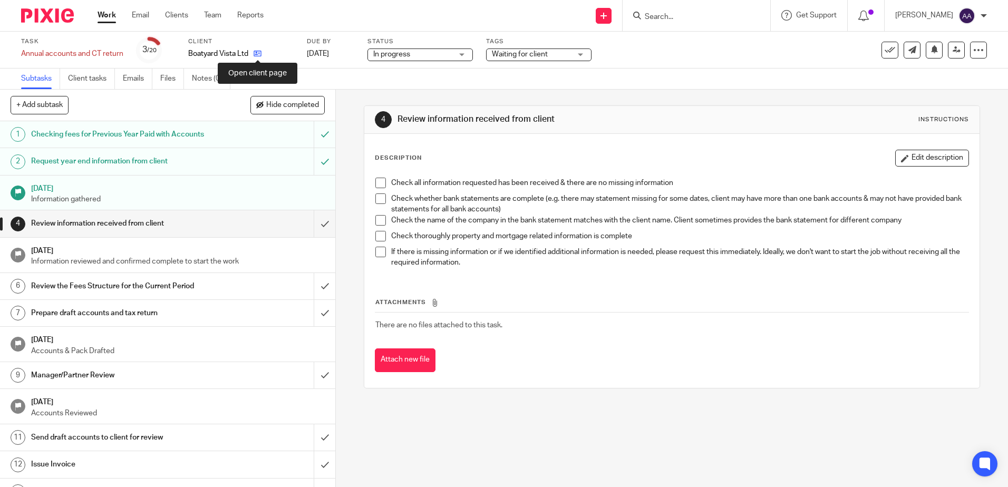
click at [256, 56] on icon at bounding box center [258, 54] width 8 height 8
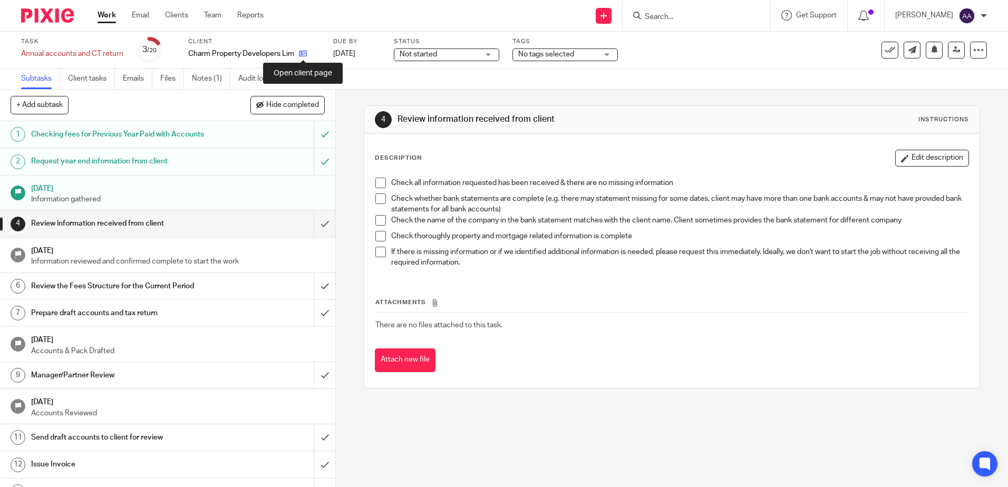
click at [306, 55] on icon at bounding box center [303, 54] width 8 height 8
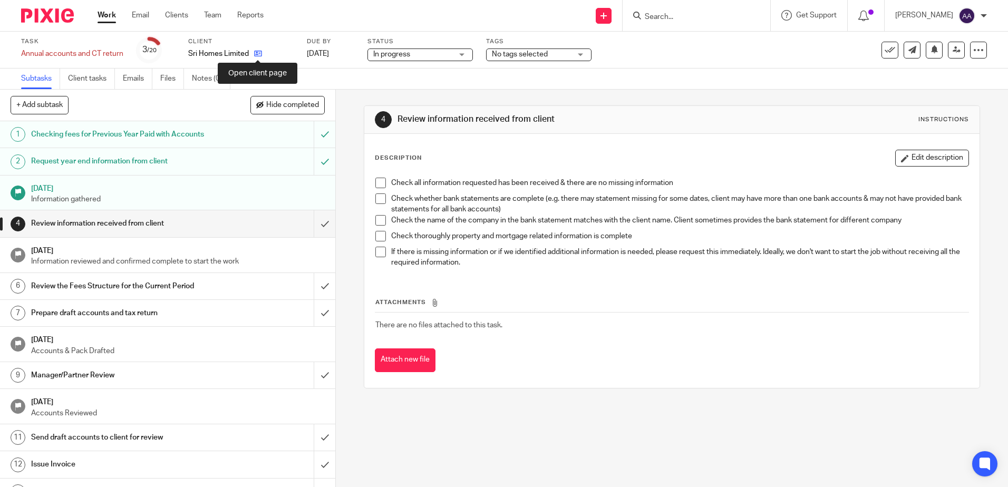
click at [257, 51] on icon at bounding box center [258, 54] width 8 height 8
click at [281, 52] on icon at bounding box center [285, 54] width 8 height 8
click at [294, 53] on icon at bounding box center [298, 54] width 8 height 8
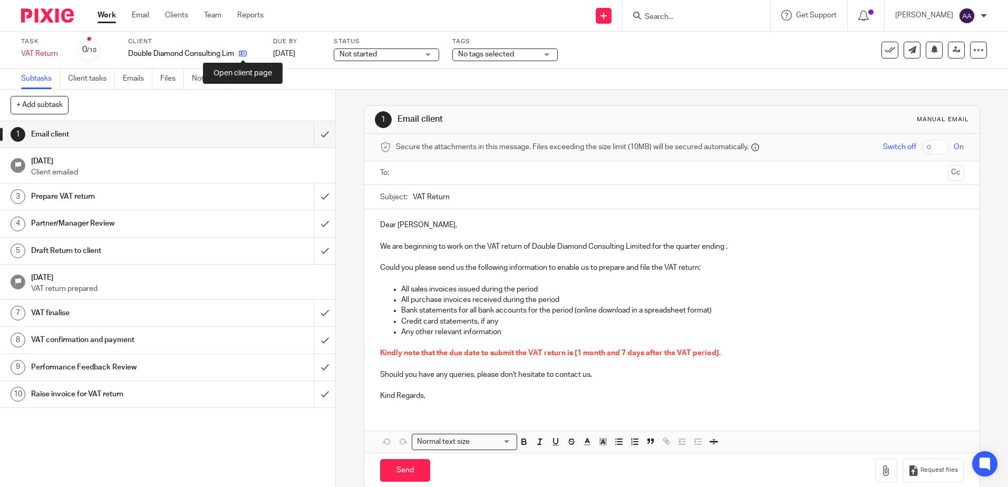
click at [241, 53] on icon at bounding box center [243, 54] width 8 height 8
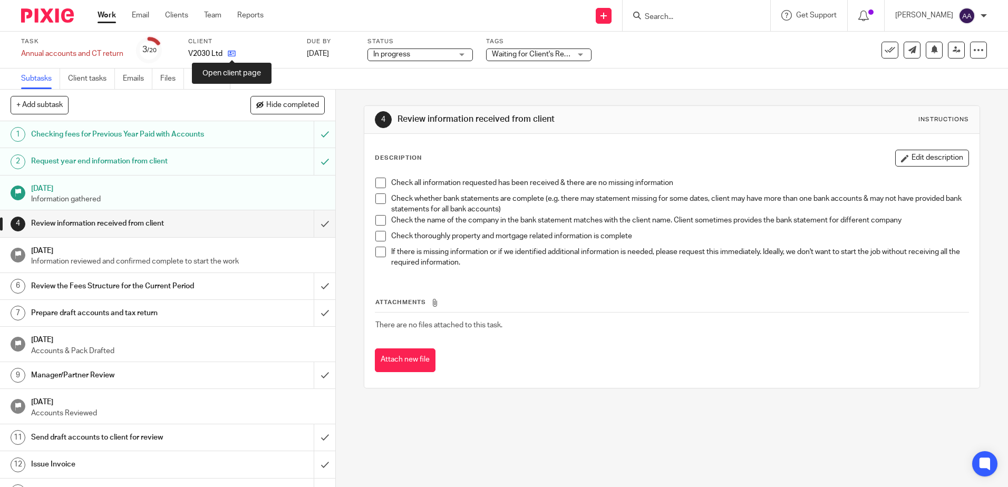
click at [232, 53] on icon at bounding box center [232, 54] width 8 height 8
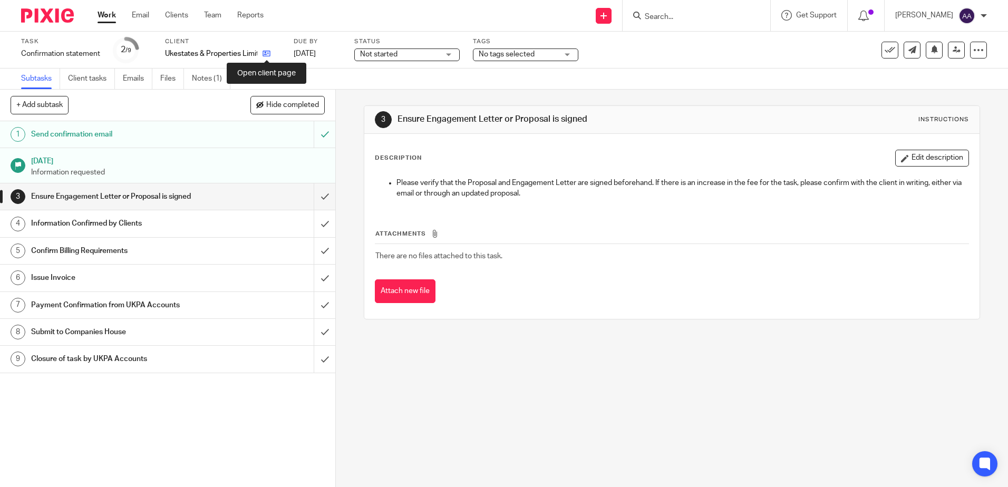
click at [270, 50] on icon at bounding box center [266, 54] width 8 height 8
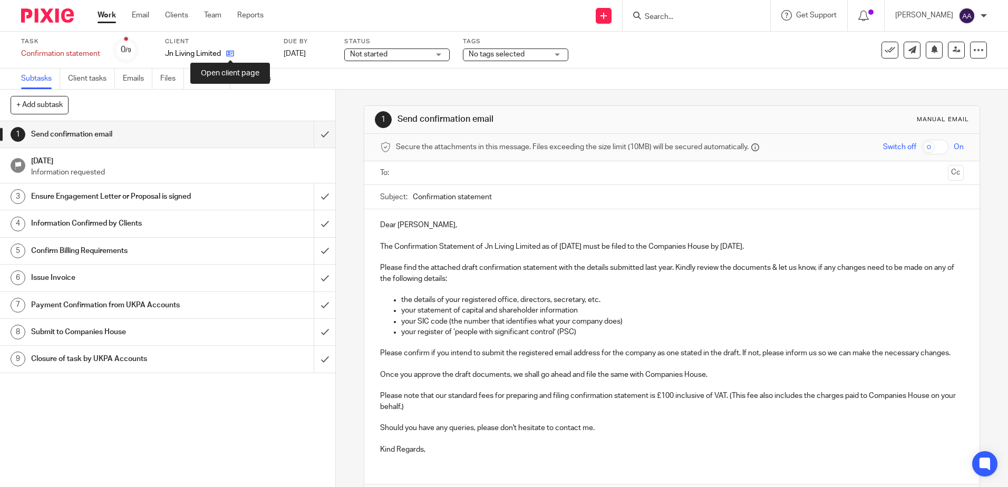
click at [232, 52] on icon at bounding box center [230, 54] width 8 height 8
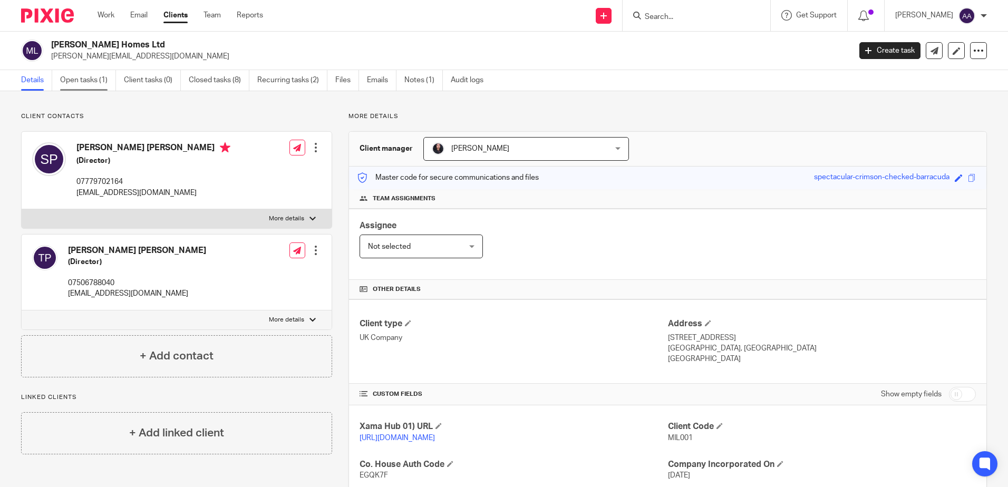
click at [93, 84] on link "Open tasks (1)" at bounding box center [88, 80] width 56 height 21
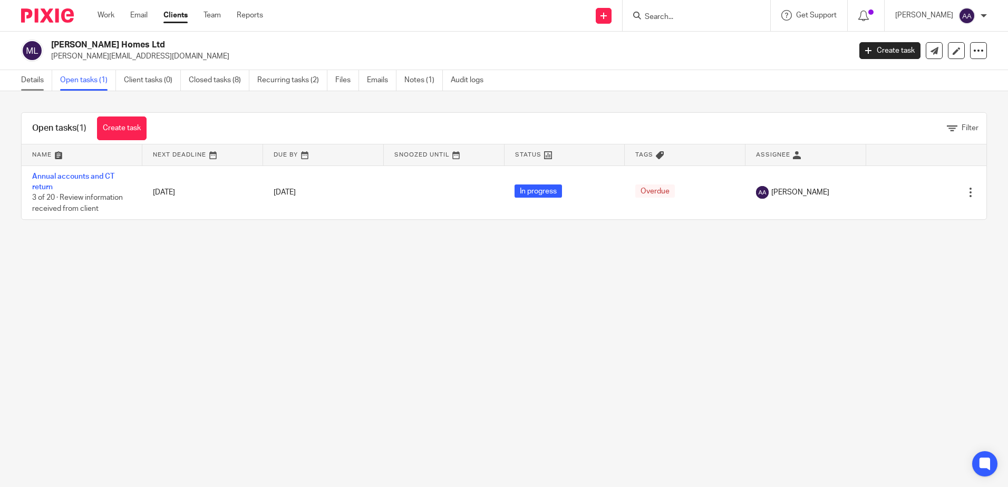
click at [39, 81] on link "Details" at bounding box center [36, 80] width 31 height 21
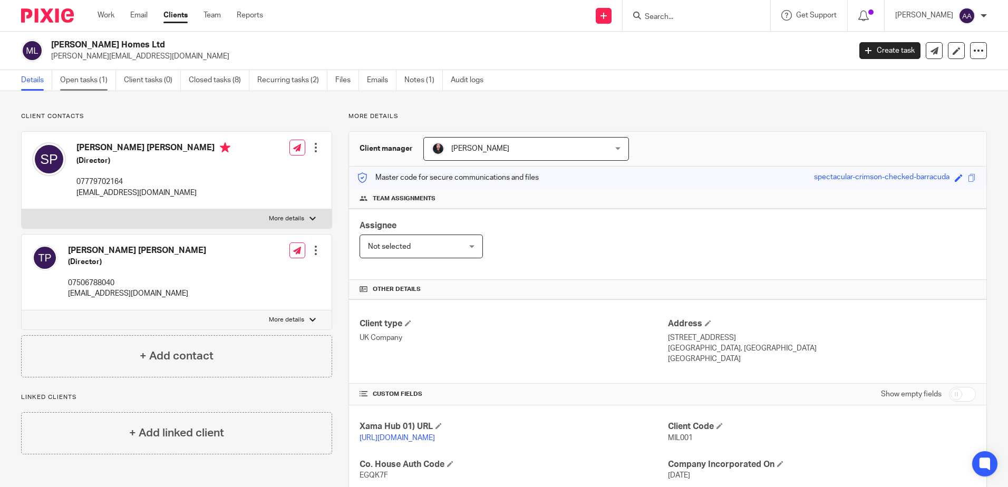
click at [88, 83] on link "Open tasks (1)" at bounding box center [88, 80] width 56 height 21
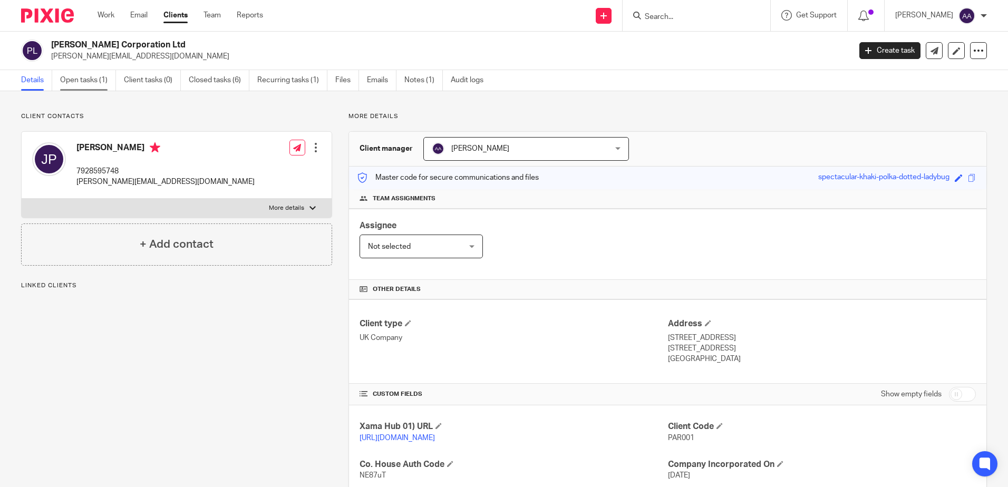
click at [96, 78] on link "Open tasks (1)" at bounding box center [88, 80] width 56 height 21
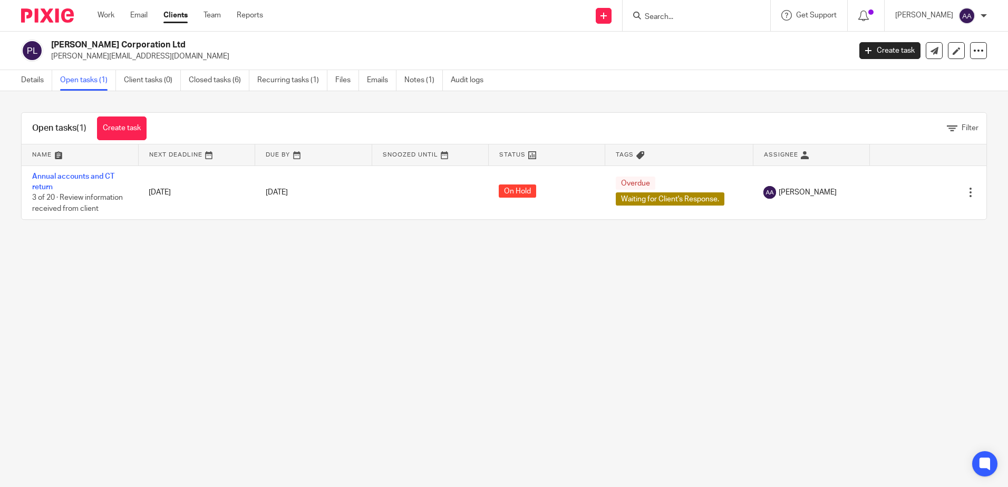
click at [685, 18] on input "Search" at bounding box center [691, 17] width 95 height 9
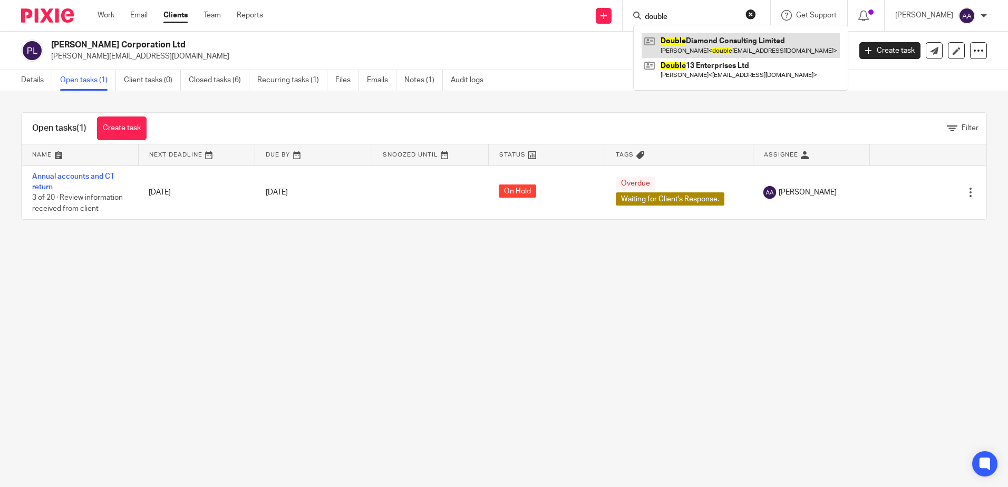
type input "double"
click at [700, 49] on link at bounding box center [740, 45] width 198 height 24
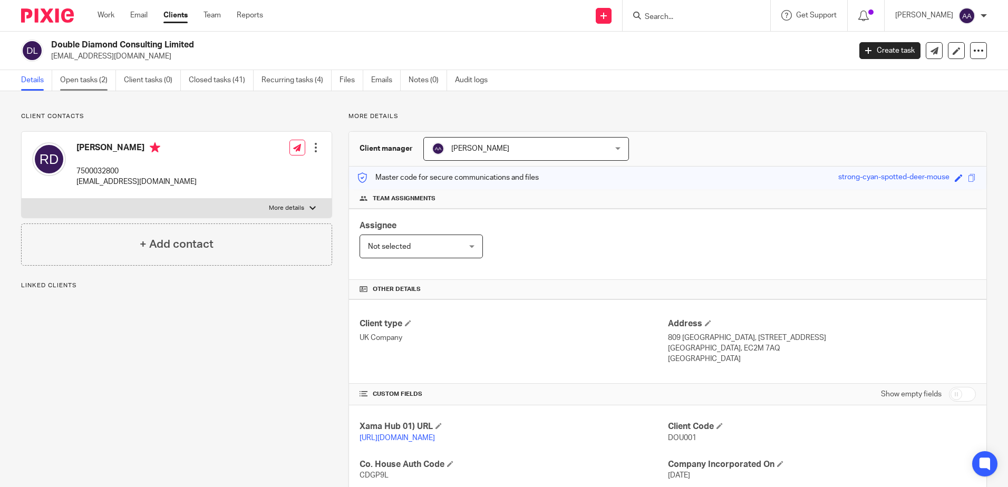
click at [110, 77] on link "Open tasks (2)" at bounding box center [88, 80] width 56 height 21
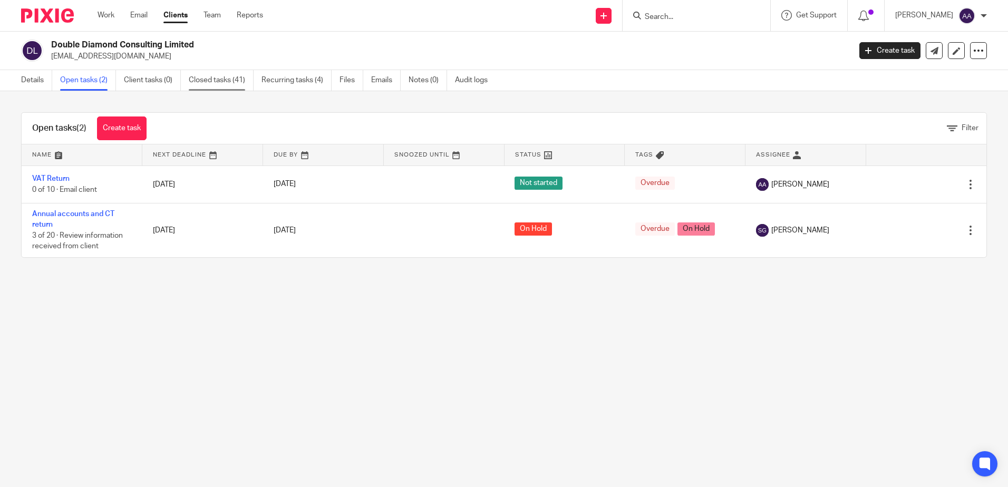
click at [230, 80] on link "Closed tasks (41)" at bounding box center [221, 80] width 65 height 21
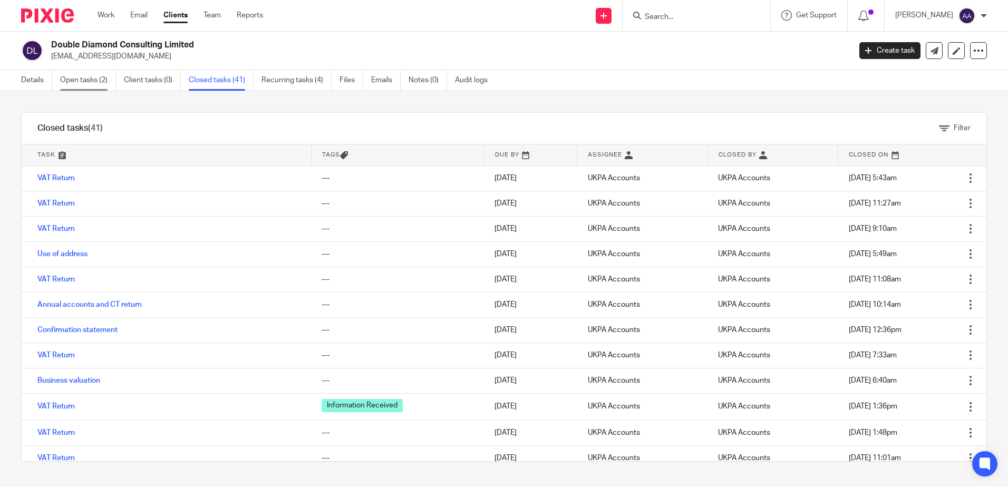
click at [105, 78] on link "Open tasks (2)" at bounding box center [88, 80] width 56 height 21
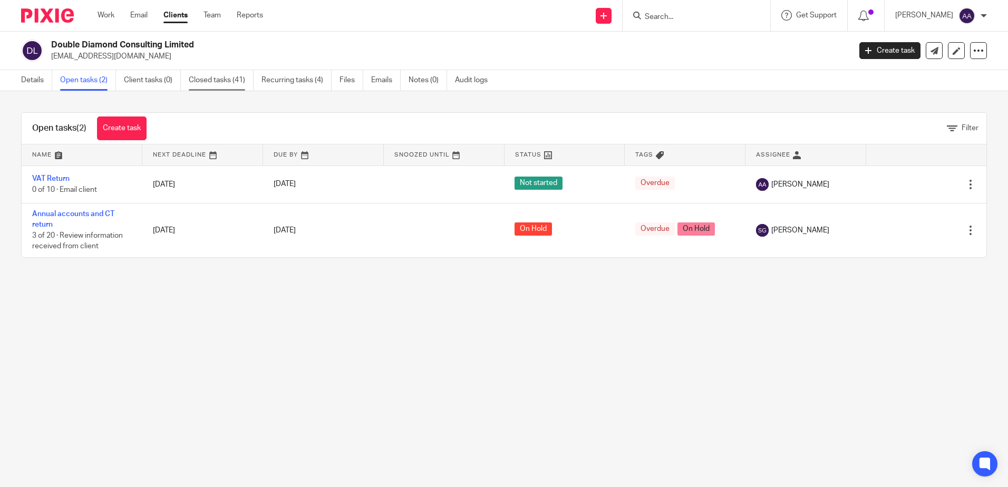
click at [240, 82] on link "Closed tasks (41)" at bounding box center [221, 80] width 65 height 21
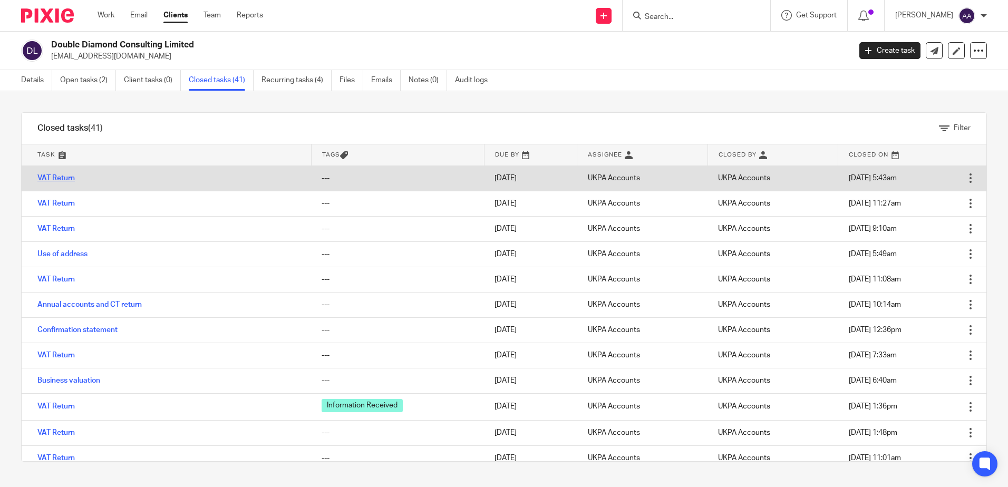
click at [55, 176] on link "VAT Return" at bounding box center [55, 177] width 37 height 7
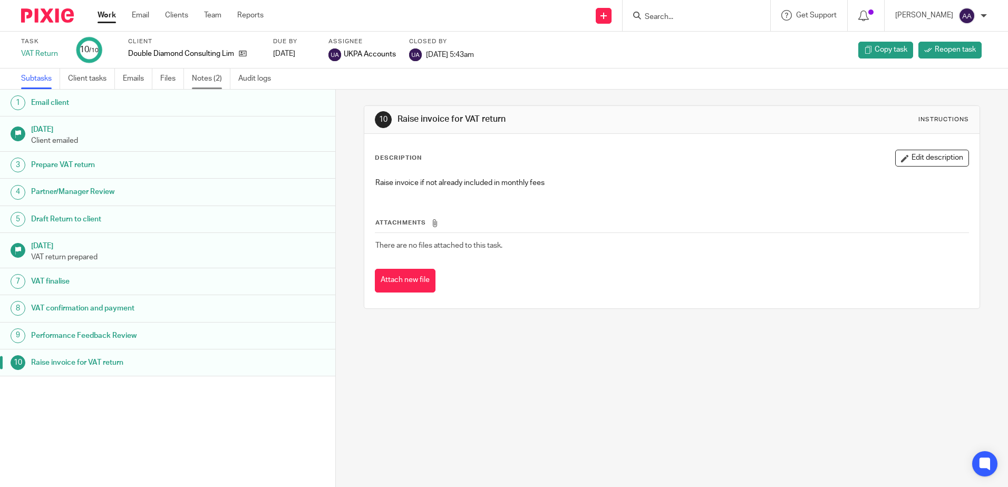
click at [220, 77] on link "Notes (2)" at bounding box center [211, 79] width 38 height 21
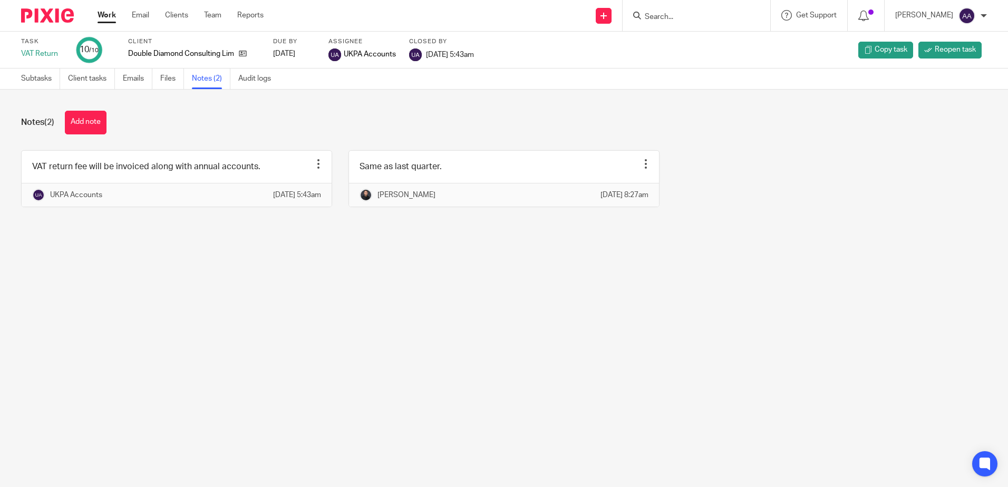
drag, startPoint x: 746, startPoint y: 104, endPoint x: 734, endPoint y: 132, distance: 30.7
click at [746, 104] on div "Notes (2) Add note VAT return fee will be invoiced along with annual accounts. …" at bounding box center [504, 167] width 1008 height 154
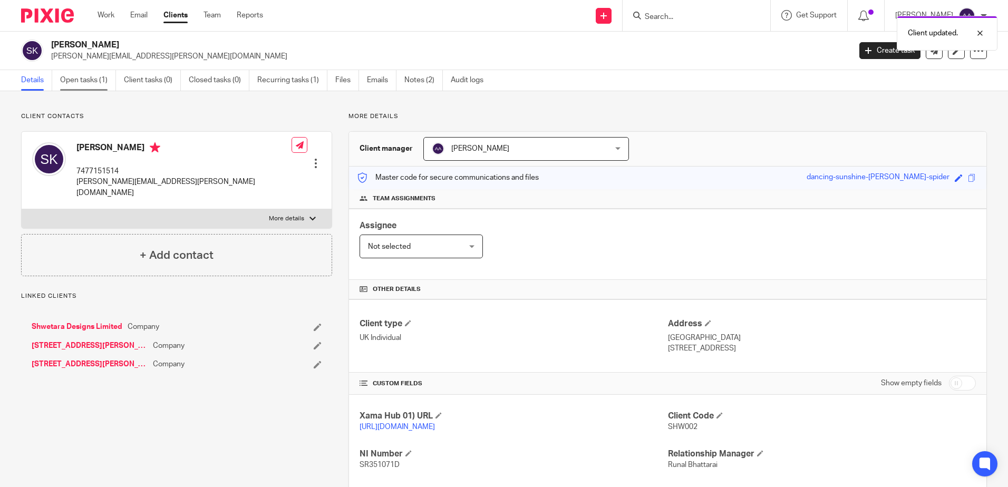
click at [83, 86] on link "Open tasks (1)" at bounding box center [88, 80] width 56 height 21
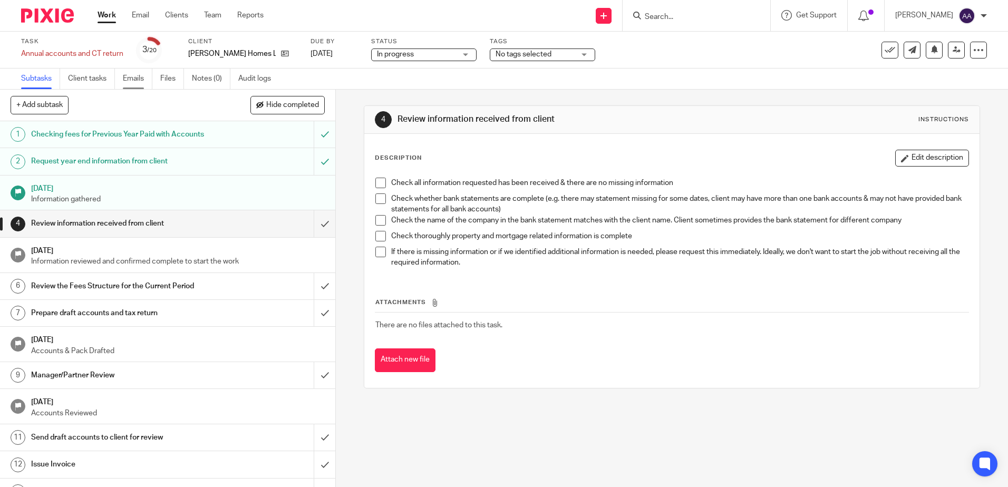
click at [140, 77] on link "Emails" at bounding box center [138, 79] width 30 height 21
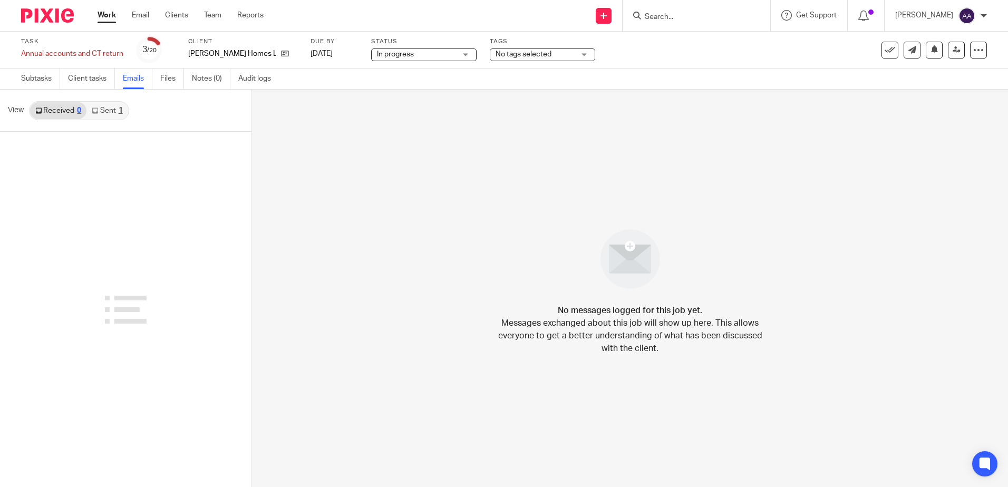
click at [108, 112] on link "Sent 1" at bounding box center [106, 110] width 41 height 17
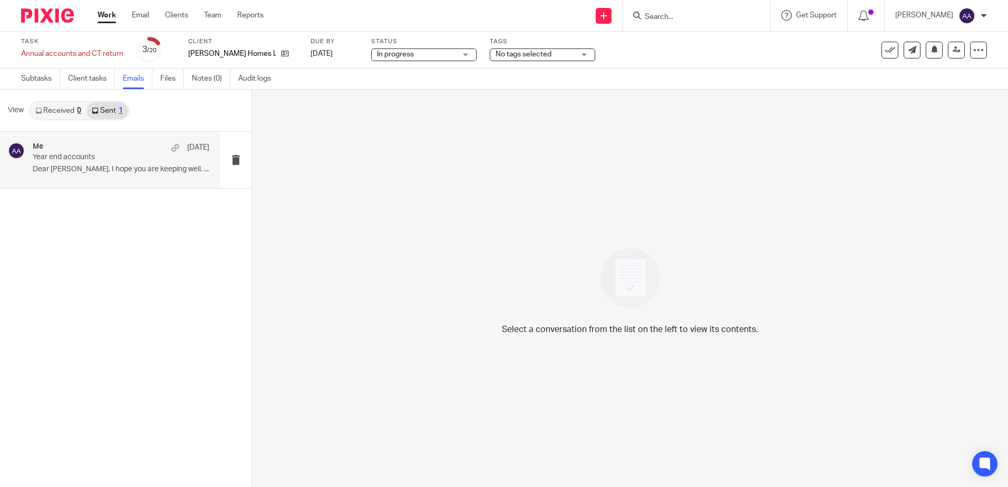
click at [99, 164] on div "Me [DATE] Year end accounts Dear [PERSON_NAME], I hope you are keeping well. ..." at bounding box center [121, 159] width 177 height 35
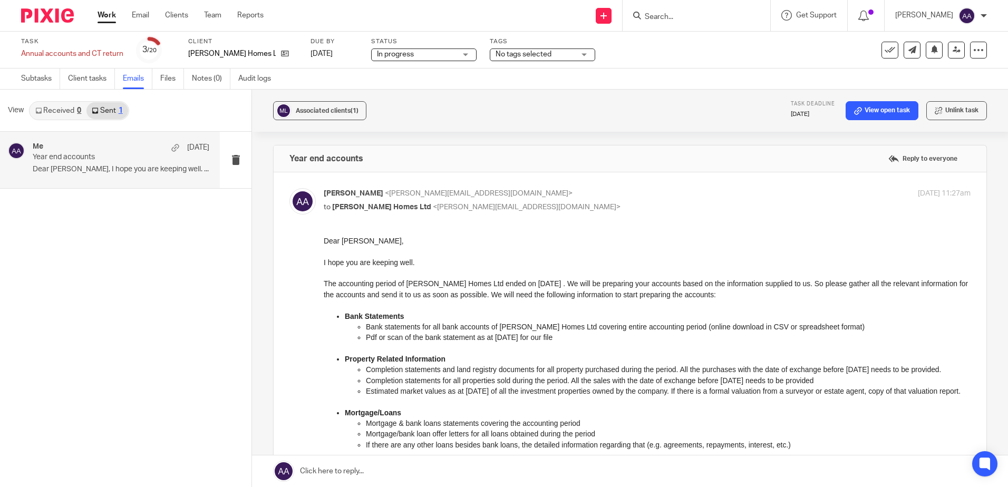
click at [712, 21] on input "Search" at bounding box center [691, 17] width 95 height 9
type input "zet"
click at [690, 41] on link at bounding box center [734, 45] width 187 height 24
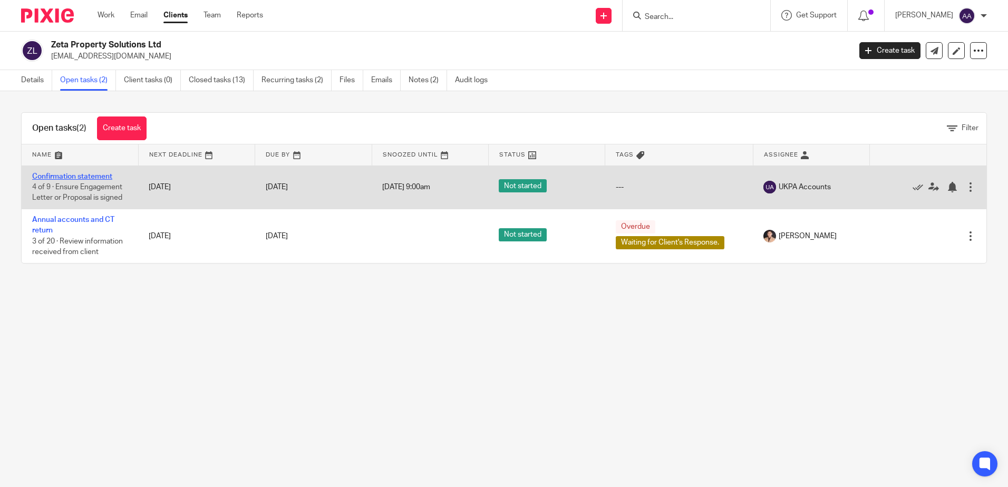
click at [91, 177] on link "Confirmation statement" at bounding box center [72, 176] width 80 height 7
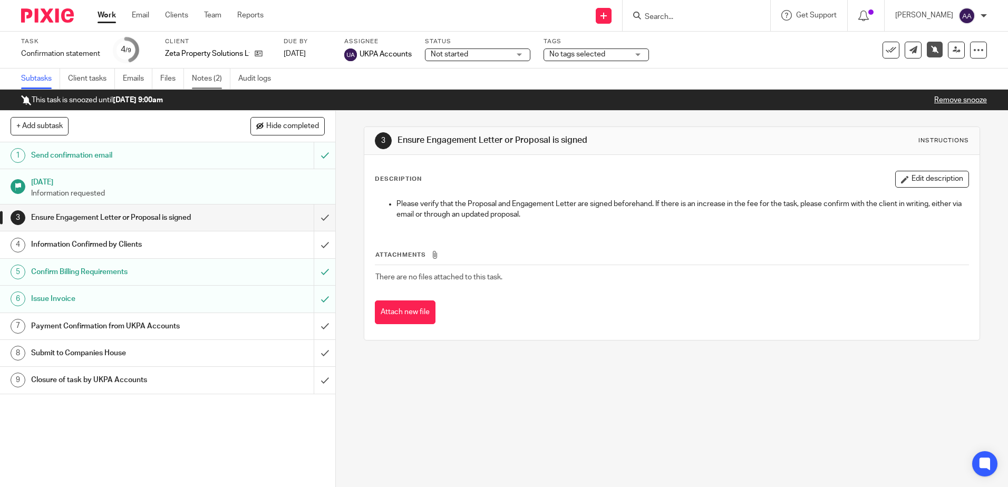
click at [220, 74] on link "Notes (2)" at bounding box center [211, 79] width 38 height 21
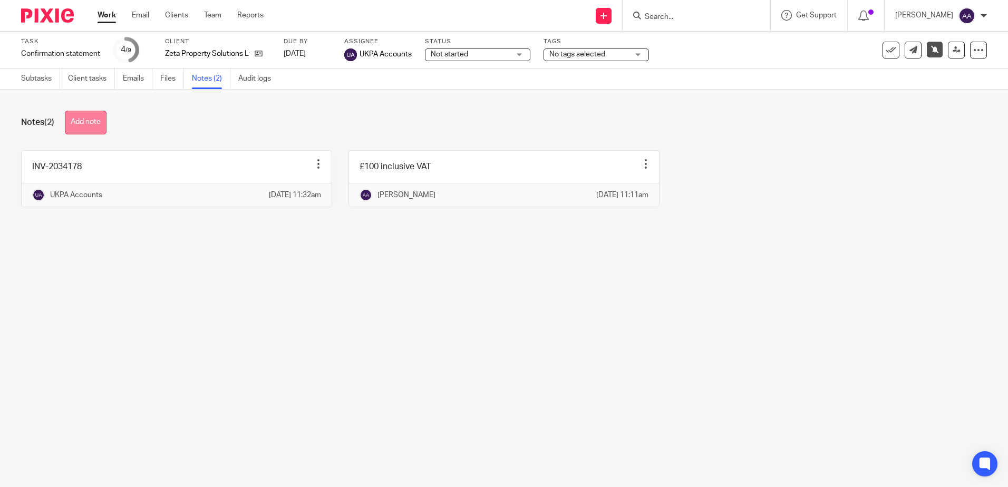
click at [87, 124] on button "Add note" at bounding box center [86, 123] width 42 height 24
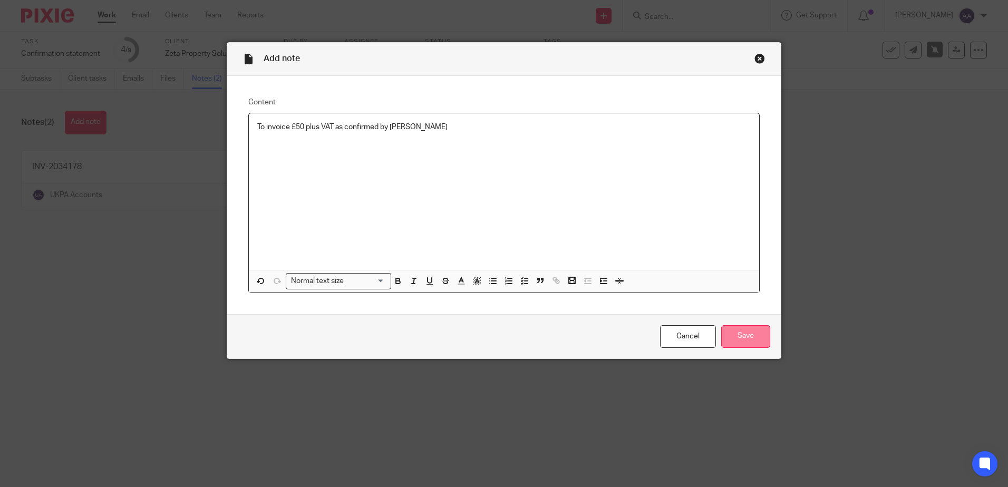
click at [758, 334] on input "Save" at bounding box center [745, 336] width 49 height 23
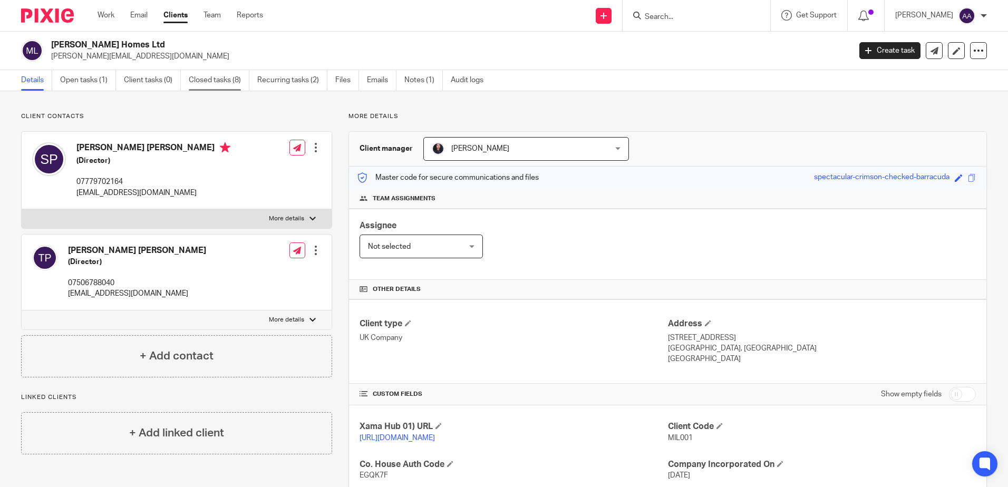
click at [238, 75] on link "Closed tasks (8)" at bounding box center [219, 80] width 61 height 21
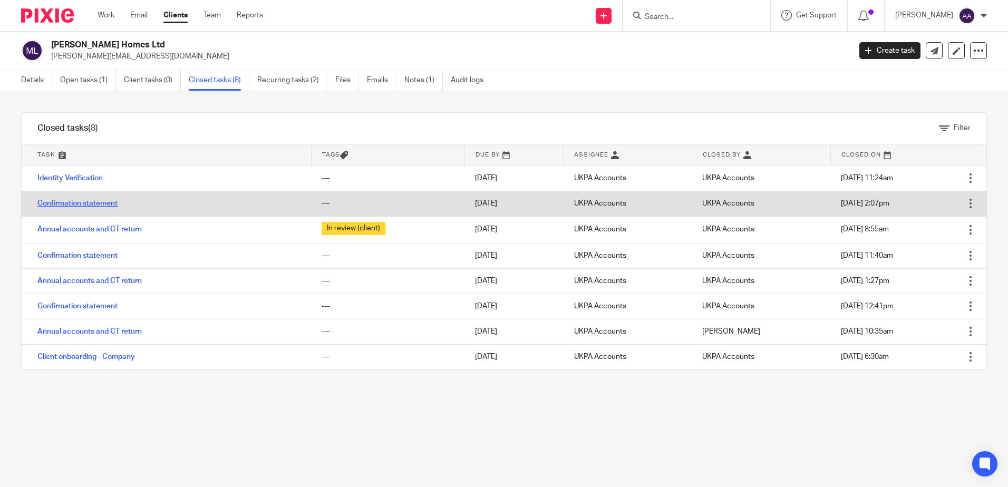
click at [57, 202] on link "Confirmation statement" at bounding box center [77, 203] width 80 height 7
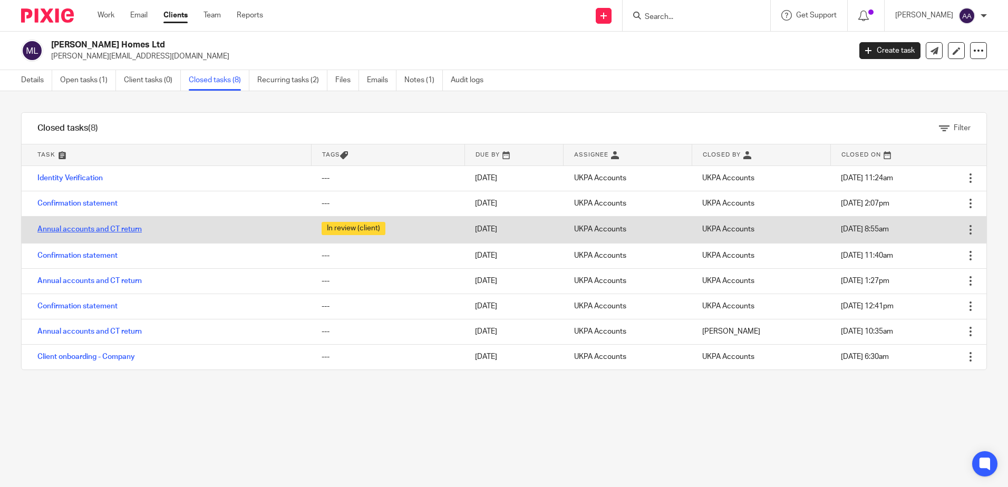
click at [72, 232] on link "Annual accounts and CT return" at bounding box center [89, 229] width 104 height 7
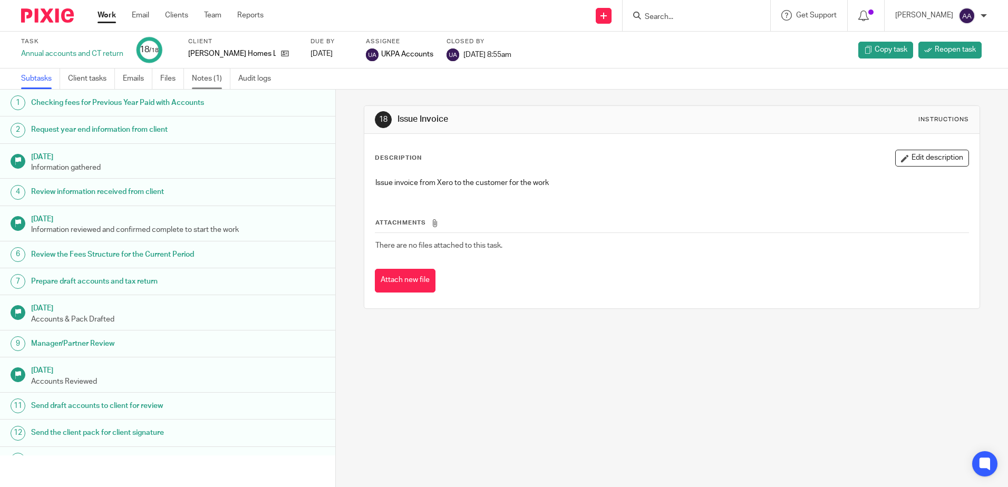
click at [211, 80] on link "Notes (1)" at bounding box center [211, 79] width 38 height 21
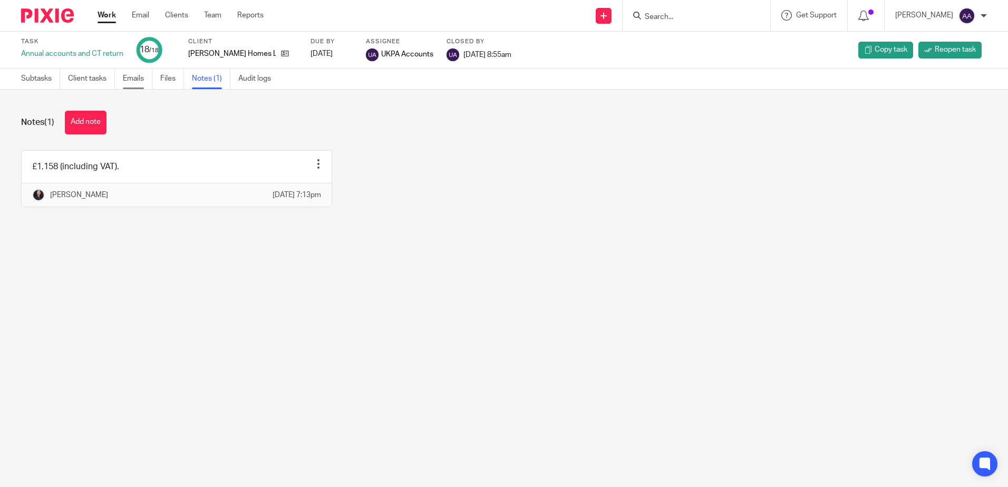
click at [135, 83] on link "Emails" at bounding box center [138, 79] width 30 height 21
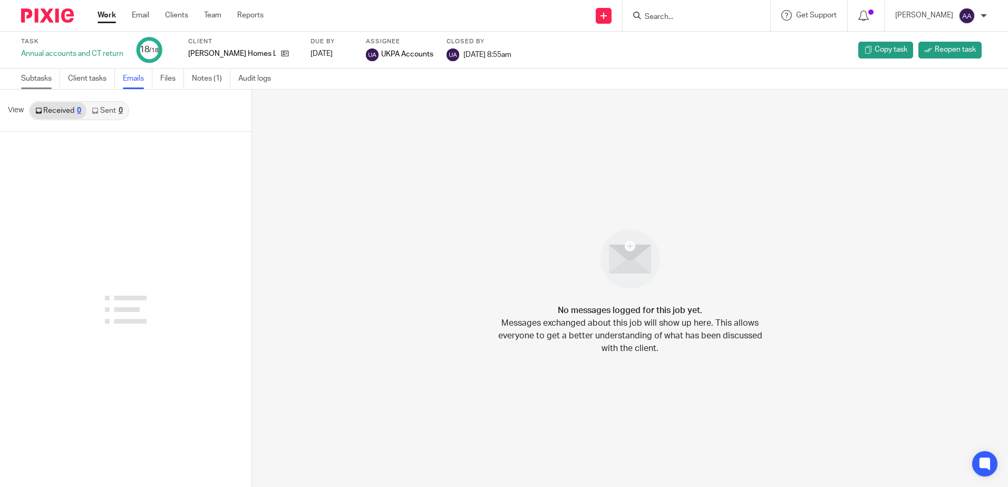
click at [44, 77] on link "Subtasks" at bounding box center [40, 79] width 39 height 21
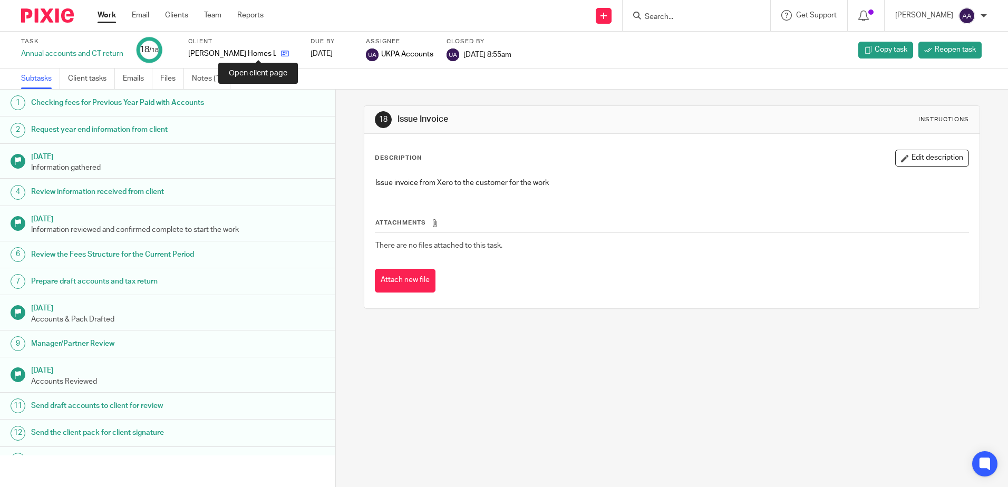
click at [281, 51] on icon at bounding box center [285, 54] width 8 height 8
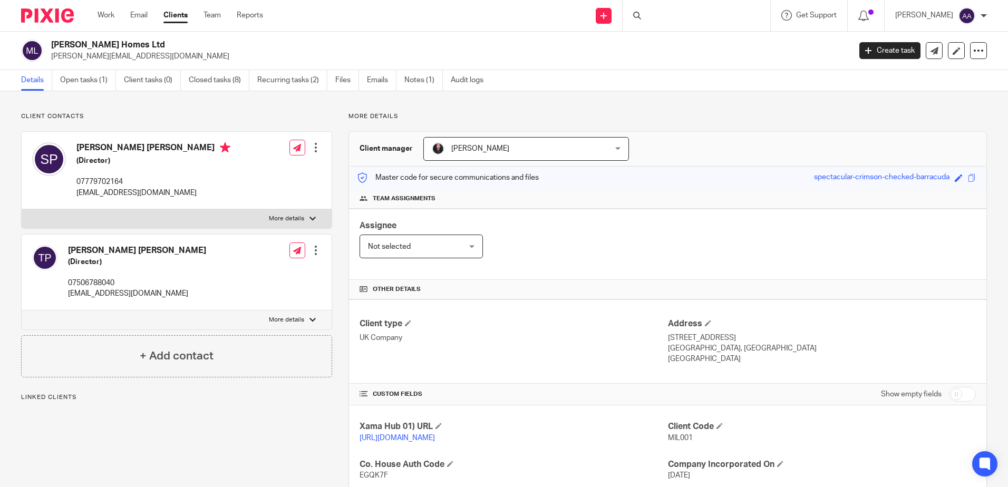
click at [98, 86] on link "Open tasks (1)" at bounding box center [88, 80] width 56 height 21
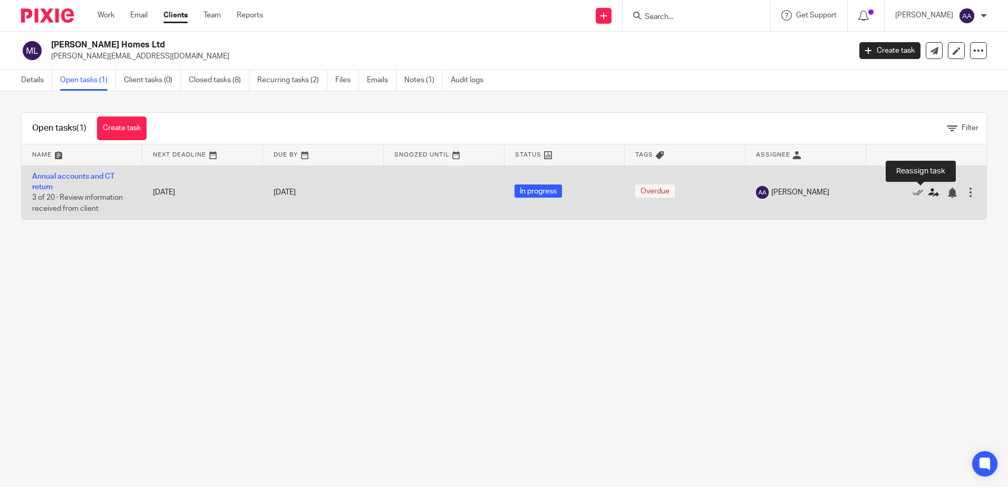
click at [928, 195] on icon at bounding box center [933, 193] width 11 height 11
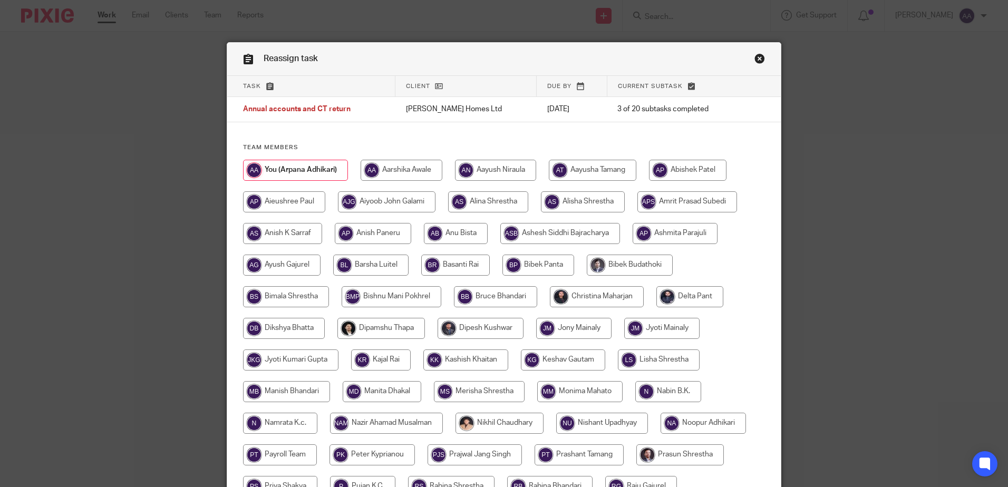
click at [564, 290] on input "radio" at bounding box center [597, 296] width 94 height 21
radio input "true"
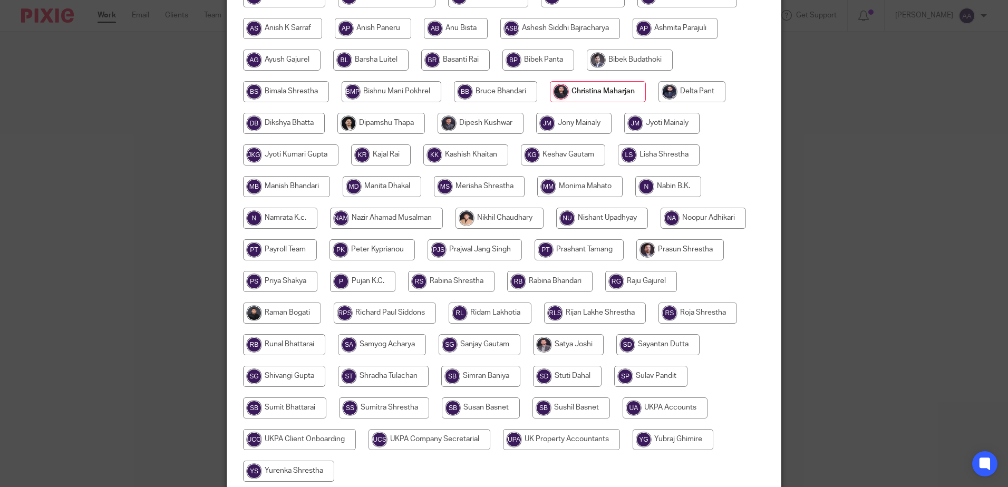
scroll to position [297, 0]
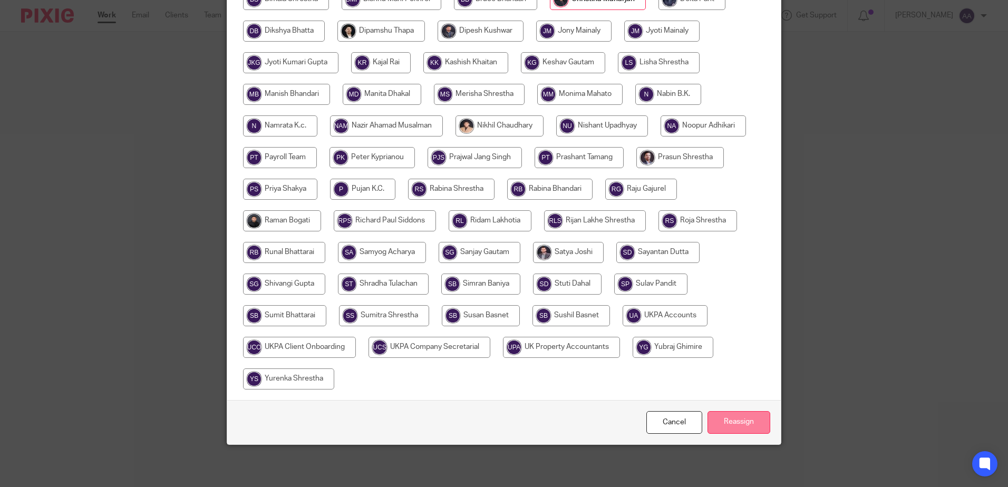
click at [725, 423] on input "Reassign" at bounding box center [738, 422] width 63 height 23
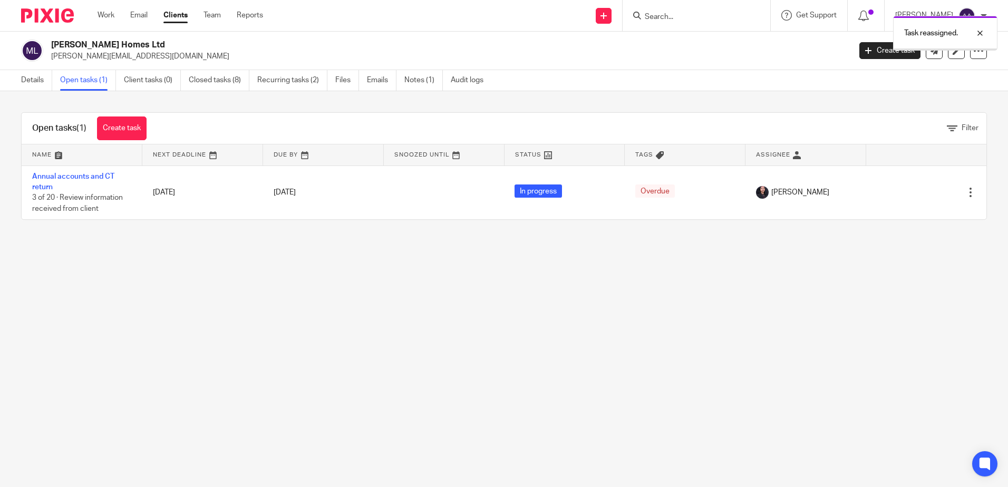
click at [45, 19] on img at bounding box center [47, 15] width 53 height 14
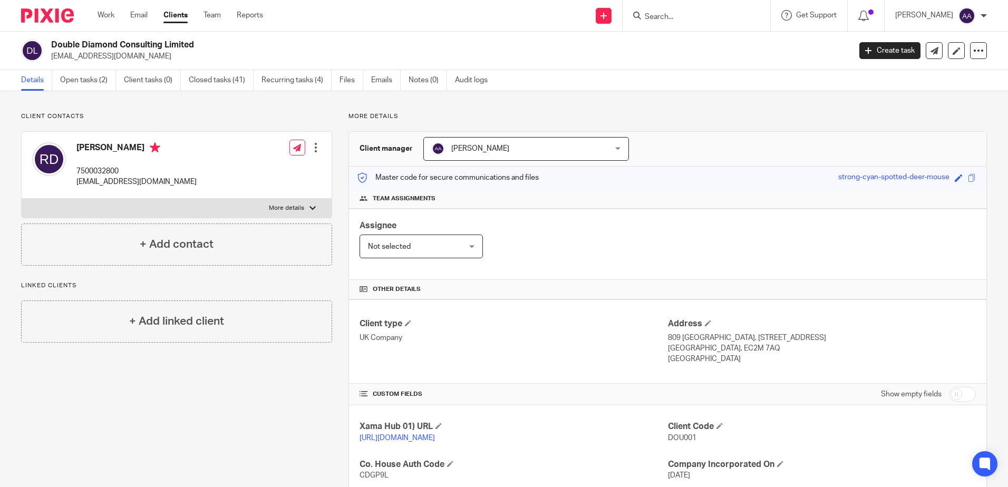
click at [65, 22] on img at bounding box center [47, 15] width 53 height 14
click at [81, 82] on link "Open tasks (2)" at bounding box center [88, 80] width 56 height 21
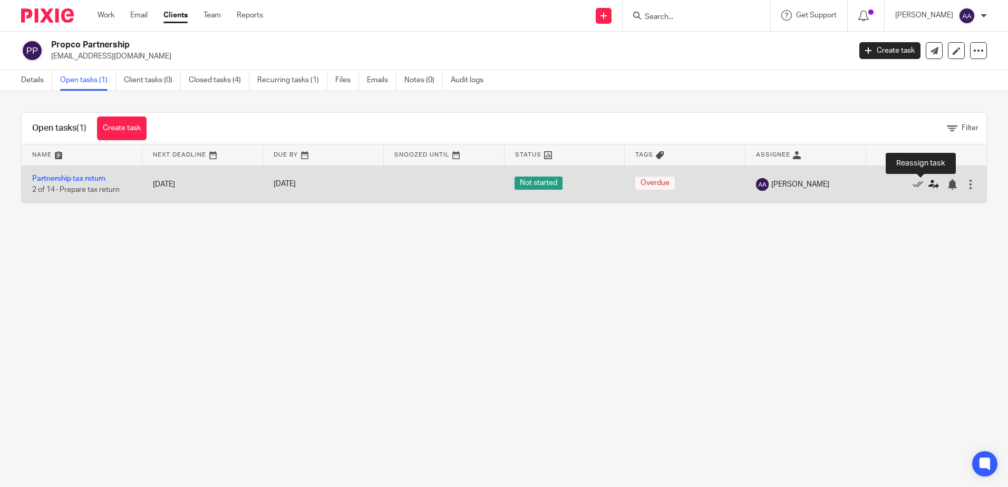
click at [928, 186] on link at bounding box center [936, 184] width 16 height 11
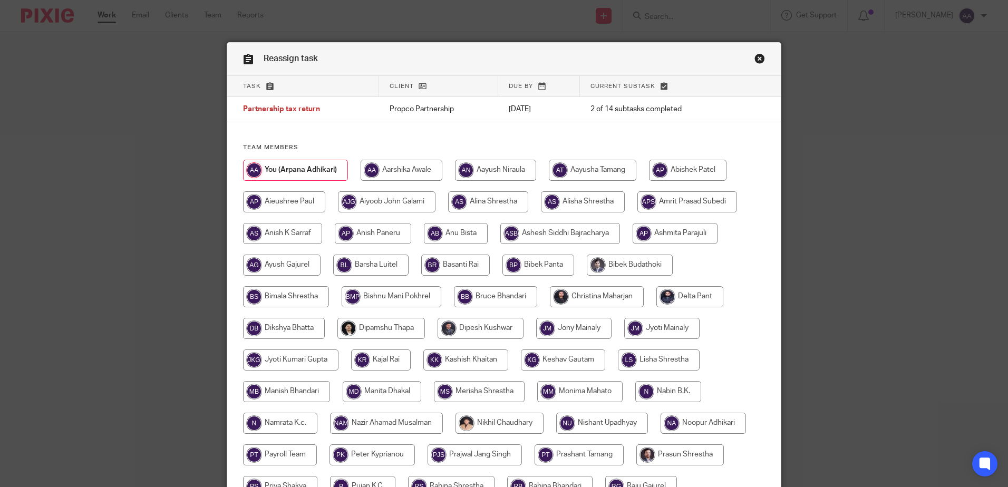
click at [500, 202] on input "radio" at bounding box center [488, 201] width 80 height 21
radio input "true"
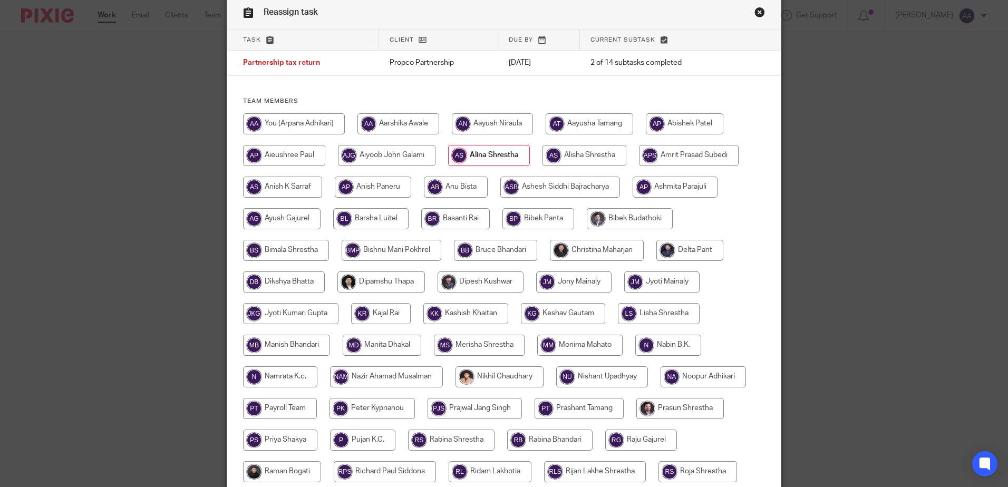
scroll to position [264, 0]
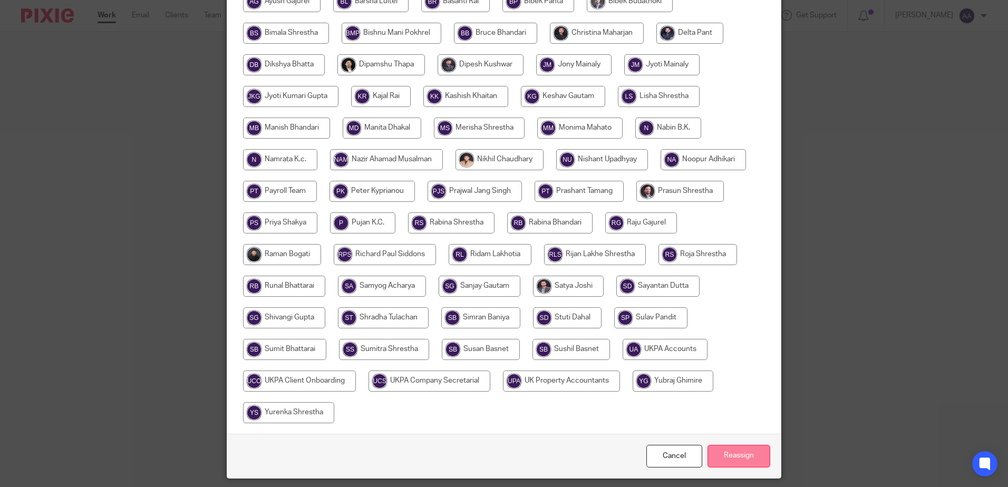
click at [726, 450] on input "Reassign" at bounding box center [738, 456] width 63 height 23
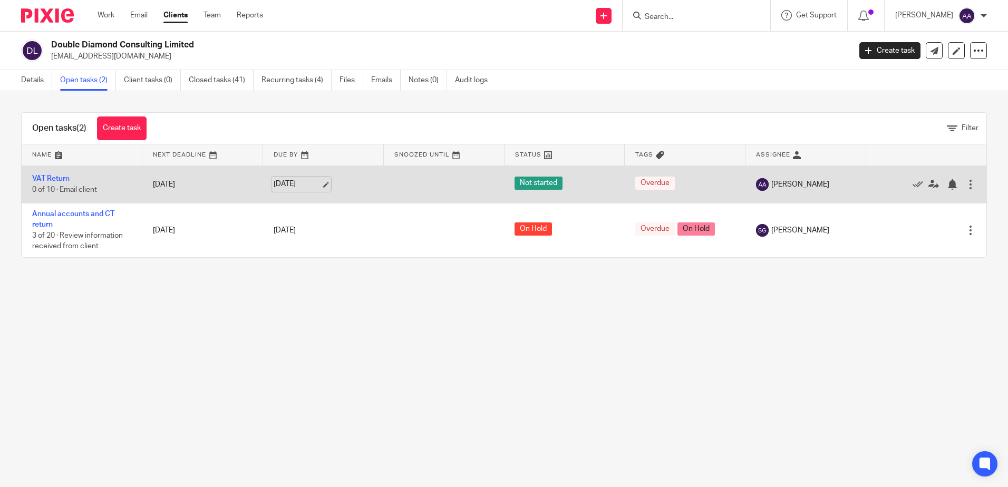
click at [321, 179] on link "13 Oct 2025" at bounding box center [297, 184] width 47 height 11
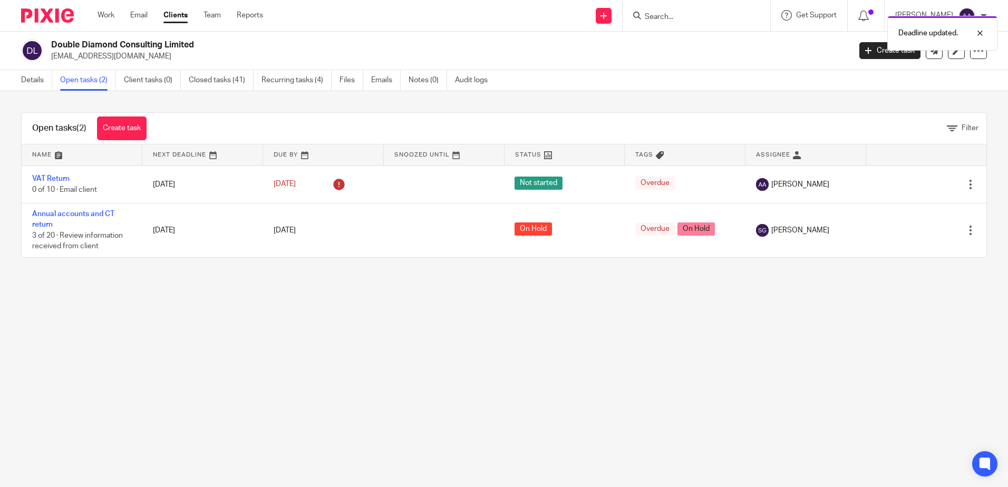
click at [642, 367] on main "Double Diamond Consulting Limited doublediamondconsultancy@gmail.com Create tas…" at bounding box center [504, 243] width 1008 height 487
click at [42, 84] on link "Details" at bounding box center [36, 80] width 31 height 21
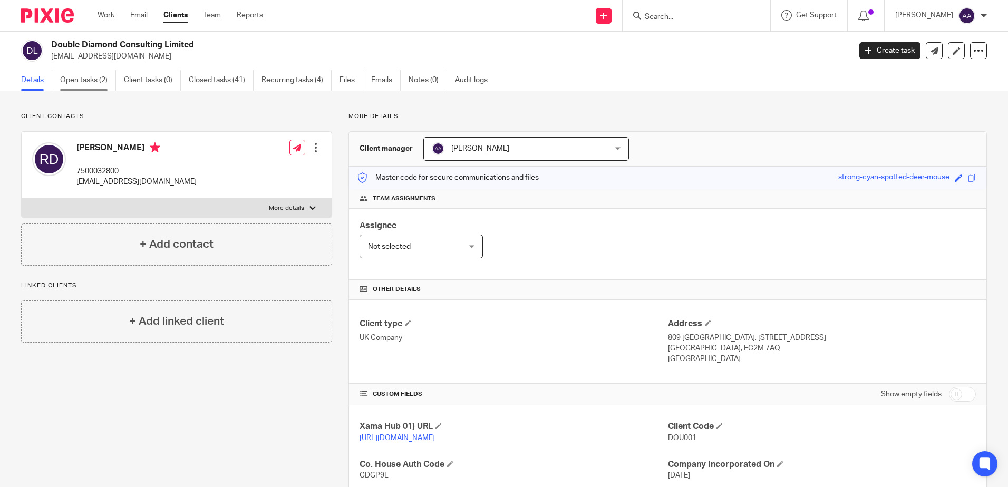
click at [99, 82] on link "Open tasks (2)" at bounding box center [88, 80] width 56 height 21
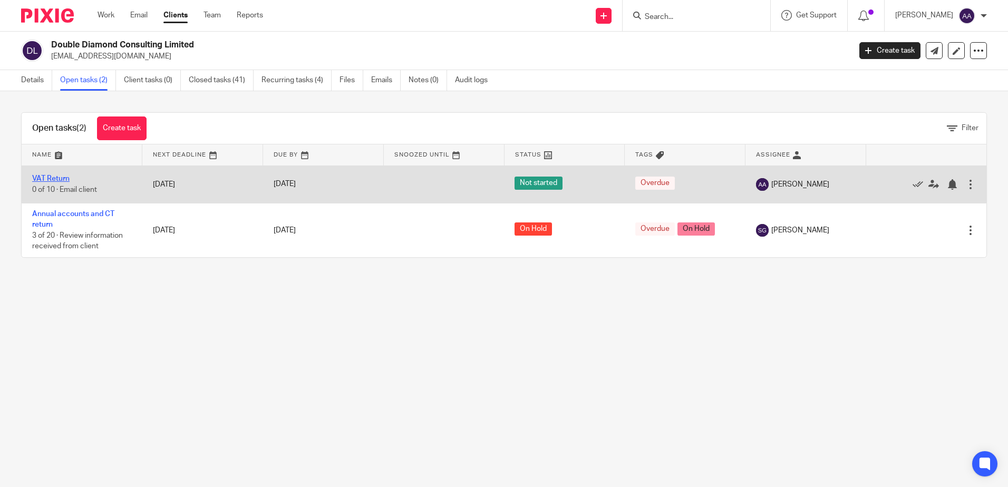
click at [32, 178] on link "VAT Return" at bounding box center [50, 178] width 37 height 7
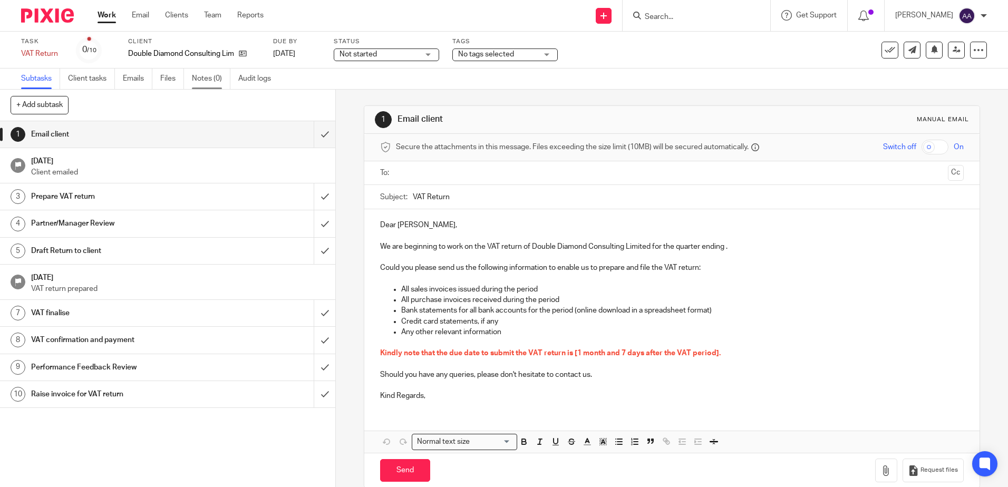
click at [211, 80] on link "Notes (0)" at bounding box center [211, 79] width 38 height 21
